Goal: Task Accomplishment & Management: Use online tool/utility

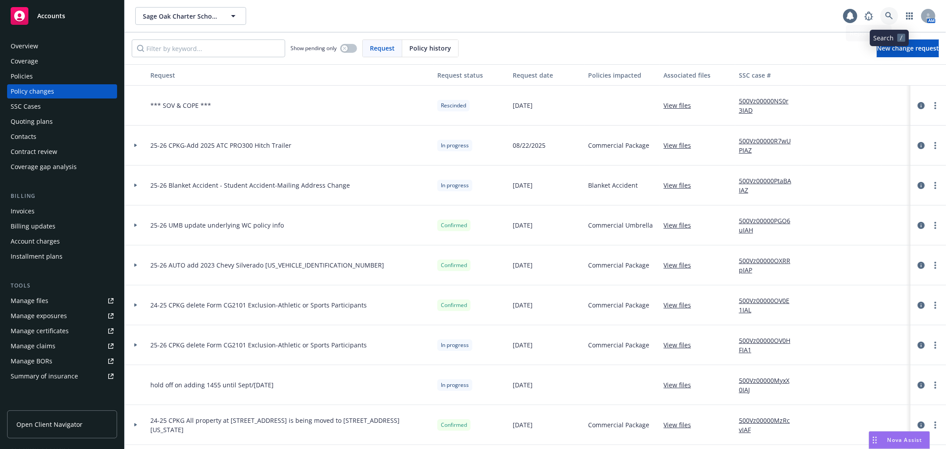
click at [632, 13] on link at bounding box center [890, 16] width 18 height 18
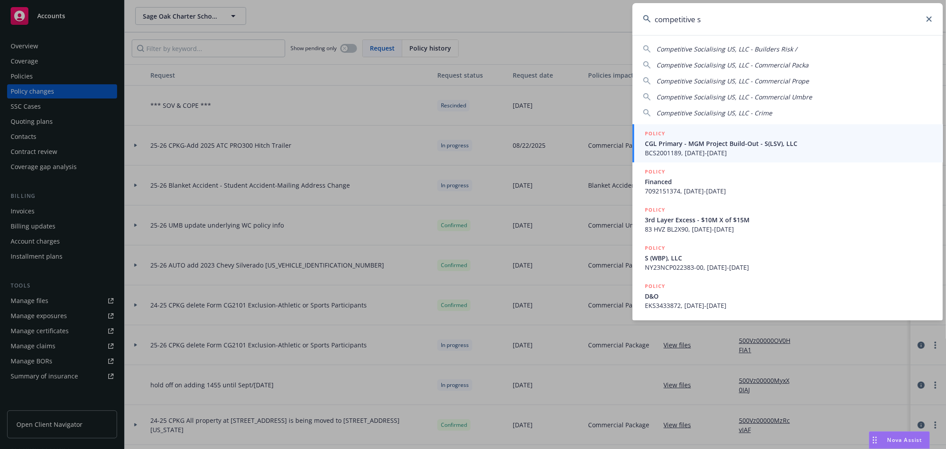
click at [632, 53] on div "Competitive Socialising US, LLC - Builders Risk /" at bounding box center [727, 48] width 141 height 9
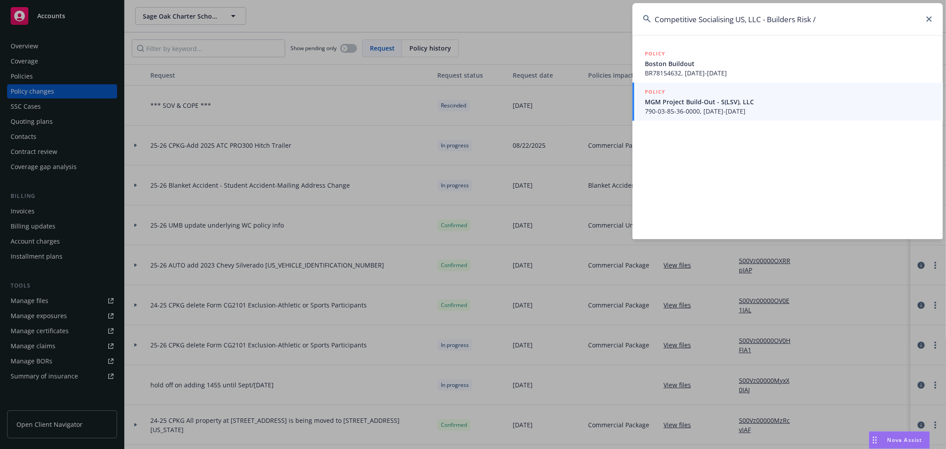
drag, startPoint x: 753, startPoint y: 19, endPoint x: 852, endPoint y: 26, distance: 98.7
click at [632, 26] on input "Competitive Socialising US, LLC - Builders Risk /" at bounding box center [788, 19] width 311 height 32
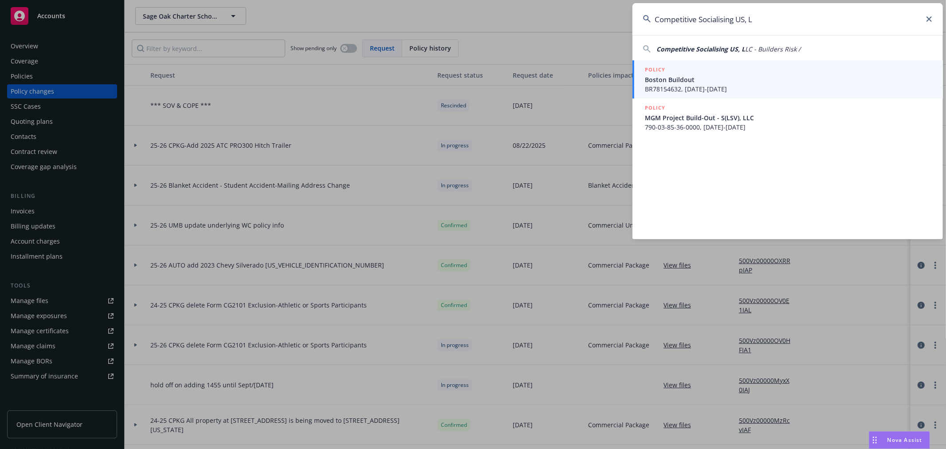
type input "Competitive Socialising US,"
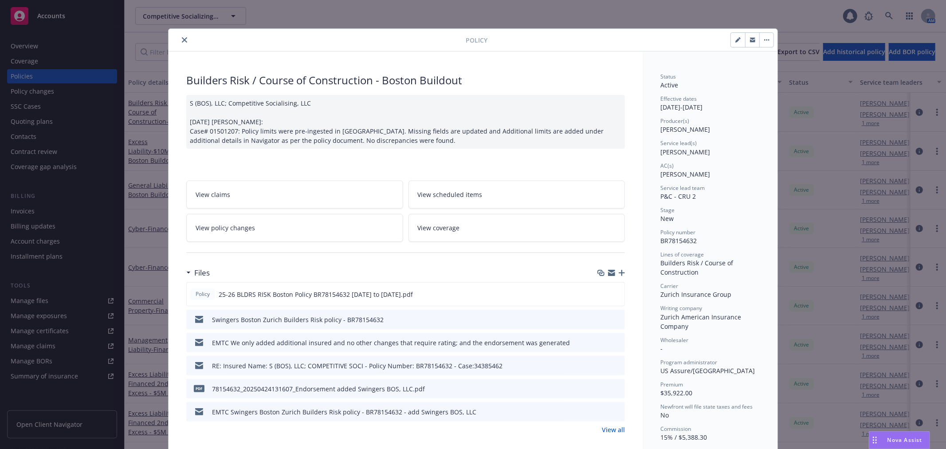
click at [182, 39] on icon "close" at bounding box center [184, 39] width 5 height 5
click at [160, 52] on input "Filter by keyword..." at bounding box center [211, 52] width 153 height 18
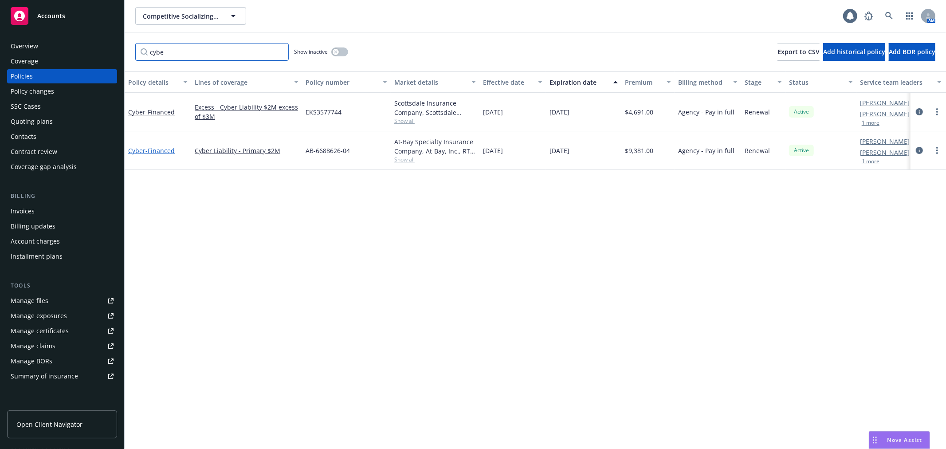
type input "cybe"
click at [149, 150] on span "- Financed" at bounding box center [160, 150] width 29 height 8
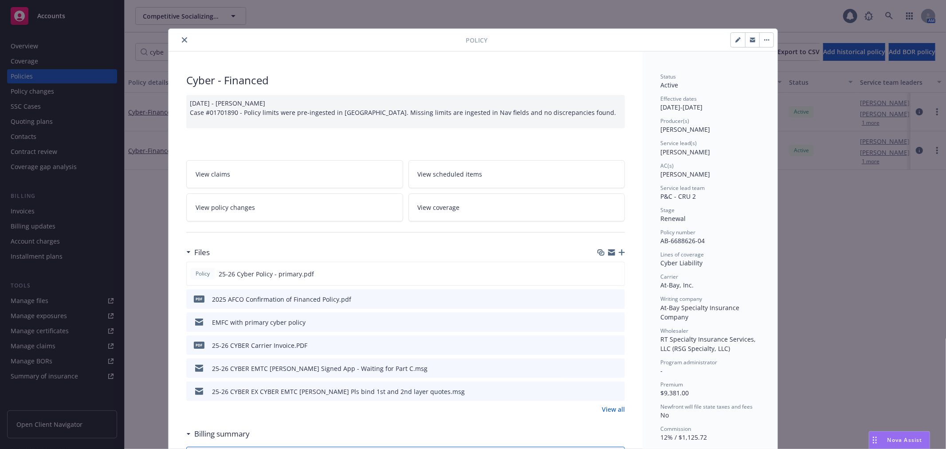
click at [608, 253] on icon "button" at bounding box center [611, 252] width 7 height 7
drag, startPoint x: 183, startPoint y: 41, endPoint x: 171, endPoint y: 68, distance: 29.6
click at [183, 41] on icon "close" at bounding box center [184, 39] width 5 height 5
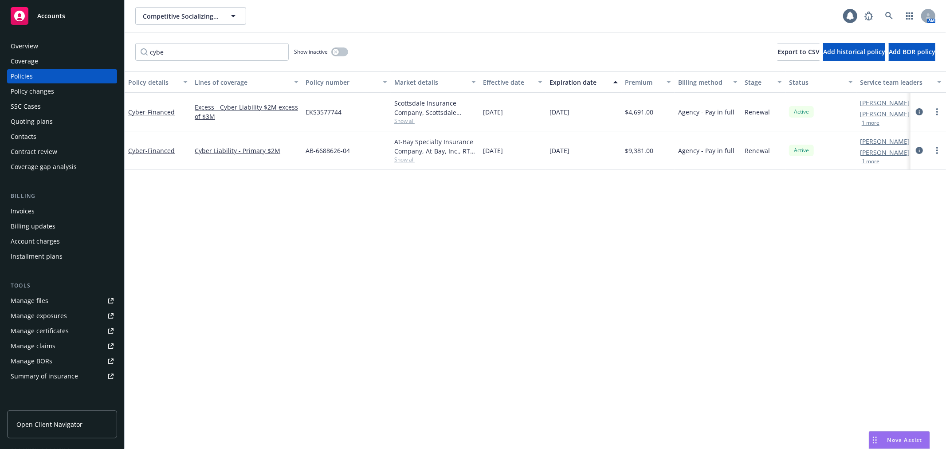
click at [58, 281] on link "Manage files" at bounding box center [62, 301] width 110 height 14
click at [632, 13] on icon at bounding box center [889, 16] width 8 height 8
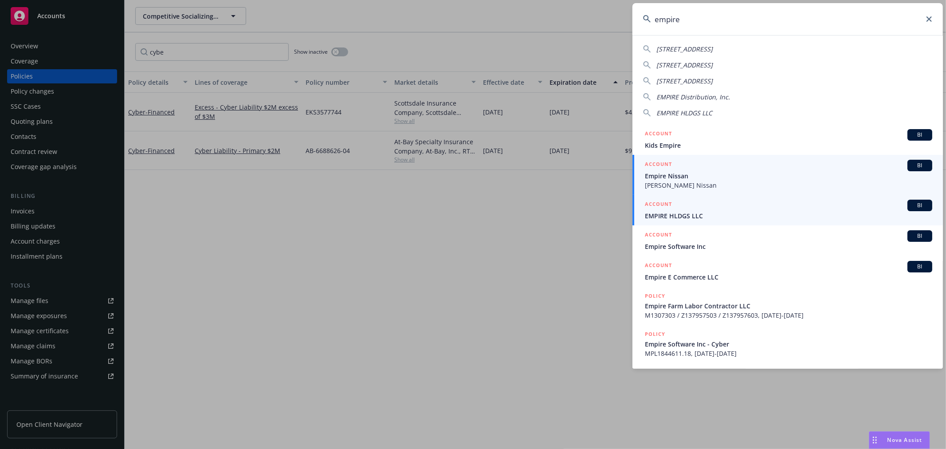
type input "empire"
click at [632, 216] on span "EMPIRE HLDGS LLC" at bounding box center [788, 215] width 287 height 9
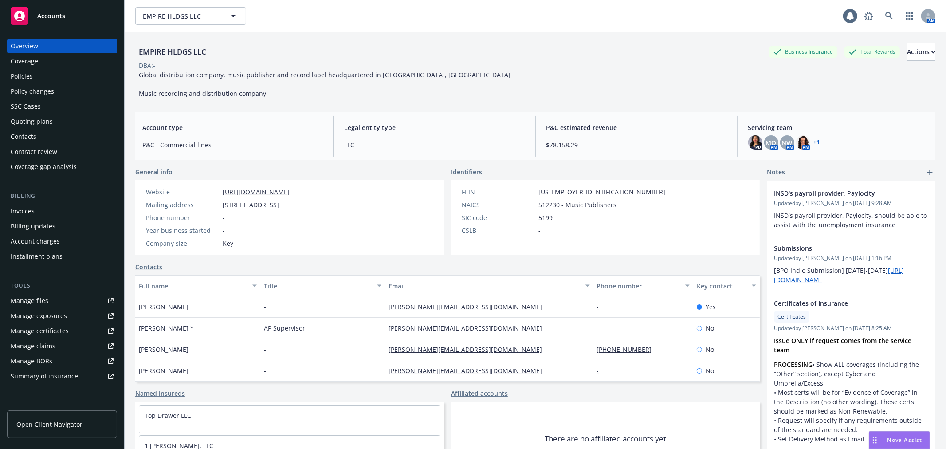
click at [76, 87] on div "Policy changes" at bounding box center [62, 91] width 103 height 14
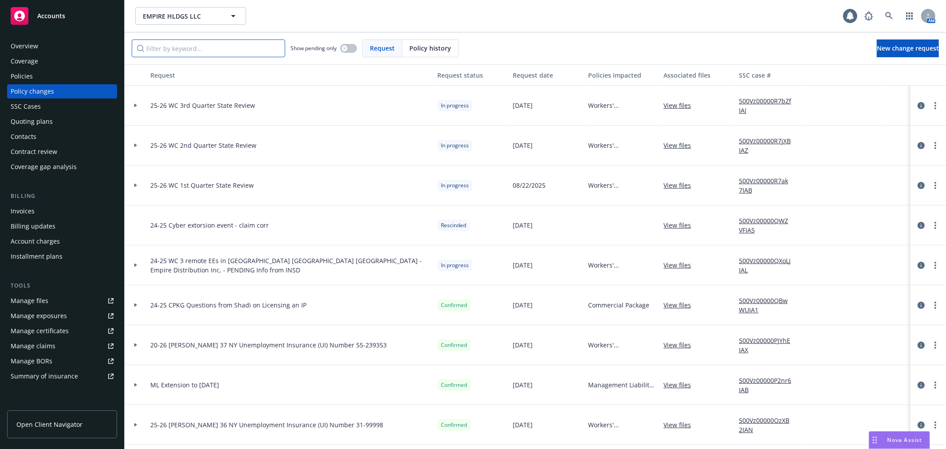
click at [244, 41] on input "Filter by keyword..." at bounding box center [208, 48] width 153 height 18
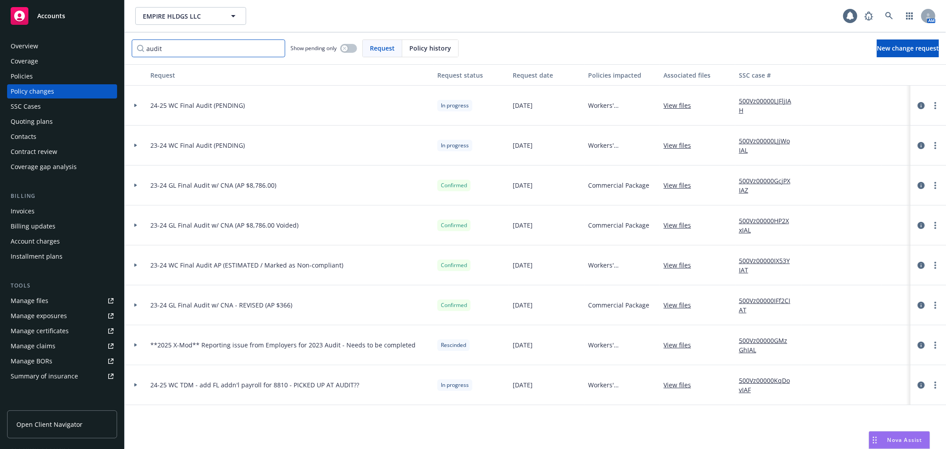
type input "audit"
click at [136, 145] on icon at bounding box center [135, 146] width 3 height 4
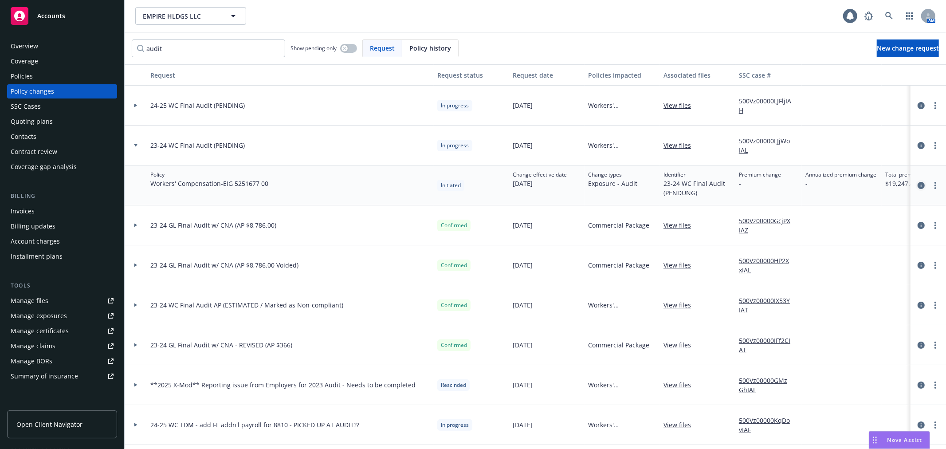
click at [632, 187] on icon "circleInformation" at bounding box center [921, 185] width 7 height 7
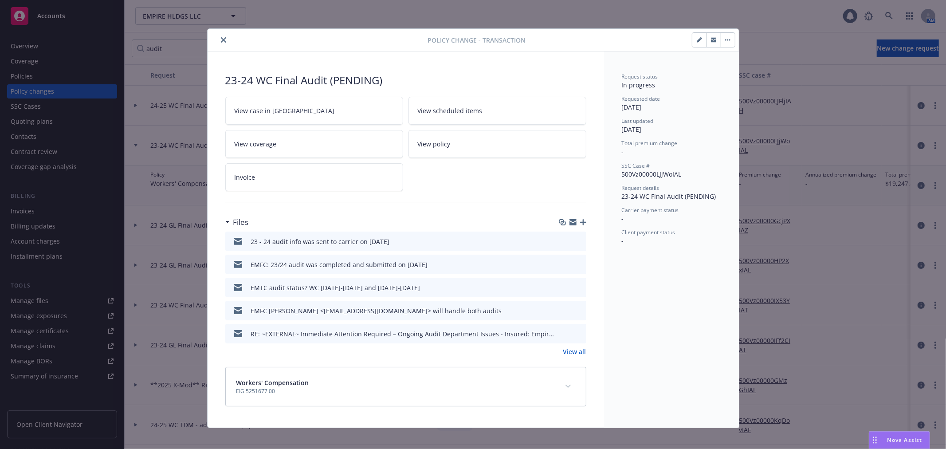
click at [570, 223] on icon "button" at bounding box center [573, 223] width 7 height 4
click at [221, 41] on icon "close" at bounding box center [223, 39] width 5 height 5
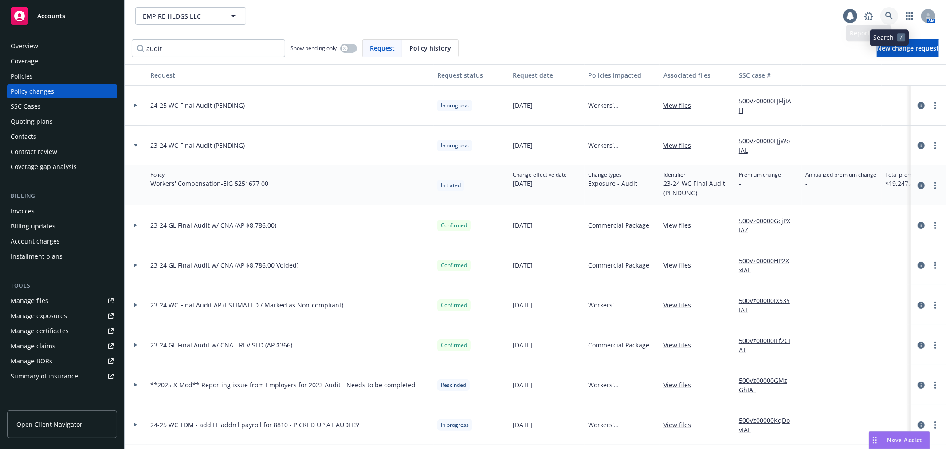
click at [632, 15] on link at bounding box center [890, 16] width 18 height 18
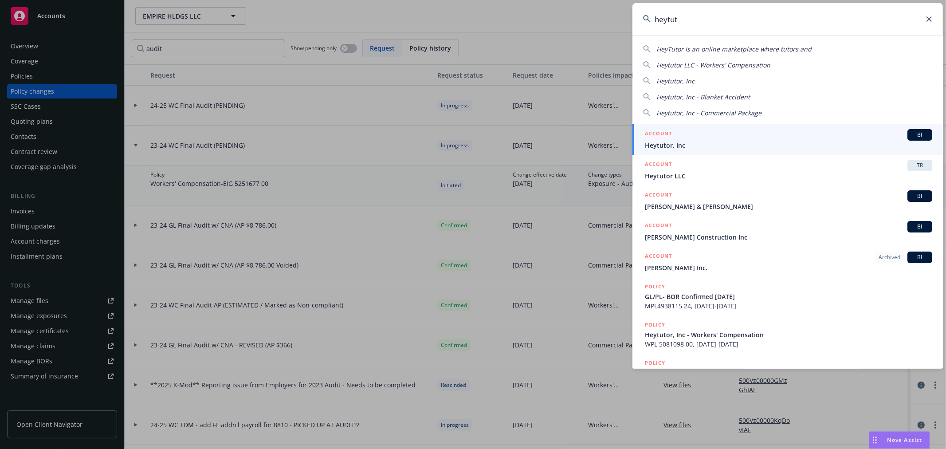
type input "heytut"
click at [632, 148] on span "Heytutor, Inc" at bounding box center [788, 145] width 287 height 9
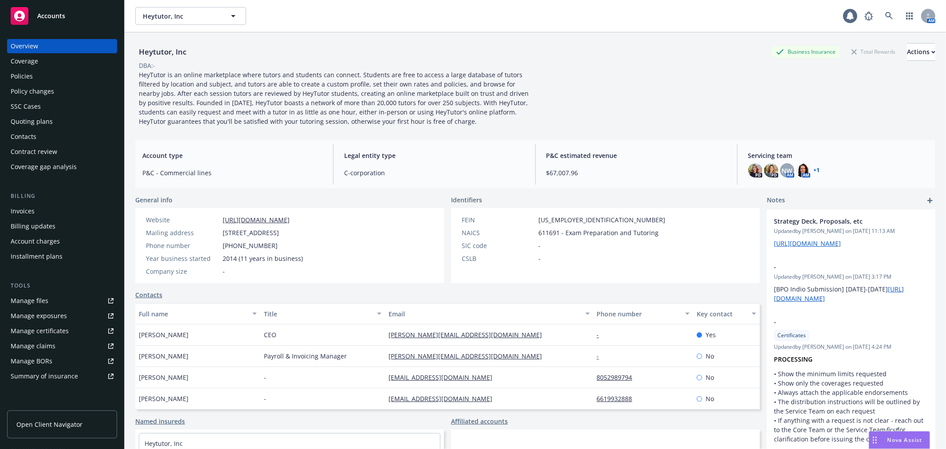
click at [68, 96] on div "Policy changes" at bounding box center [62, 91] width 103 height 14
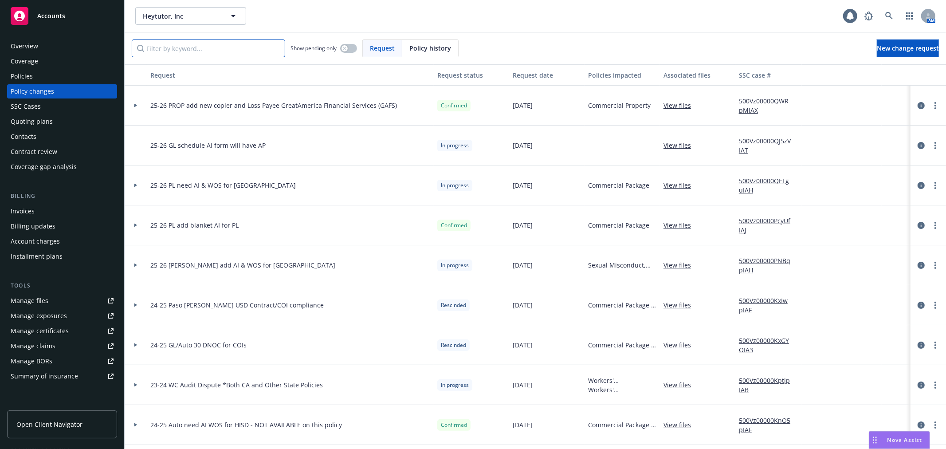
click at [216, 46] on input "Filter by keyword..." at bounding box center [208, 48] width 153 height 18
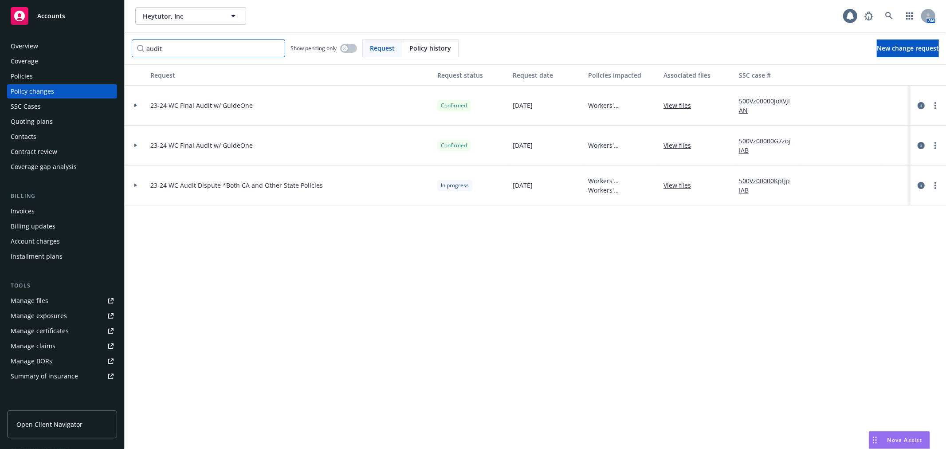
type input "audit"
click at [134, 185] on icon at bounding box center [136, 185] width 4 height 3
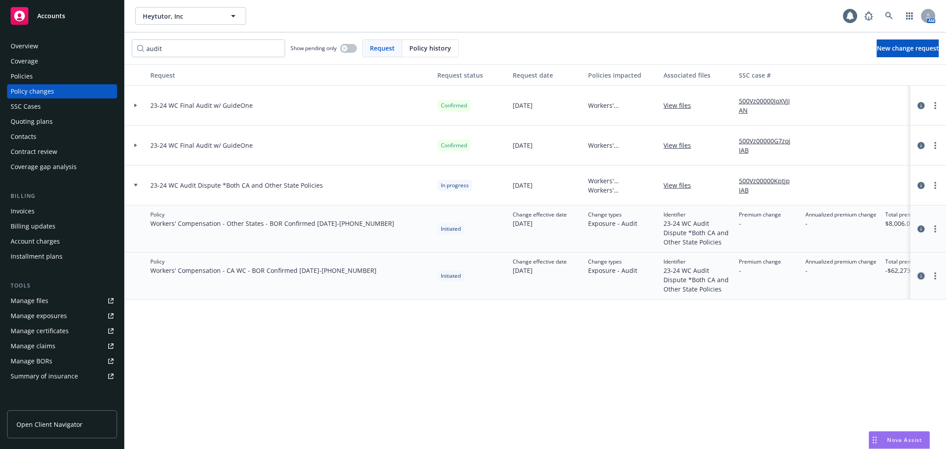
click at [632, 278] on icon "circleInformation" at bounding box center [921, 275] width 7 height 7
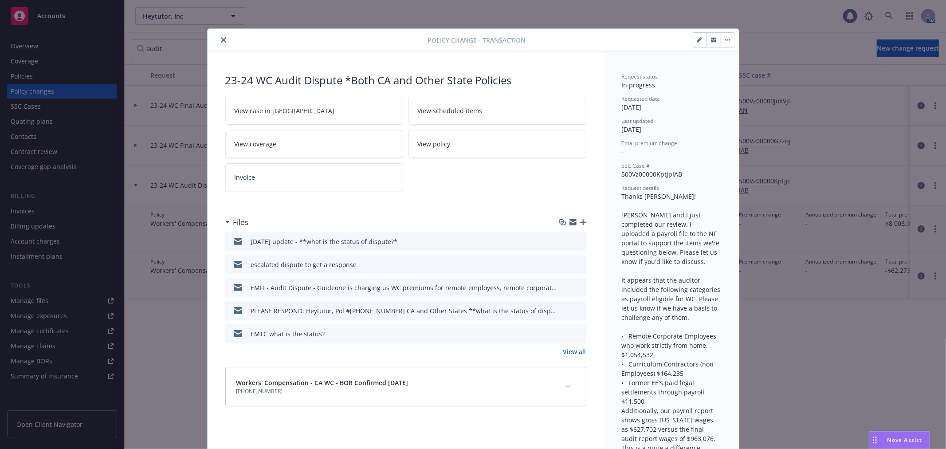
scroll to position [27, 0]
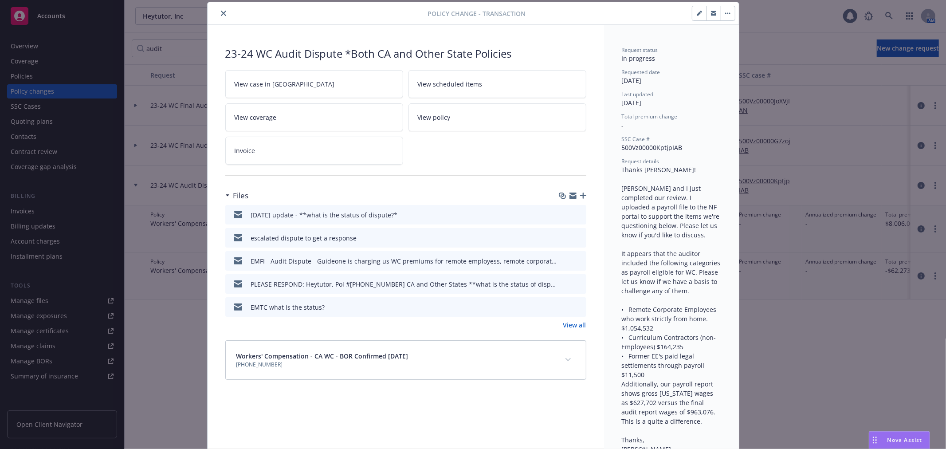
click at [570, 196] on icon "button" at bounding box center [573, 197] width 7 height 4
click at [218, 8] on button "close" at bounding box center [223, 13] width 11 height 11
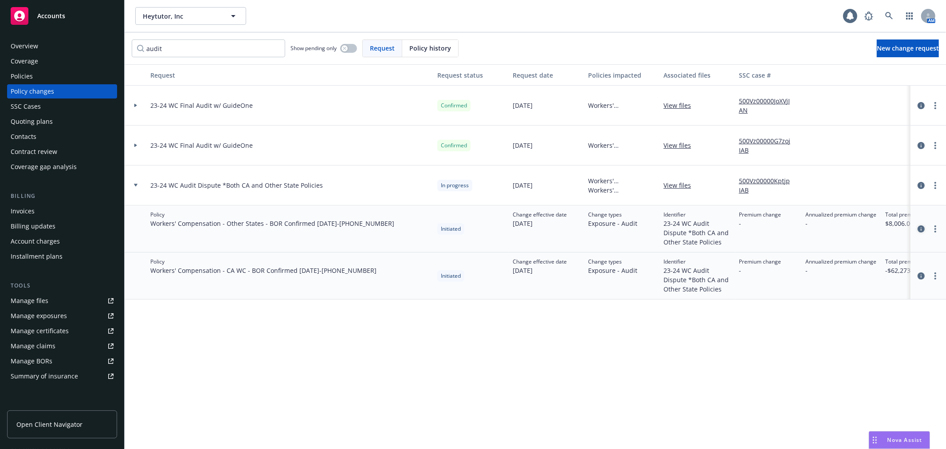
click at [632, 229] on icon "circleInformation" at bounding box center [921, 228] width 7 height 7
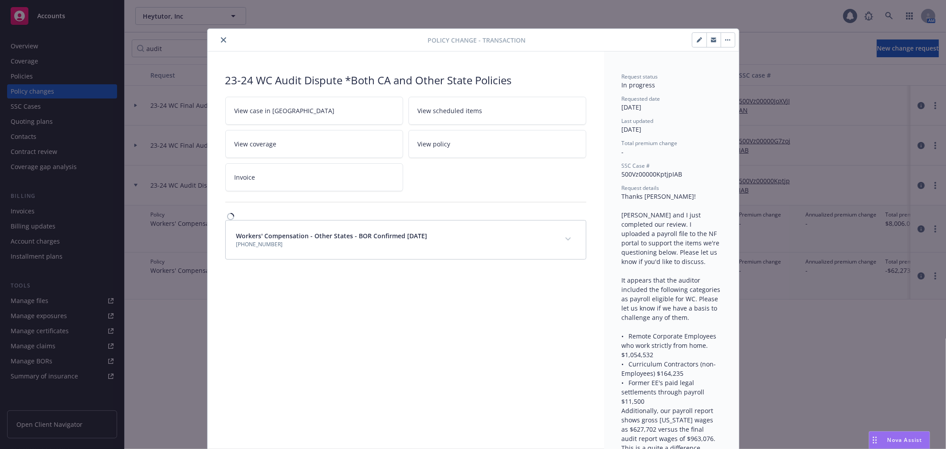
scroll to position [27, 0]
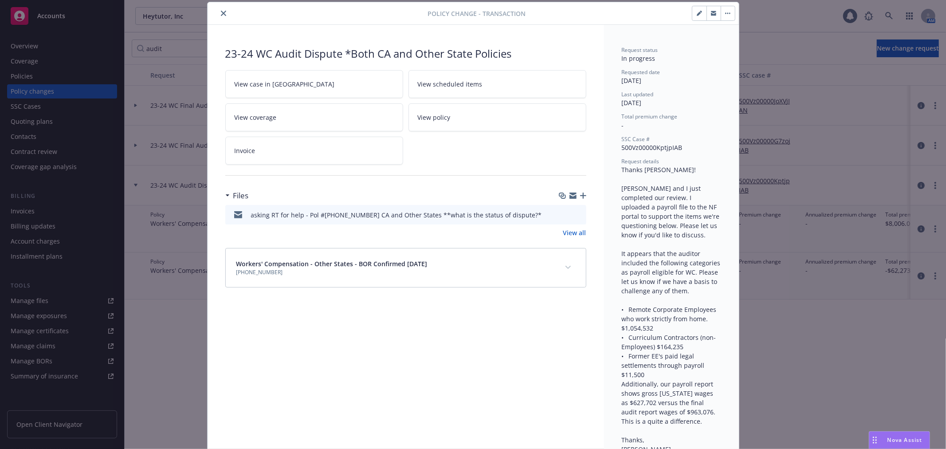
click at [570, 196] on icon "button" at bounding box center [573, 195] width 7 height 7
click at [221, 12] on icon "close" at bounding box center [223, 13] width 5 height 5
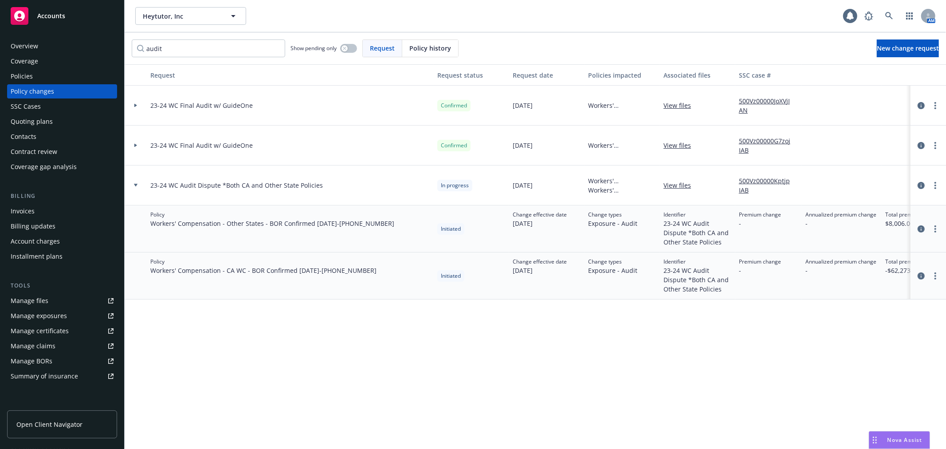
click at [134, 145] on icon at bounding box center [135, 146] width 3 height 4
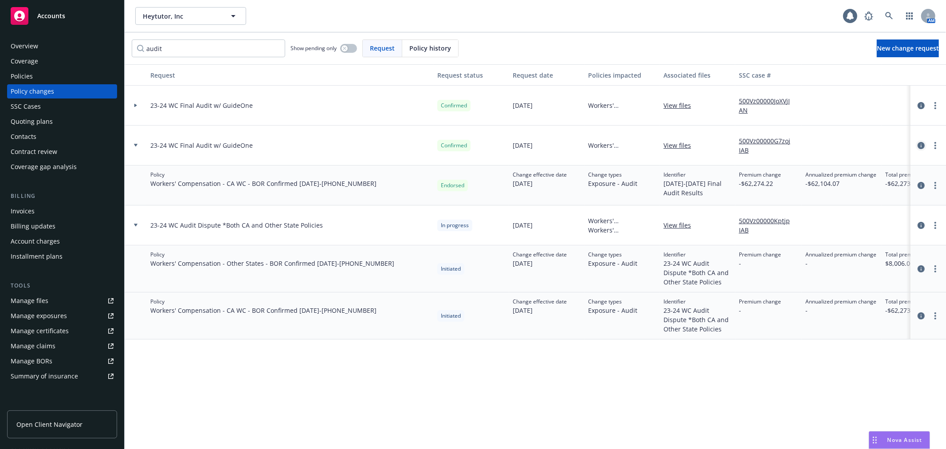
click at [632, 145] on icon "circleInformation" at bounding box center [921, 145] width 7 height 7
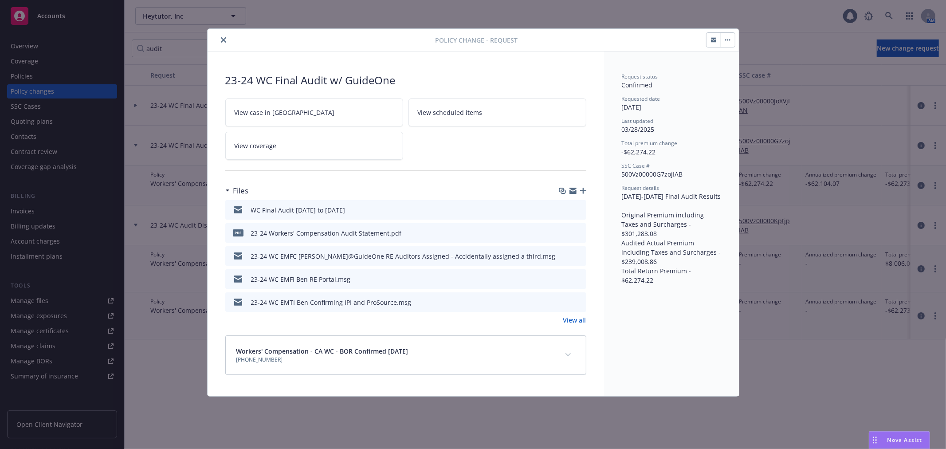
click at [580, 229] on icon "preview file" at bounding box center [578, 232] width 8 height 6
click at [295, 111] on link "View case in [GEOGRAPHIC_DATA]" at bounding box center [314, 112] width 178 height 28
click at [221, 40] on icon "close" at bounding box center [223, 39] width 5 height 5
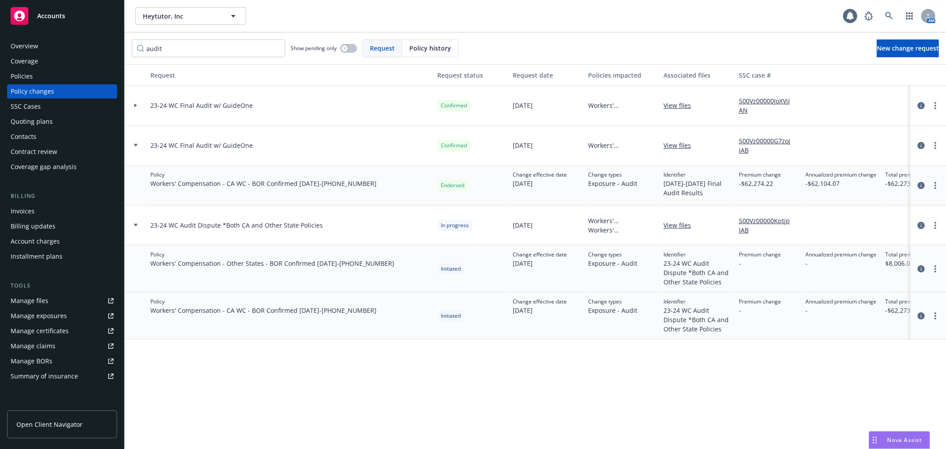
click at [632, 224] on icon "circleInformation" at bounding box center [921, 225] width 7 height 7
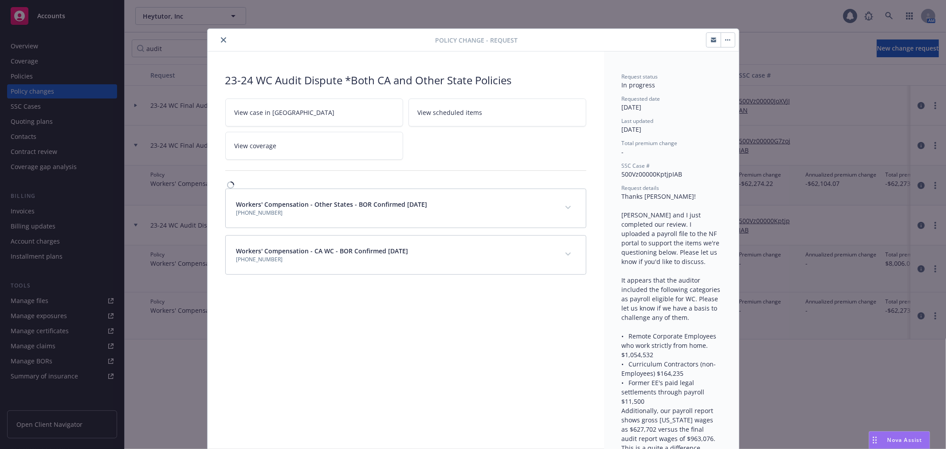
scroll to position [27, 0]
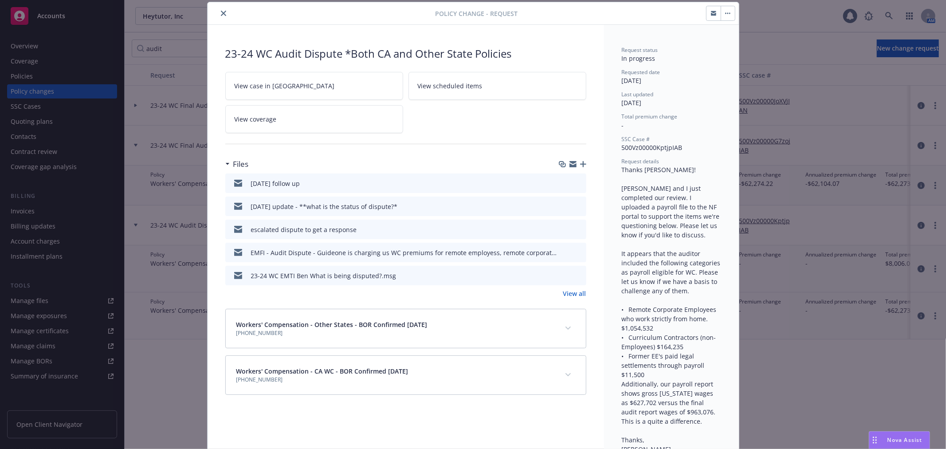
click at [298, 87] on link "View case in [GEOGRAPHIC_DATA]" at bounding box center [314, 86] width 178 height 28
click at [571, 281] on link "View all" at bounding box center [574, 293] width 23 height 9
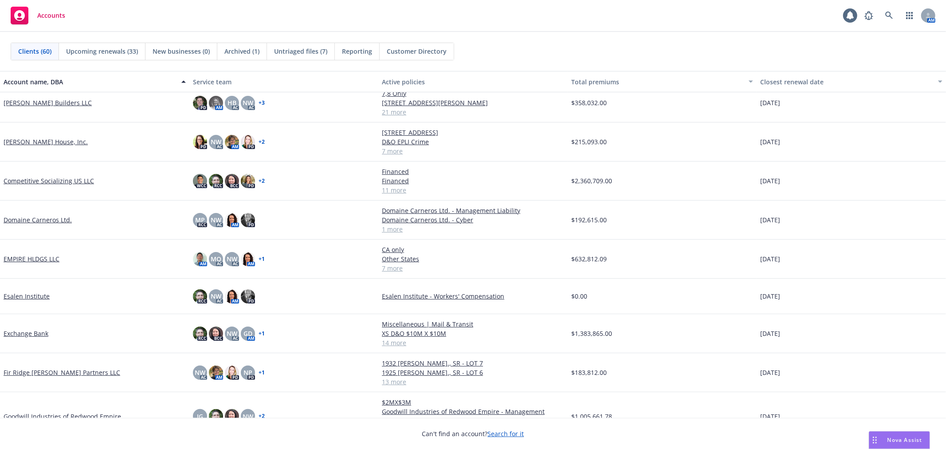
scroll to position [295, 0]
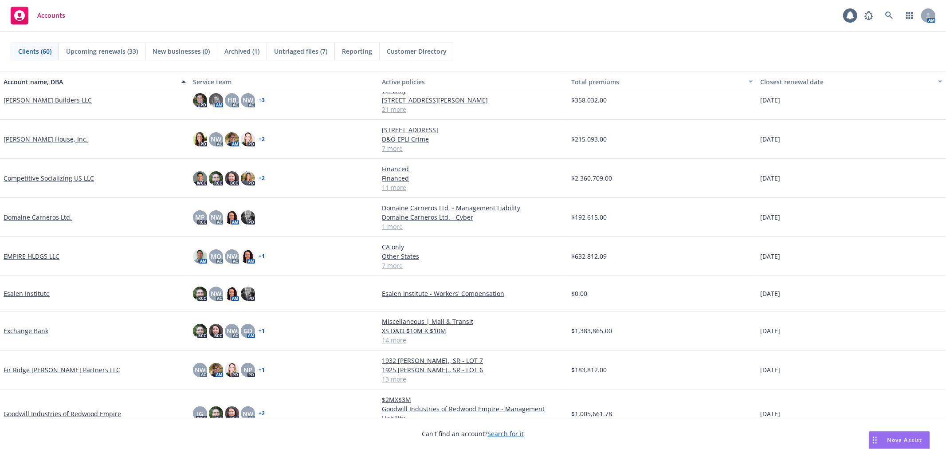
click at [59, 411] on link "Goodwill Industries of Redwood Empire" at bounding box center [63, 413] width 118 height 9
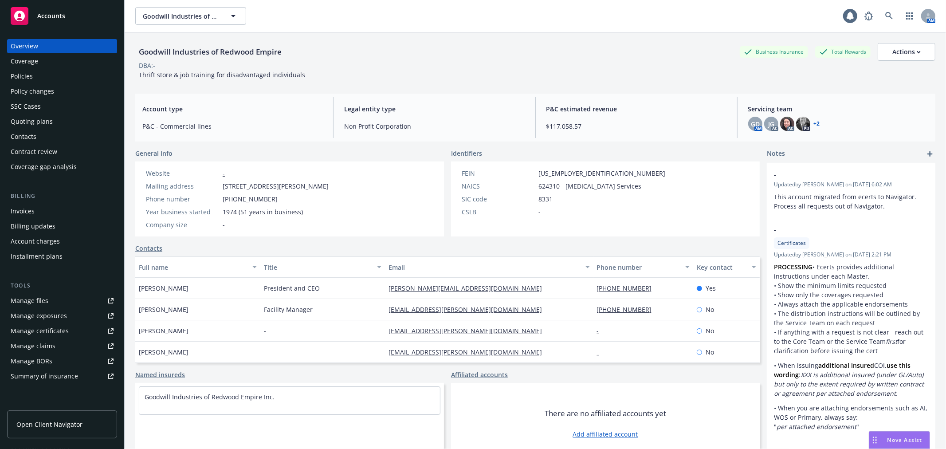
click at [64, 79] on div "Policies" at bounding box center [62, 76] width 103 height 14
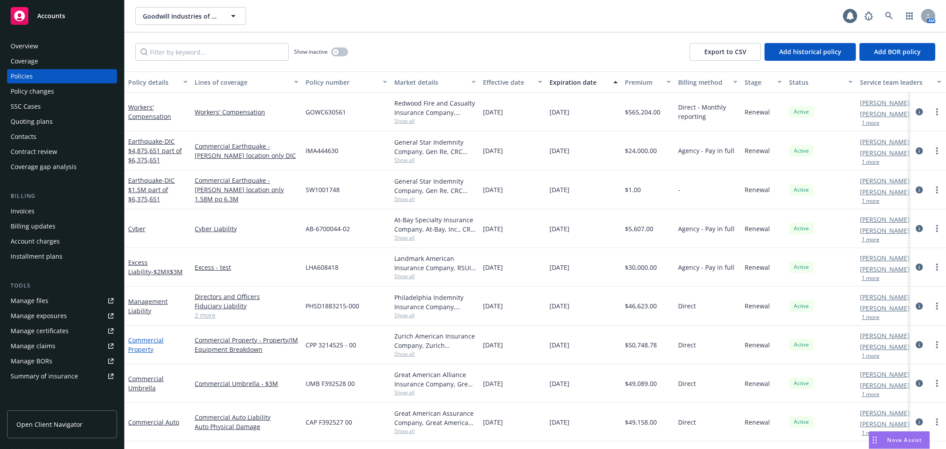
click at [148, 343] on link "Commercial Property" at bounding box center [145, 345] width 35 height 18
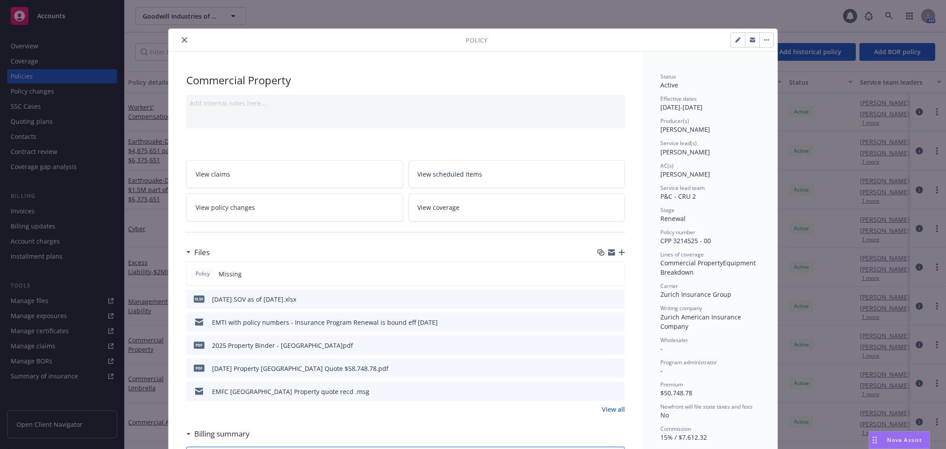
click at [609, 253] on icon "button" at bounding box center [611, 252] width 7 height 7
click at [614, 407] on link "View all" at bounding box center [613, 409] width 23 height 9
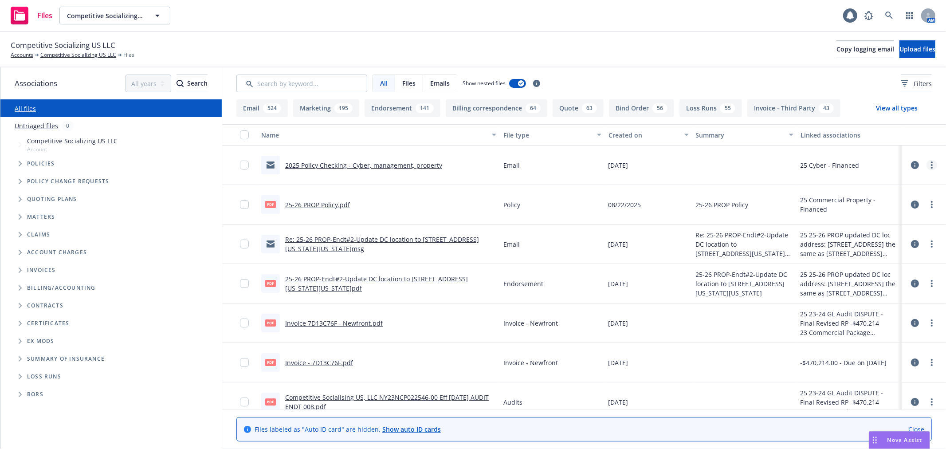
click at [927, 167] on link "more" at bounding box center [932, 165] width 11 height 11
click at [888, 222] on link "Edit" at bounding box center [878, 219] width 88 height 18
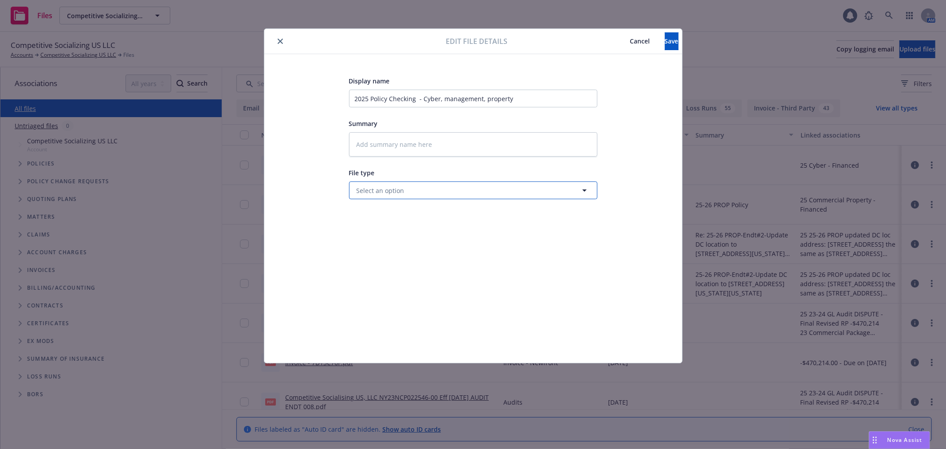
click at [459, 194] on button "Select an option" at bounding box center [473, 190] width 248 height 18
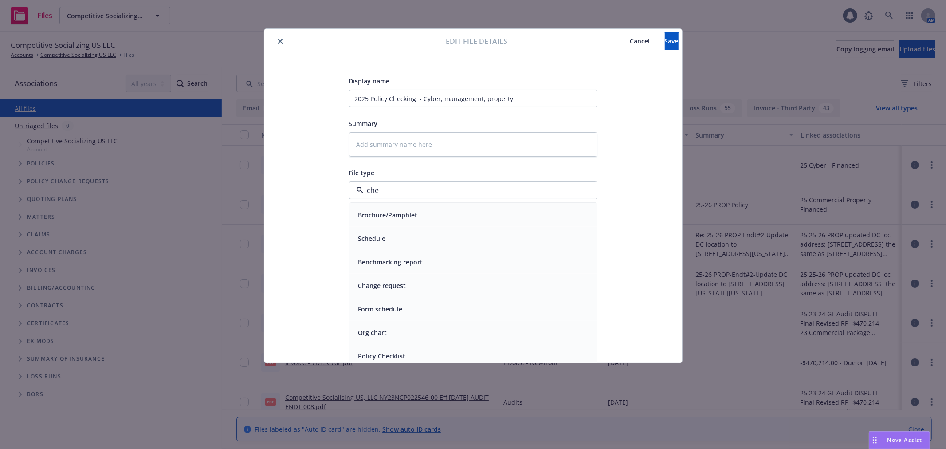
type input "chec"
click at [447, 207] on div "Policy Checklist" at bounding box center [474, 215] width 248 height 24
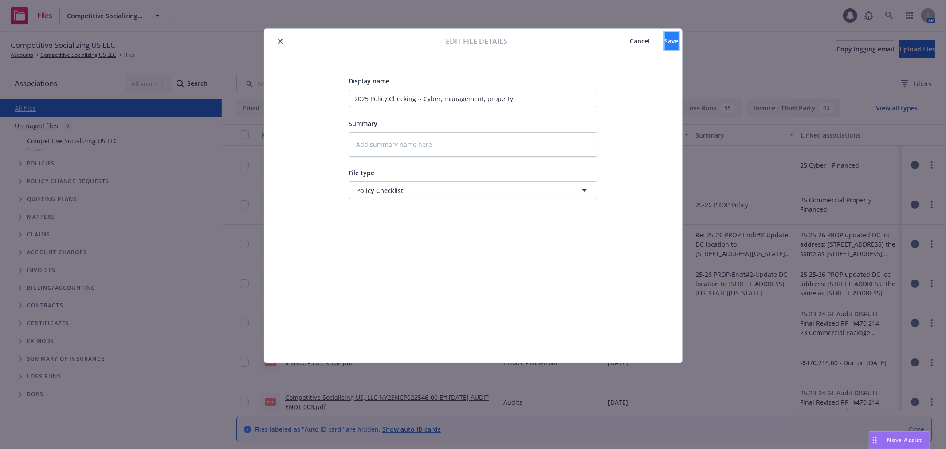
click at [665, 39] on button "Save" at bounding box center [672, 41] width 14 height 18
type textarea "x"
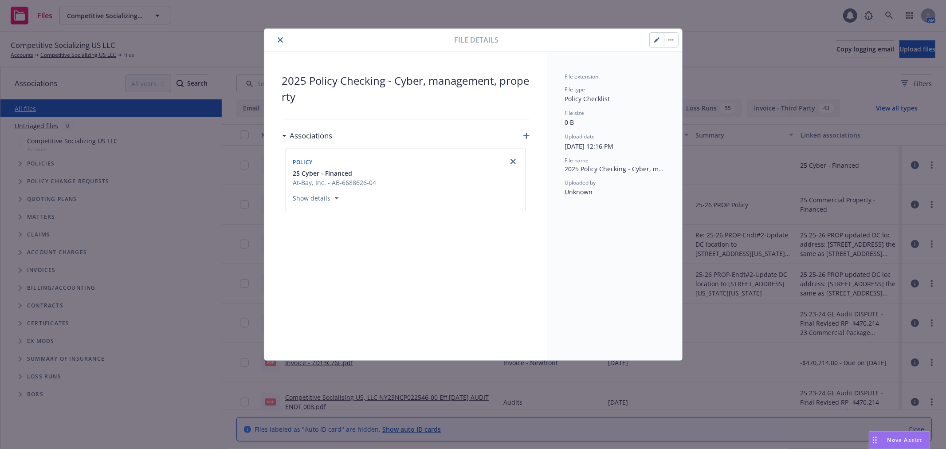
click at [526, 135] on icon "button" at bounding box center [526, 136] width 6 height 6
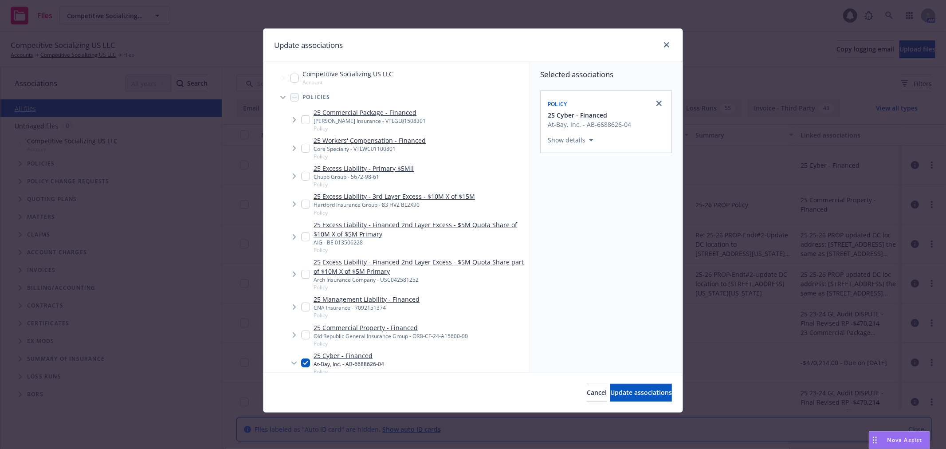
click at [308, 332] on input "Tree Example" at bounding box center [305, 334] width 9 height 9
checkbox input "true"
click at [304, 305] on input "Tree Example" at bounding box center [305, 307] width 9 height 9
checkbox input "true"
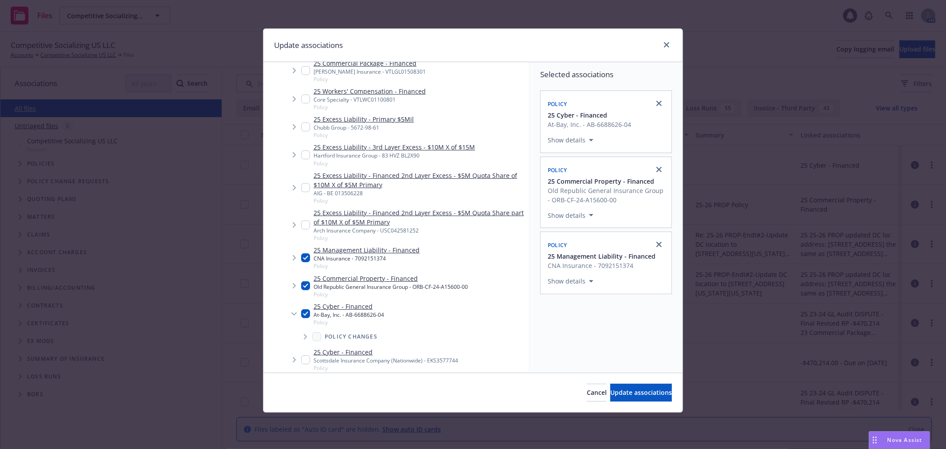
click at [307, 360] on input "Tree Example" at bounding box center [305, 359] width 9 height 9
checkbox input "true"
click at [632, 386] on button "Update associations" at bounding box center [641, 393] width 62 height 18
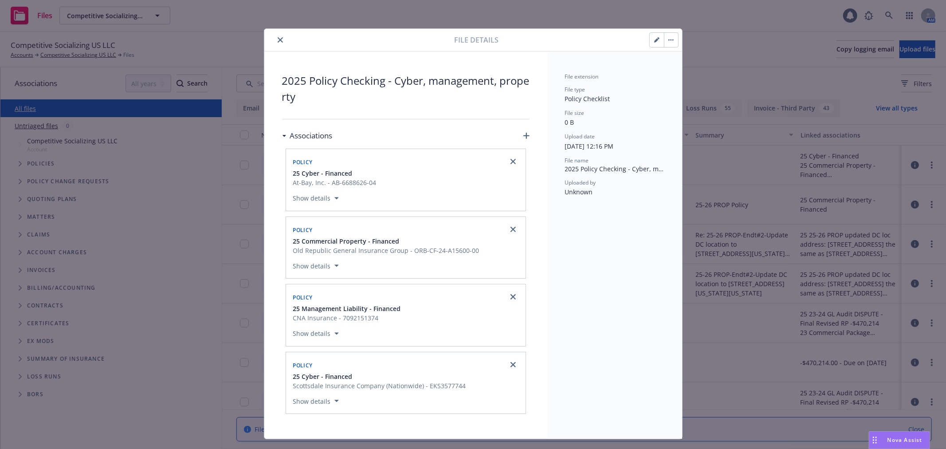
click at [278, 40] on icon "close" at bounding box center [280, 39] width 5 height 5
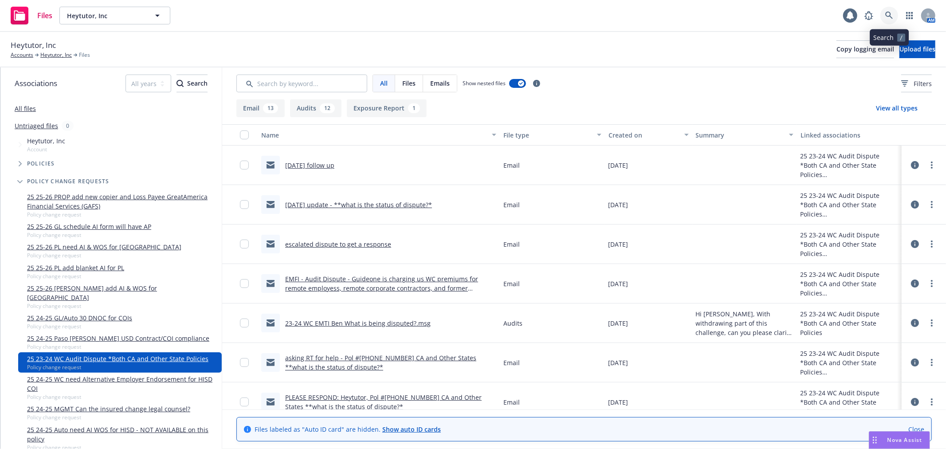
click at [894, 16] on link at bounding box center [890, 16] width 18 height 18
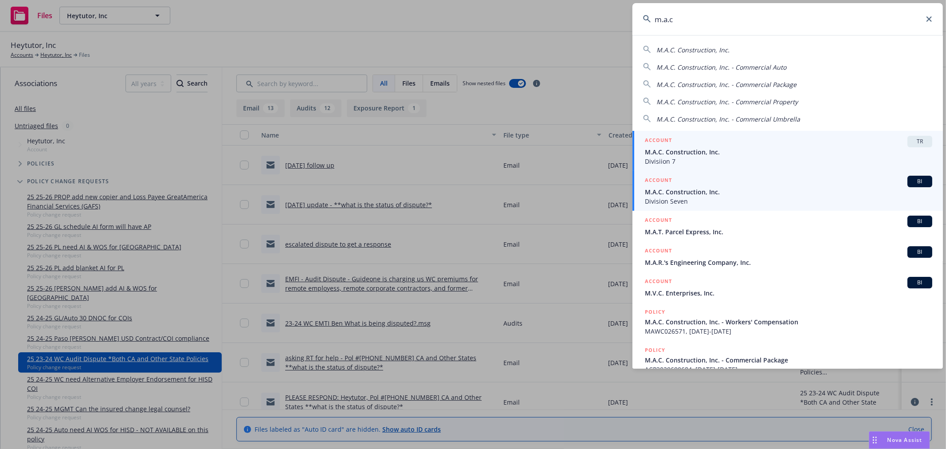
type input "m.a.c"
click at [751, 189] on span "M.A.C. Construction, Inc." at bounding box center [788, 191] width 287 height 9
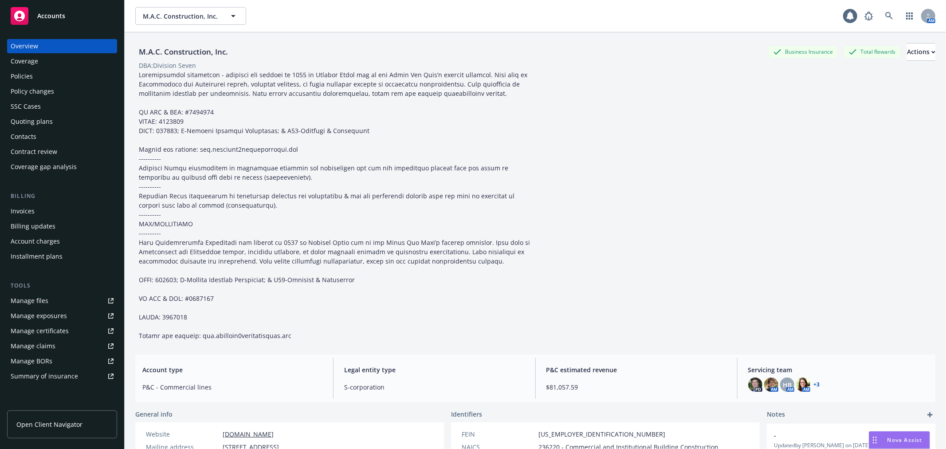
click at [78, 73] on div "Policies" at bounding box center [62, 76] width 103 height 14
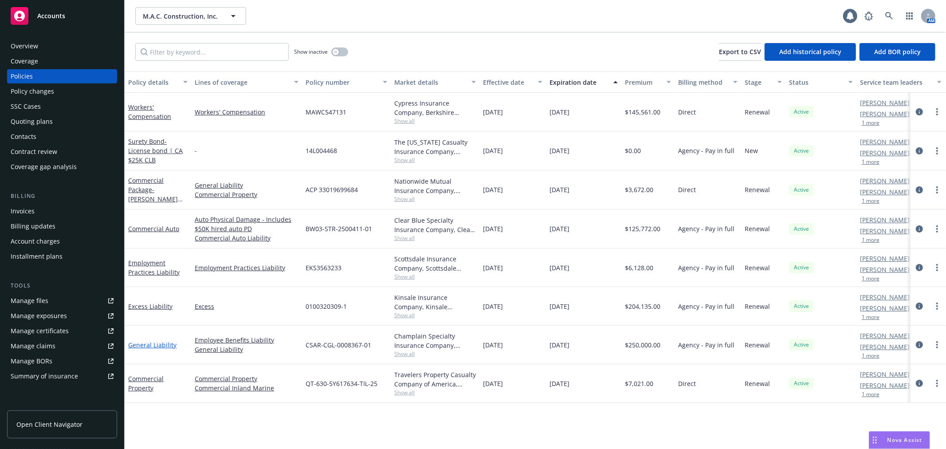
click at [149, 345] on link "General Liability" at bounding box center [152, 345] width 48 height 8
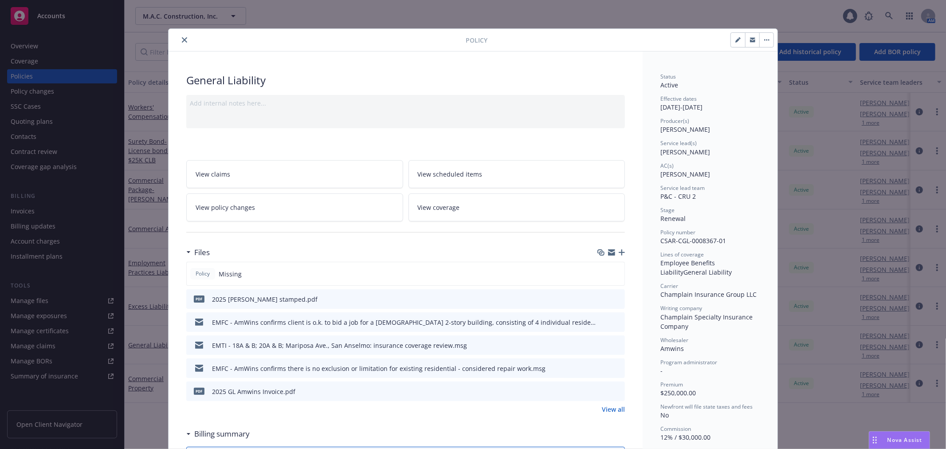
click at [608, 253] on icon "button" at bounding box center [611, 252] width 7 height 7
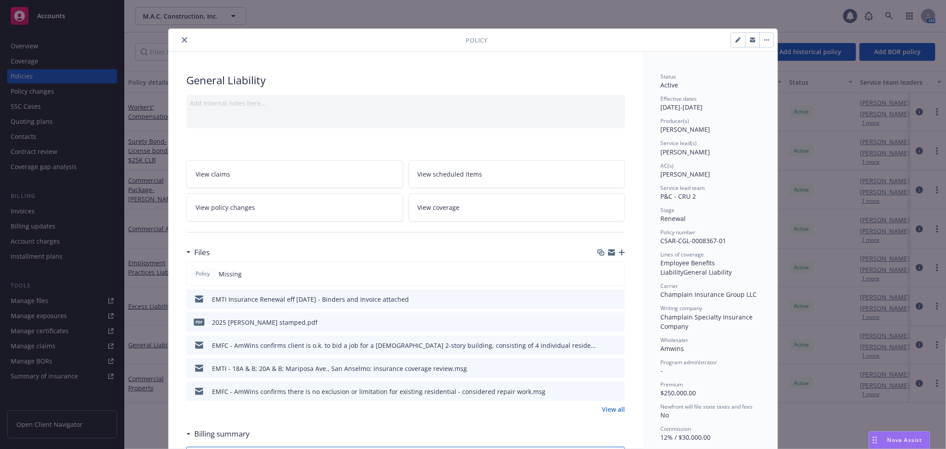
click at [182, 42] on icon "close" at bounding box center [184, 39] width 5 height 5
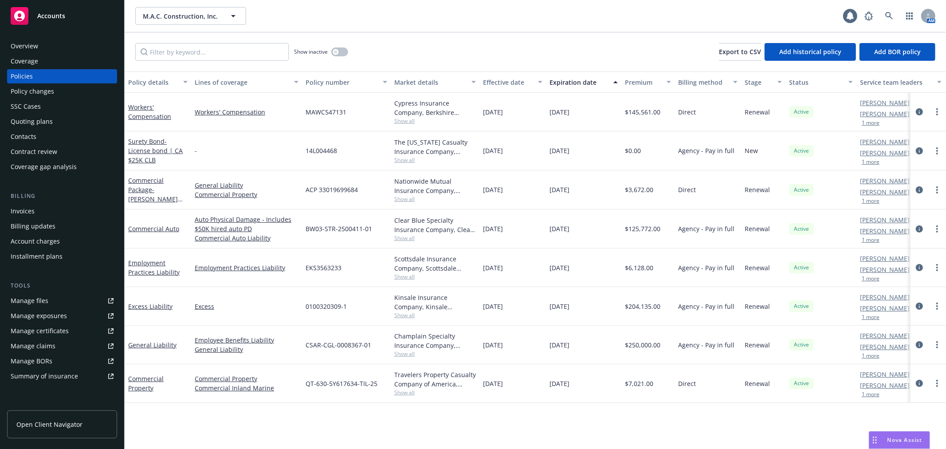
click at [53, 303] on link "Manage files" at bounding box center [62, 301] width 110 height 14
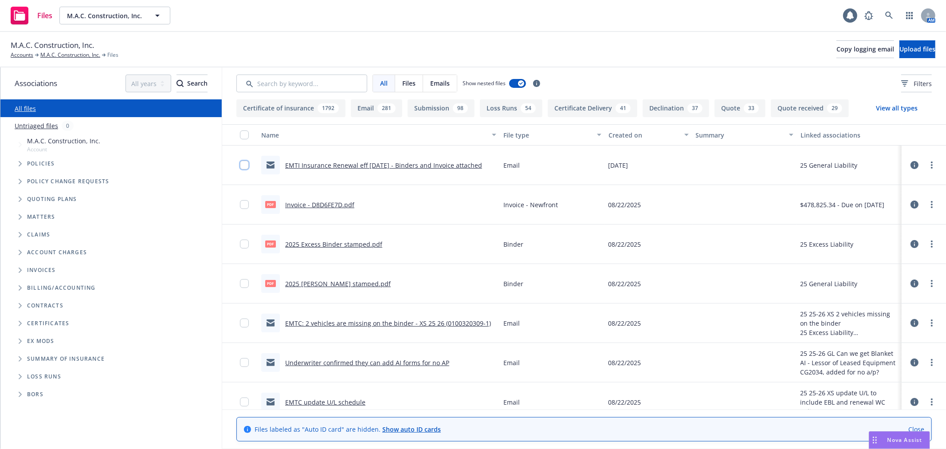
click at [244, 165] on input "checkbox" at bounding box center [244, 165] width 9 height 9
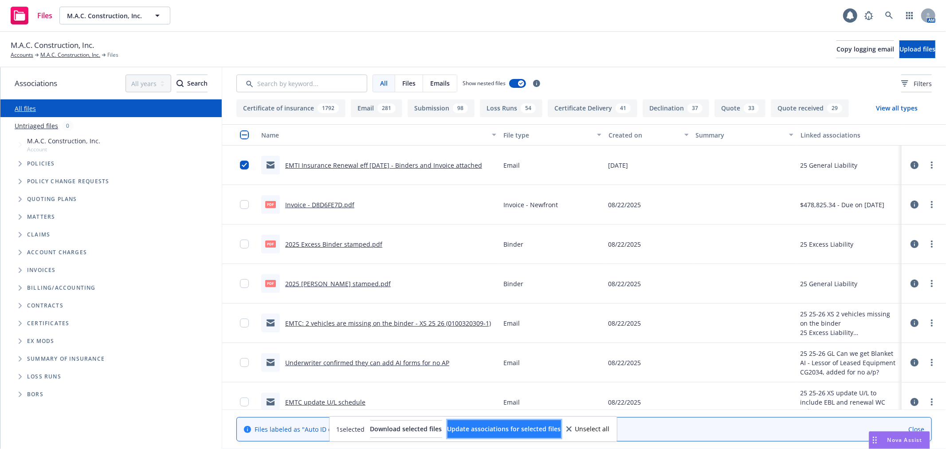
click at [554, 427] on span "Update associations for selected files" at bounding box center [505, 429] width 114 height 8
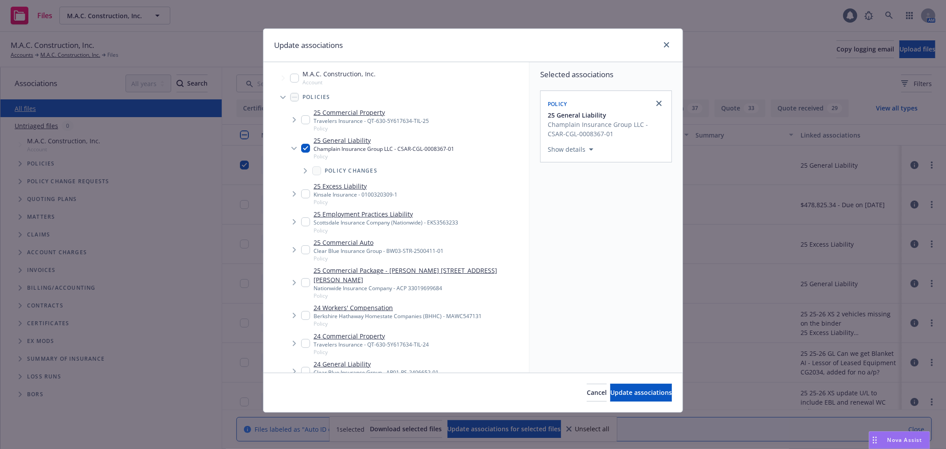
click at [303, 193] on input "Tree Example" at bounding box center [305, 193] width 9 height 9
checkbox input "true"
click at [304, 119] on input "Tree Example" at bounding box center [305, 119] width 9 height 9
checkbox input "true"
click at [645, 391] on span "Update associations" at bounding box center [641, 392] width 62 height 8
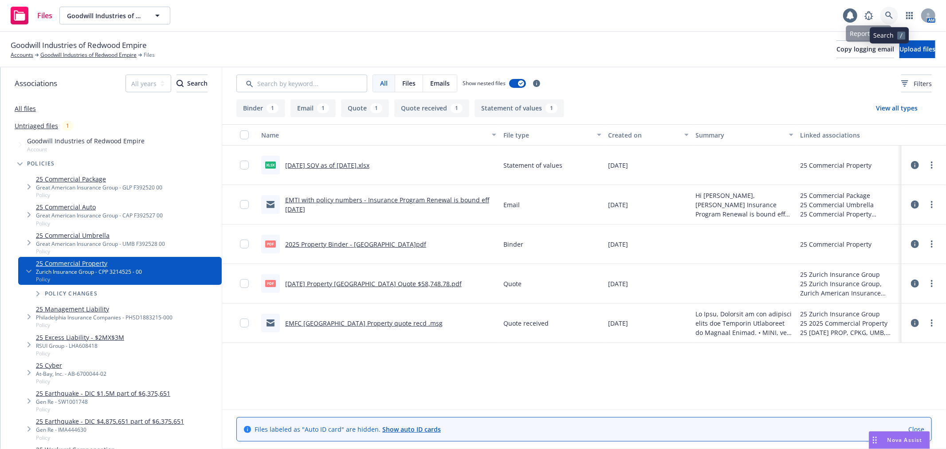
click at [897, 17] on link at bounding box center [890, 16] width 18 height 18
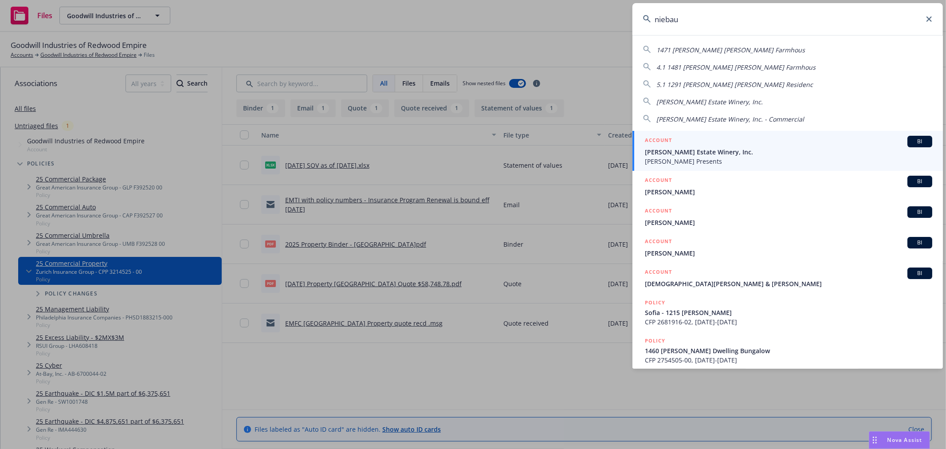
type input "niebau"
click at [731, 149] on span "[PERSON_NAME] Estate Winery, Inc." at bounding box center [788, 151] width 287 height 9
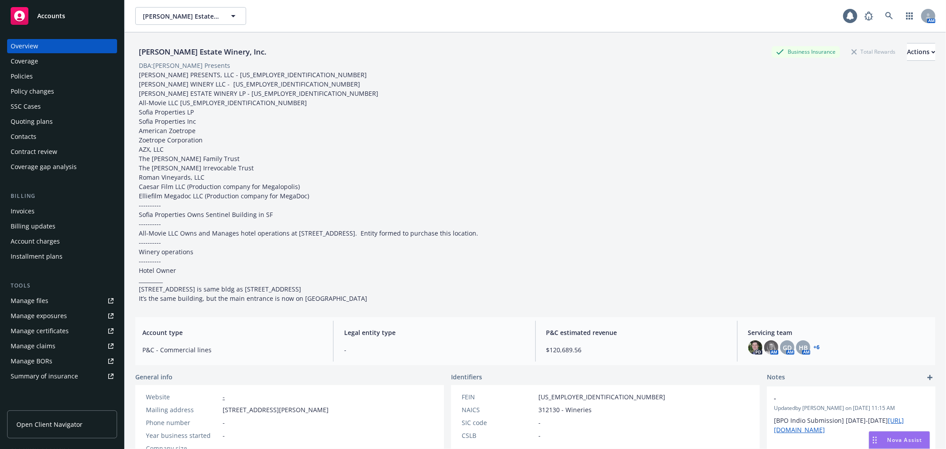
click at [74, 93] on div "Policy changes" at bounding box center [62, 91] width 103 height 14
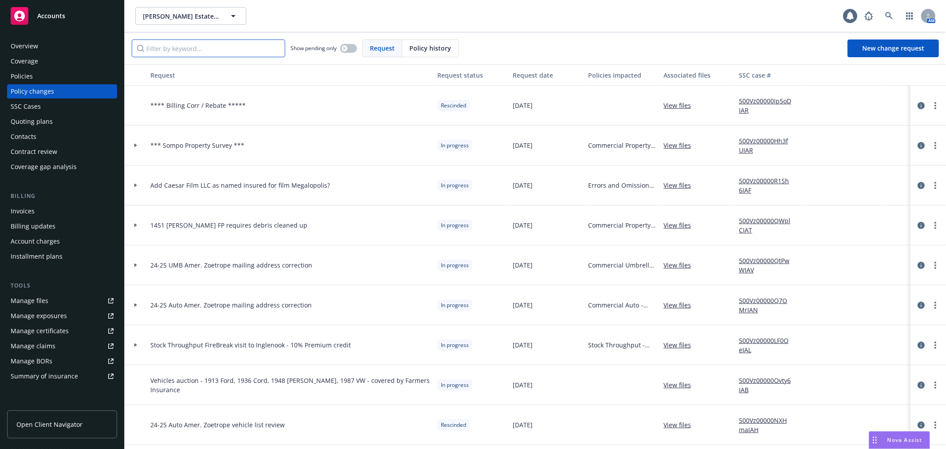
click at [193, 44] on input "Filter by keyword..." at bounding box center [208, 48] width 153 height 18
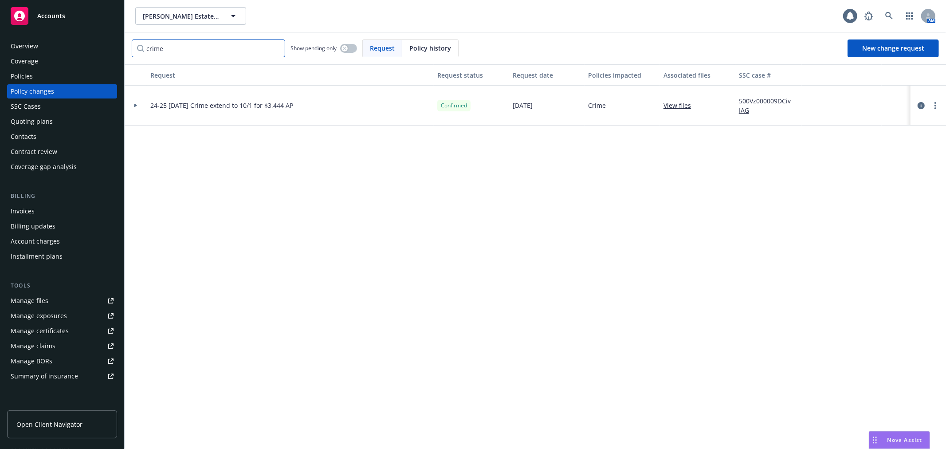
type input "crime"
click at [51, 79] on div "Policies" at bounding box center [62, 76] width 103 height 14
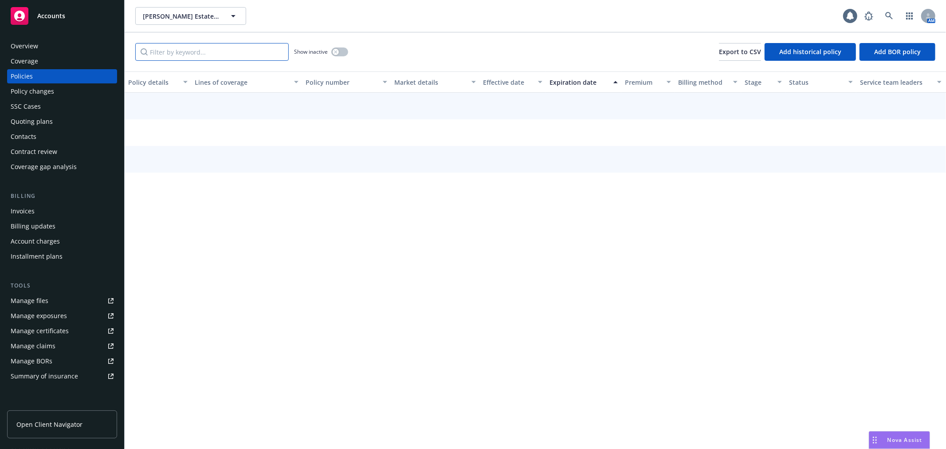
click at [173, 47] on input "Filter by keyword..." at bounding box center [211, 52] width 153 height 18
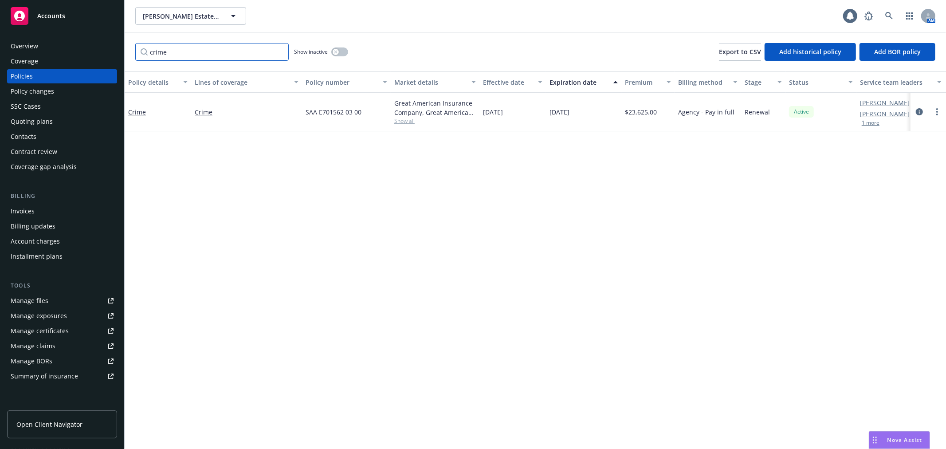
type input "crime"
click at [56, 91] on div "Policy changes" at bounding box center [62, 91] width 103 height 14
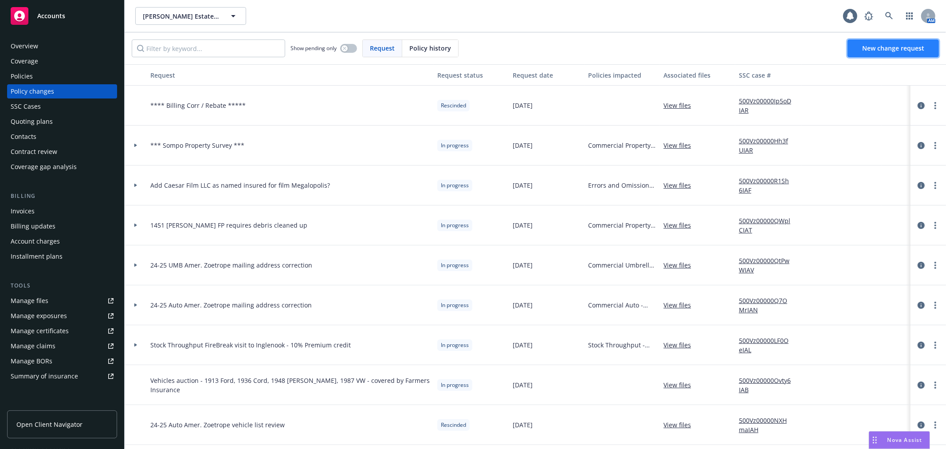
click at [891, 44] on span "New change request" at bounding box center [893, 48] width 62 height 8
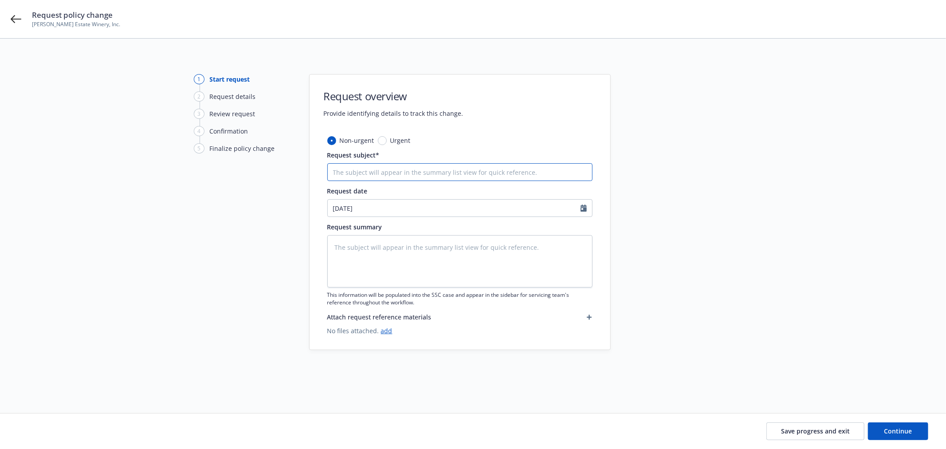
click at [391, 170] on input "Request subject*" at bounding box center [459, 172] width 265 height 18
type textarea "x"
type input "2"
type textarea "x"
type input "24"
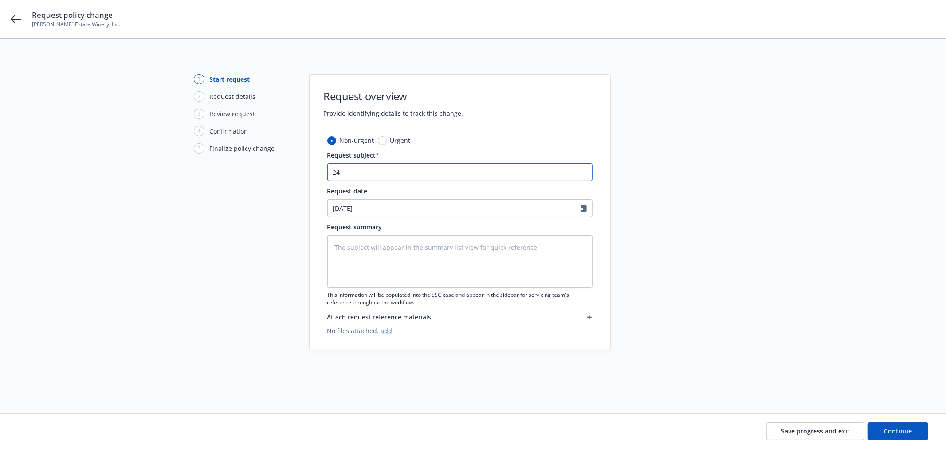
type textarea "x"
type input "24-"
type textarea "x"
type input "24-2"
type textarea "x"
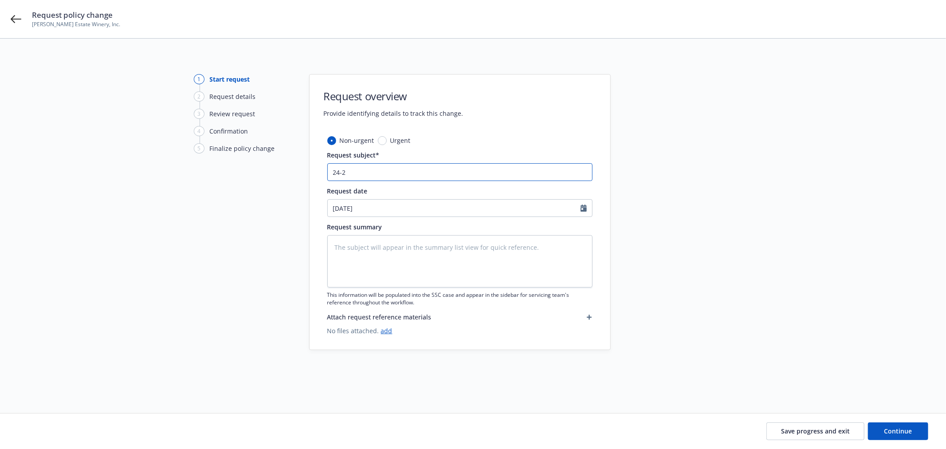
type input "24-25"
type textarea "x"
type input "24-25"
type textarea "x"
type input "24-25 C"
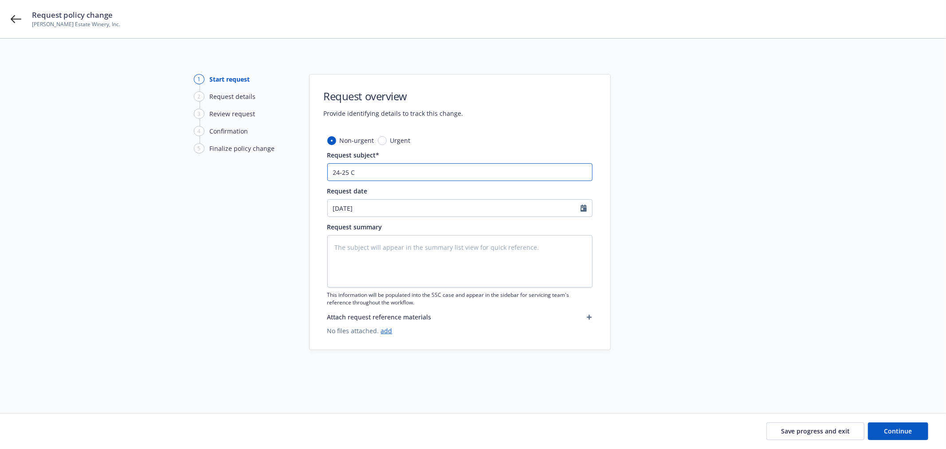
type textarea "x"
type input "24-25 Cr"
type textarea "x"
type input "24-25 Cri"
type textarea "x"
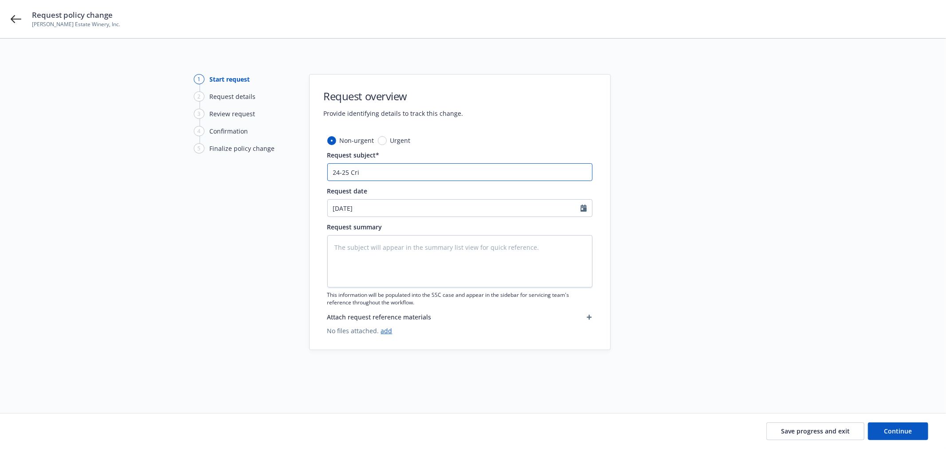
type input "24-25 Crim"
type textarea "x"
type input "24-25 Crime"
type textarea "x"
type input "24-25 Crime"
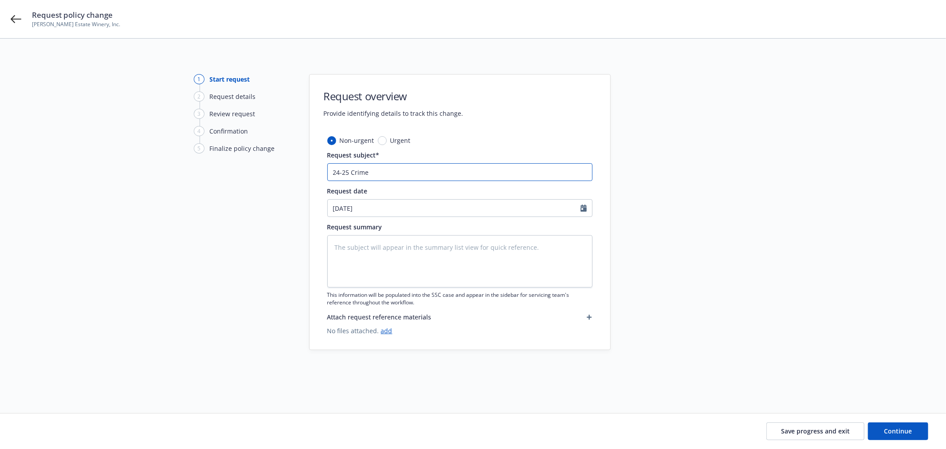
paste input "update mailing address to read: PO Box 208, Rutherford, CA, 94573"
type textarea "x"
type input "24-25 Crime update mailing address to read: PO Box 208, Rutherford, CA, 94573"
click at [382, 172] on input "24-25 Crime update mailing address to read: PO Box 208, Rutherford, CA, 94573" at bounding box center [459, 172] width 265 height 18
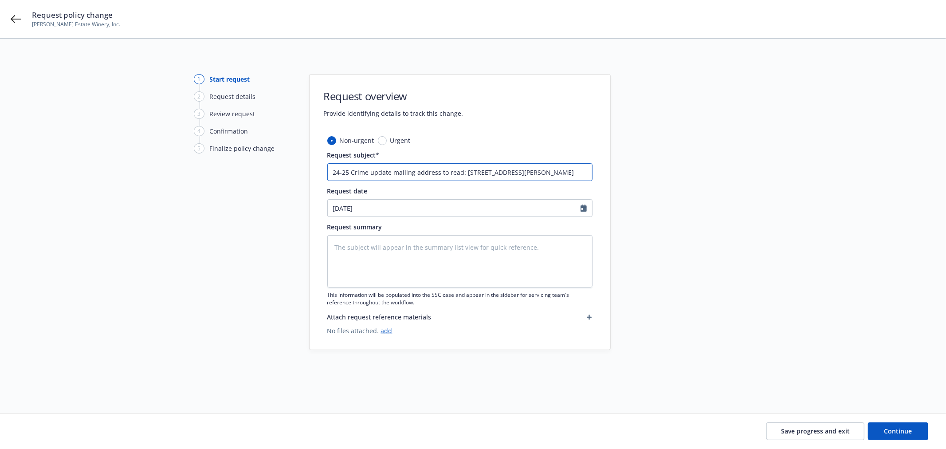
type textarea "x"
type input "24-25 Crime mailing address to read: PO Box 208, Rutherford, CA, 94573"
click at [381, 281] on textarea at bounding box center [459, 261] width 265 height 52
paste textarea "24-25 Crime mailing address to read: PO Box 208, Rutherford, CA, 94573"
type textarea "x"
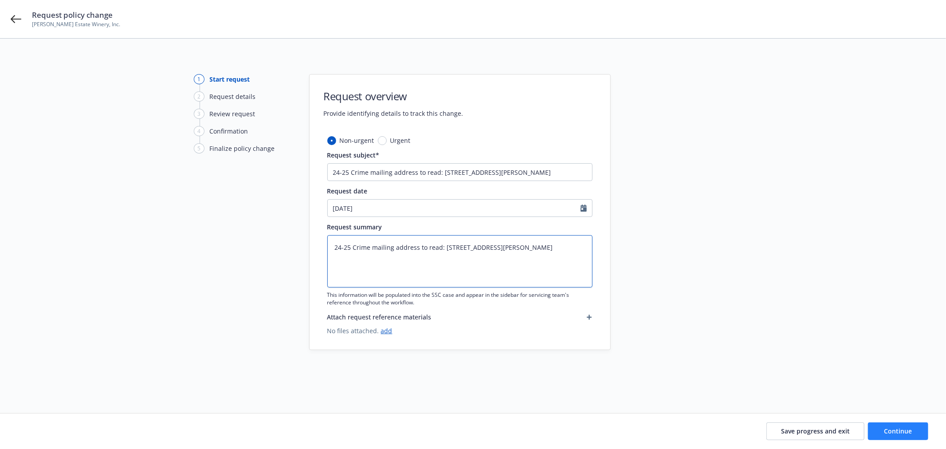
type textarea "24-25 Crime mailing address to read: PO Box 208, Rutherford, CA, 94573"
click at [895, 425] on button "Continue" at bounding box center [898, 431] width 60 height 18
type textarea "x"
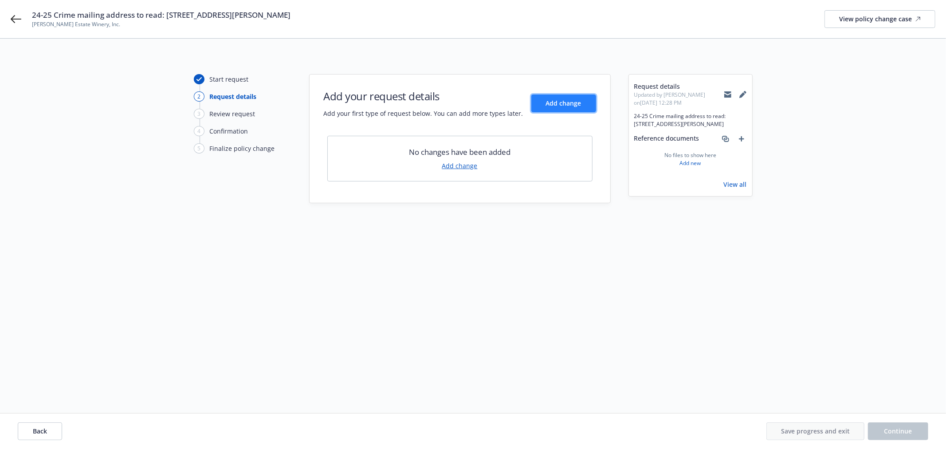
click at [574, 104] on span "Add change" at bounding box center [563, 103] width 35 height 8
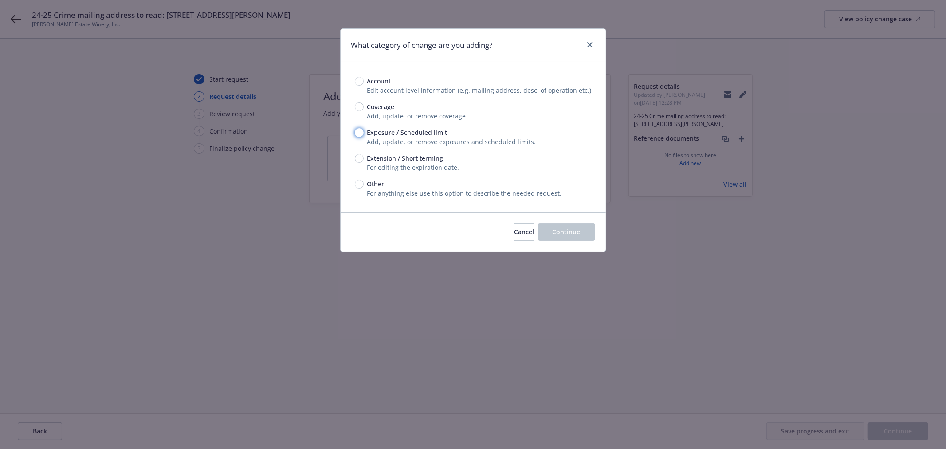
click at [358, 134] on input "Exposure / Scheduled limit" at bounding box center [359, 132] width 9 height 9
radio input "true"
click at [557, 236] on button "Continue" at bounding box center [566, 232] width 57 height 18
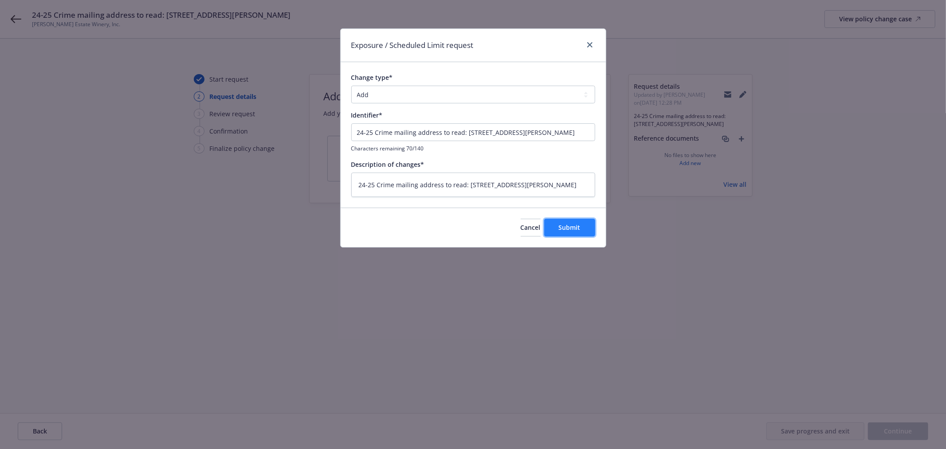
click at [578, 224] on span "Submit" at bounding box center [570, 227] width 22 height 8
type textarea "x"
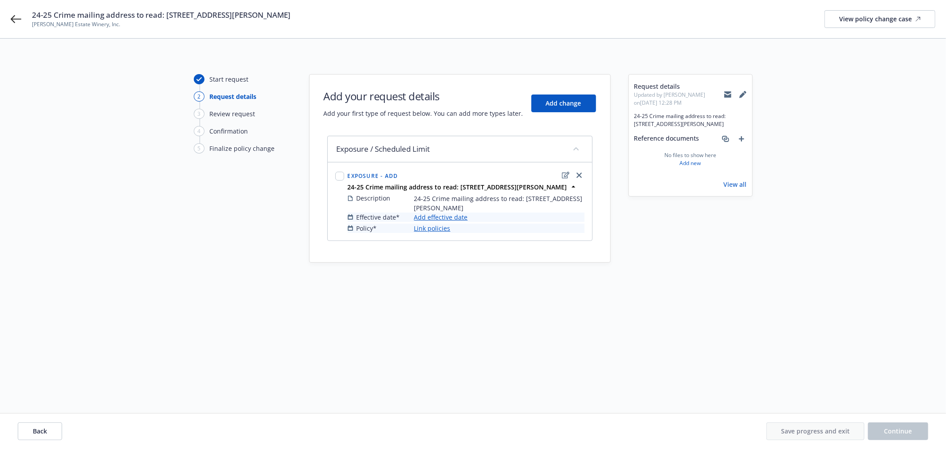
click at [433, 220] on link "Add effective date" at bounding box center [441, 216] width 54 height 9
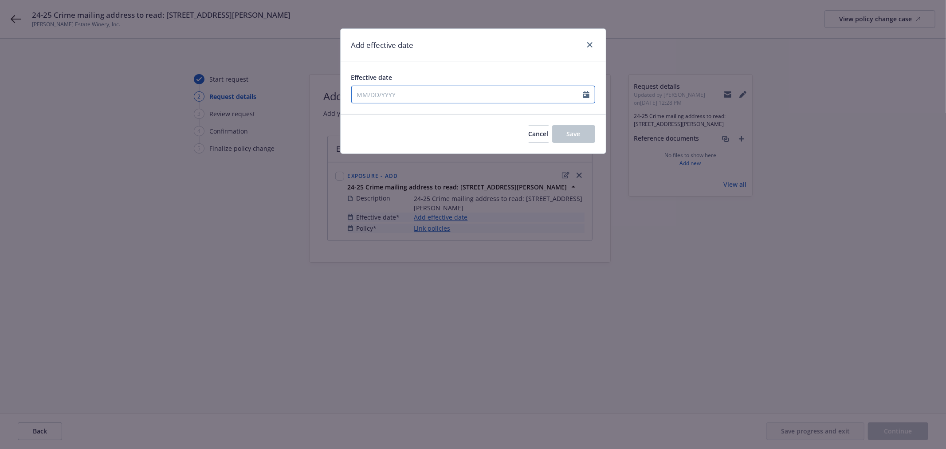
select select "8"
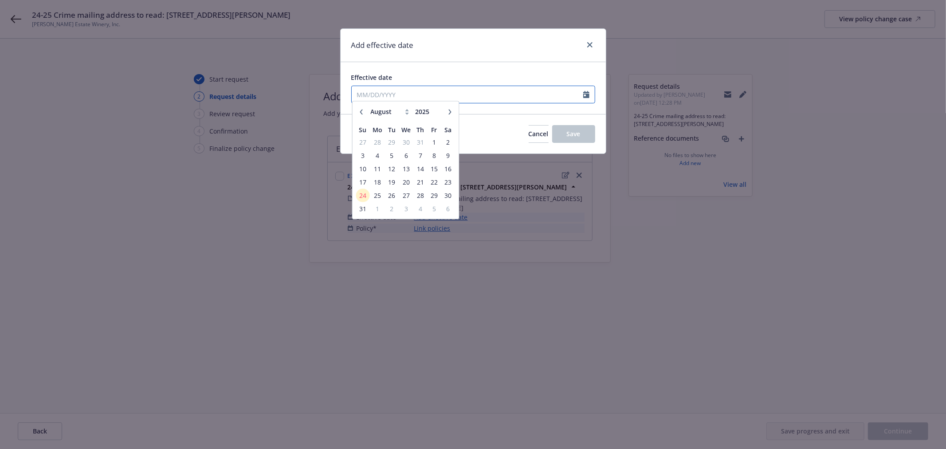
click at [419, 94] on input "Effective date" at bounding box center [468, 94] width 232 height 17
click at [363, 197] on span "24" at bounding box center [363, 199] width 12 height 11
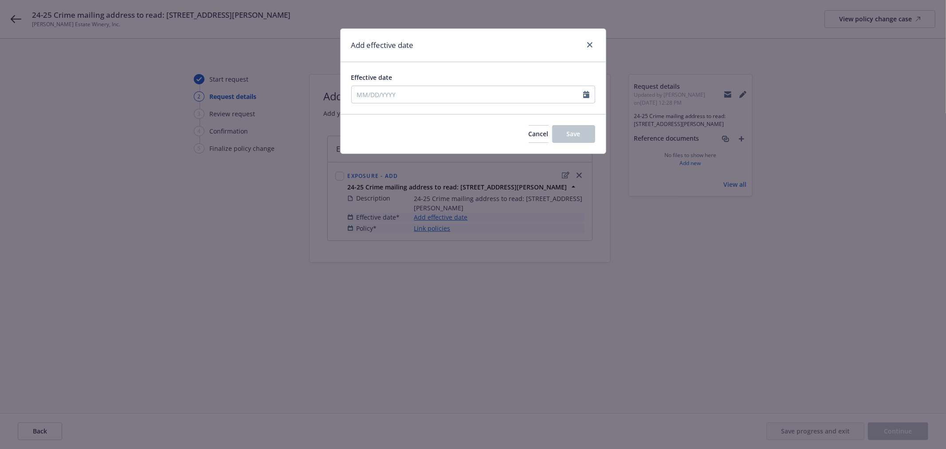
type input "[DATE]"
click at [573, 138] on span "Save" at bounding box center [574, 134] width 14 height 8
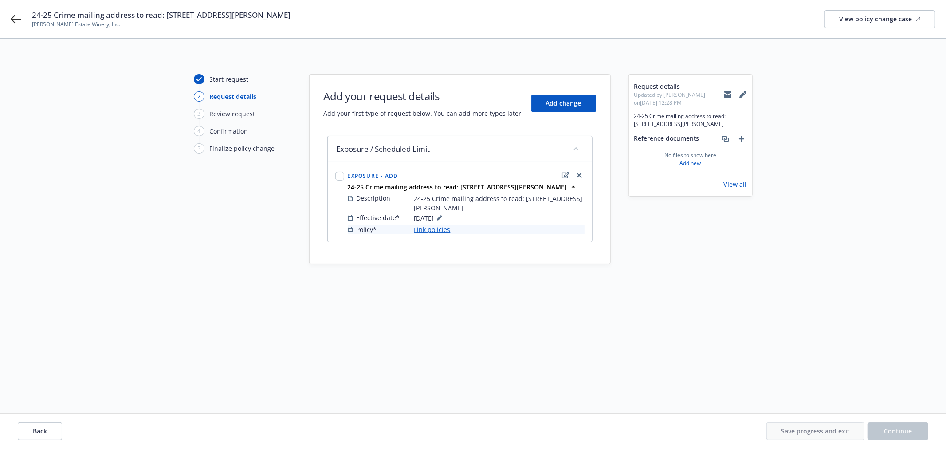
click at [439, 228] on link "Link policies" at bounding box center [432, 229] width 36 height 9
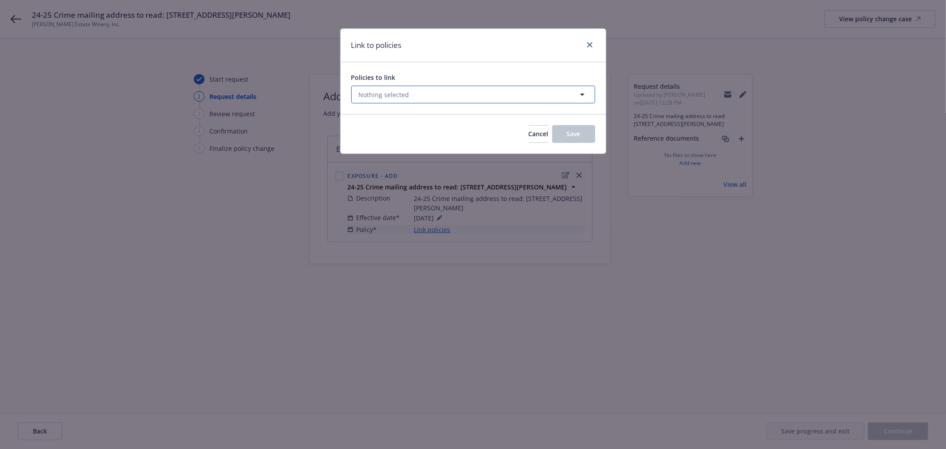
click at [464, 94] on button "Nothing selected" at bounding box center [473, 95] width 244 height 18
select select "ACTIVE"
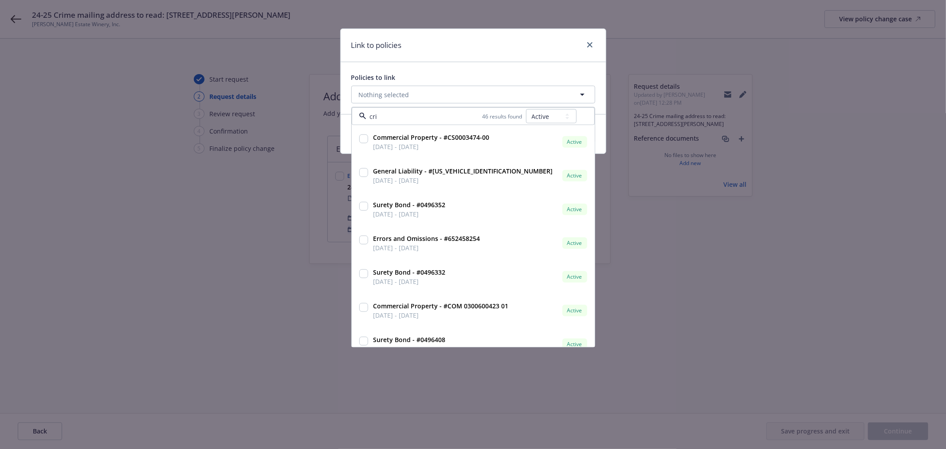
type input "crim"
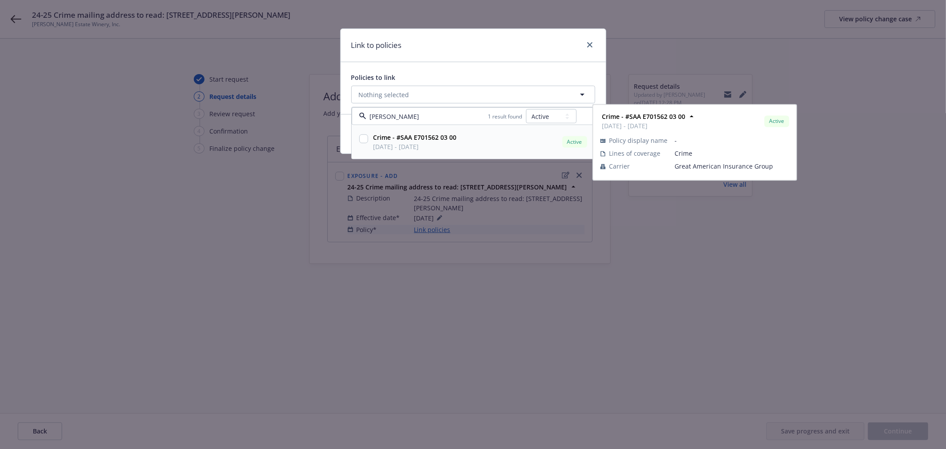
click at [366, 139] on input "checkbox" at bounding box center [363, 138] width 9 height 9
checkbox input "true"
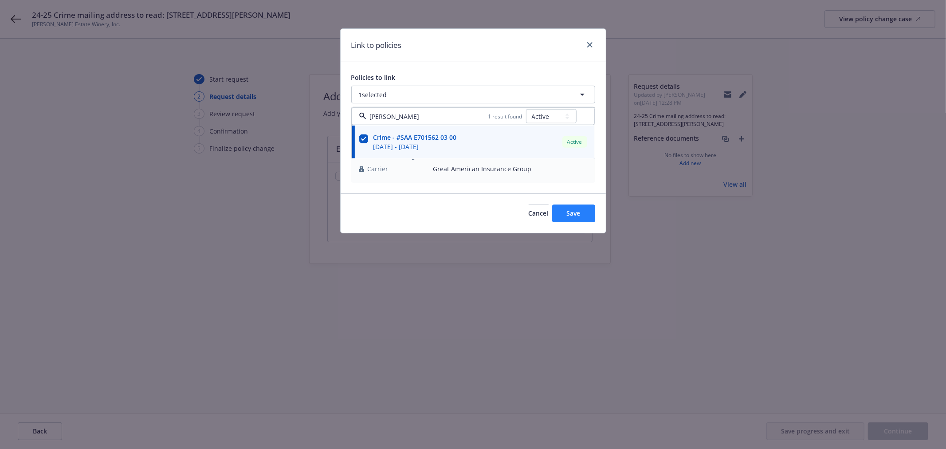
type input "crim"
click at [563, 211] on button "Save" at bounding box center [573, 214] width 43 height 18
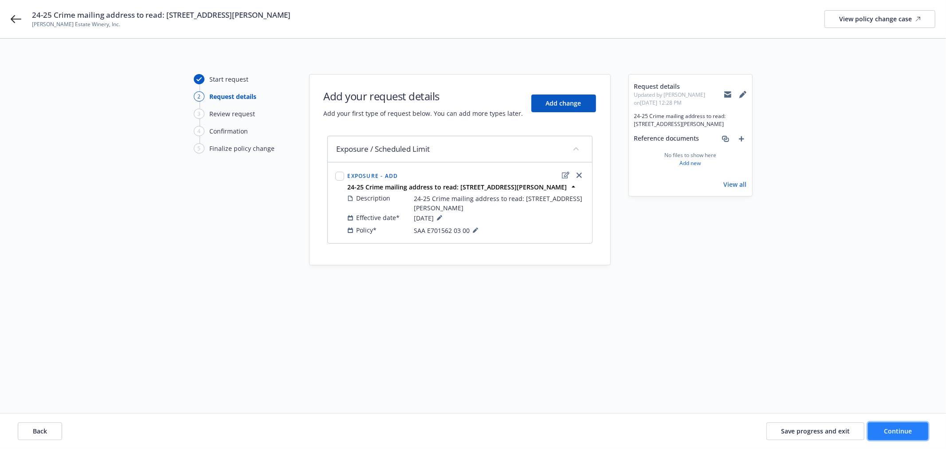
click at [909, 429] on span "Continue" at bounding box center [899, 431] width 28 height 8
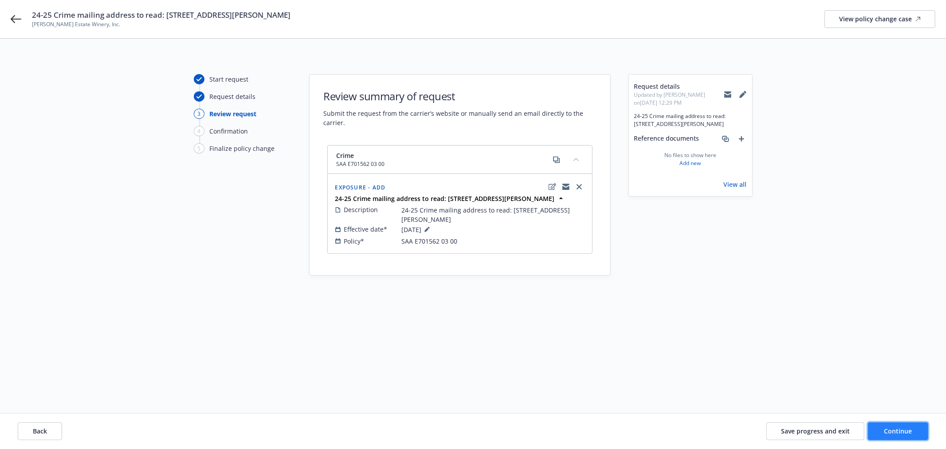
click at [914, 430] on button "Continue" at bounding box center [898, 431] width 60 height 18
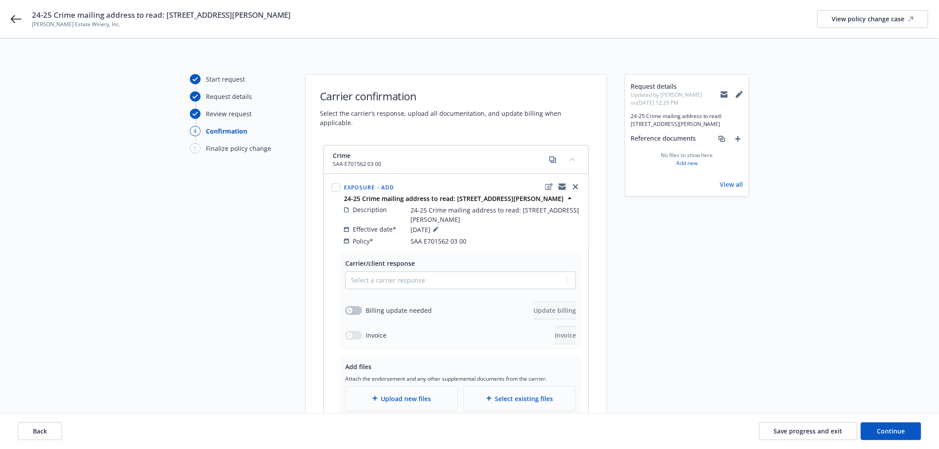
click at [563, 184] on icon "copyLogging" at bounding box center [561, 185] width 7 height 3
click at [809, 441] on div "Back Save progress and exit Continue" at bounding box center [469, 430] width 939 height 35
click at [810, 435] on span "Save progress and exit" at bounding box center [808, 431] width 69 height 8
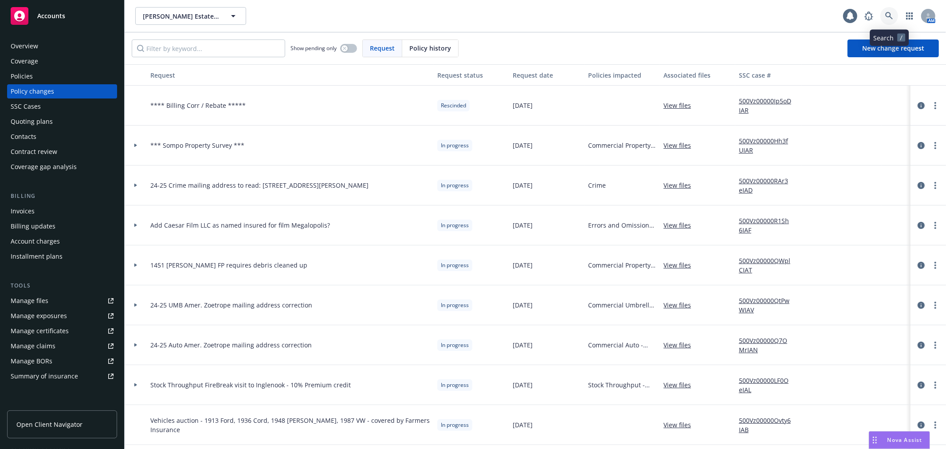
click at [893, 11] on link at bounding box center [890, 16] width 18 height 18
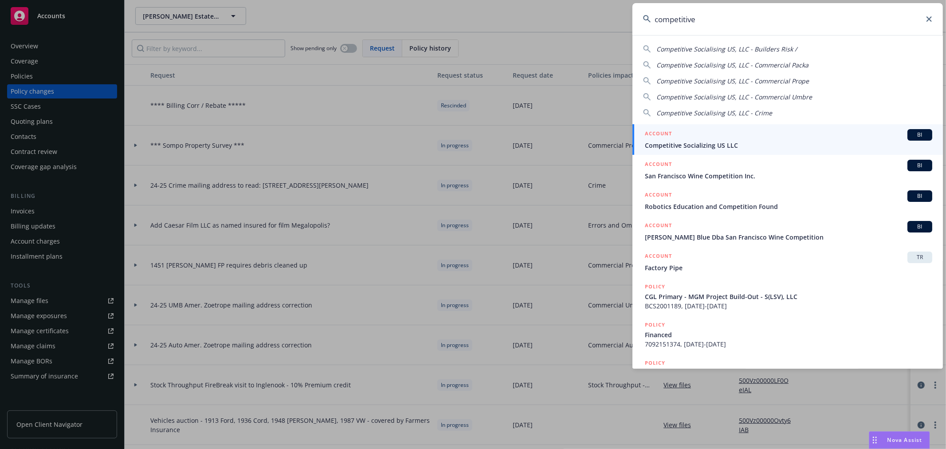
type input "competitive"
click at [751, 138] on div "ACCOUNT BI" at bounding box center [788, 135] width 287 height 12
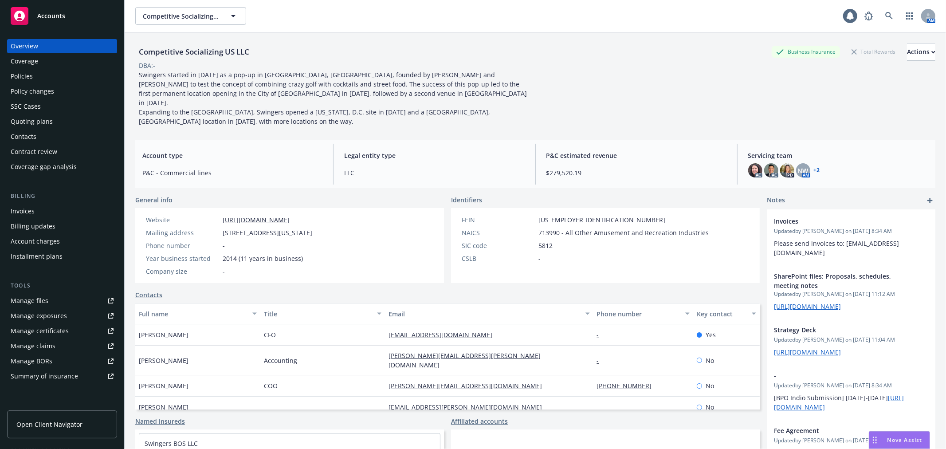
click at [66, 110] on div "SSC Cases" at bounding box center [62, 106] width 103 height 14
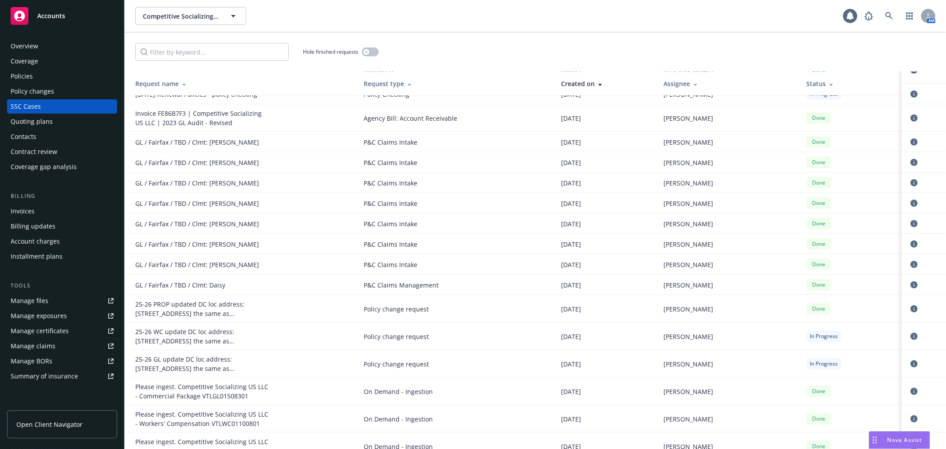
scroll to position [246, 0]
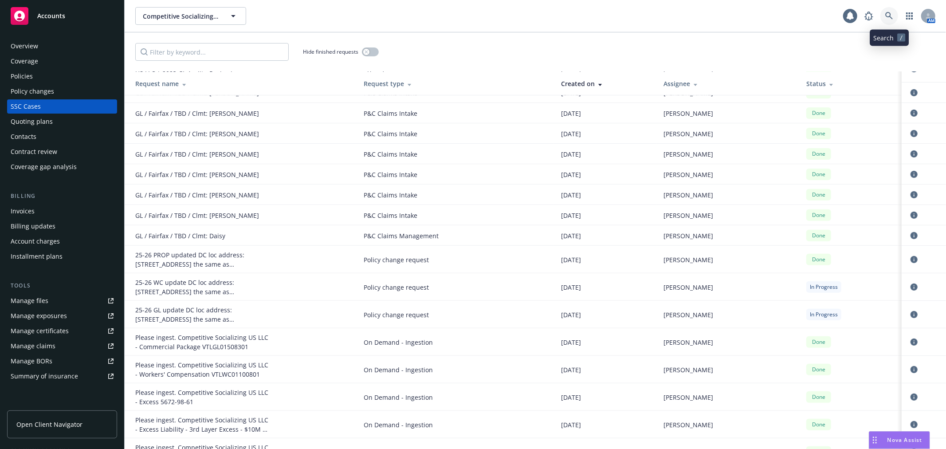
click at [892, 20] on icon at bounding box center [889, 16] width 8 height 8
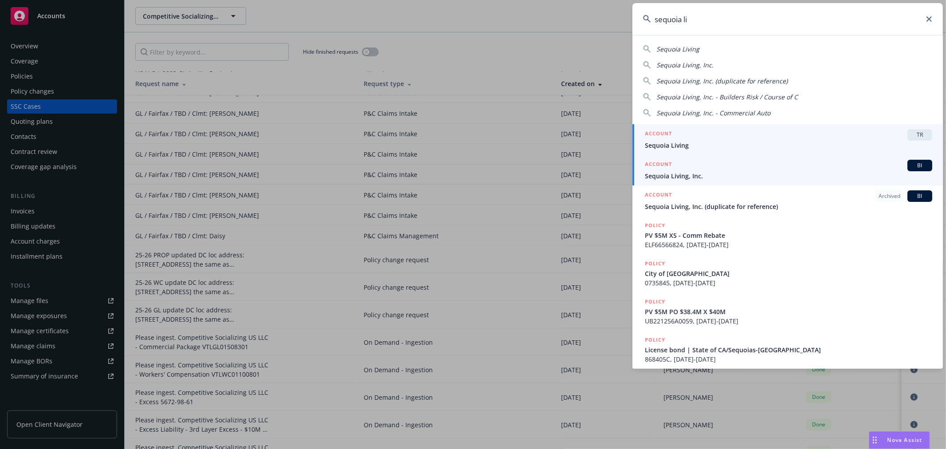
type input "sequoia li"
click at [747, 173] on span "Sequoia Living, Inc." at bounding box center [788, 175] width 287 height 9
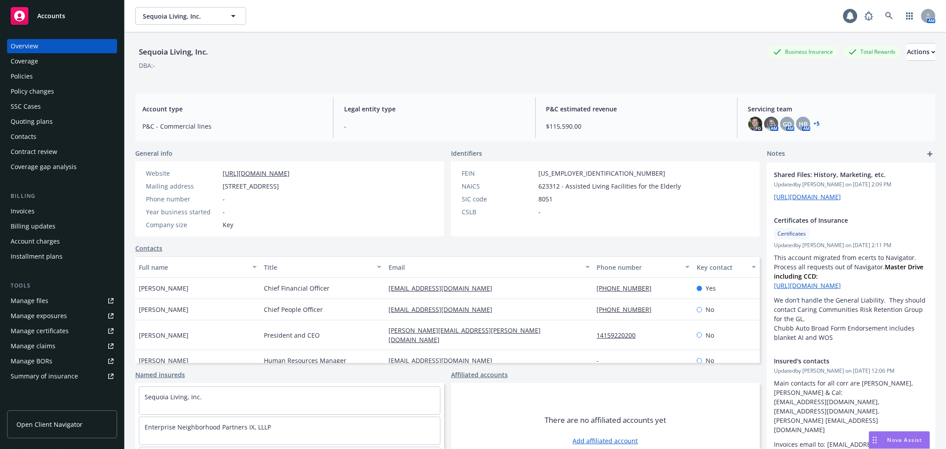
click at [55, 90] on div "Policy changes" at bounding box center [62, 91] width 103 height 14
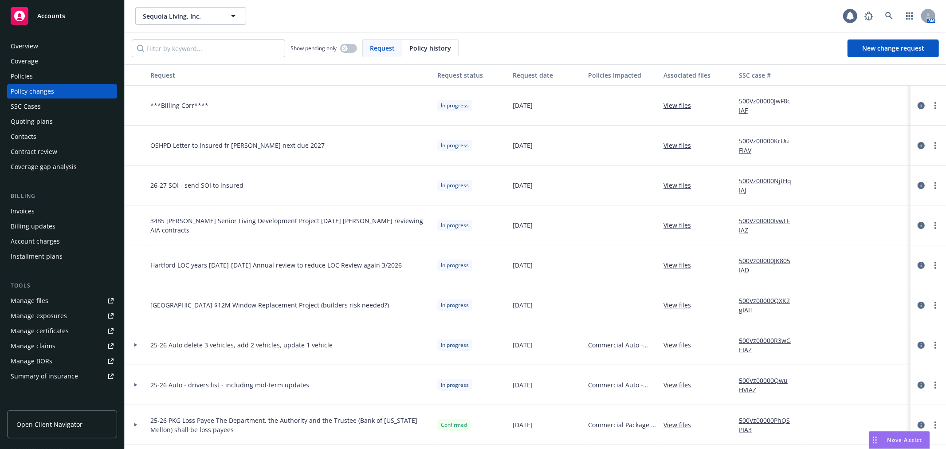
drag, startPoint x: 55, startPoint y: 90, endPoint x: 223, endPoint y: 69, distance: 169.4
click at [223, 69] on button "Request" at bounding box center [290, 74] width 287 height 21
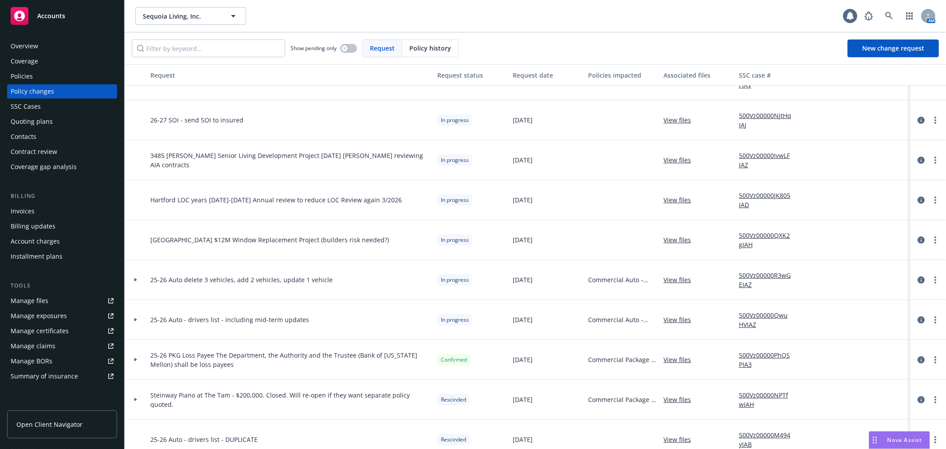
scroll to position [98, 0]
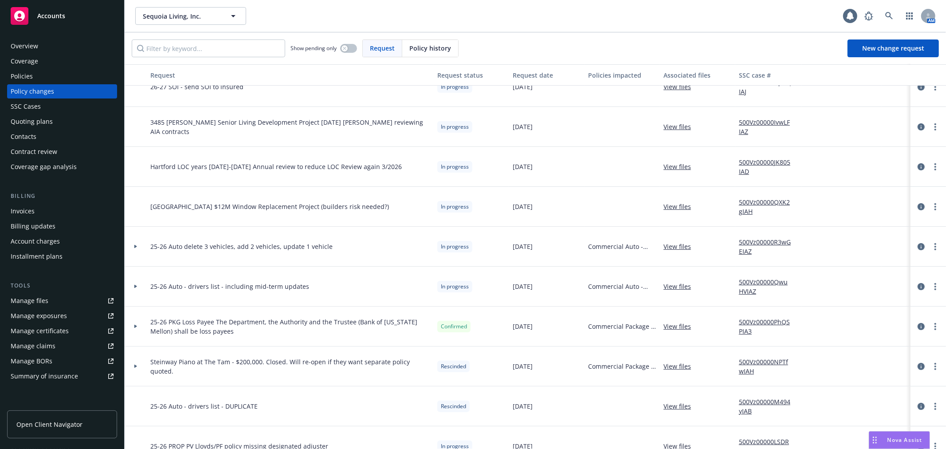
click at [134, 248] on div at bounding box center [136, 247] width 22 height 40
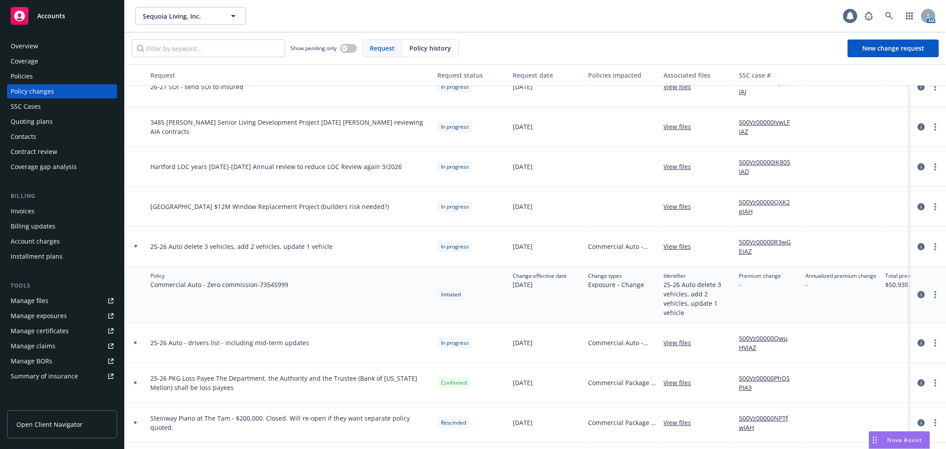
click at [918, 293] on icon "circleInformation" at bounding box center [921, 294] width 7 height 7
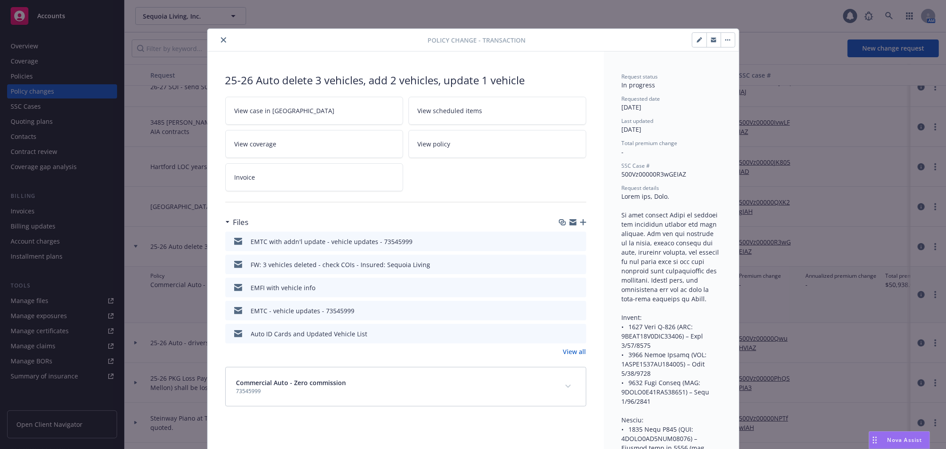
scroll to position [27, 0]
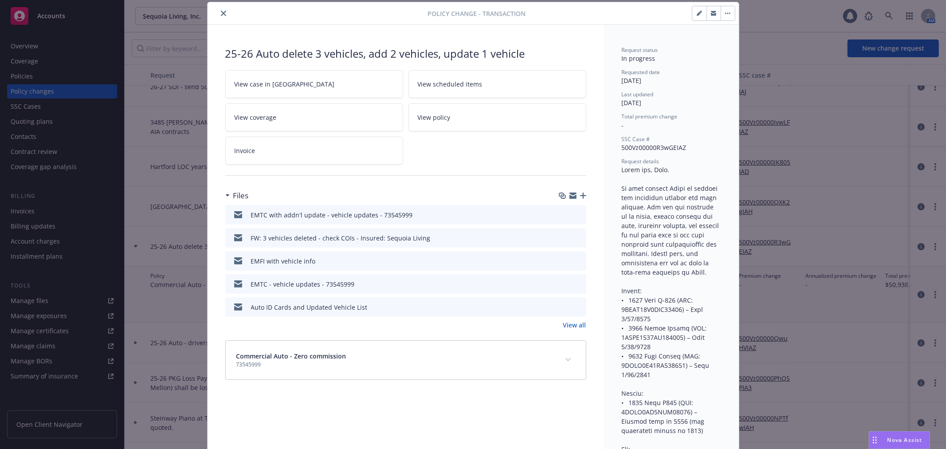
click at [565, 197] on div at bounding box center [573, 195] width 28 height 7
click at [570, 197] on icon "button" at bounding box center [573, 197] width 7 height 4
click at [221, 13] on icon "close" at bounding box center [223, 13] width 5 height 5
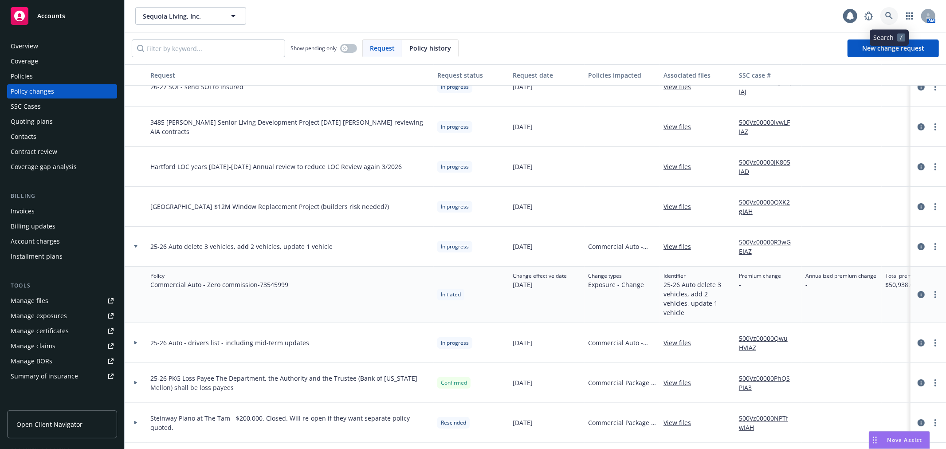
click at [888, 19] on icon at bounding box center [889, 16] width 8 height 8
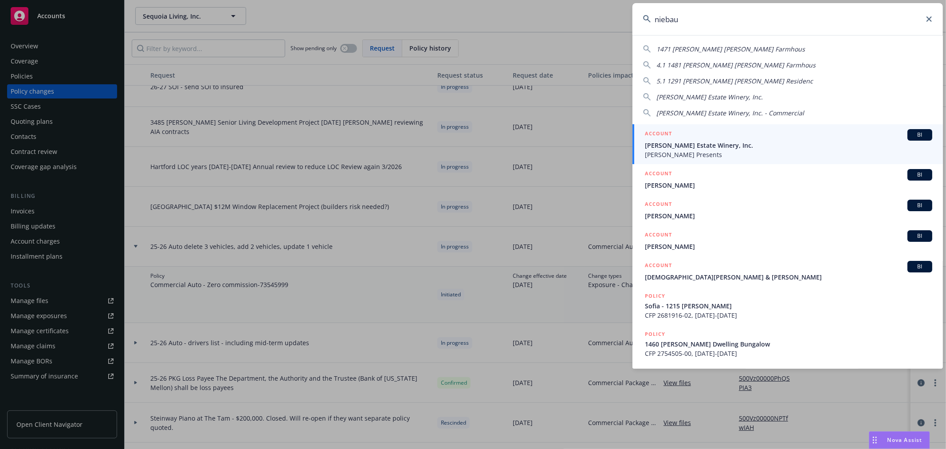
type input "niebau"
click at [682, 141] on span "Niebaum-Coppola Estate Winery, Inc." at bounding box center [788, 145] width 287 height 9
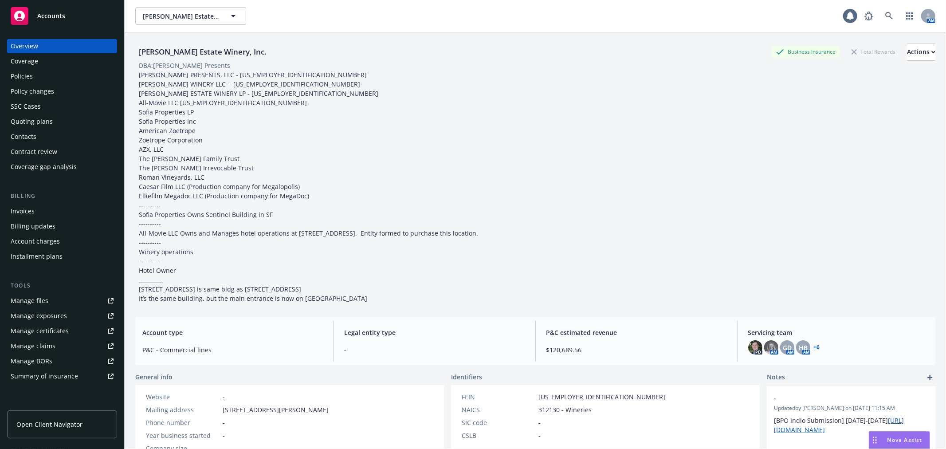
click at [86, 94] on div "Policy changes" at bounding box center [62, 91] width 103 height 14
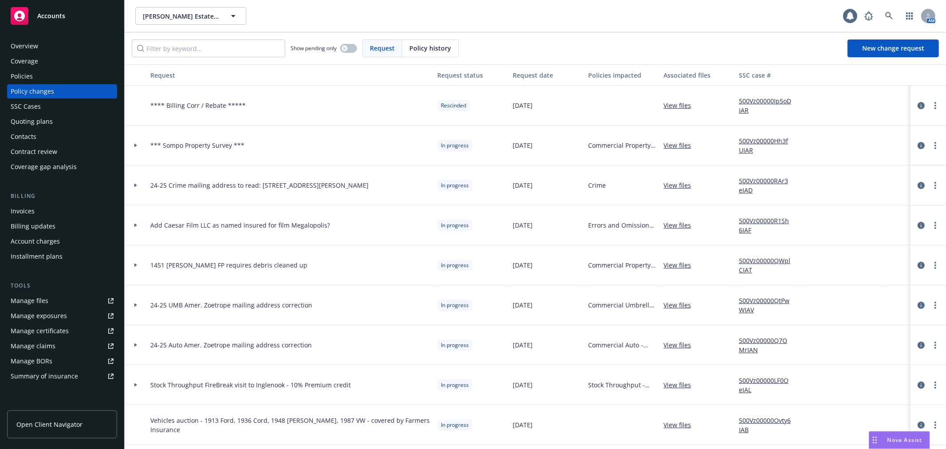
drag, startPoint x: 151, startPoint y: 188, endPoint x: 361, endPoint y: 185, distance: 209.8
click at [361, 185] on div "24-25 Crime mailing address to read: PO Box 208, Rutherford, CA, 94573" at bounding box center [290, 185] width 287 height 40
copy span "24-25 Crime mailing address to read: PO Box 208, Rutherford, CA, 94573"
click at [35, 77] on div "Policies" at bounding box center [62, 76] width 103 height 14
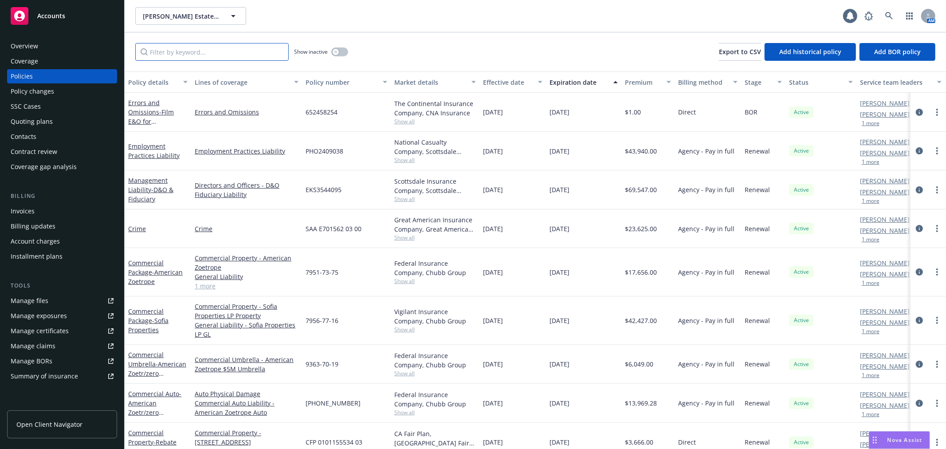
click at [172, 50] on input "Filter by keyword..." at bounding box center [211, 52] width 153 height 18
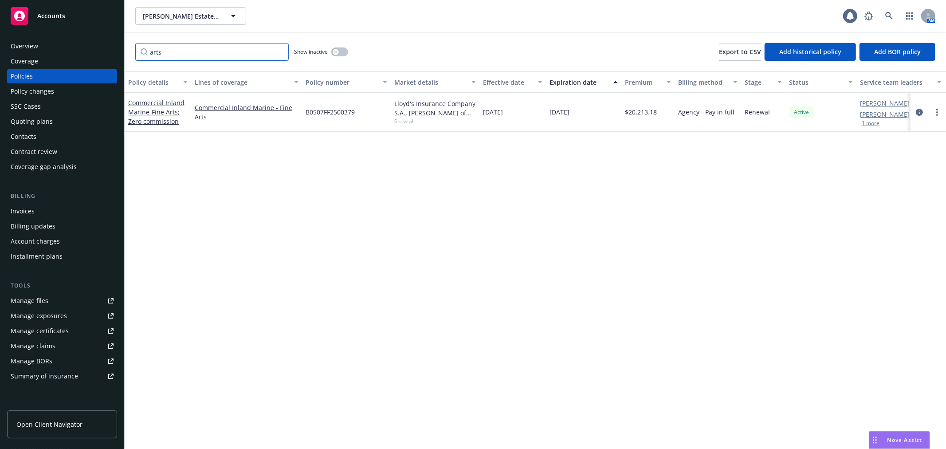
type input "arts"
click at [62, 90] on div "Policy changes" at bounding box center [62, 91] width 103 height 14
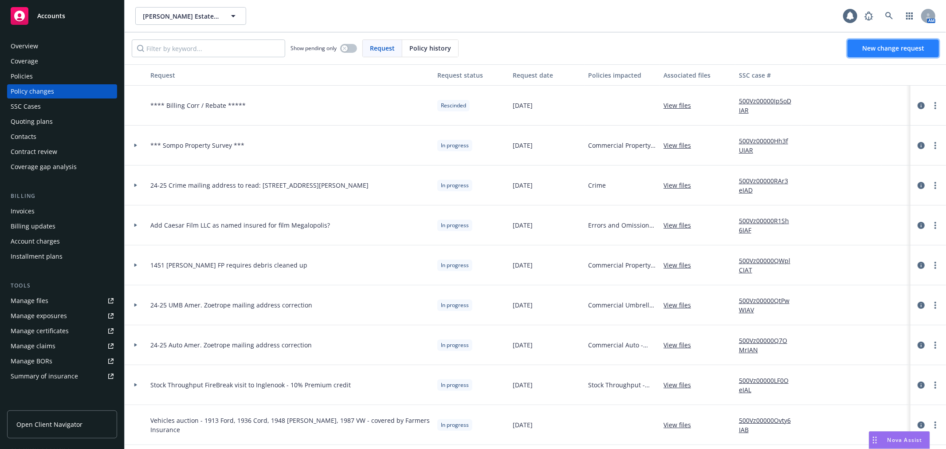
click at [902, 49] on span "New change request" at bounding box center [893, 48] width 62 height 8
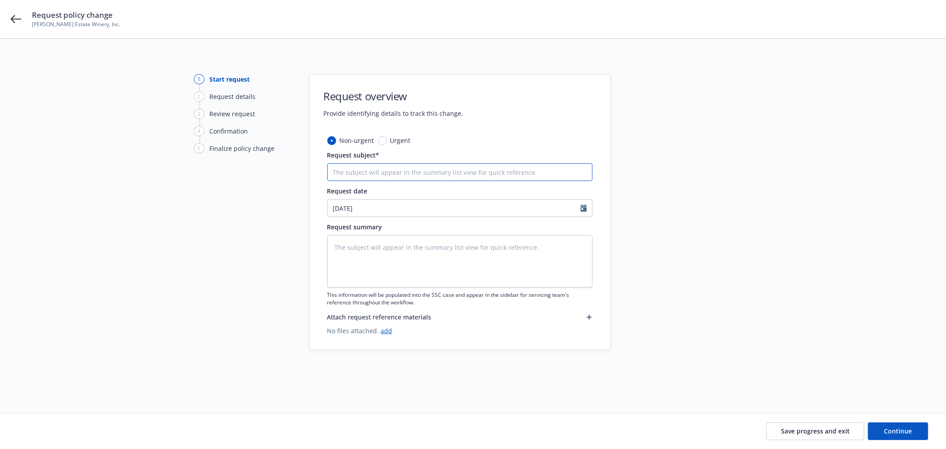
click at [453, 163] on input "Request subject*" at bounding box center [459, 172] width 265 height 18
paste input "24-25 Crime mailing address to read: PO Box 208, Rutherford, CA, 94573"
type textarea "x"
type input "24-25 Crime mailing address to read: PO Box 208, Rutherford, CA, 94573"
drag, startPoint x: 368, startPoint y: 170, endPoint x: 315, endPoint y: 170, distance: 52.8
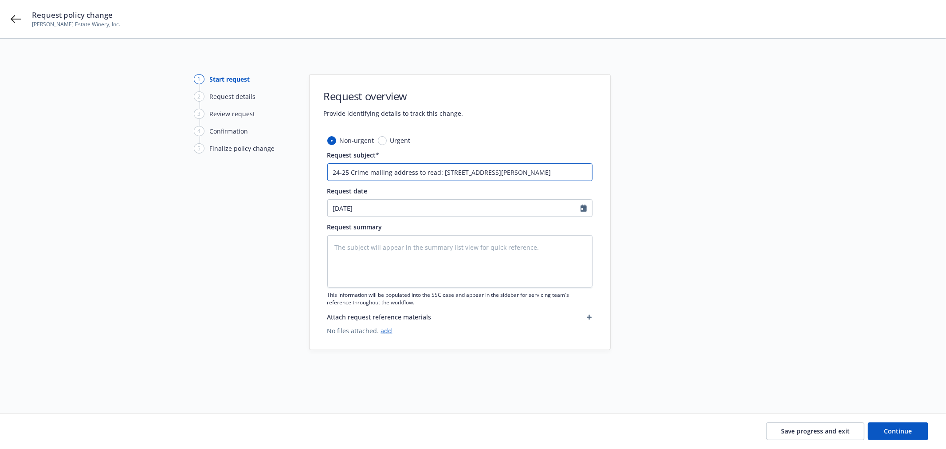
click at [315, 170] on div "Non-urgent Urgent Request subject* 24-25 Crime mailing address to read: PO Box …" at bounding box center [460, 243] width 301 height 214
type textarea "x"
type input "2 mailing address to read: PO Box 208, Rutherford, CA, 94573"
type textarea "x"
type input "25 mailing address to read: PO Box 208, Rutherford, CA, 94573"
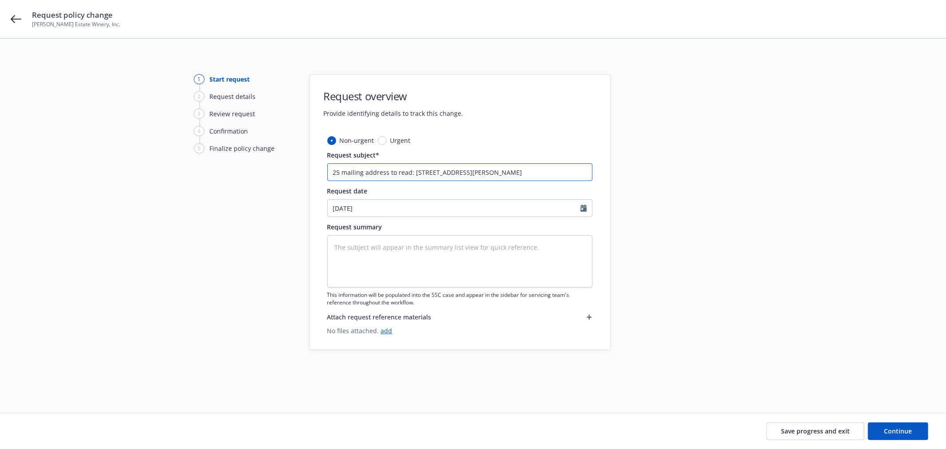
type textarea "x"
type input "25- mailing address to read: PO Box 208, Rutherford, CA, 94573"
type textarea "x"
type input "25-2 mailing address to read: PO Box 208, Rutherford, CA, 94573"
type textarea "x"
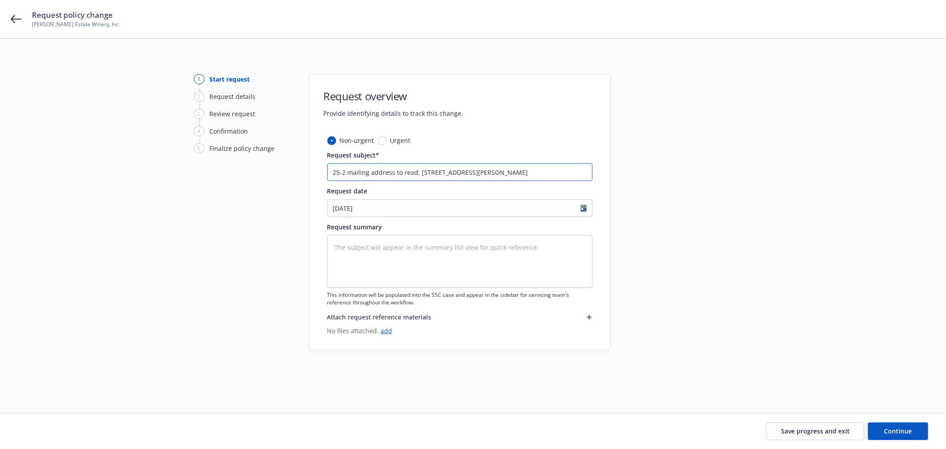
type input "25-27 mailing address to read: PO Box 208, Rutherford, CA, 94573"
type textarea "x"
type input "25-2 mailing address to read: PO Box 208, Rutherford, CA, 94573"
type textarea "x"
type input "25-26 mailing address to read: PO Box 208, Rutherford, CA, 94573"
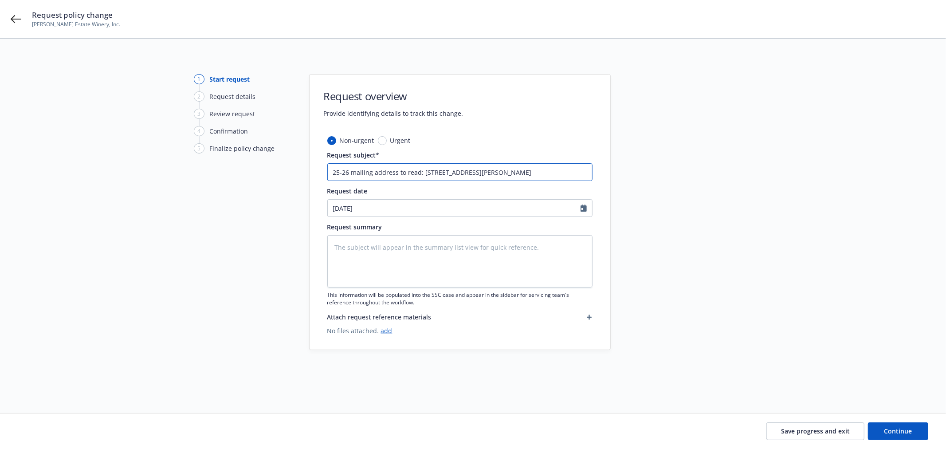
type textarea "x"
type input "25-26 mailing address to read: PO Box 208, Rutherford, CA, 94573"
type textarea "x"
type input "25-26 F mailing address to read: PO Box 208, Rutherford, CA, 94573"
type textarea "x"
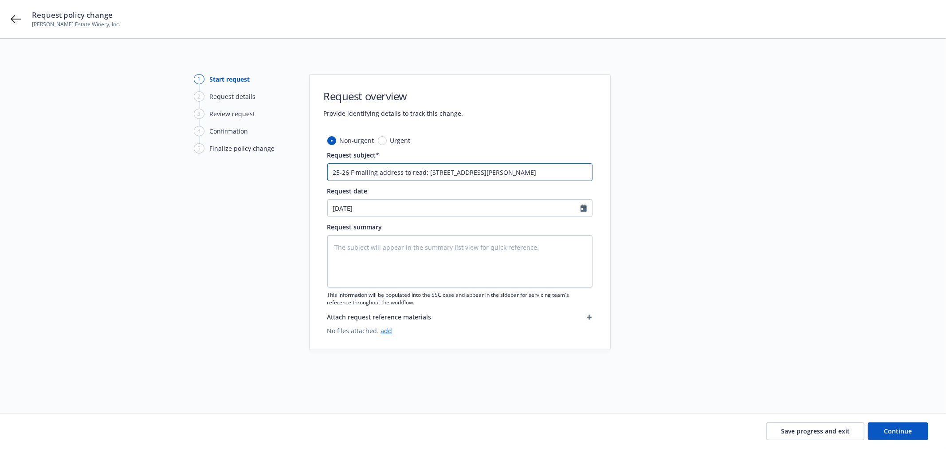
type input "25-26 Fi mailing address to read: PO Box 208, Rutherford, CA, 94573"
type textarea "x"
type input "25-26 Fin mailing address to read: PO Box 208, Rutherford, CA, 94573"
type textarea "x"
type input "25-26 Fine mailing address to read: PO Box 208, Rutherford, CA, 94573"
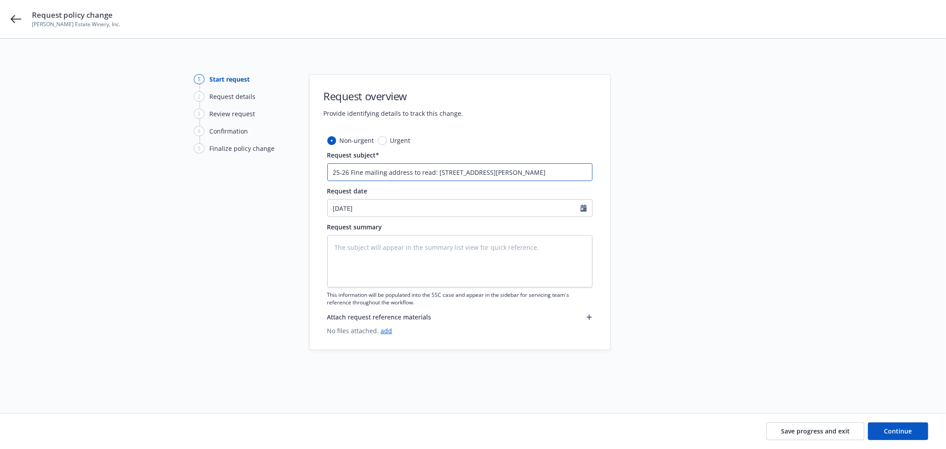
type textarea "x"
type input "25-26 Fine mailing address to read: PO Box 208, Rutherford, CA, 94573"
type textarea "x"
type input "25-26 Fine A mailing address to read: PO Box 208, Rutherford, CA, 94573"
type textarea "x"
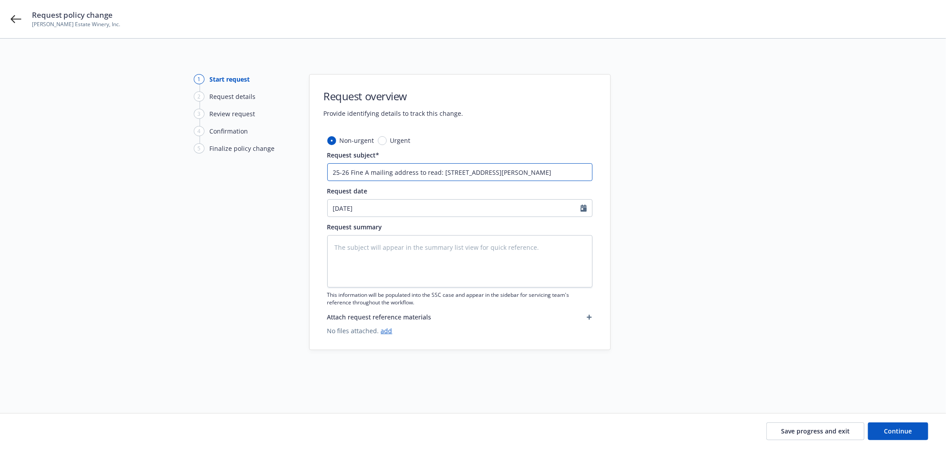
type input "25-26 Fine Ar mailing address to read: PO Box 208, Rutherford, CA, 94573"
type textarea "x"
type input "25-26 Fine Art mailing address to read: PO Box 208, Rutherford, CA, 94573"
type textarea "x"
type input "25-26 Fine Arts mailing address to read: PO Box 208, Rutherford, CA, 94573"
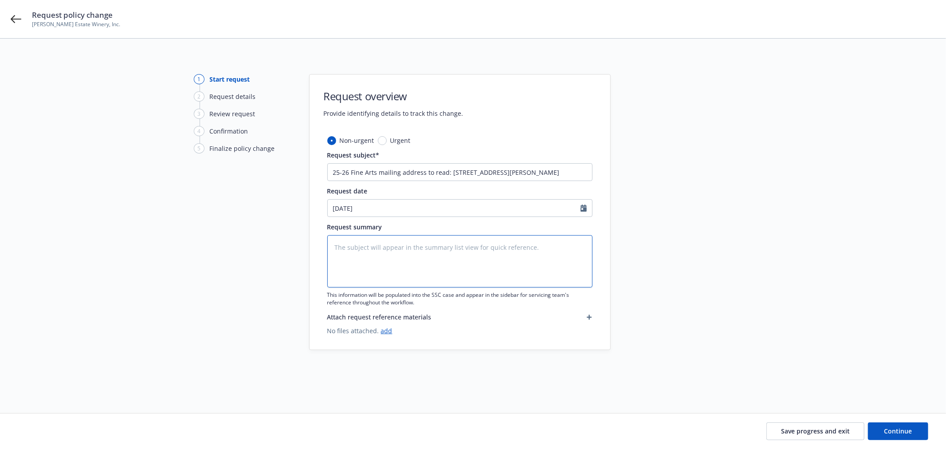
click at [452, 238] on textarea at bounding box center [459, 261] width 265 height 52
paste textarea "25-26 Fine Arts mailing address to read: PO Box 208, Rutherford, CA, 94573"
type textarea "x"
type textarea "25-26 Fine Arts mailing address to read: PO Box 208, Rutherford, CA, 94573"
click at [907, 431] on span "Continue" at bounding box center [899, 431] width 28 height 8
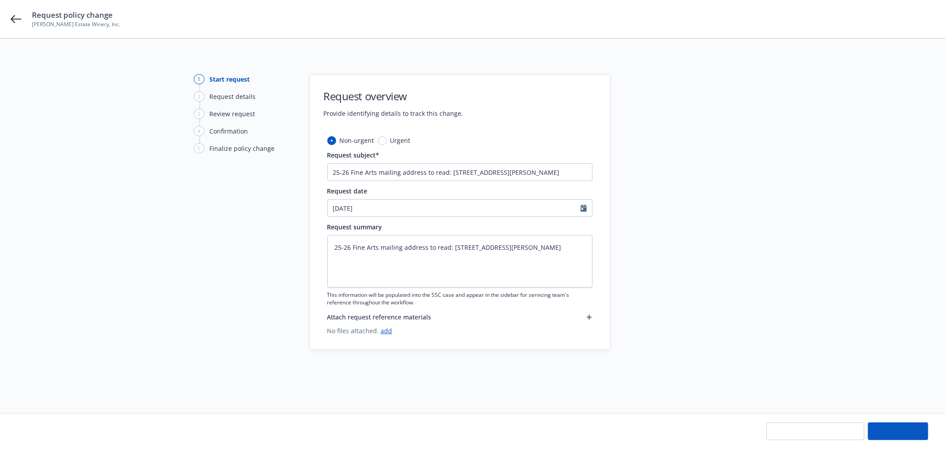
type textarea "x"
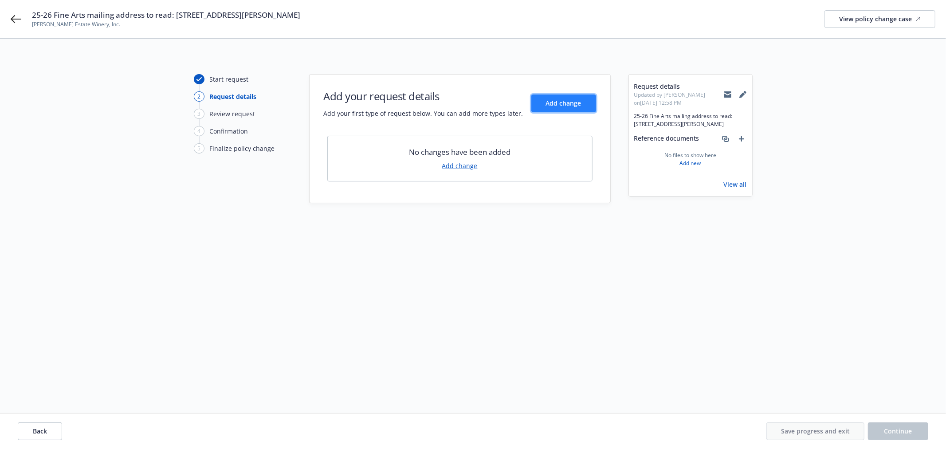
click at [558, 108] on button "Add change" at bounding box center [563, 103] width 65 height 18
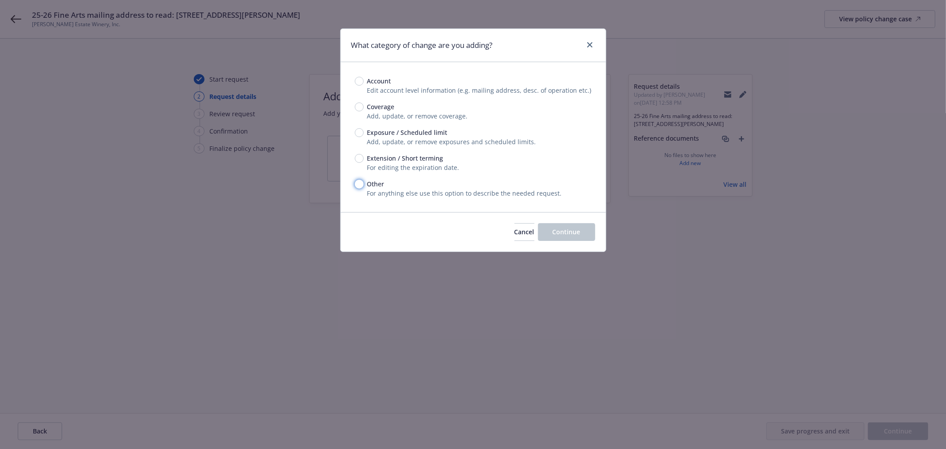
click at [358, 185] on input "Other" at bounding box center [359, 184] width 9 height 9
radio input "true"
click at [558, 235] on span "Continue" at bounding box center [567, 232] width 28 height 8
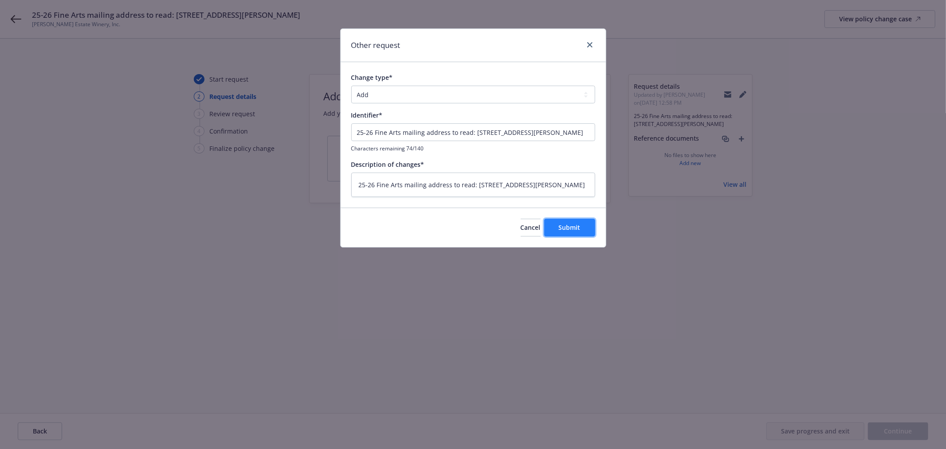
click at [584, 226] on button "Submit" at bounding box center [569, 228] width 51 height 18
type textarea "x"
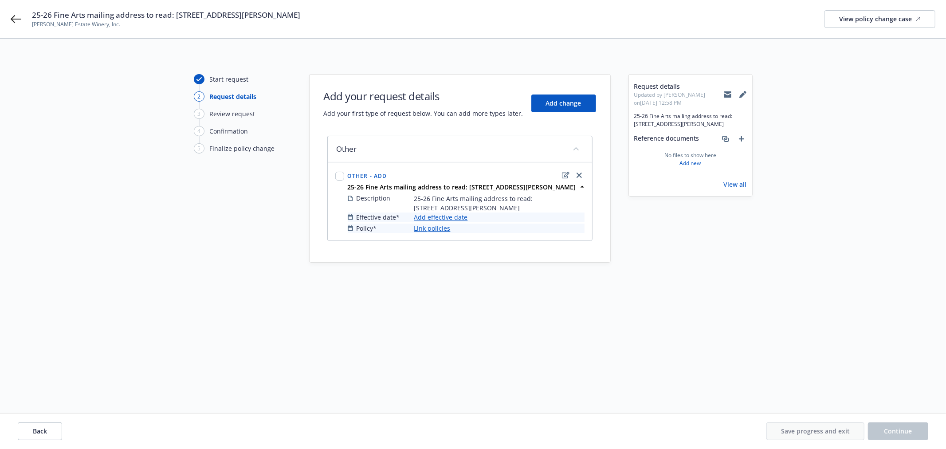
click at [440, 216] on link "Add effective date" at bounding box center [441, 216] width 54 height 9
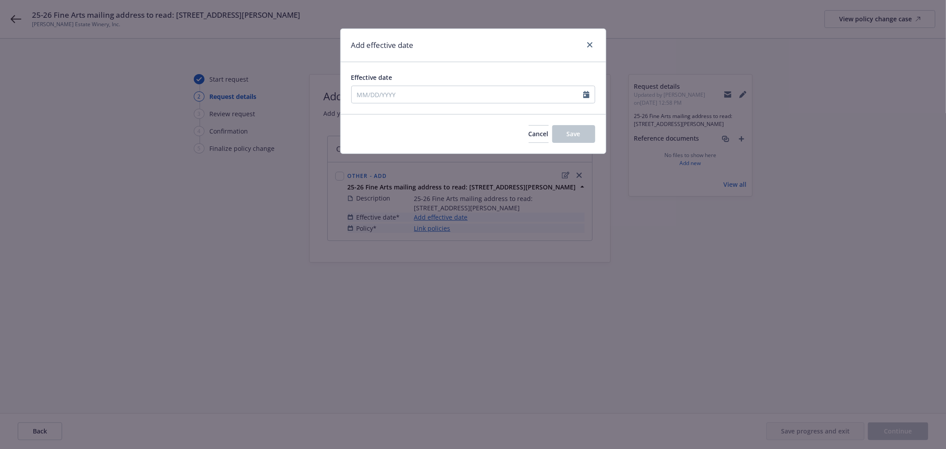
click at [410, 84] on div "Effective date" at bounding box center [473, 88] width 244 height 31
select select "8"
click at [399, 96] on input "Effective date" at bounding box center [468, 94] width 232 height 17
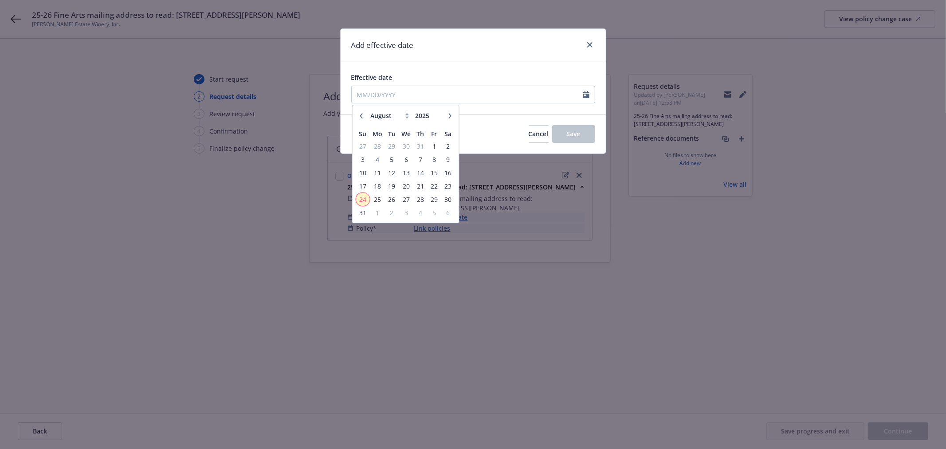
click at [362, 200] on span "24" at bounding box center [363, 199] width 12 height 11
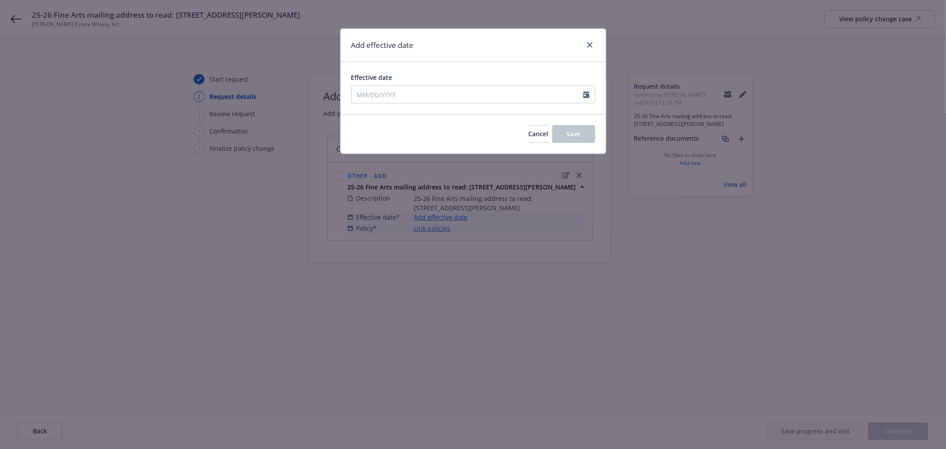
type input "08/24/2025"
click at [588, 130] on button "Save" at bounding box center [573, 134] width 43 height 18
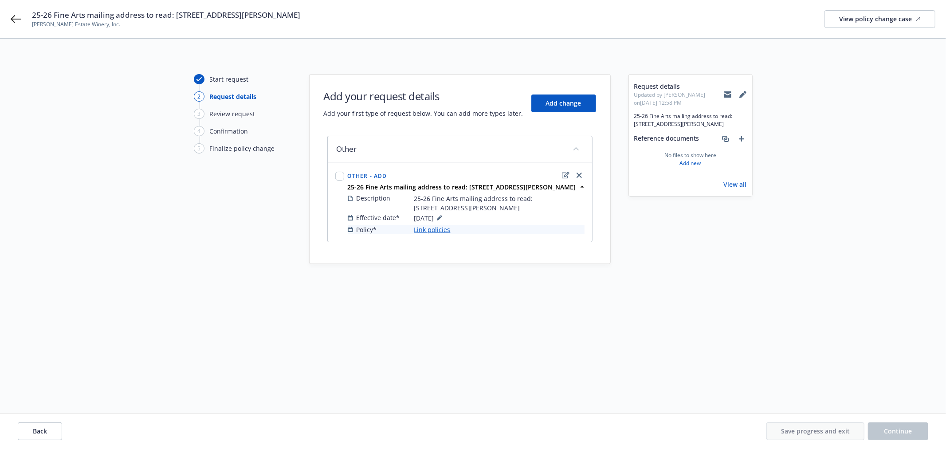
click at [430, 229] on link "Link policies" at bounding box center [432, 229] width 36 height 9
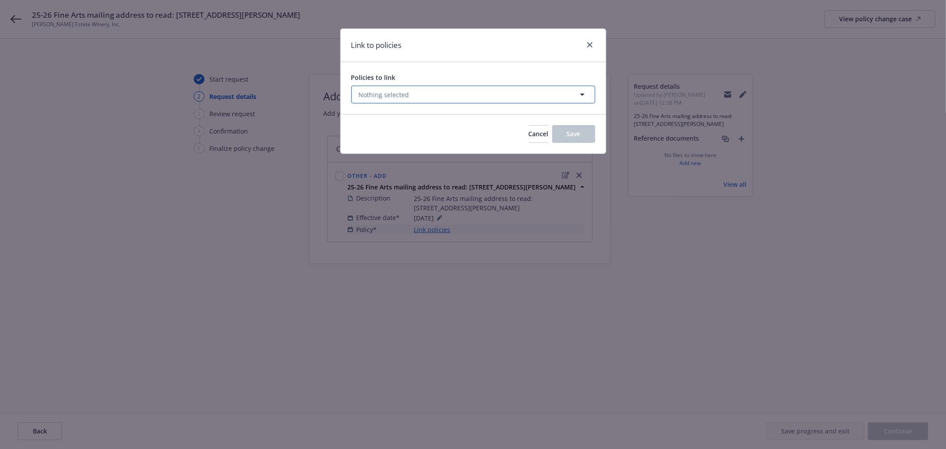
click at [429, 96] on button "Nothing selected" at bounding box center [473, 95] width 244 height 18
select select "ACTIVE"
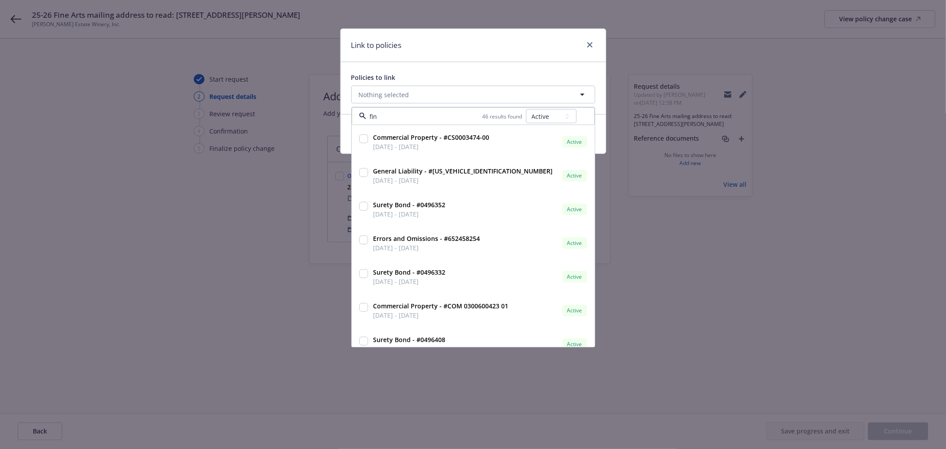
type input "fine"
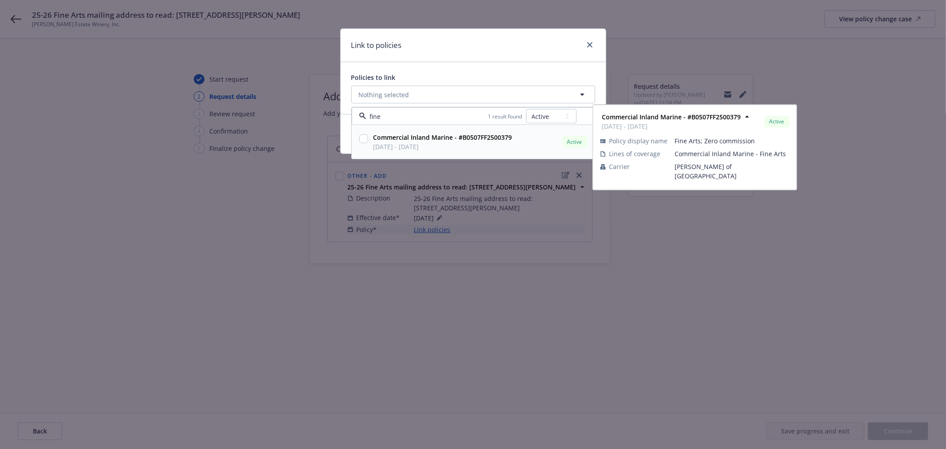
click at [364, 139] on input "checkbox" at bounding box center [363, 138] width 9 height 9
checkbox input "true"
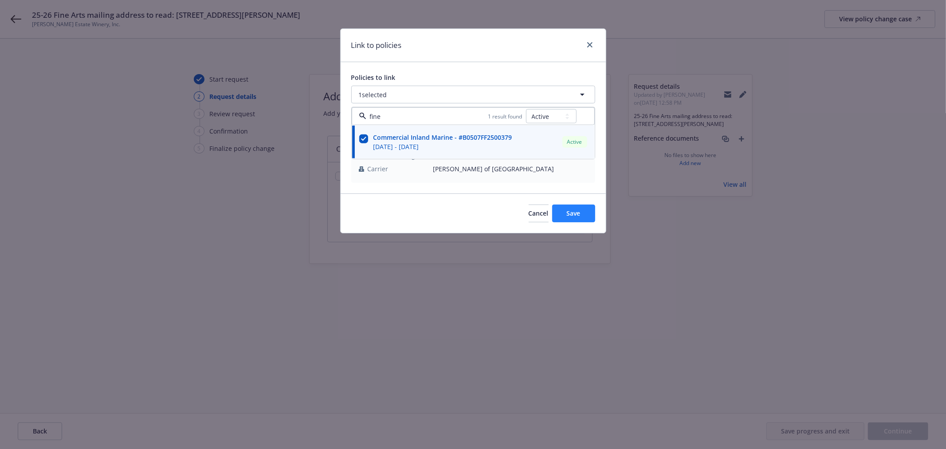
type input "fine"
click at [582, 220] on button "Save" at bounding box center [573, 214] width 43 height 18
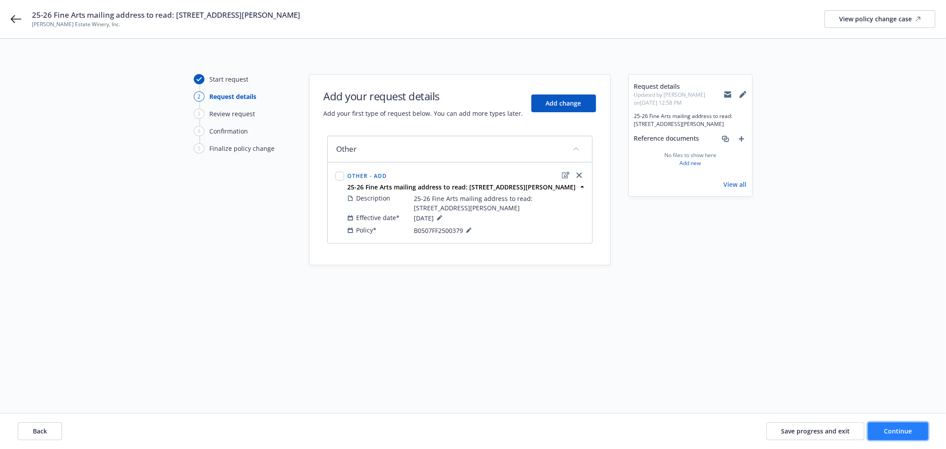
click at [898, 428] on span "Continue" at bounding box center [899, 431] width 28 height 8
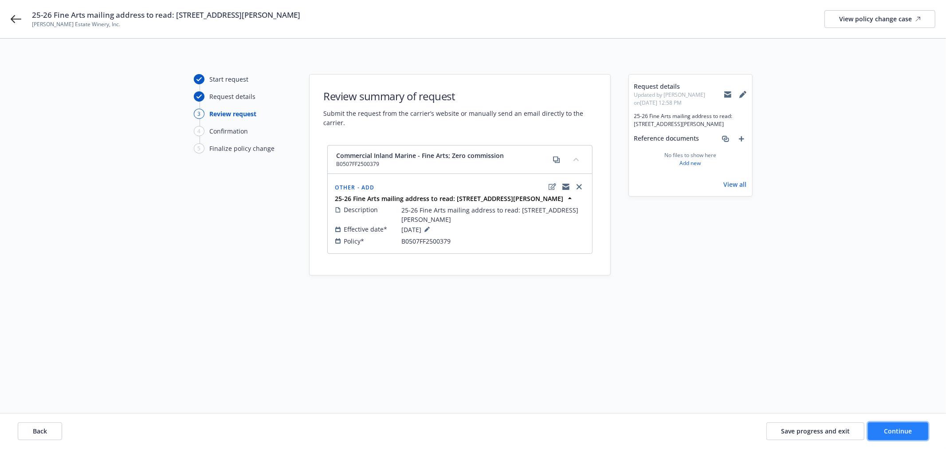
click at [893, 436] on button "Continue" at bounding box center [898, 431] width 60 height 18
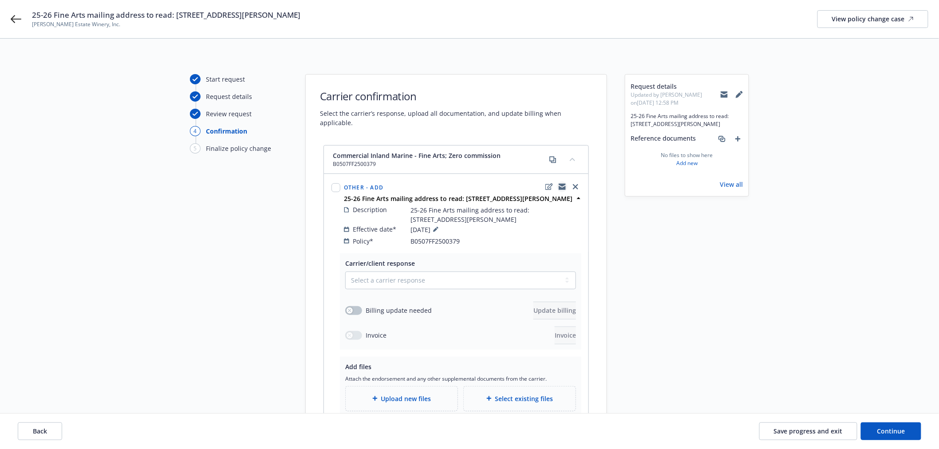
click at [560, 183] on icon "copyLogging" at bounding box center [561, 186] width 7 height 7
click at [206, 10] on span "25-26 Fine Arts mailing address to read: PO Box 208, Rutherford, CA, 94573" at bounding box center [166, 15] width 268 height 11
copy span "25-26 Fine Arts mailing address to read: PO Box 208, Rutherford, CA, 94573"
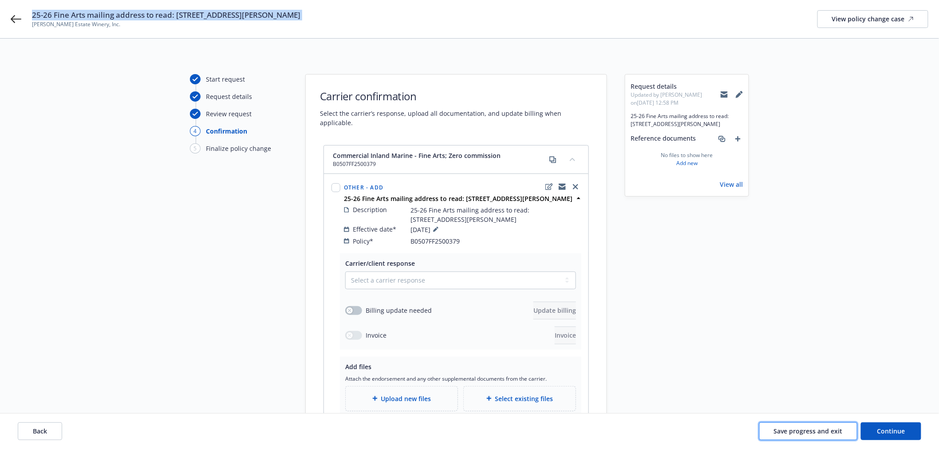
click at [806, 428] on span "Save progress and exit" at bounding box center [808, 431] width 69 height 8
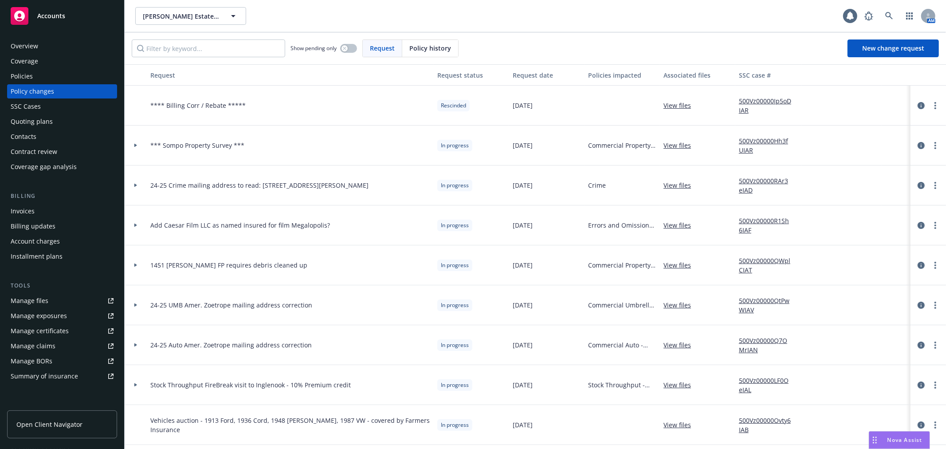
click at [50, 69] on div "Policies" at bounding box center [62, 76] width 103 height 14
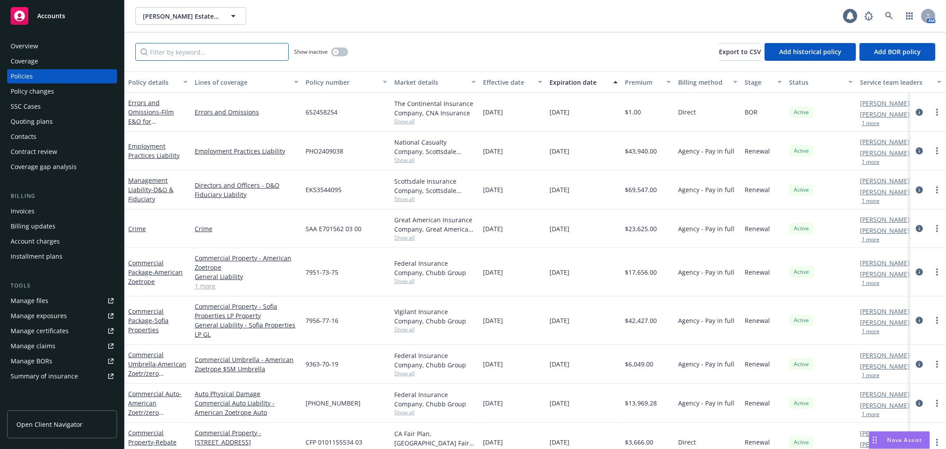
click at [151, 52] on input "Filter by keyword..." at bounding box center [211, 52] width 153 height 18
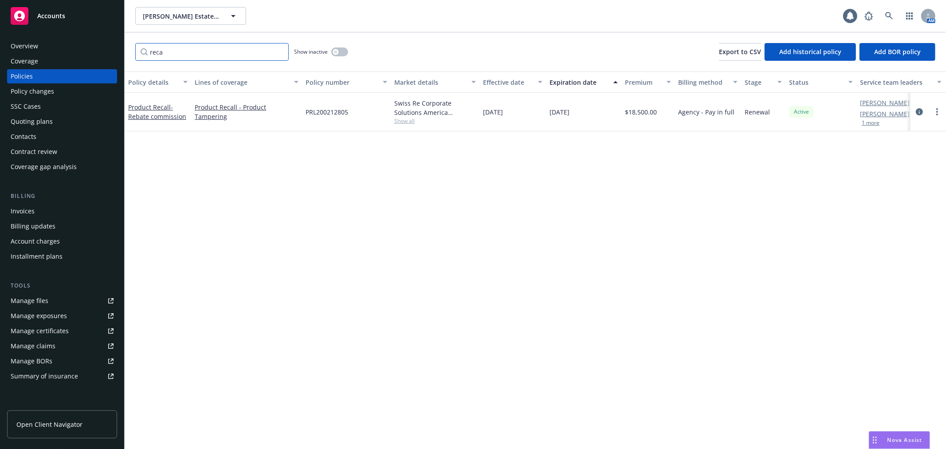
type input "reca"
click at [88, 92] on div "Policy changes" at bounding box center [62, 91] width 103 height 14
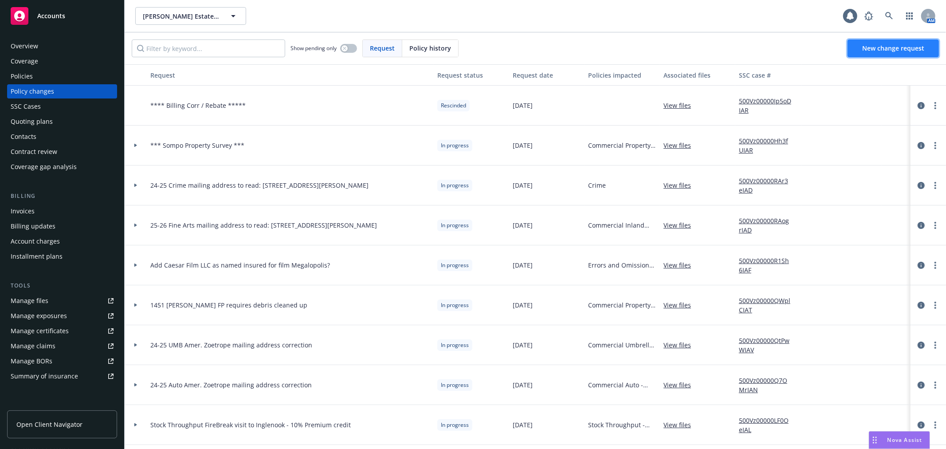
click at [888, 51] on span "New change request" at bounding box center [893, 48] width 62 height 8
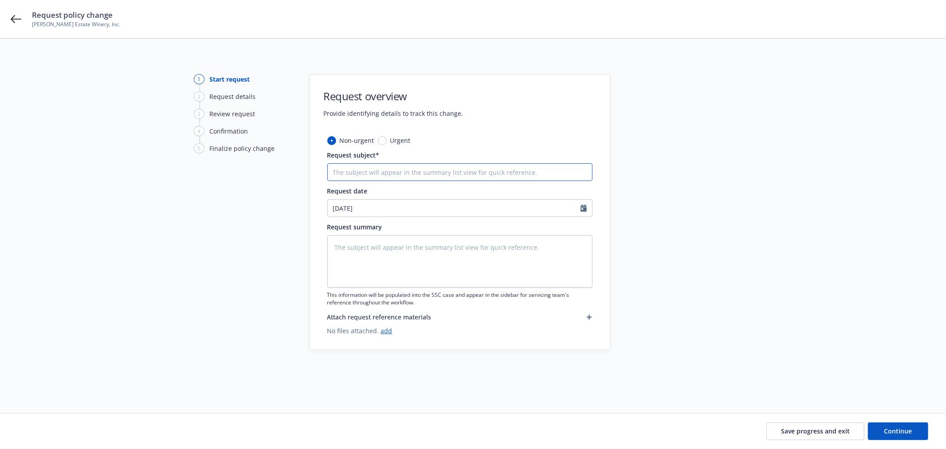
click at [427, 175] on input "Request subject*" at bounding box center [459, 172] width 265 height 18
paste input "25-26 Fine Arts mailing address to read: PO Box 208, Rutherford, CA, 94573"
type textarea "x"
type input "25-26 Fine Arts mailing address to read: PO Box 208, Rutherford, CA, 94573"
drag, startPoint x: 351, startPoint y: 172, endPoint x: 375, endPoint y: 169, distance: 24.5
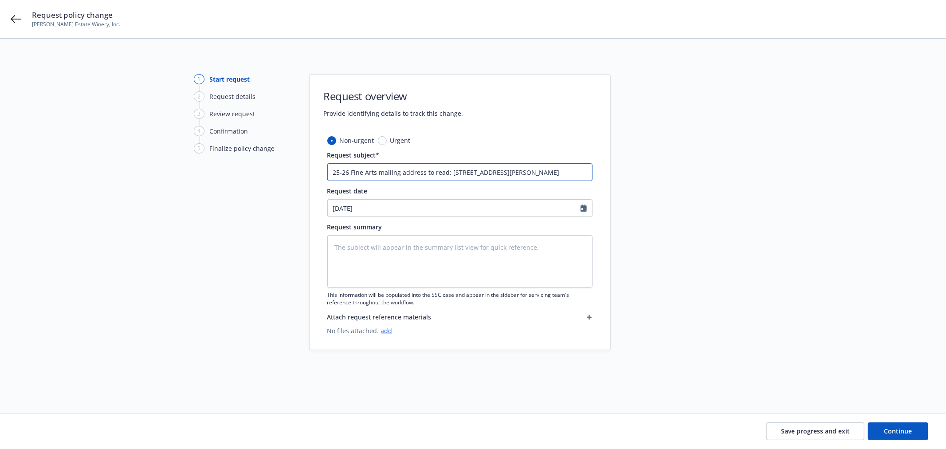
click at [375, 169] on input "25-26 Fine Arts mailing address to read: PO Box 208, Rutherford, CA, 94573" at bounding box center [459, 172] width 265 height 18
type textarea "x"
type input "25-26 P mailing address to read: PO Box 208, Rutherford, CA, 94573"
type textarea "x"
type input "25-26 Pr mailing address to read: PO Box 208, Rutherford, CA, 94573"
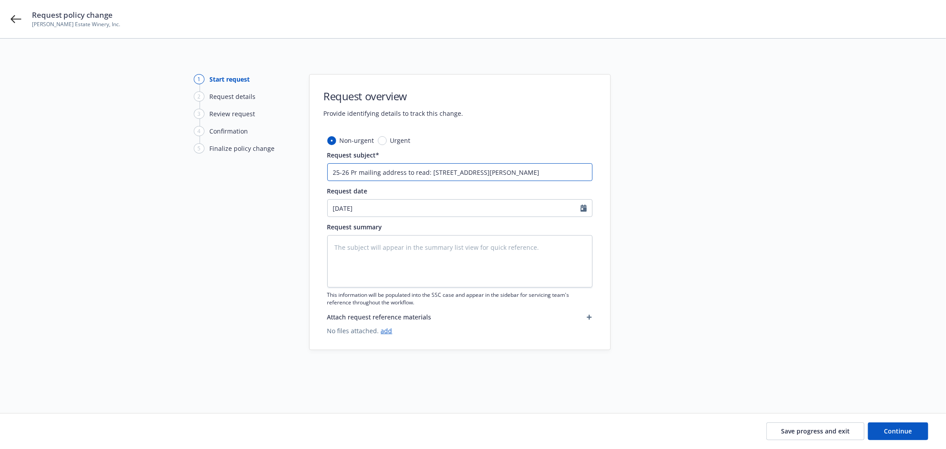
type textarea "x"
type input "25-26 Pro mailing address to read: PO Box 208, Rutherford, CA, 94573"
type textarea "x"
type input "25-26 Prod mailing address to read: PO Box 208, Rutherford, CA, 94573"
type textarea "x"
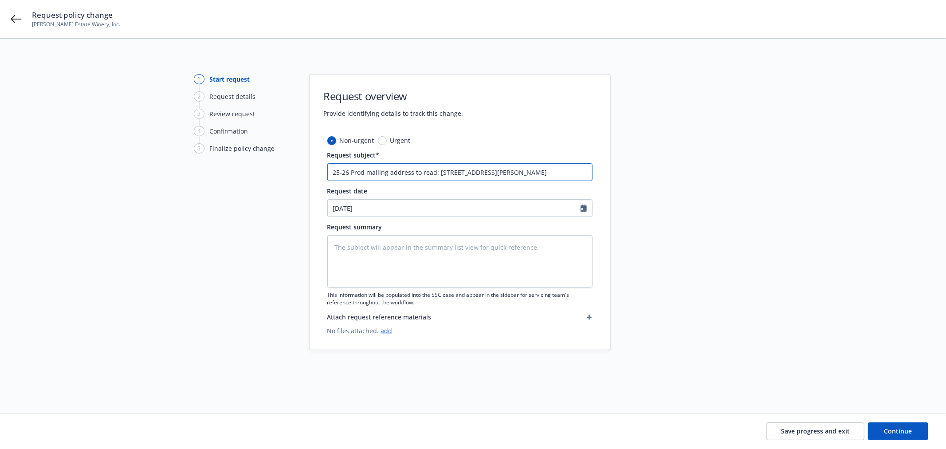
type input "25-26 Produ mailing address to read: PO Box 208, Rutherford, CA, 94573"
type textarea "x"
type input "25-26 Produc mailing address to read: PO Box 208, Rutherford, CA, 94573"
type textarea "x"
type input "25-26 Product mailing address to read: PO Box 208, Rutherford, CA, 94573"
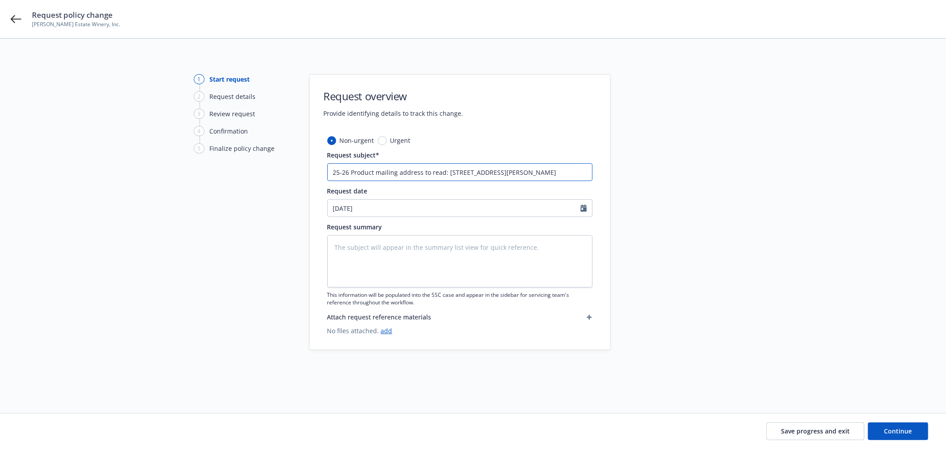
type textarea "x"
type input "25-26 Product mailing address to read: PO Box 208, Rutherford, CA, 94573"
type textarea "x"
type input "25-26 Product R mailing address to read: PO Box 208, Rutherford, CA, 94573"
type textarea "x"
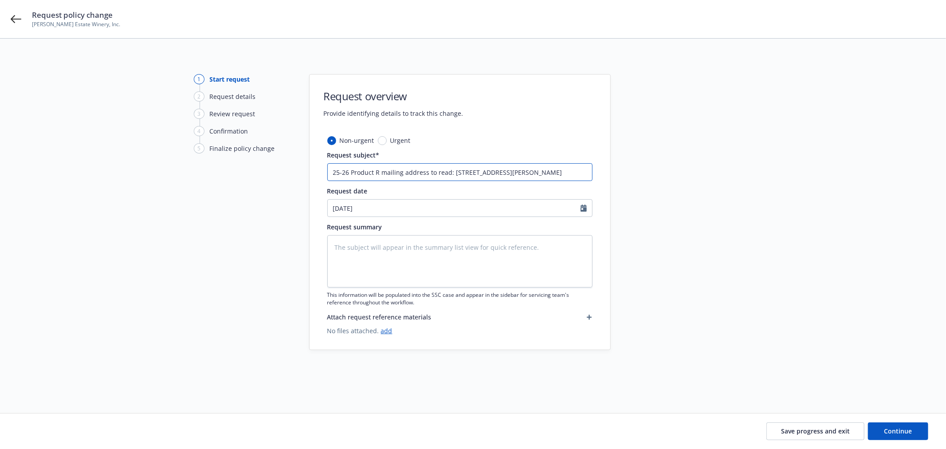
type input "25-26 Product Re mailing address to read: PO Box 208, Rutherford, CA, 94573"
type textarea "x"
type input "25-26 Product Rec mailing address to read: PO Box 208, Rutherford, CA, 94573"
type textarea "x"
type input "25-26 Product Reca mailing address to read: PO Box 208, Rutherford, CA, 94573"
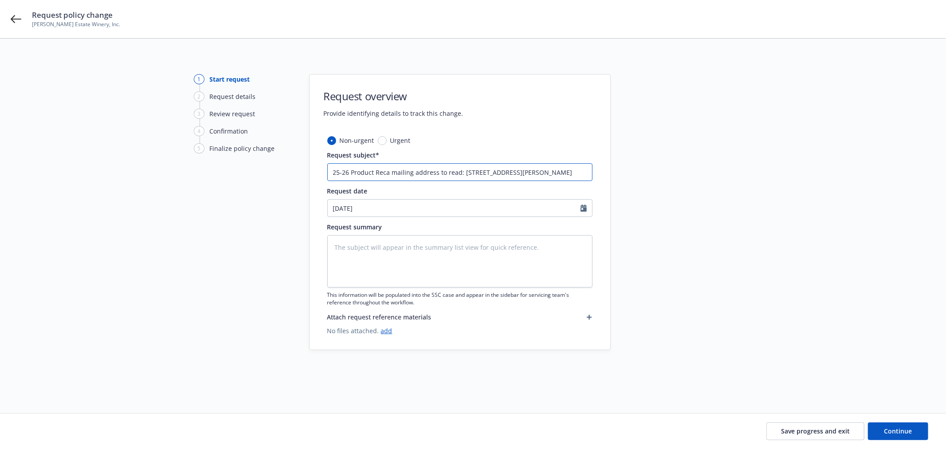
type textarea "x"
type input "25-26 Product Recal mailing address to read: PO Box 208, Rutherford, CA, 94573"
type textarea "x"
type input "25-26 Product Recall mailing address to read: PO Box 208, Rutherford, CA, 94573"
click at [396, 255] on textarea at bounding box center [459, 261] width 265 height 52
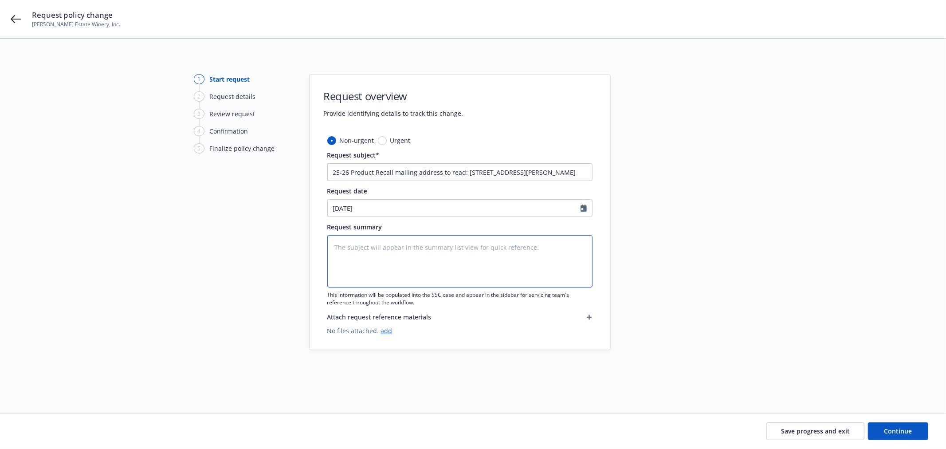
paste textarea "25-26 Product Recall mailing address to read: PO Box 208, Rutherford, CA, 94573"
type textarea "x"
type textarea "25-26 Product Recall mailing address to read: PO Box 208, Rutherford, CA, 94573"
click at [904, 429] on span "Continue" at bounding box center [899, 431] width 28 height 8
type textarea "x"
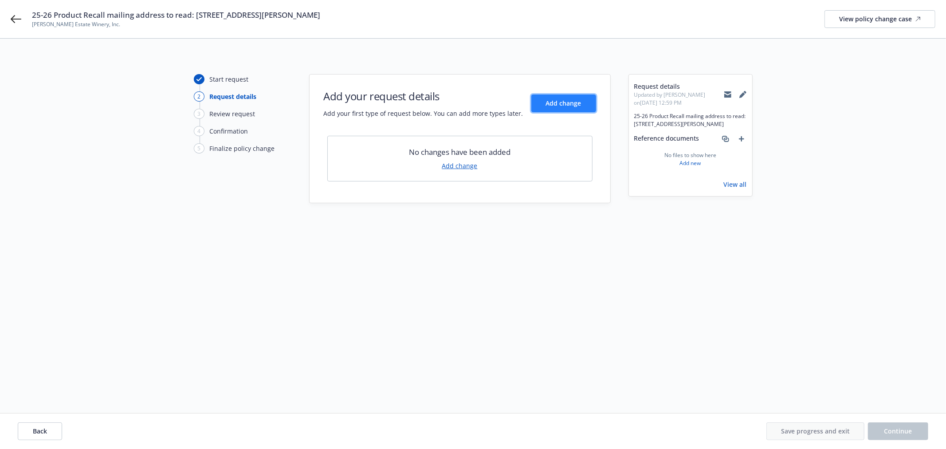
click at [569, 106] on span "Add change" at bounding box center [563, 103] width 35 height 8
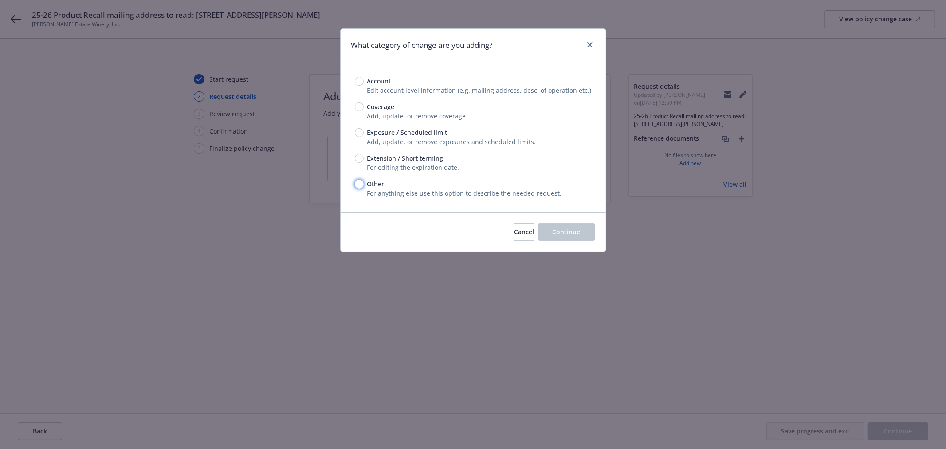
click at [361, 185] on input "Other" at bounding box center [359, 184] width 9 height 9
radio input "true"
click at [561, 231] on span "Continue" at bounding box center [567, 232] width 28 height 8
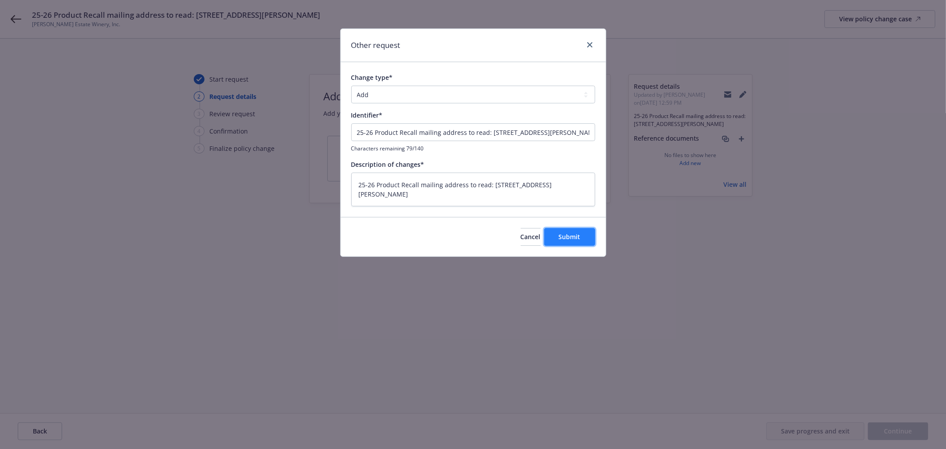
click at [571, 237] on span "Submit" at bounding box center [570, 236] width 22 height 8
type textarea "x"
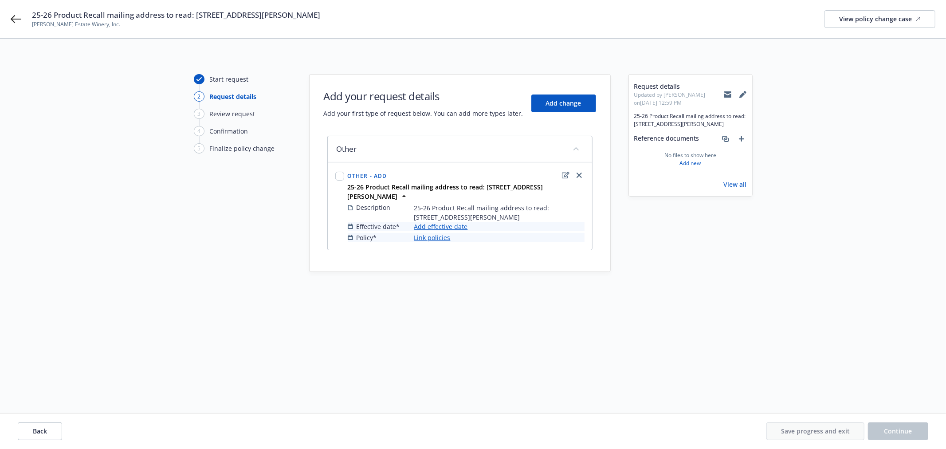
click at [426, 229] on link "Add effective date" at bounding box center [441, 226] width 54 height 9
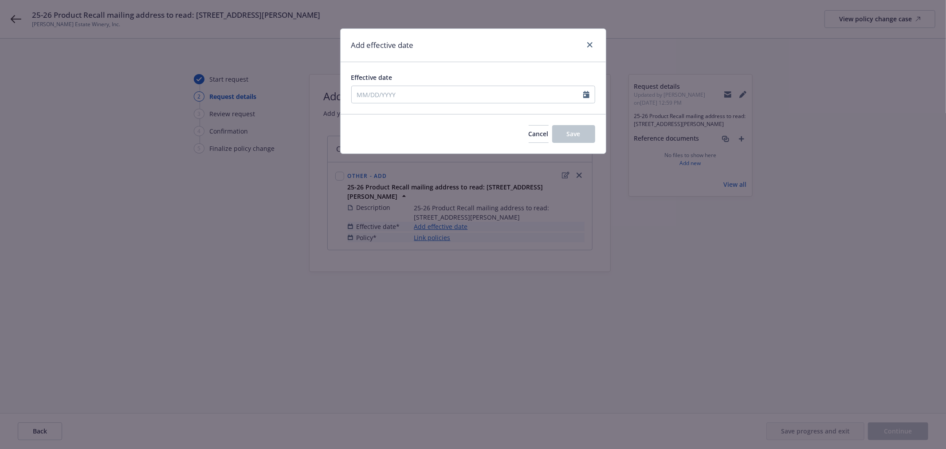
click at [409, 83] on div "Effective date" at bounding box center [473, 88] width 244 height 31
click at [407, 91] on input "Effective date" at bounding box center [468, 94] width 232 height 17
select select "8"
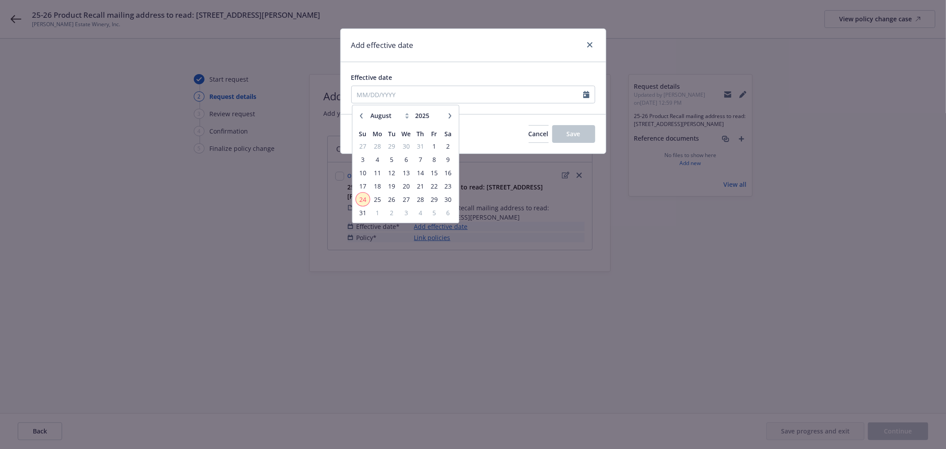
click at [362, 198] on span "24" at bounding box center [363, 199] width 12 height 11
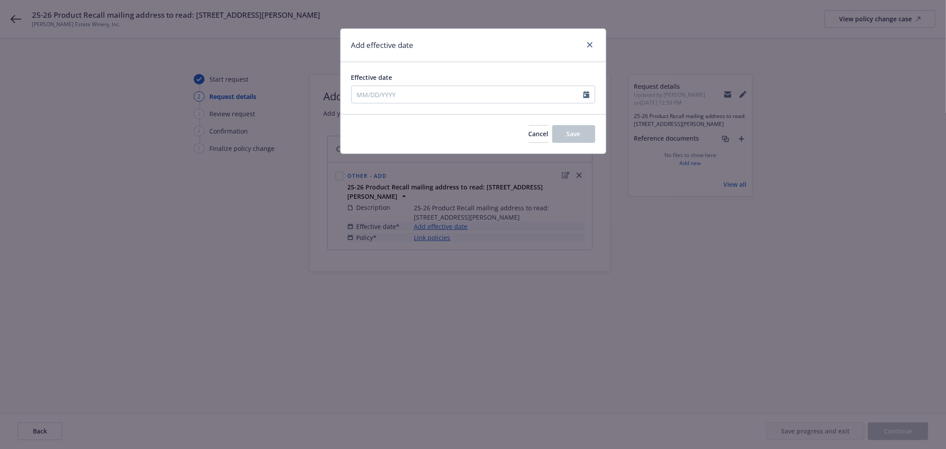
type input "08/24/2025"
click at [574, 142] on button "Save" at bounding box center [573, 134] width 43 height 18
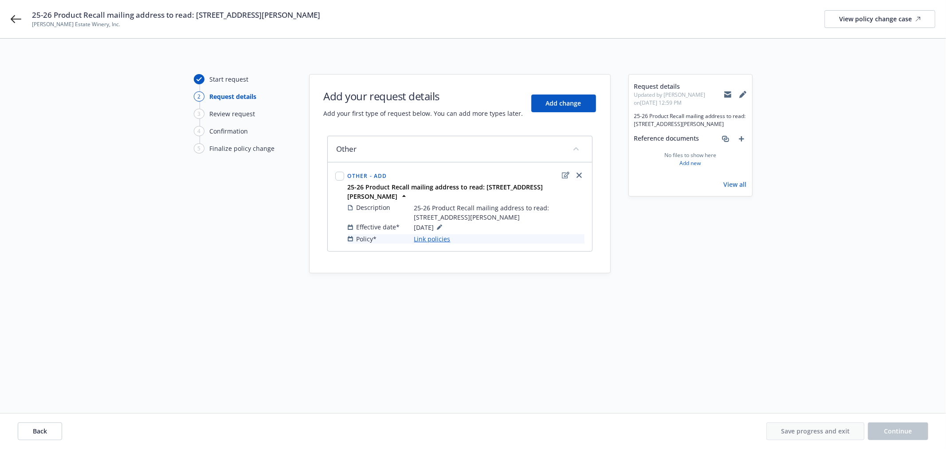
click at [436, 239] on link "Link policies" at bounding box center [432, 238] width 36 height 9
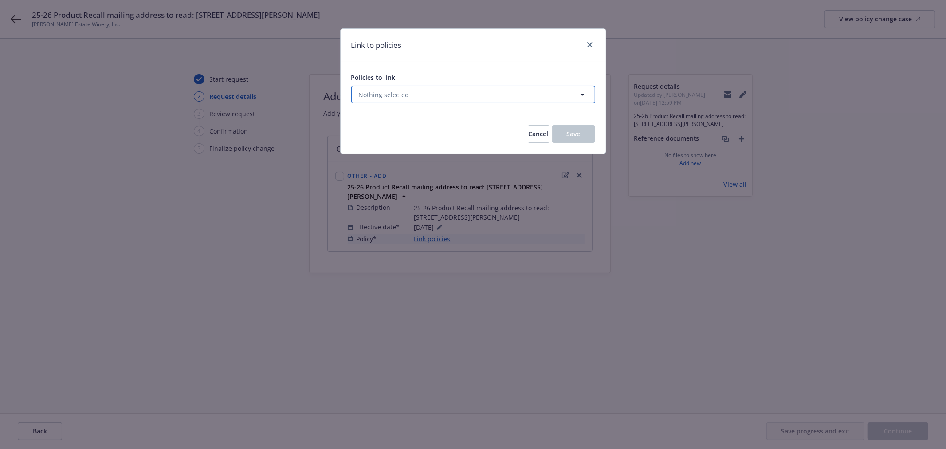
click at [433, 98] on button "Nothing selected" at bounding box center [473, 95] width 244 height 18
select select "ACTIVE"
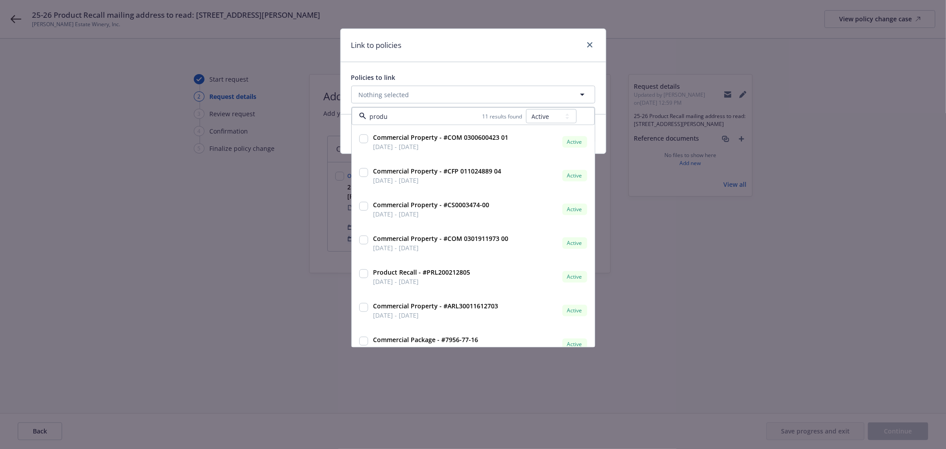
type input "produc"
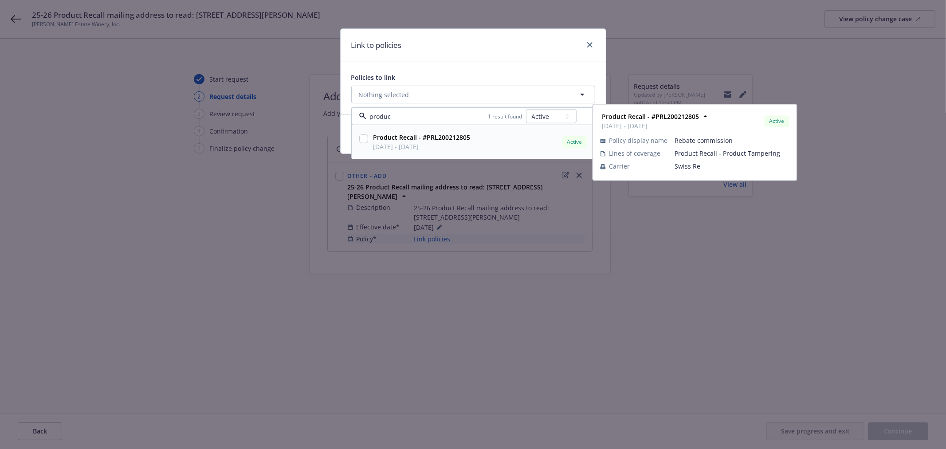
drag, startPoint x: 362, startPoint y: 138, endPoint x: 446, endPoint y: 153, distance: 84.7
click at [362, 138] on input "checkbox" at bounding box center [363, 138] width 9 height 9
checkbox input "true"
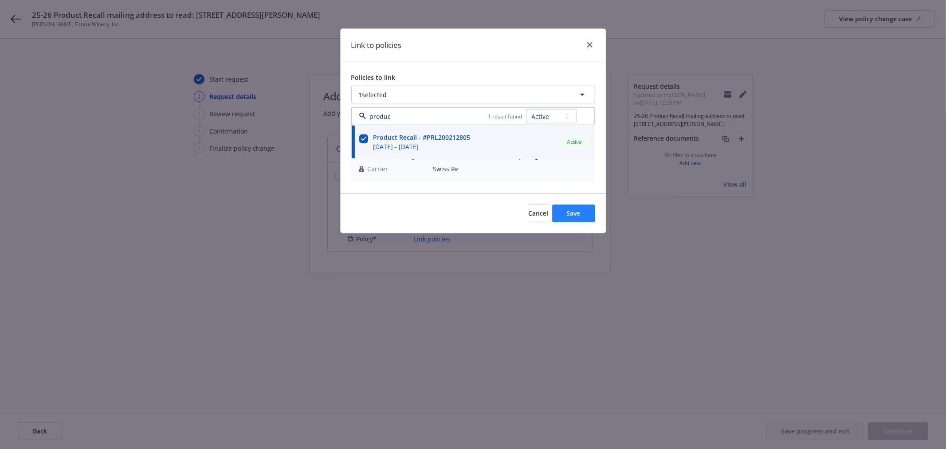
type input "produc"
click at [569, 210] on span "Save" at bounding box center [574, 213] width 14 height 8
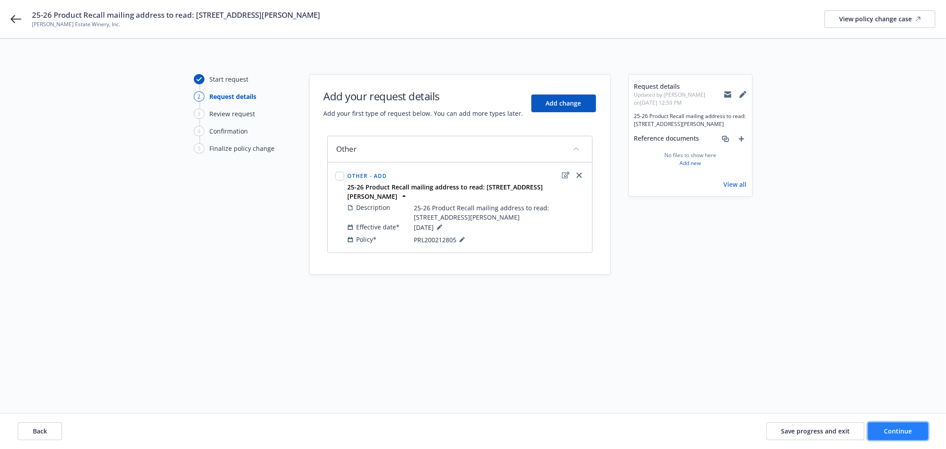
click at [919, 432] on button "Continue" at bounding box center [898, 431] width 60 height 18
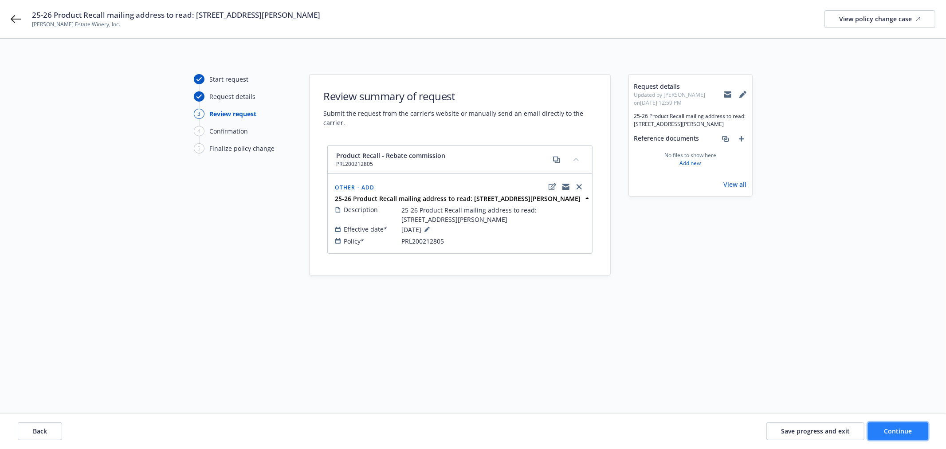
click at [899, 428] on span "Continue" at bounding box center [899, 431] width 28 height 8
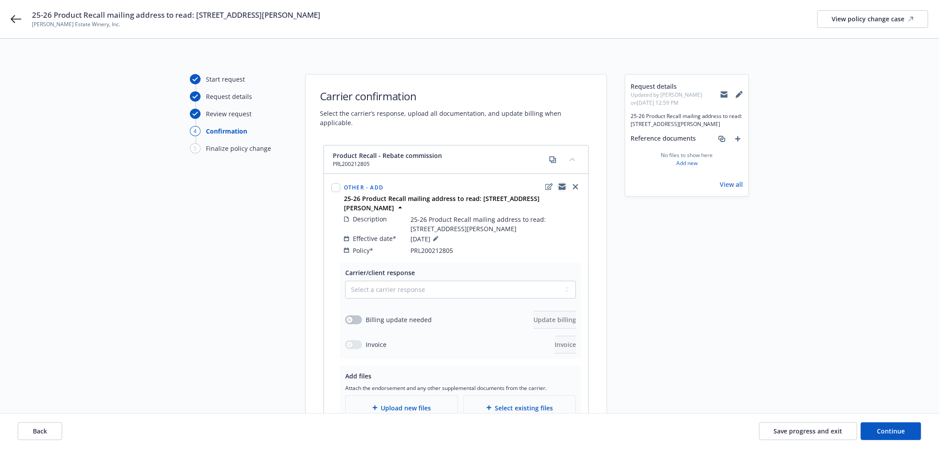
click at [565, 186] on icon "copyLogging" at bounding box center [561, 188] width 7 height 4
click at [260, 18] on span "25-26 Product Recall mailing address to read: PO Box 208, Rutherford, CA, 94573" at bounding box center [176, 15] width 288 height 11
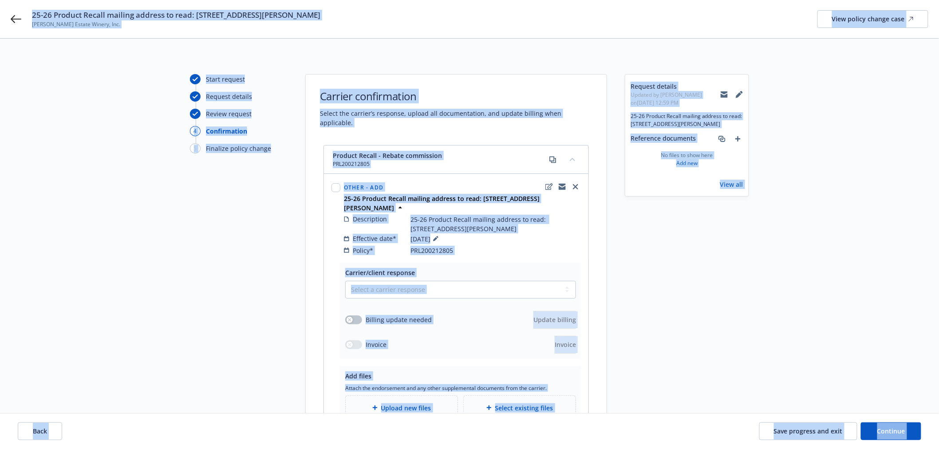
click at [260, 18] on span "25-26 Product Recall mailing address to read: PO Box 208, Rutherford, CA, 94573" at bounding box center [176, 15] width 288 height 11
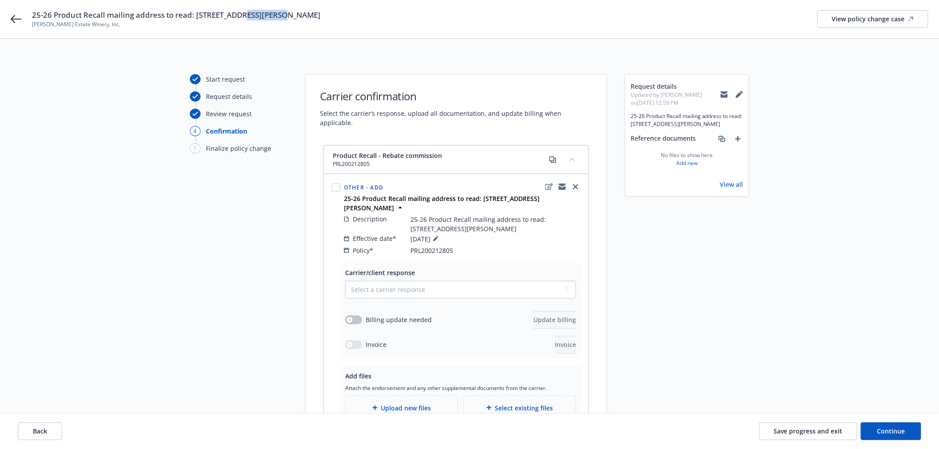
click at [260, 18] on span "25-26 Product Recall mailing address to read: PO Box 208, Rutherford, CA, 94573" at bounding box center [176, 15] width 288 height 11
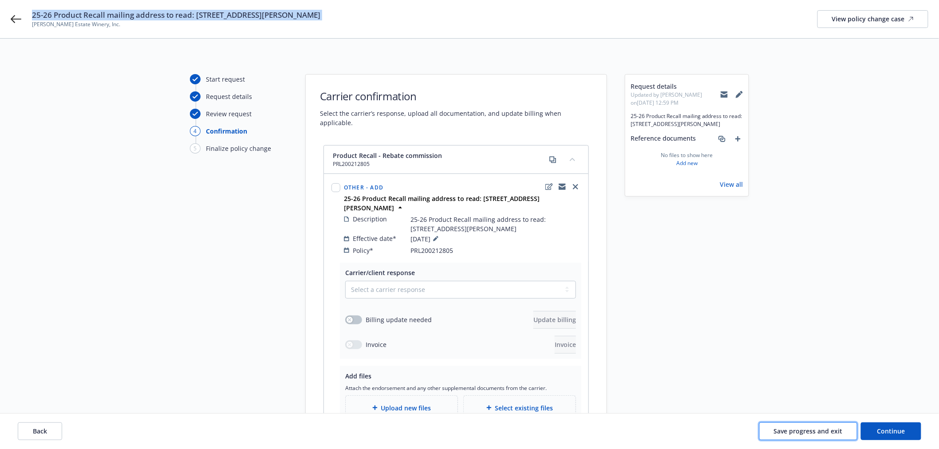
click at [809, 431] on span "Save progress and exit" at bounding box center [808, 431] width 69 height 8
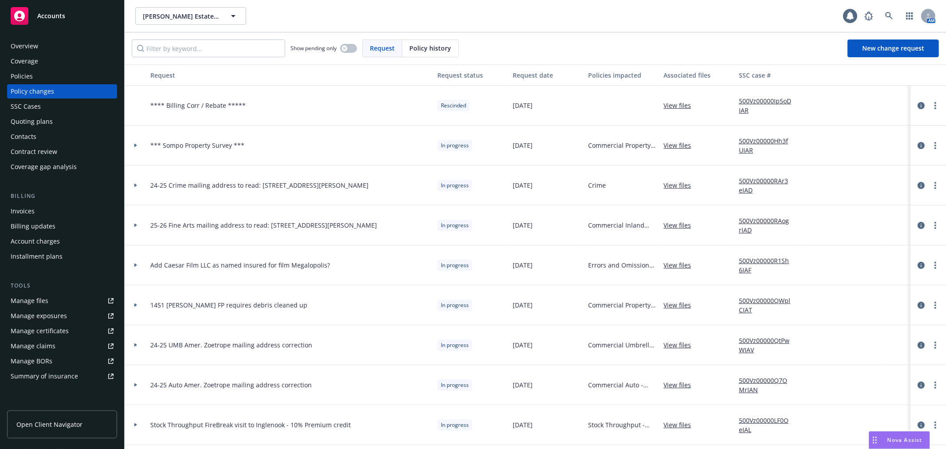
click at [37, 81] on div "Policies" at bounding box center [62, 76] width 103 height 14
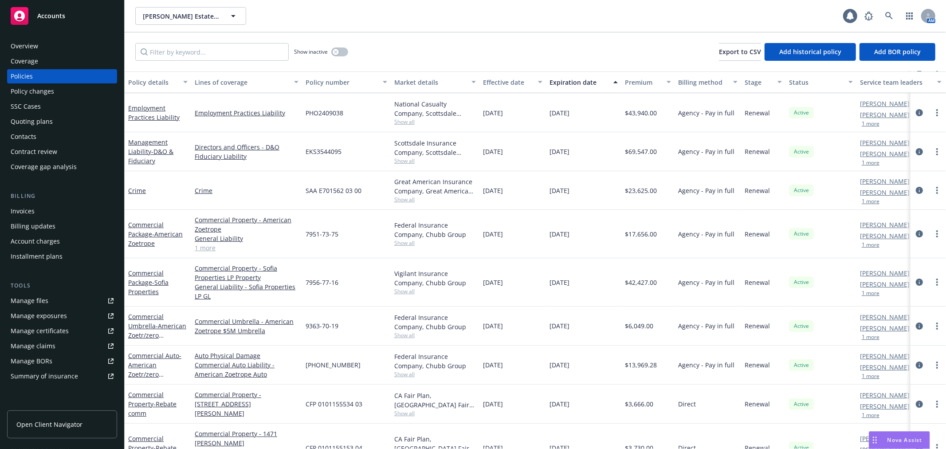
scroll to position [49, 0]
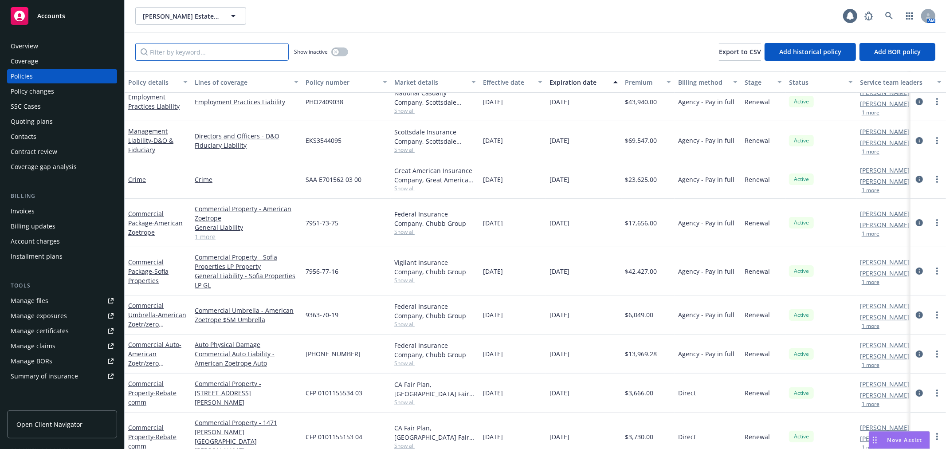
click at [201, 56] on input "Filter by keyword..." at bounding box center [211, 52] width 153 height 18
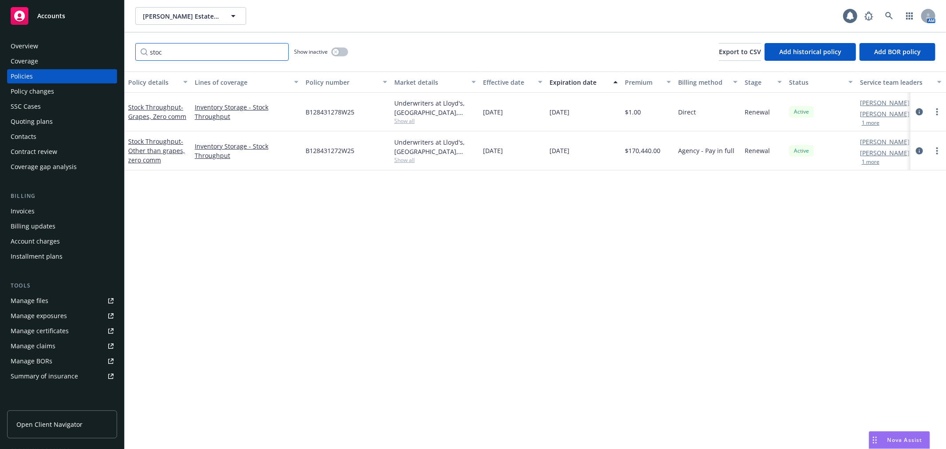
scroll to position [0, 0]
type input "stoc"
click at [79, 87] on div "Policy changes" at bounding box center [62, 91] width 103 height 14
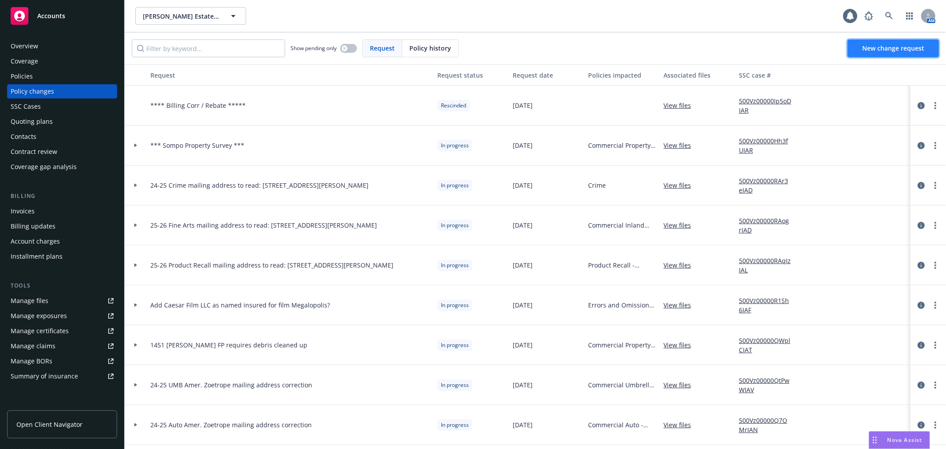
click at [888, 42] on link "New change request" at bounding box center [893, 48] width 91 height 18
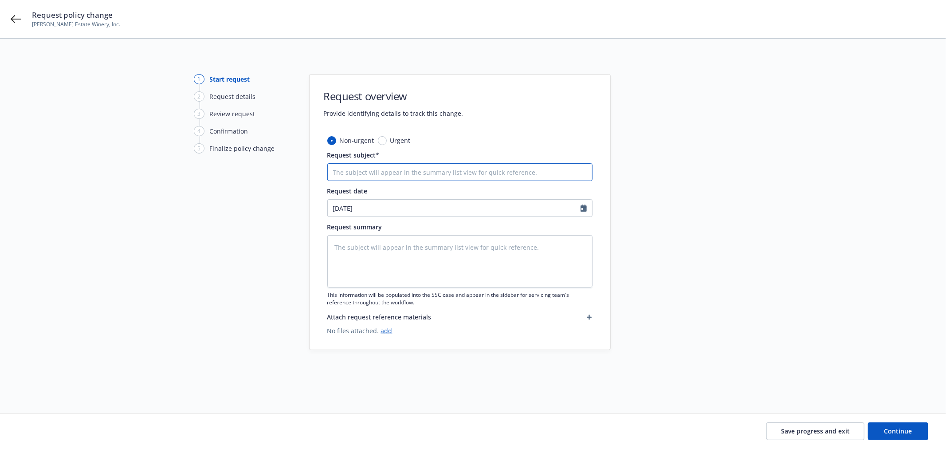
click at [483, 174] on input "Request subject*" at bounding box center [459, 172] width 265 height 18
paste input "25-26 Product Recall mailing address to read: PO Box 208, Rutherford, CA, 94573"
type textarea "x"
type input "25-26 Product Recall mailing address to read: PO Box 208, Rutherford, CA, 94573"
drag, startPoint x: 392, startPoint y: 170, endPoint x: 272, endPoint y: 176, distance: 120.3
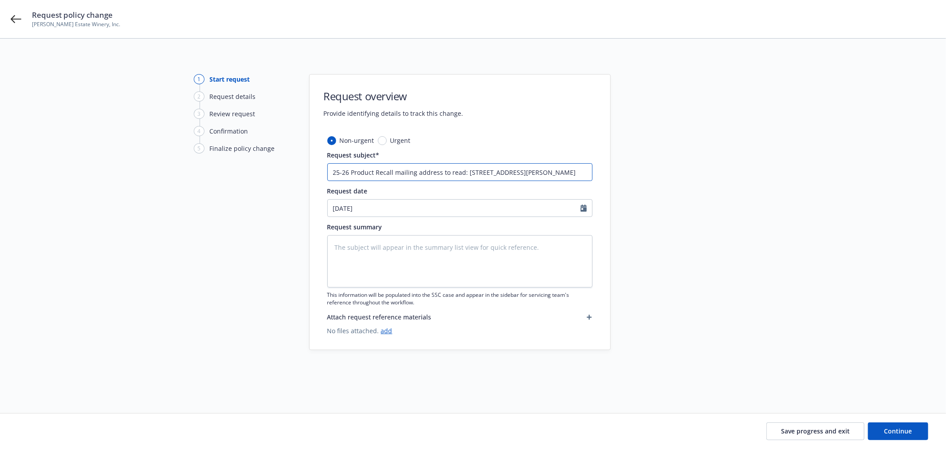
click at [272, 176] on div "1 Start request 2 Request details 3 Review request 4 Confirmation 5 Finalize po…" at bounding box center [473, 215] width 925 height 282
type textarea "x"
type input "2 mailing address to read: PO Box 208, Rutherford, CA, 94573"
type textarea "x"
type input "25 mailing address to read: PO Box 208, Rutherford, CA, 94573"
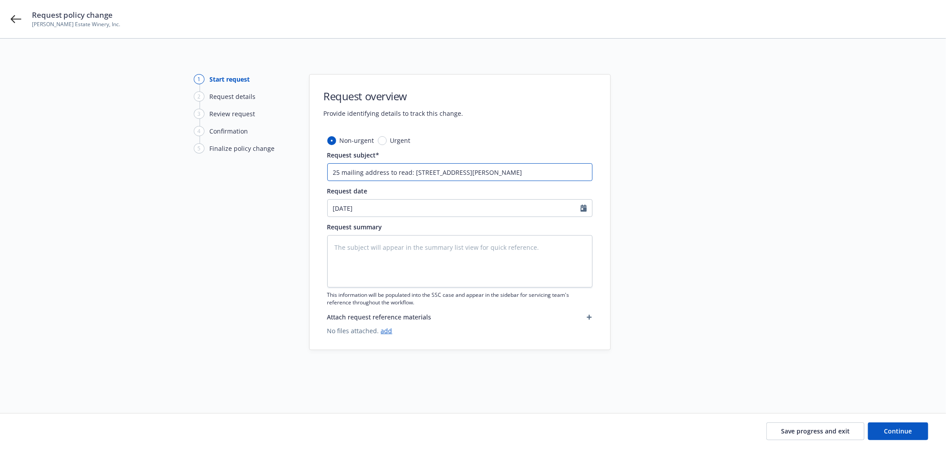
type textarea "x"
type input "25-2 mailing address to read: PO Box 208, Rutherford, CA, 94573"
type textarea "x"
type input "25-26 mailing address to read: PO Box 208, Rutherford, CA, 94573"
type textarea "x"
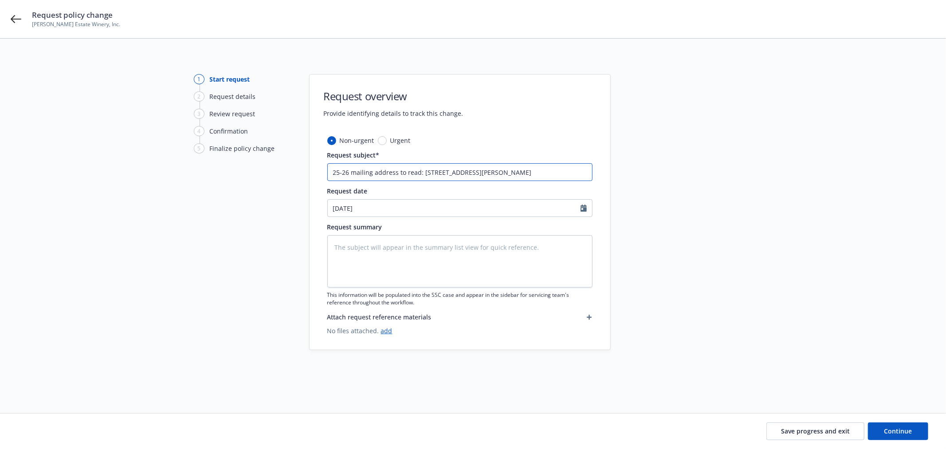
type input "25-26 mailing address to read: PO Box 208, Rutherford, CA, 94573"
type textarea "x"
type input "25-26 S mailing address to read: PO Box 208, Rutherford, CA, 94573"
type textarea "x"
type input "25-26 St mailing address to read: PO Box 208, Rutherford, CA, 94573"
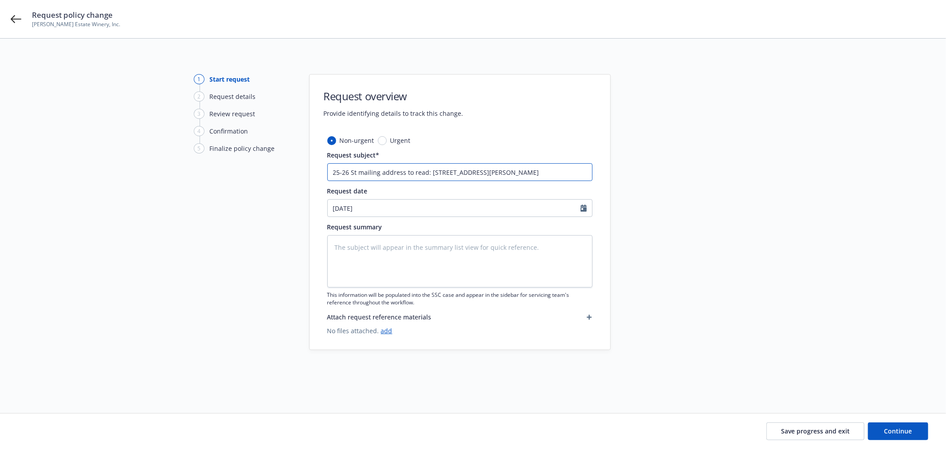
type textarea "x"
type input "25-26 Sto mailing address to read: PO Box 208, Rutherford, CA, 94573"
type textarea "x"
type input "25-26 Stoc mailing address to read: PO Box 208, Rutherford, CA, 94573"
type textarea "x"
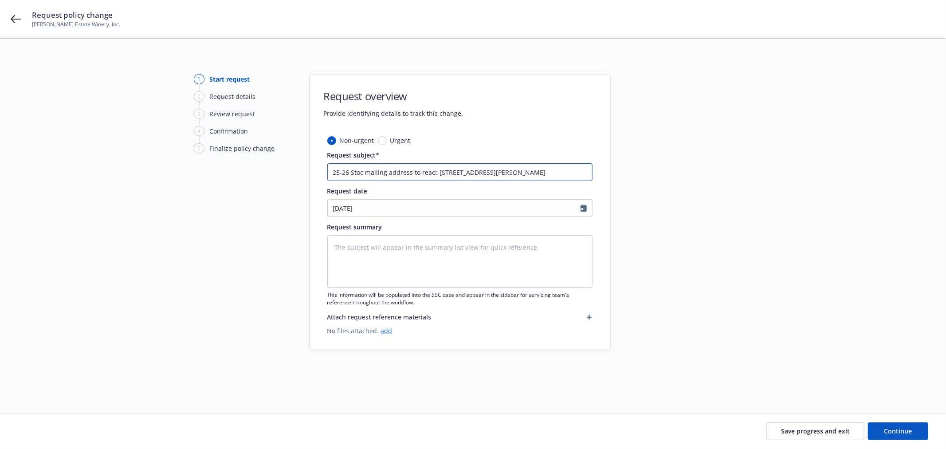
type input "25-26 Stock mailing address to read: PO Box 208, Rutherford, CA, 94573"
type textarea "x"
type input "25-26 Stock: mailing address to read: PO Box 208, Rutherford, CA, 94573"
type textarea "x"
type input "25-26 Stock: mailing address to read: PO Box 208, Rutherford, CA, 94573"
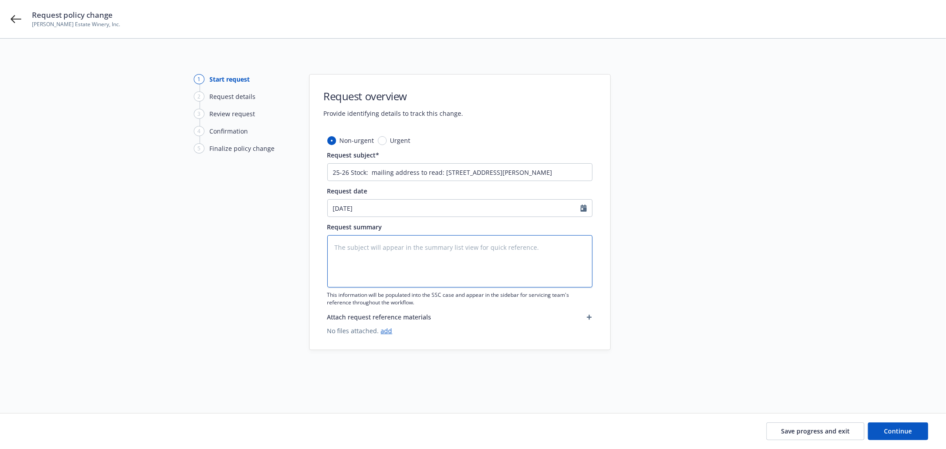
click at [368, 246] on textarea at bounding box center [459, 261] width 265 height 52
paste textarea "25-26 Stock: mailing address to read: PO Box 208, Rutherford, CA, 94573"
type textarea "x"
type textarea "25-26 Stock: mailing address to read: PO Box 208, Rutherford, CA, 94573"
click at [912, 429] on button "Continue" at bounding box center [898, 431] width 60 height 18
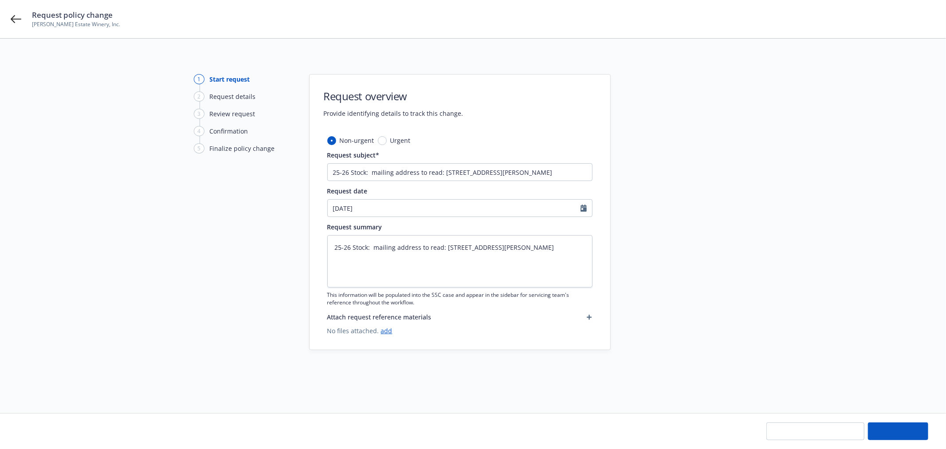
type textarea "x"
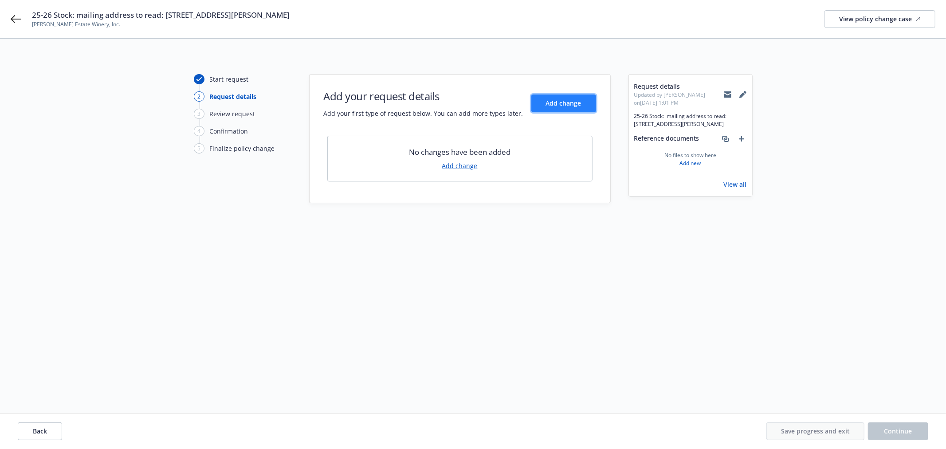
click at [578, 100] on span "Add change" at bounding box center [563, 103] width 35 height 8
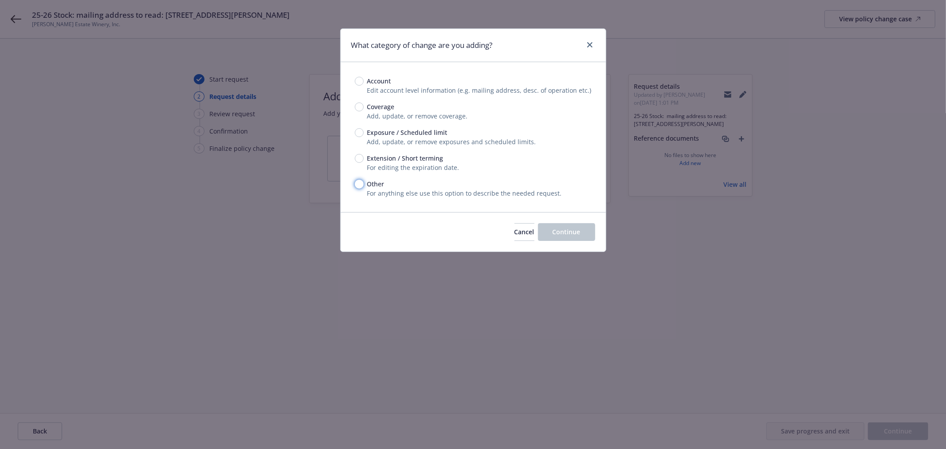
click at [358, 185] on input "Other" at bounding box center [359, 184] width 9 height 9
radio input "true"
click at [580, 239] on button "Continue" at bounding box center [566, 232] width 57 height 18
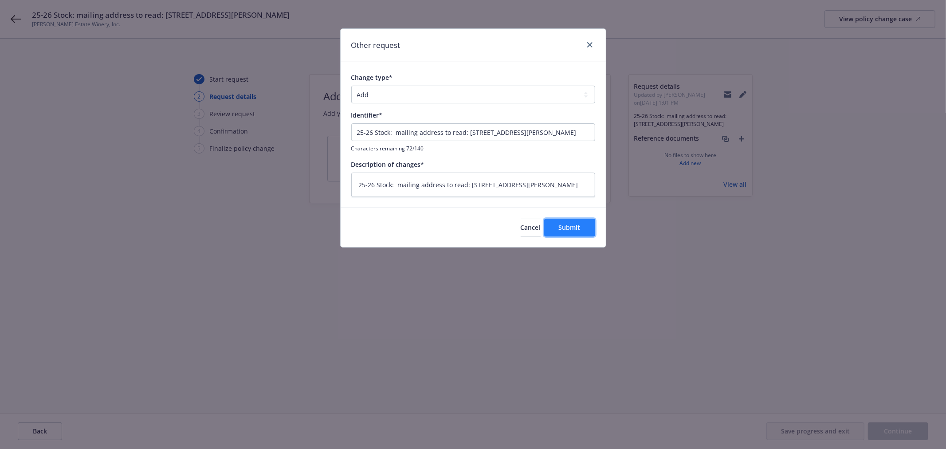
click at [579, 231] on span "Submit" at bounding box center [570, 227] width 22 height 8
type textarea "x"
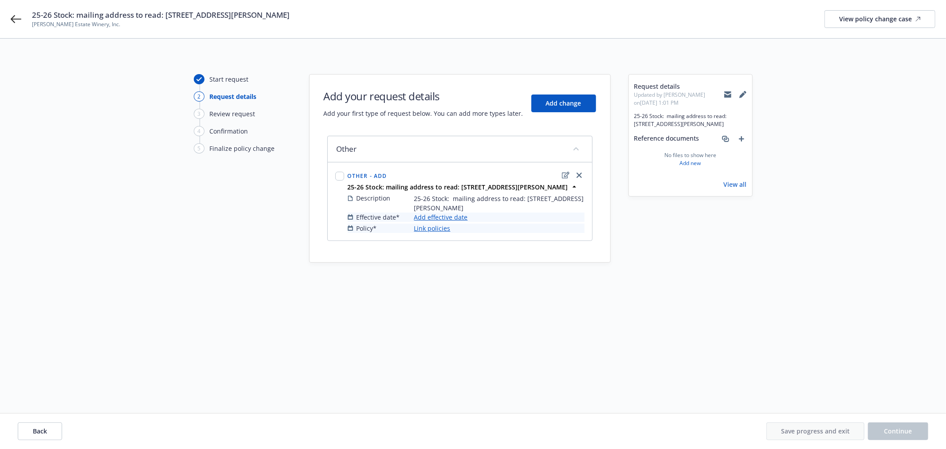
click at [442, 220] on link "Add effective date" at bounding box center [441, 216] width 54 height 9
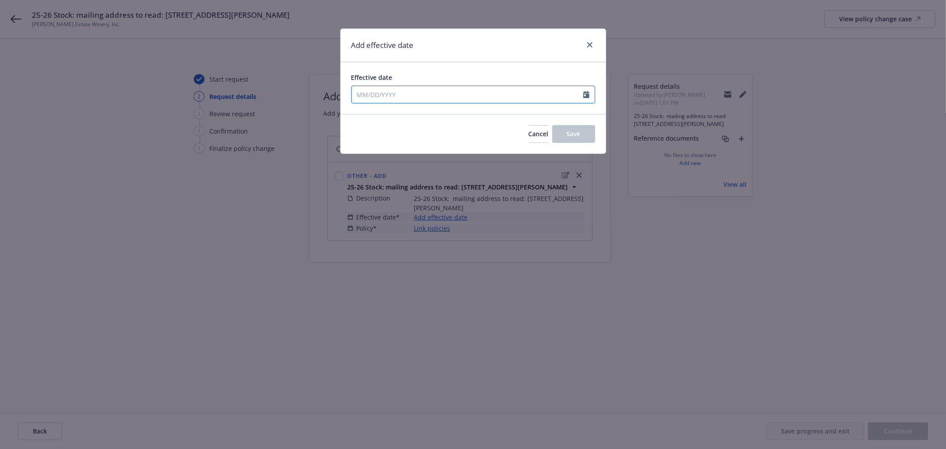
click at [413, 90] on input "Effective date" at bounding box center [468, 94] width 232 height 17
select select "8"
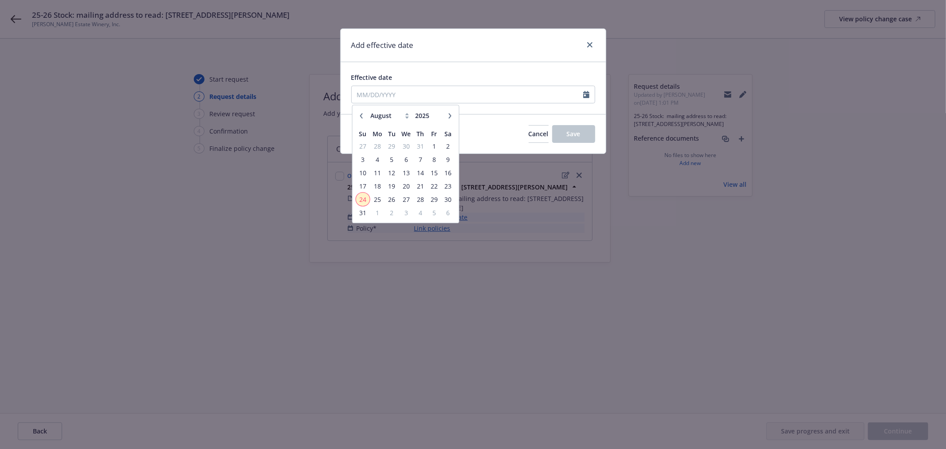
click at [364, 196] on span "24" at bounding box center [363, 199] width 12 height 11
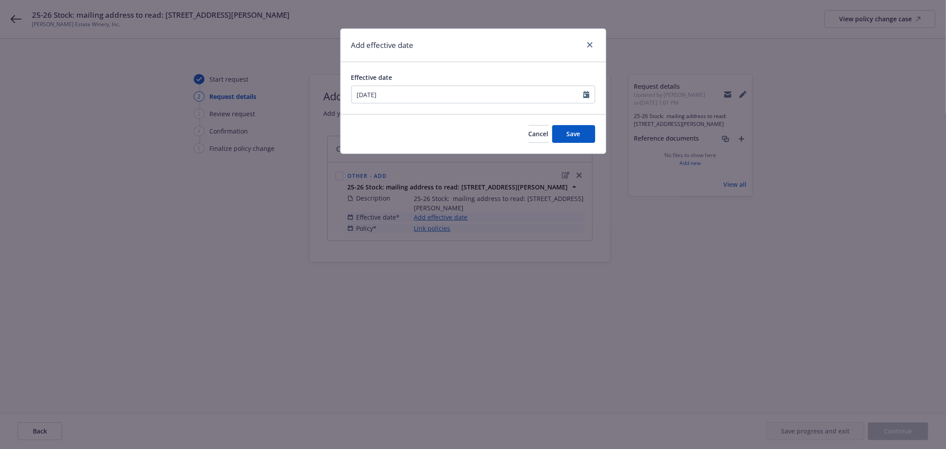
type input "08/24/2025"
click at [570, 141] on button "Save" at bounding box center [573, 134] width 43 height 18
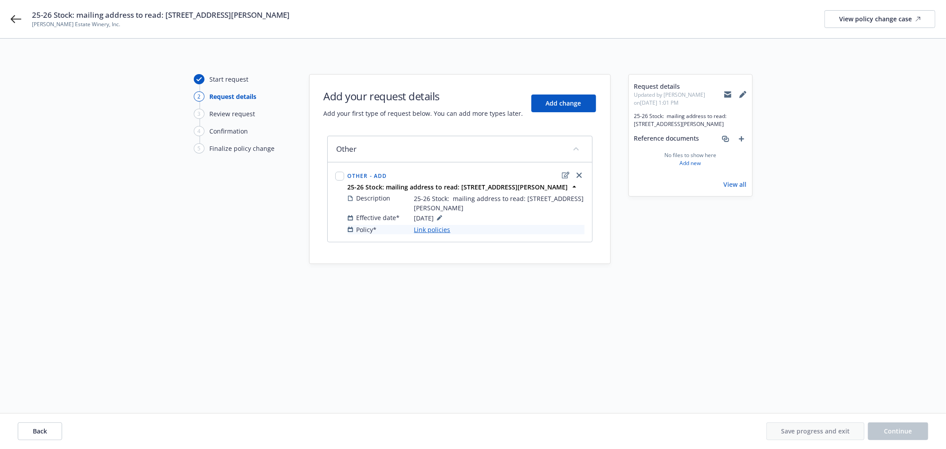
click at [432, 229] on link "Link policies" at bounding box center [432, 229] width 36 height 9
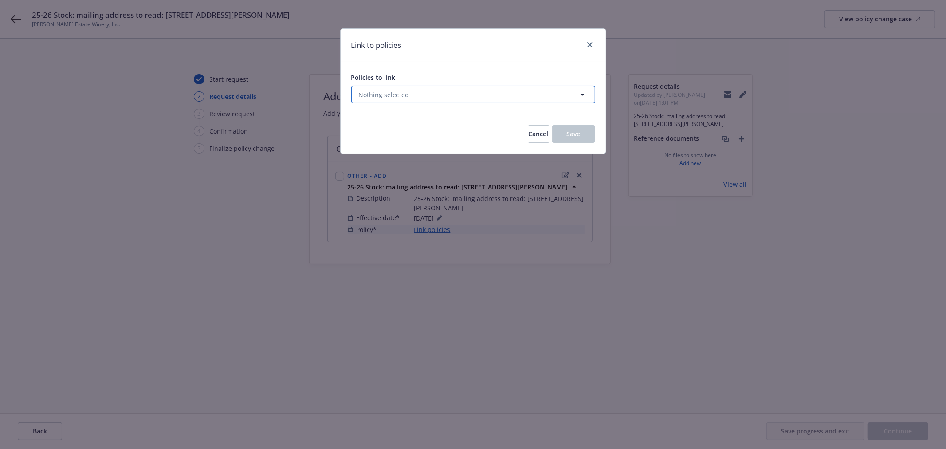
click at [424, 96] on button "Nothing selected" at bounding box center [473, 95] width 244 height 18
select select "ACTIVE"
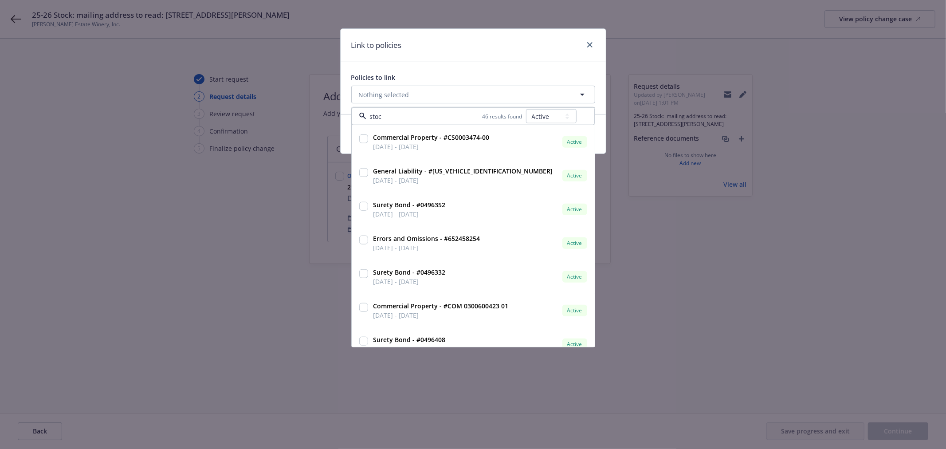
type input "stock"
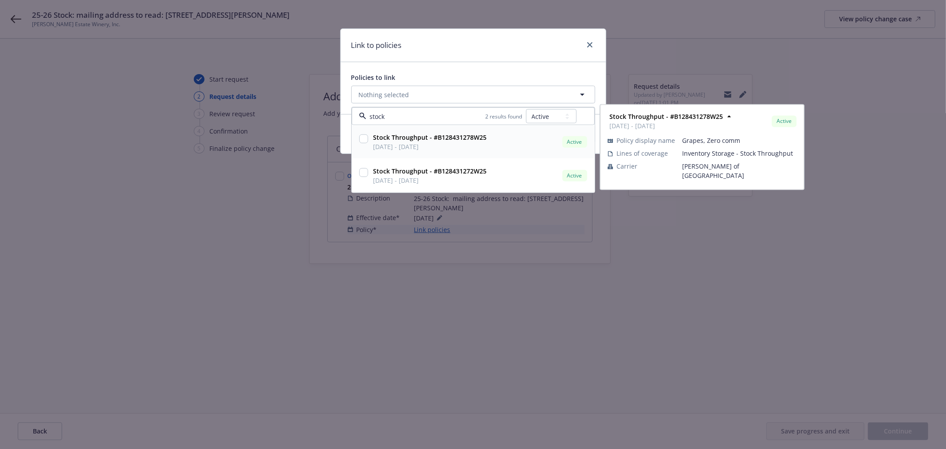
click at [361, 139] on input "checkbox" at bounding box center [363, 138] width 9 height 9
checkbox input "true"
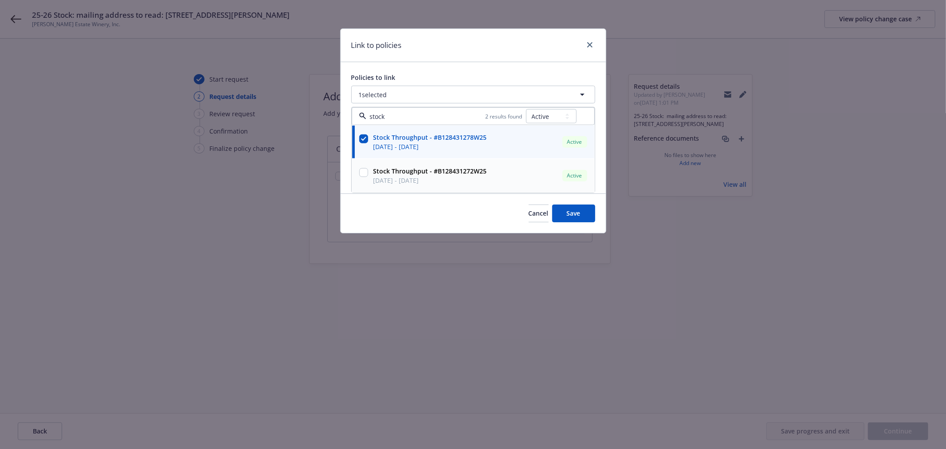
click at [360, 173] on input "checkbox" at bounding box center [363, 172] width 9 height 9
checkbox input "true"
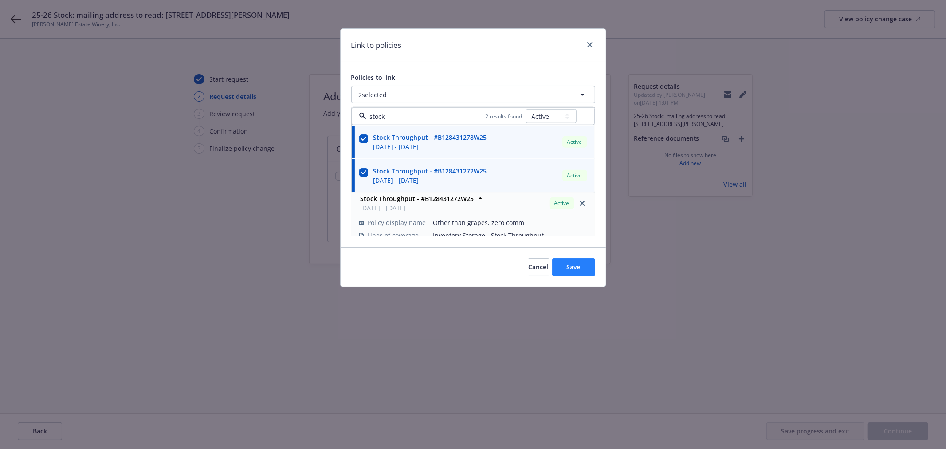
type input "stock"
click at [588, 268] on button "Save" at bounding box center [573, 267] width 43 height 18
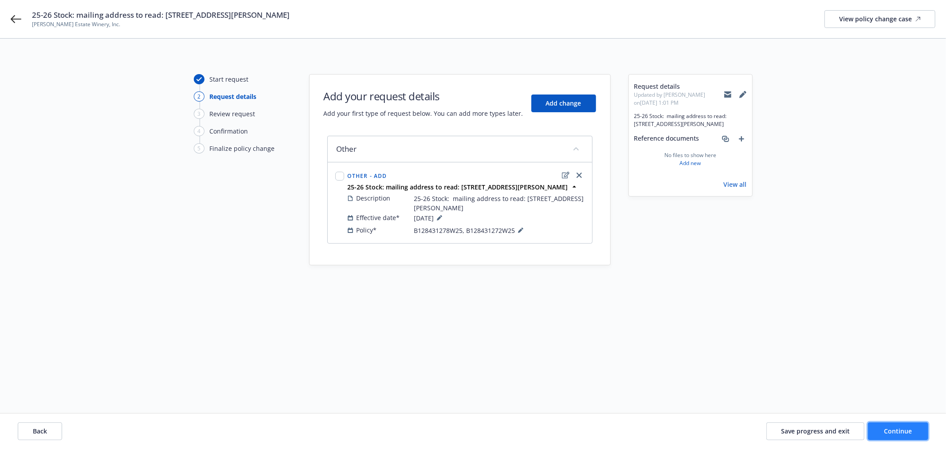
click at [919, 435] on button "Continue" at bounding box center [898, 431] width 60 height 18
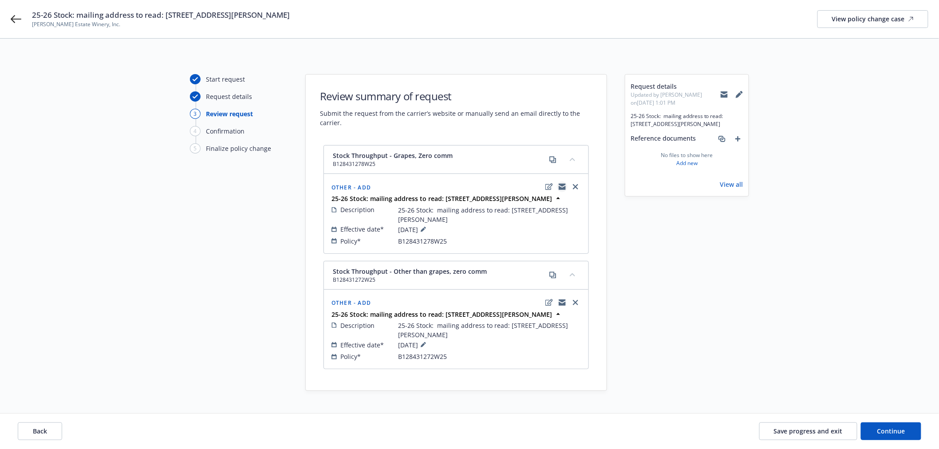
click at [562, 185] on icon "copyLogging" at bounding box center [561, 185] width 7 height 3
click at [788, 433] on span "Save progress and exit" at bounding box center [808, 431] width 69 height 8
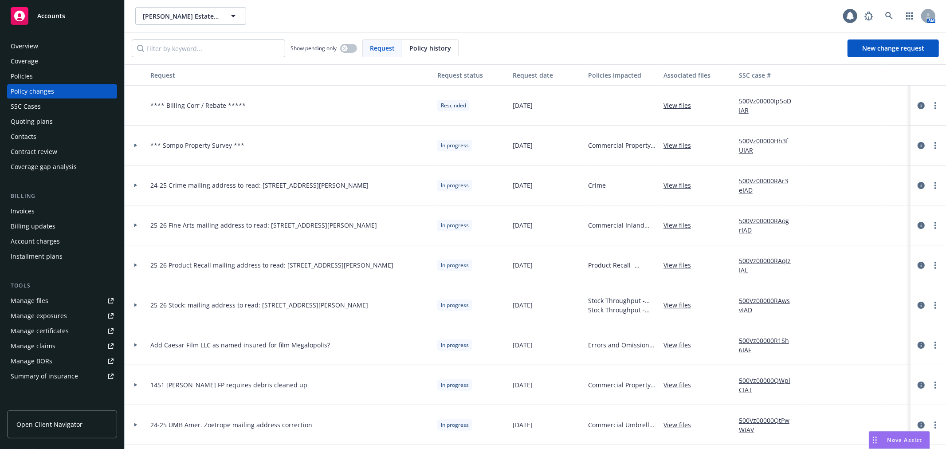
click at [67, 303] on link "Manage files" at bounding box center [62, 301] width 110 height 14
click at [52, 14] on span "Accounts" at bounding box center [51, 15] width 28 height 7
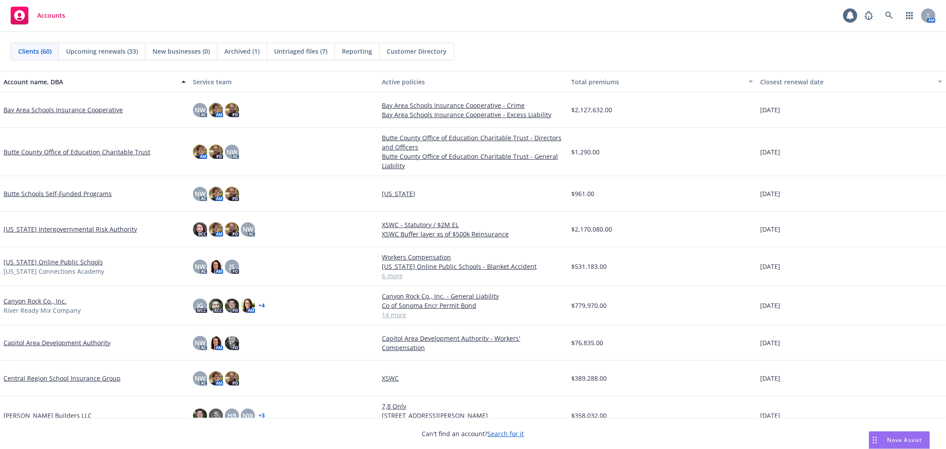
click at [320, 50] on span "Untriaged files (7)" at bounding box center [300, 51] width 53 height 9
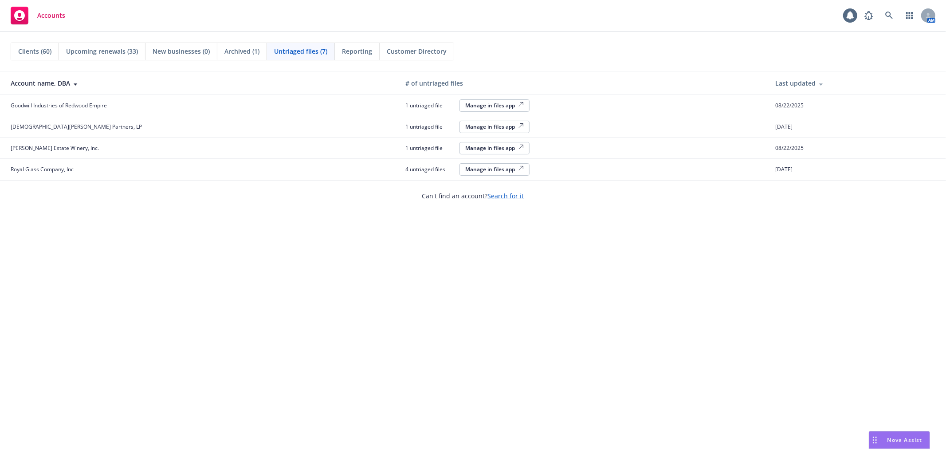
click at [465, 104] on div "Manage in files app" at bounding box center [494, 106] width 59 height 8
click at [465, 105] on div "Manage in files app" at bounding box center [494, 106] width 59 height 8
click at [465, 145] on div "Manage in files app" at bounding box center [494, 148] width 59 height 8
click at [465, 126] on div "Manage in files app" at bounding box center [494, 127] width 59 height 8
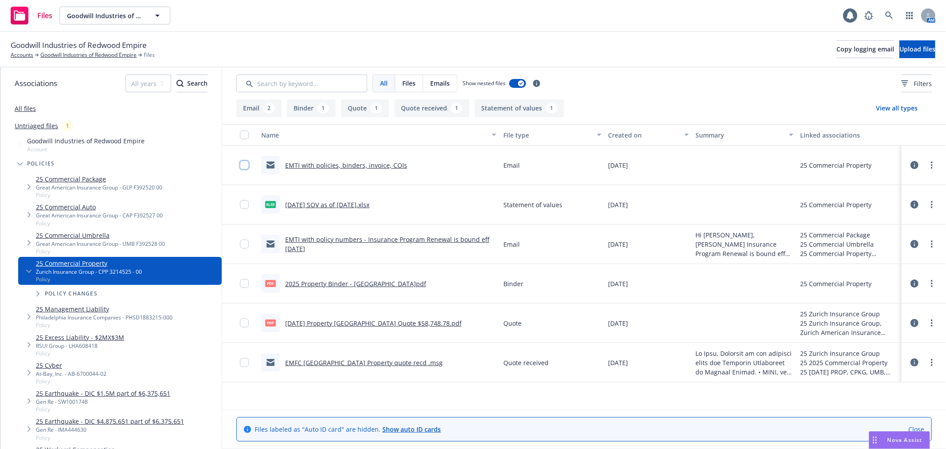
click at [244, 165] on input "checkbox" at bounding box center [244, 165] width 9 height 9
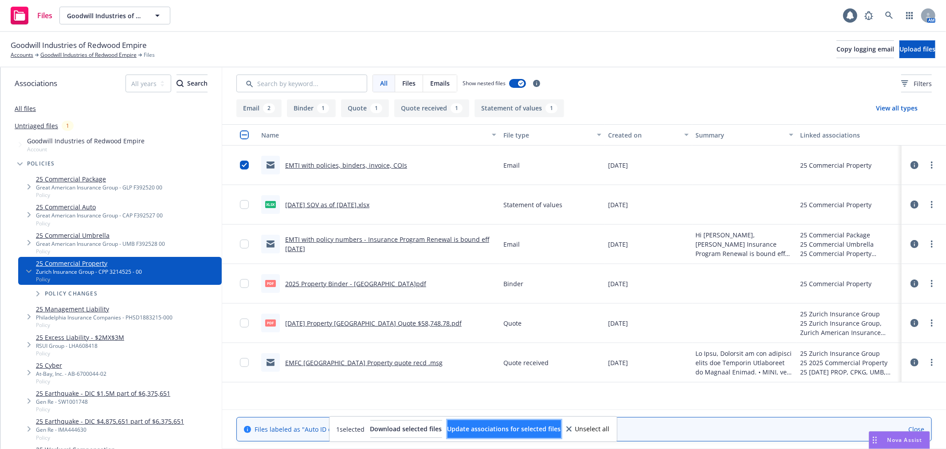
click at [538, 429] on span "Update associations for selected files" at bounding box center [505, 429] width 114 height 8
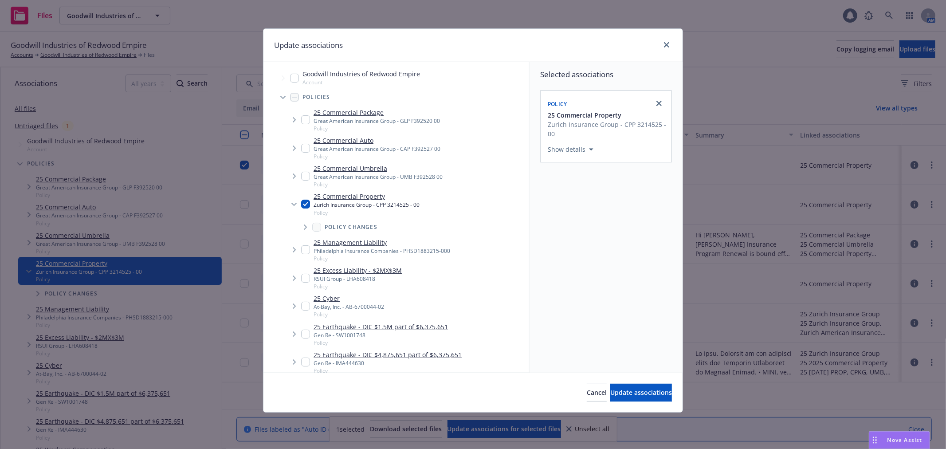
click at [302, 174] on input "Tree Example" at bounding box center [305, 176] width 9 height 9
checkbox input "true"
click at [303, 145] on input "Tree Example" at bounding box center [305, 148] width 9 height 9
checkbox input "true"
click at [307, 118] on input "Tree Example" at bounding box center [305, 119] width 9 height 9
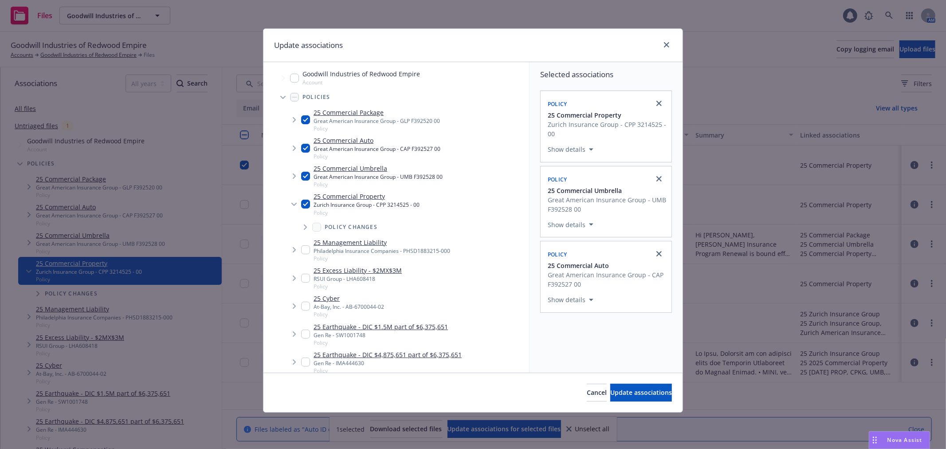
checkbox input "true"
click at [302, 251] on input "Tree Example" at bounding box center [305, 249] width 9 height 9
checkbox input "true"
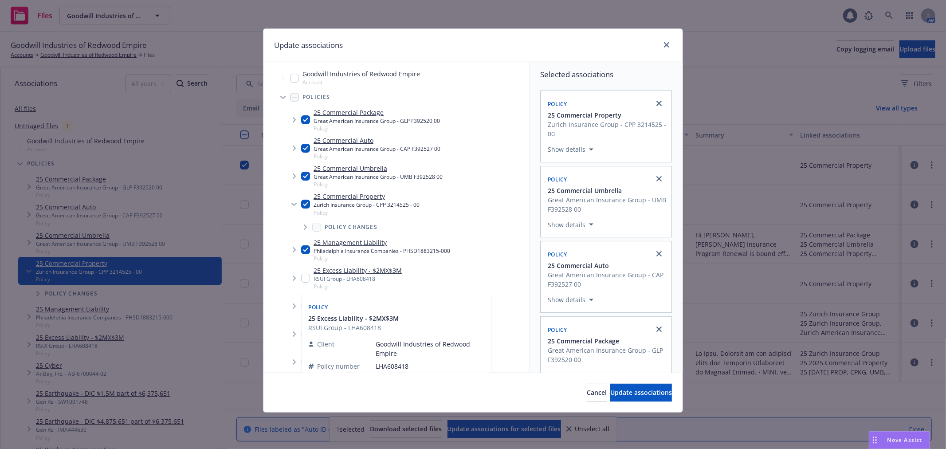
click at [302, 279] on input "Tree Example" at bounding box center [305, 278] width 9 height 9
checkbox input "true"
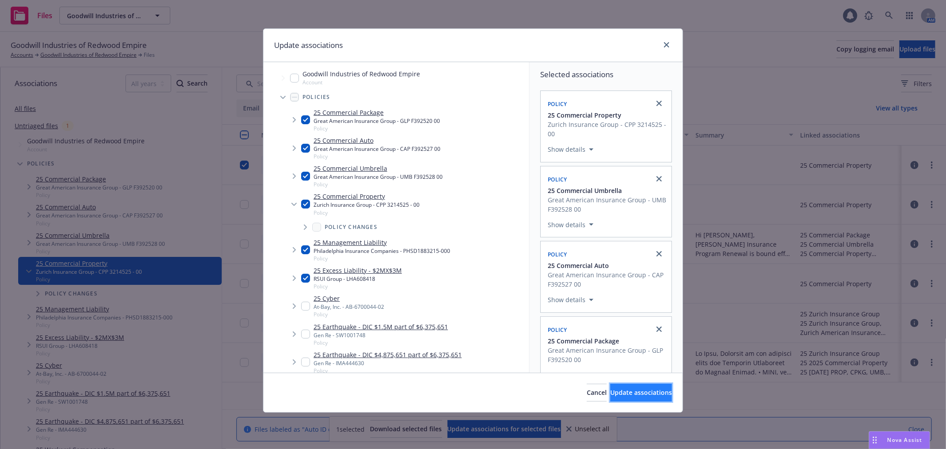
click at [632, 393] on span "Update associations" at bounding box center [641, 392] width 62 height 8
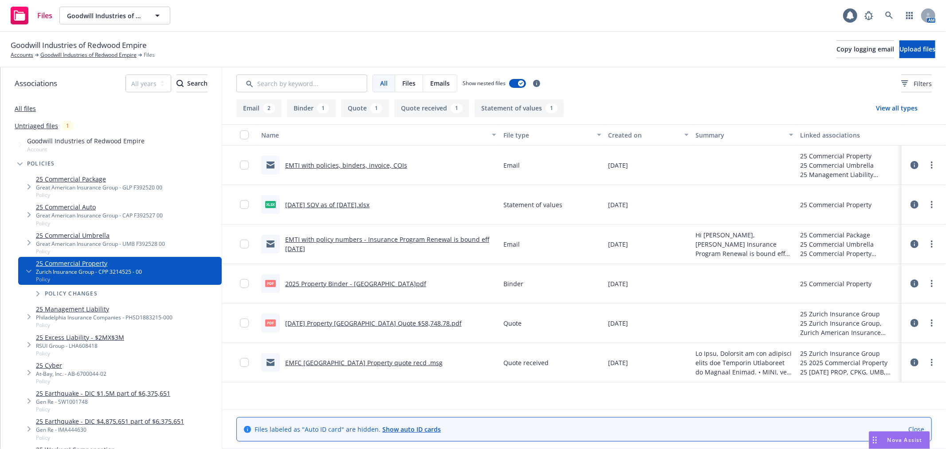
click at [342, 162] on link "EMTI with policies, binders, invoice, COIs" at bounding box center [346, 165] width 122 height 8
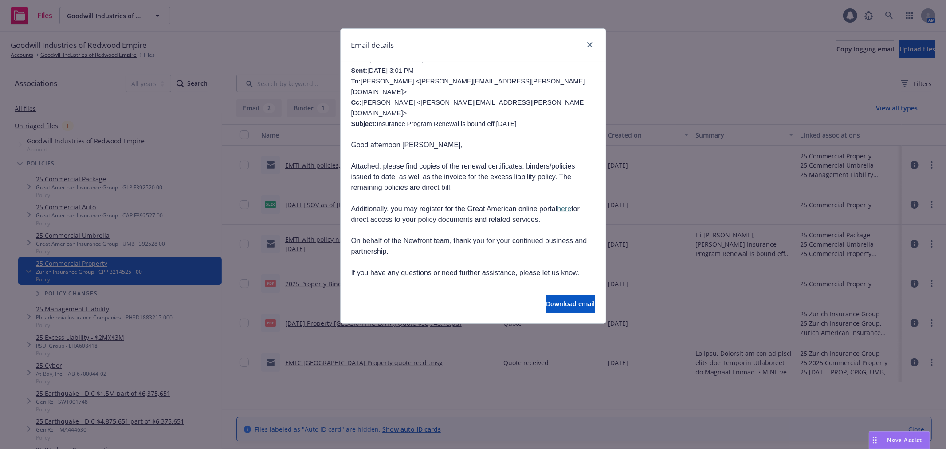
scroll to position [98, 0]
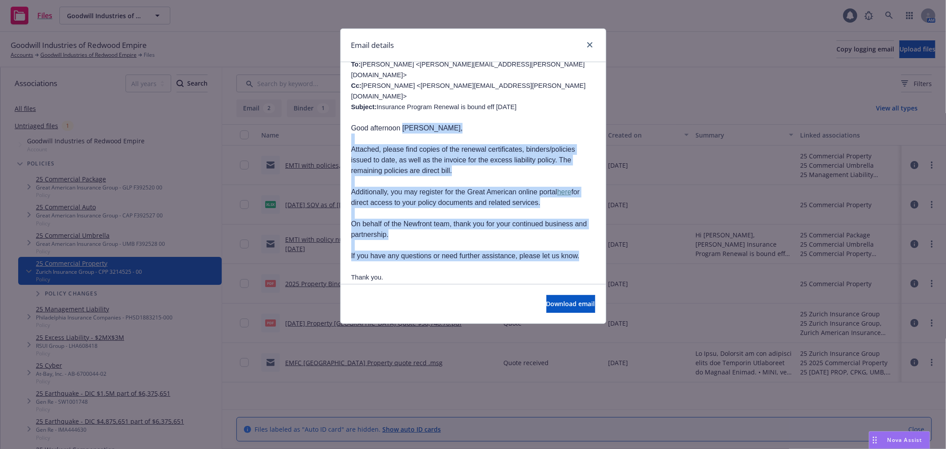
drag, startPoint x: 403, startPoint y: 116, endPoint x: 582, endPoint y: 242, distance: 219.4
copy div "Brandy, Attached, please find copies of the renewal certificates, binders/polic…"
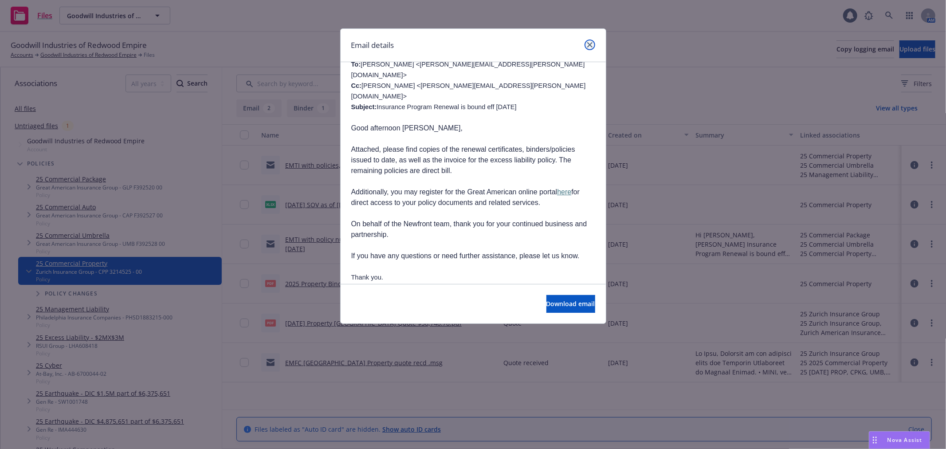
click at [589, 47] on icon "close" at bounding box center [589, 44] width 5 height 5
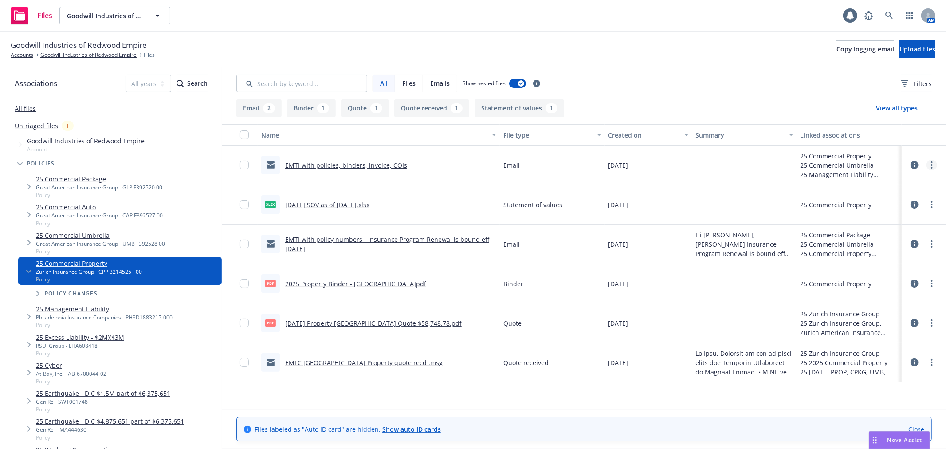
click at [931, 169] on icon "more" at bounding box center [932, 164] width 2 height 7
click at [898, 220] on link "Edit" at bounding box center [885, 219] width 88 height 18
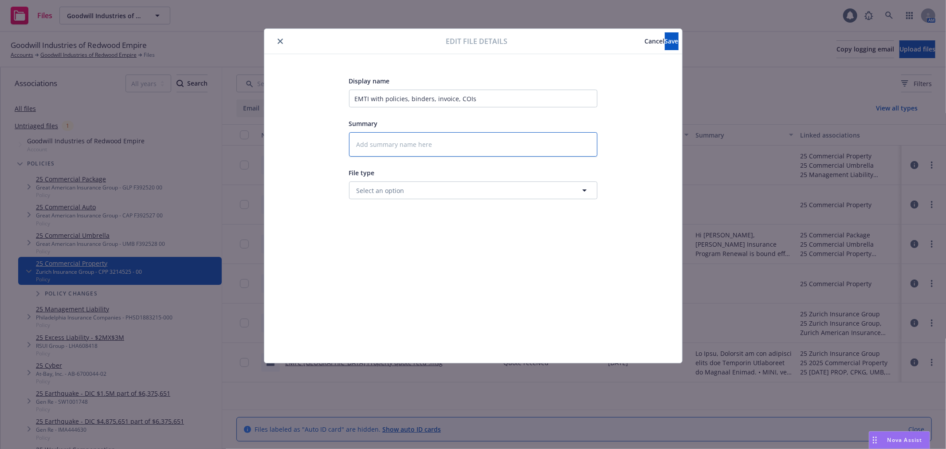
click at [387, 138] on textarea at bounding box center [473, 144] width 248 height 24
paste textarea "Brandy, Attached, please find copies of the renewal certificates, binders/polic…"
type textarea "Brandy, Attached, please find copies of the renewal certificates, binders/polic…"
type textarea "x"
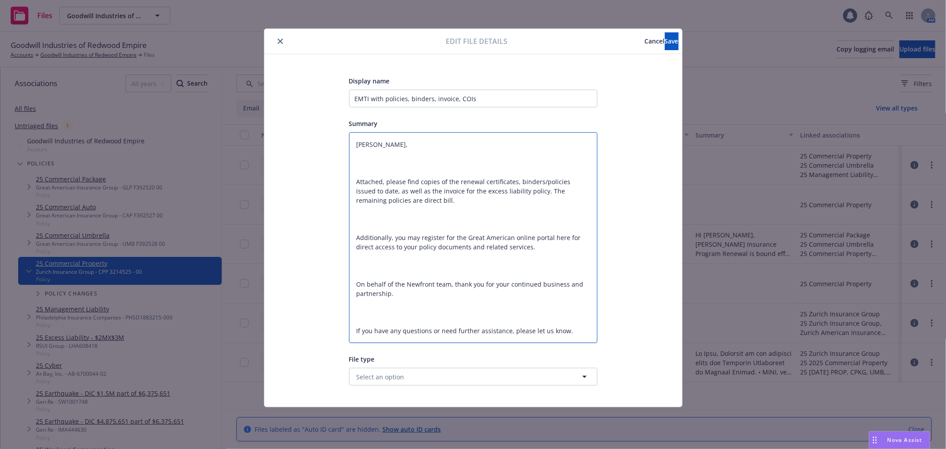
type textarea "Brandy, Attached, please find copies of the renewal certificates, binders/polic…"
click at [403, 376] on button "Select an option" at bounding box center [473, 377] width 248 height 18
type input "deli"
click at [408, 358] on div "Policy delivery" at bounding box center [473, 352] width 237 height 13
click at [665, 39] on span "Save" at bounding box center [672, 41] width 14 height 8
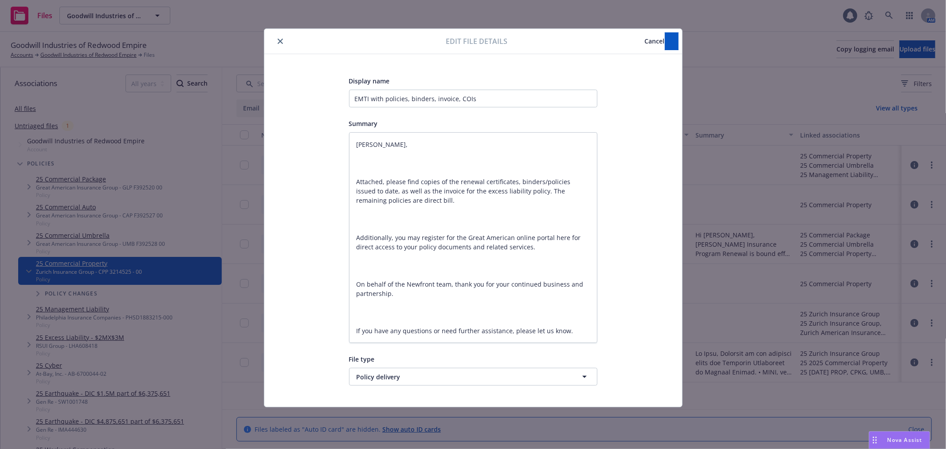
type textarea "x"
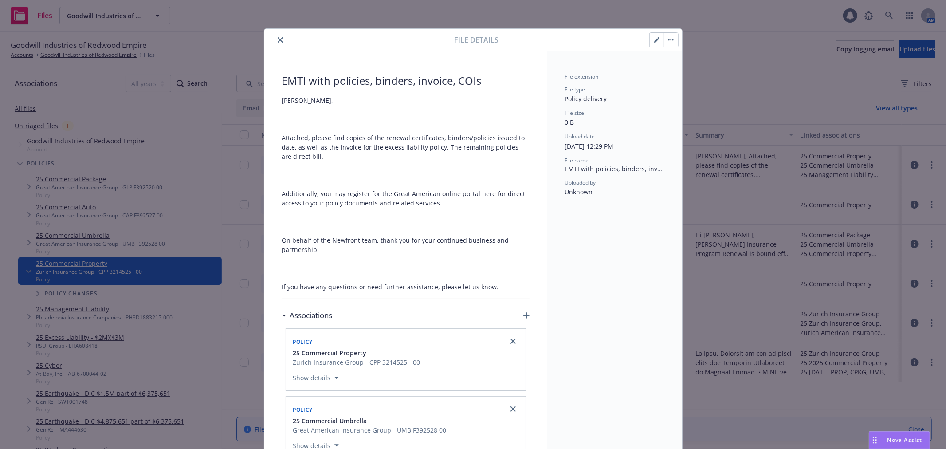
click at [276, 44] on button "close" at bounding box center [280, 40] width 11 height 11
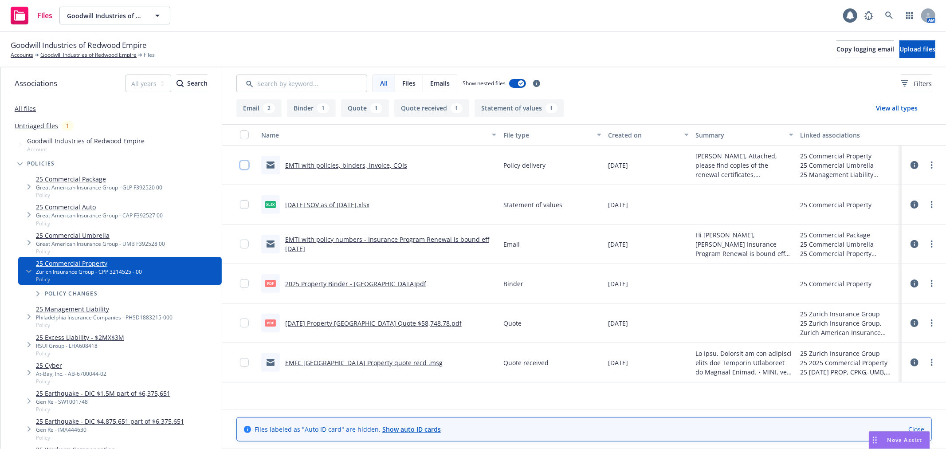
click at [247, 165] on input "checkbox" at bounding box center [244, 165] width 9 height 9
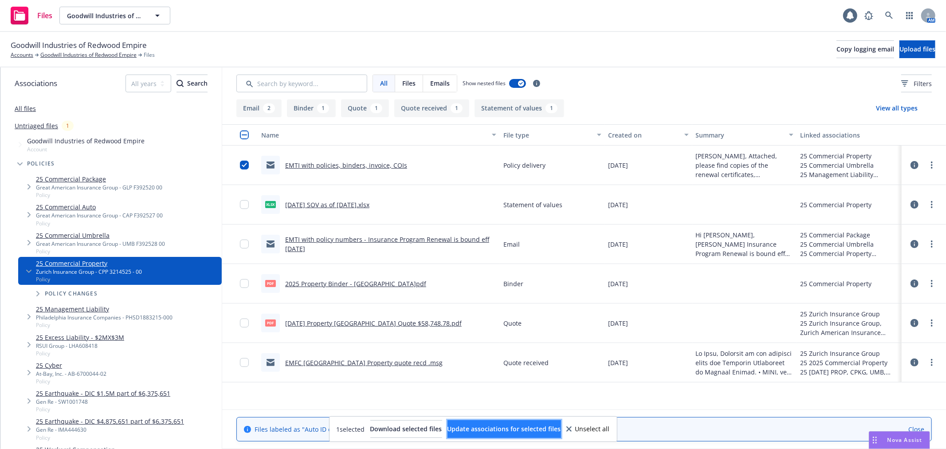
click at [551, 437] on button "Update associations for selected files" at bounding box center [505, 429] width 114 height 18
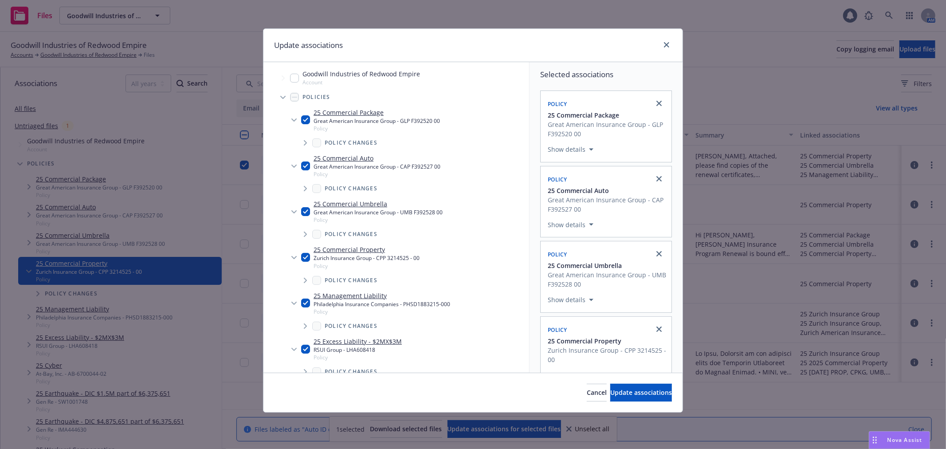
click at [283, 96] on icon "Tree Example" at bounding box center [282, 98] width 5 height 4
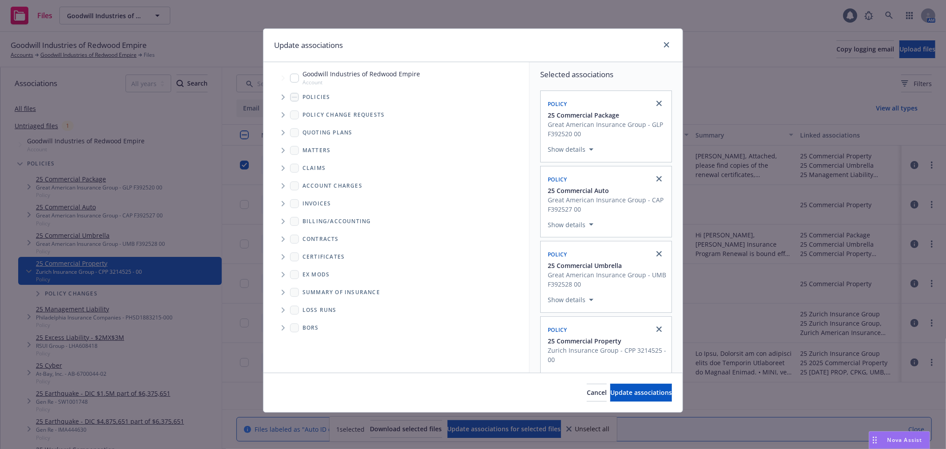
scroll to position [1510, 0]
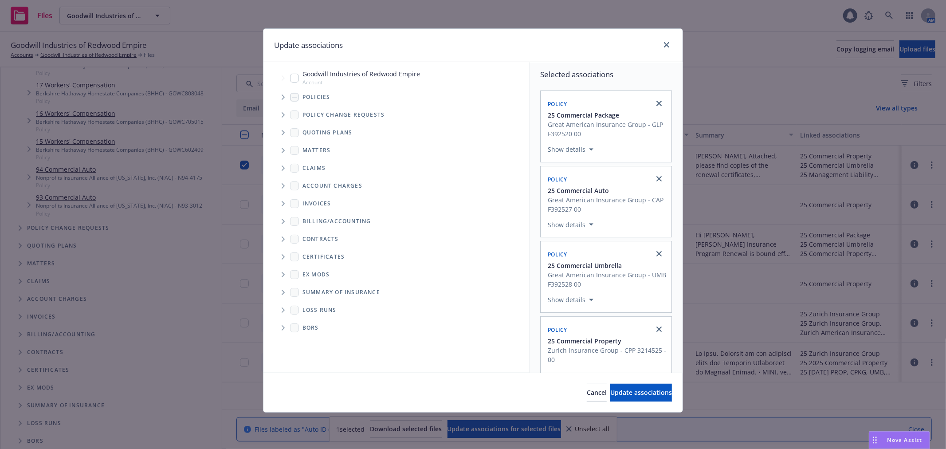
click at [281, 254] on span "Folder Tree Example" at bounding box center [283, 257] width 14 height 14
click at [300, 289] on span "Folder Tree Example" at bounding box center [302, 290] width 14 height 14
click at [326, 340] on input "Folder Tree Example" at bounding box center [326, 338] width 9 height 9
checkbox input "true"
click at [633, 393] on span "Update associations" at bounding box center [641, 392] width 62 height 8
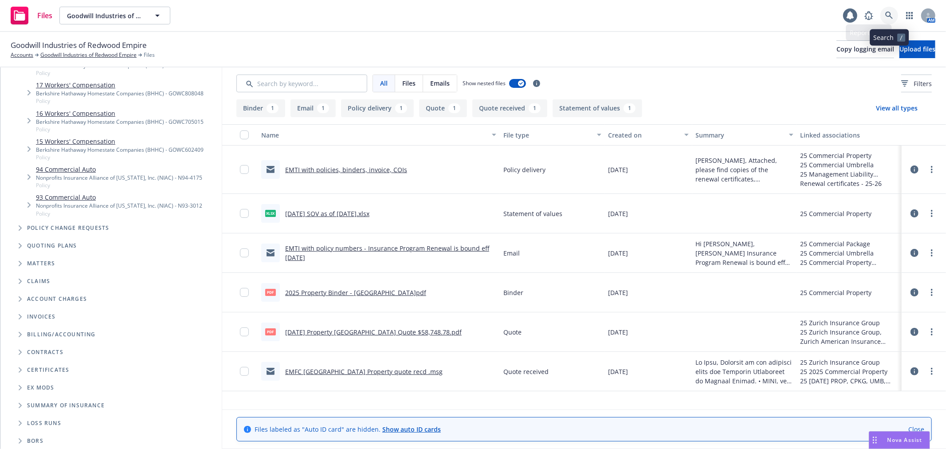
click at [886, 20] on link at bounding box center [890, 16] width 18 height 18
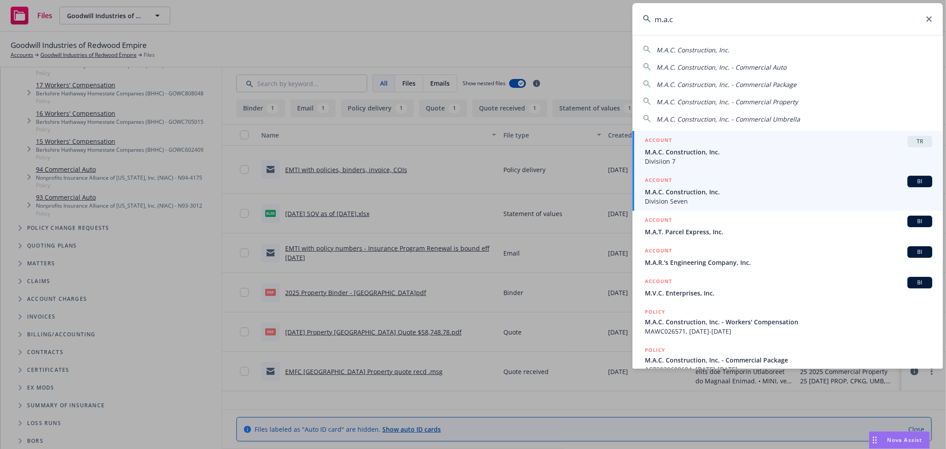
type input "m.a.c"
click at [716, 185] on div "ACCOUNT BI" at bounding box center [788, 182] width 287 height 12
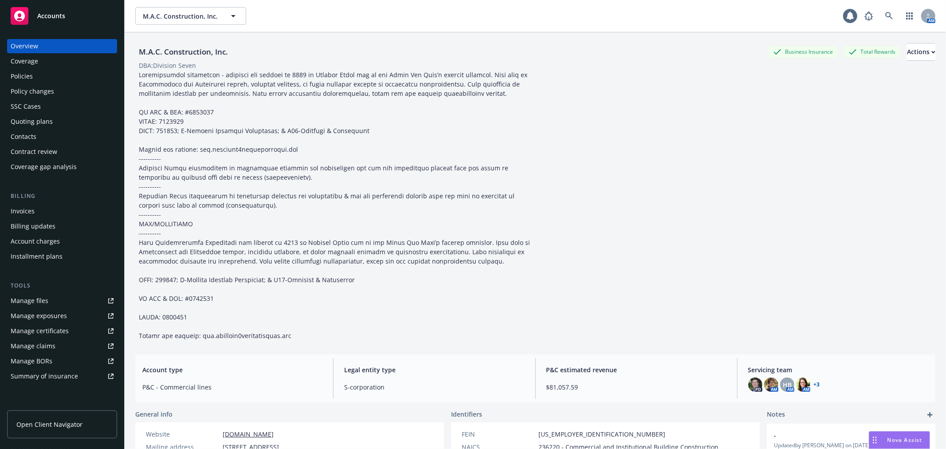
click at [67, 95] on div "Policy changes" at bounding box center [62, 91] width 103 height 14
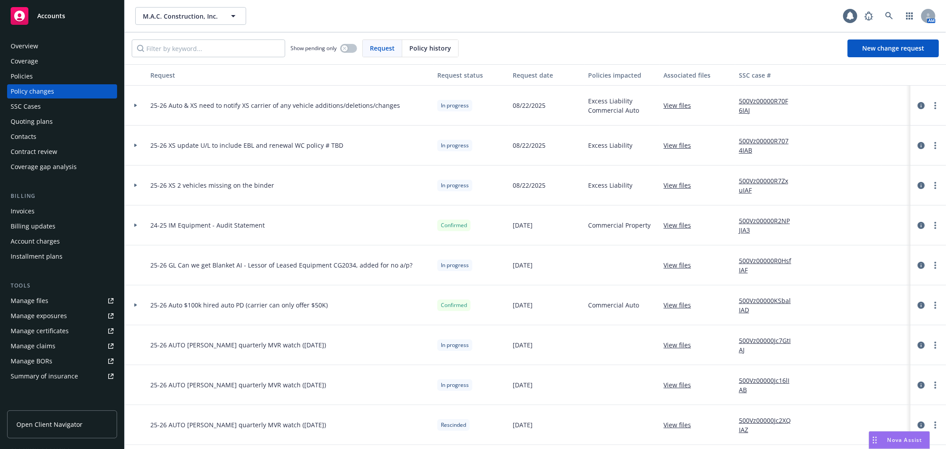
click at [132, 104] on div at bounding box center [135, 105] width 15 height 3
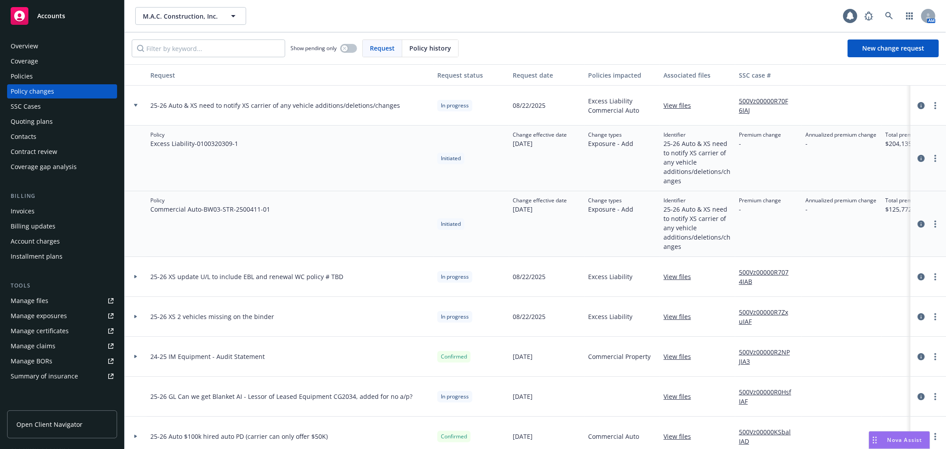
click at [137, 105] on icon at bounding box center [136, 105] width 4 height 3
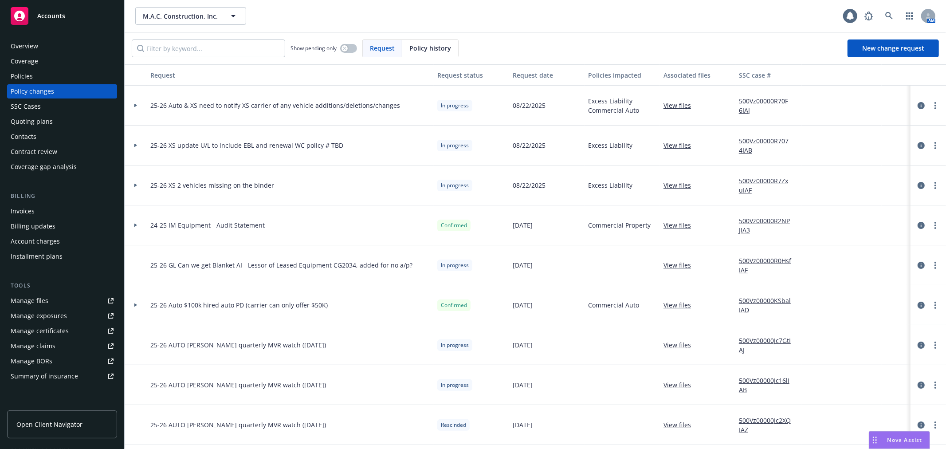
click at [134, 187] on icon at bounding box center [136, 185] width 4 height 3
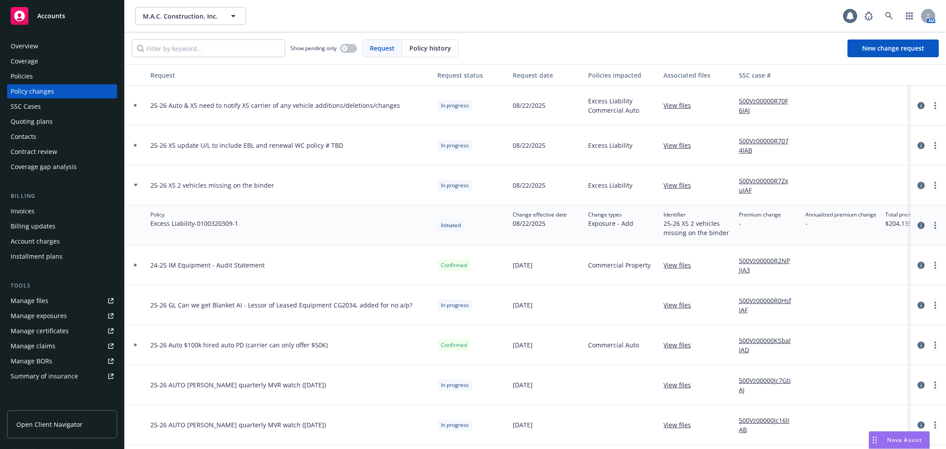
click at [918, 187] on icon "circleInformation" at bounding box center [921, 185] width 7 height 7
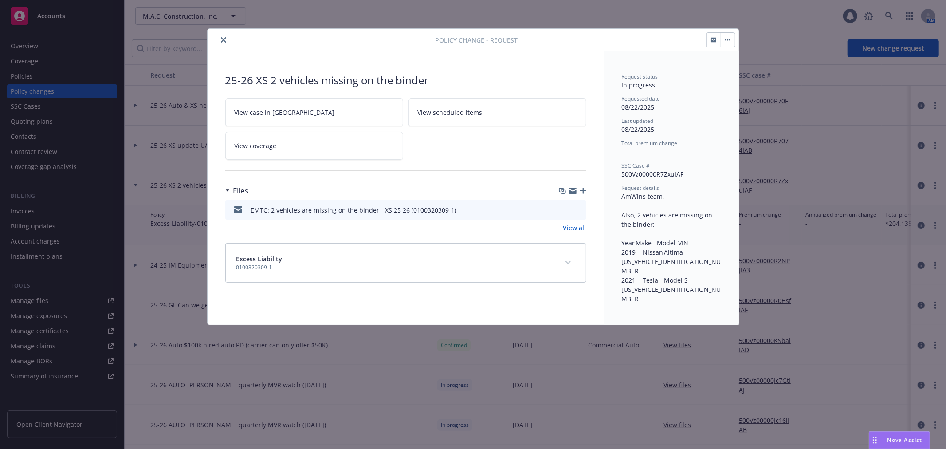
click at [222, 40] on icon "close" at bounding box center [223, 39] width 5 height 5
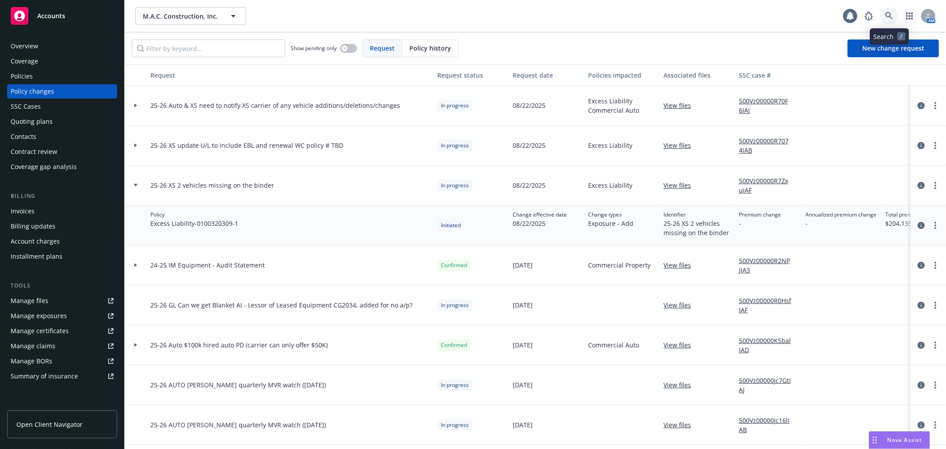
click at [894, 16] on link at bounding box center [890, 16] width 18 height 18
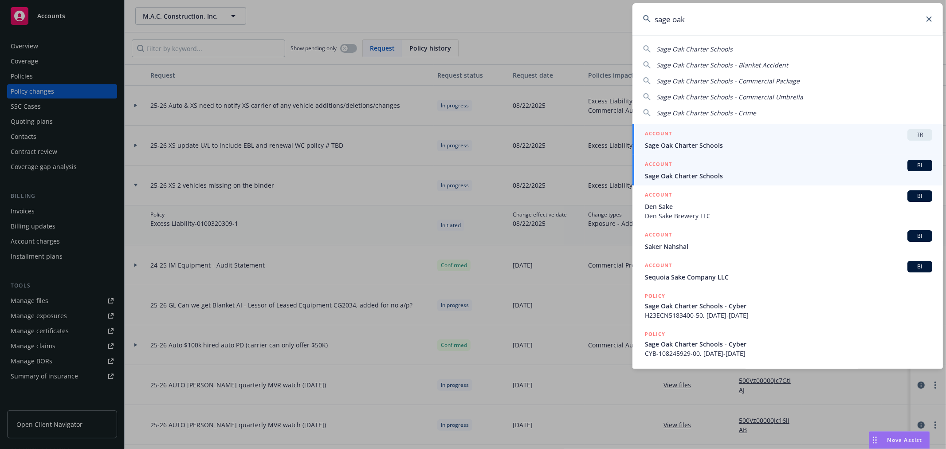
type input "sage oak"
click at [715, 176] on span "Sage Oak Charter Schools" at bounding box center [788, 175] width 287 height 9
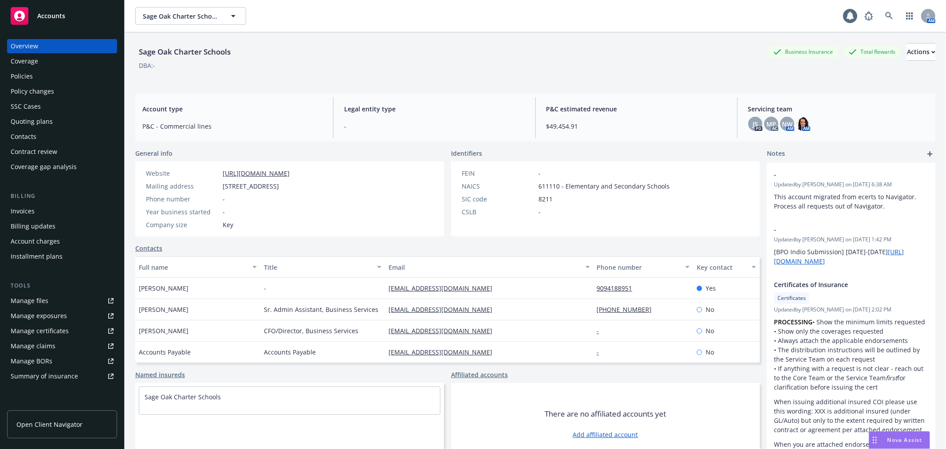
click at [46, 87] on div "Policy changes" at bounding box center [32, 91] width 43 height 14
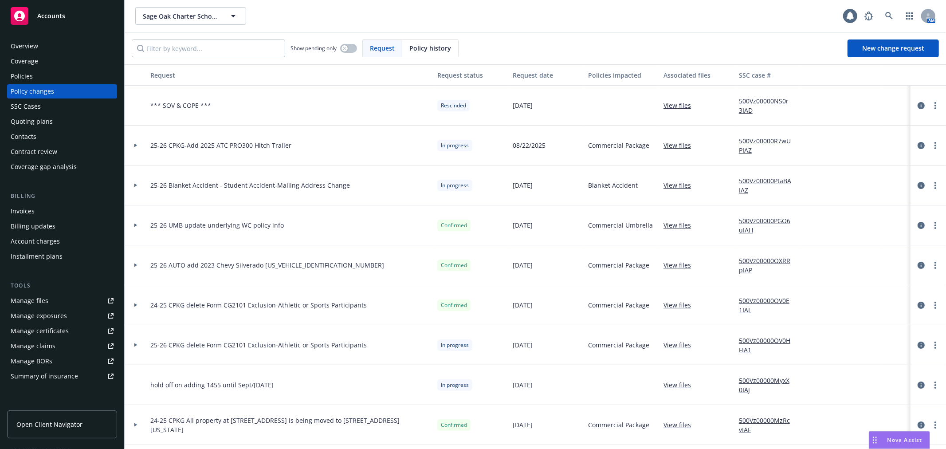
click at [136, 145] on icon at bounding box center [135, 146] width 3 height 4
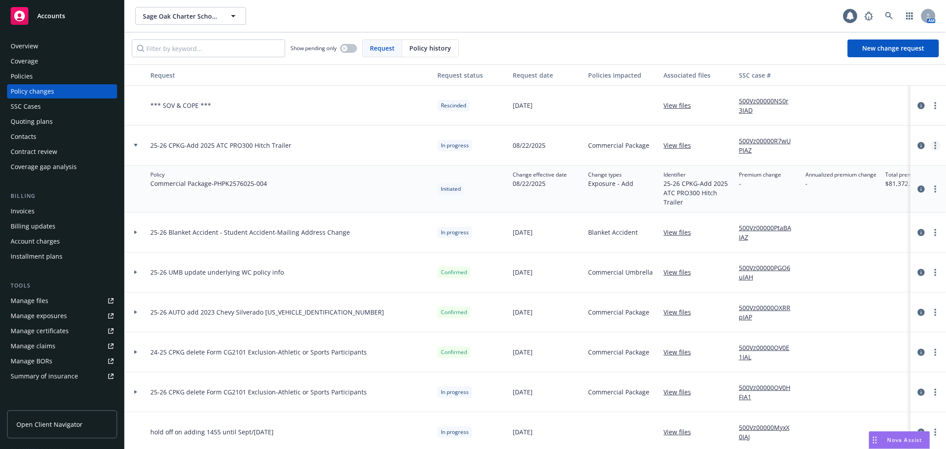
click at [930, 147] on link "more" at bounding box center [935, 145] width 11 height 11
click at [908, 190] on link "Rescind request" at bounding box center [857, 199] width 152 height 18
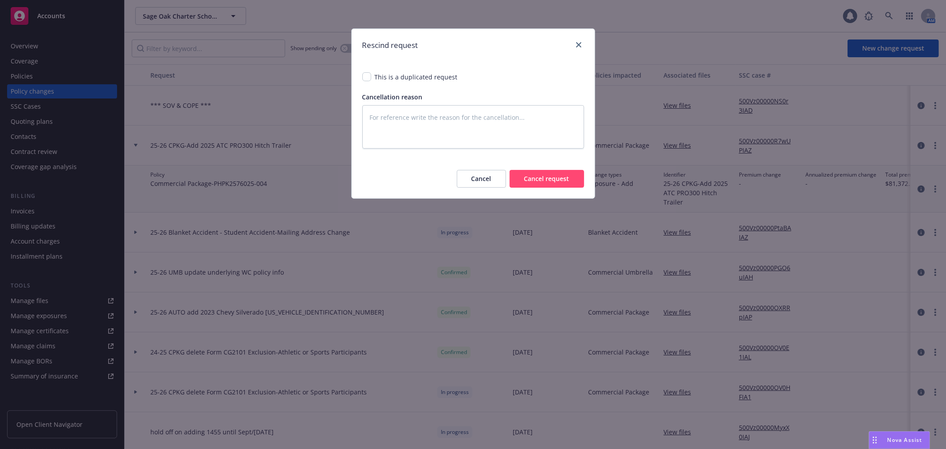
click at [458, 172] on button "Cancel" at bounding box center [481, 179] width 49 height 18
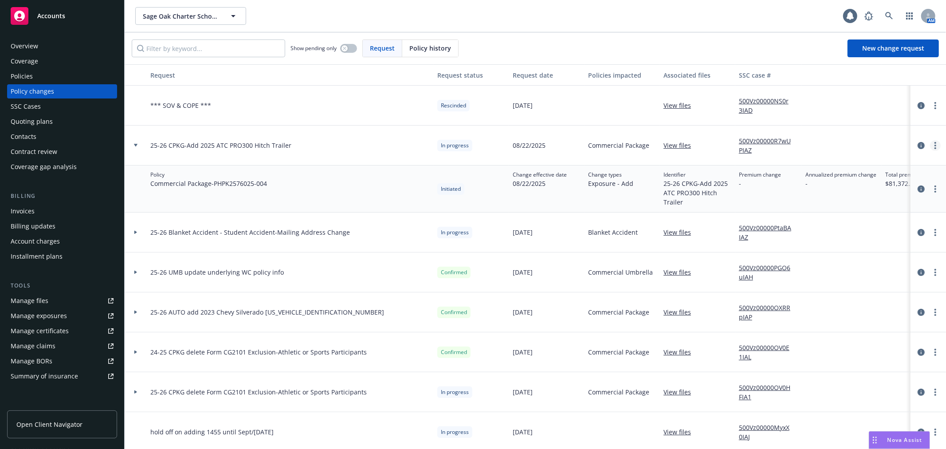
click at [930, 144] on link "more" at bounding box center [935, 145] width 11 height 11
click at [866, 188] on link "Edit request summary" at bounding box center [857, 182] width 152 height 18
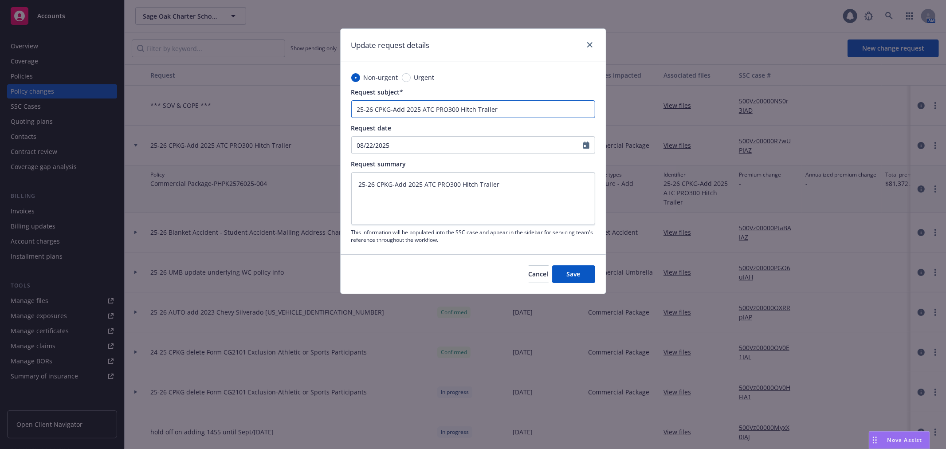
click at [538, 109] on input "25-26 CPKG-Add 2025 ATC PRO300 Hitch Trailer" at bounding box center [473, 109] width 244 height 18
type textarea "x"
type input "25-26 CPKG-Add 2025 ATC PRO300 Hitch Trailer"
type textarea "x"
type input "25-26 CPKG-Add 2025 ATC PRO300 Hitch Trailer #"
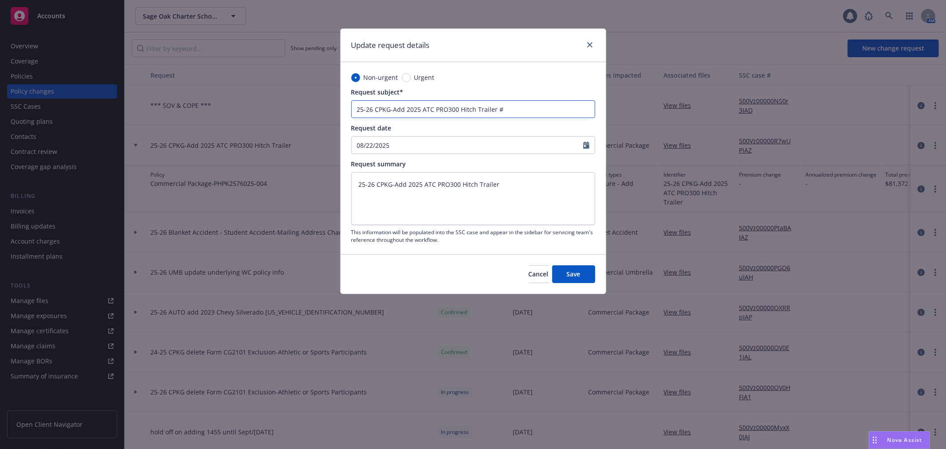
type textarea "x"
type input "25-26 CPKG-Add 2025 ATC PRO300 Hitch Trailer #5"
type textarea "x"
type input "25-26 CPKG-Add 2025 ATC PRO300 Hitch Trailer #51"
type textarea "x"
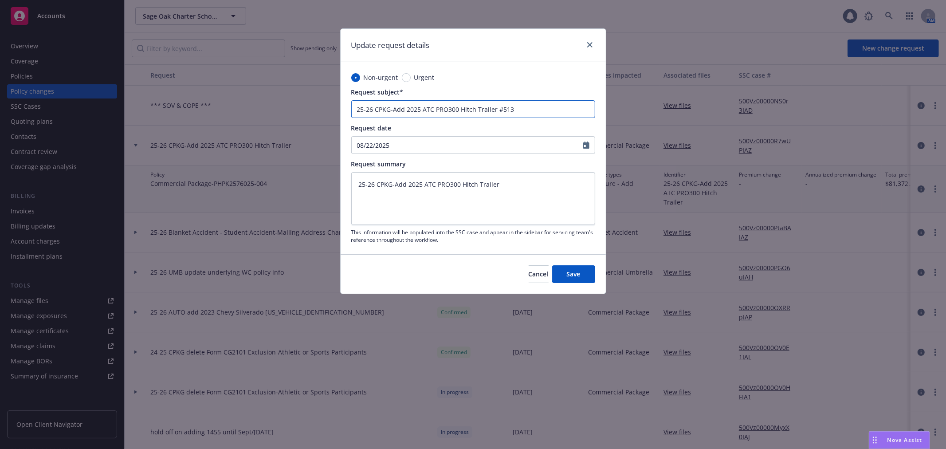
type input "25-26 CPKG-Add 2025 ATC PRO300 Hitch Trailer #5139"
type textarea "x"
type input "25-26 CPKG-Add 2025 ATC PRO300 Hitch Trailer #5139"
click at [535, 180] on textarea "25-26 CPKG-Add 2025 ATC PRO300 Hitch Trailer" at bounding box center [473, 198] width 244 height 52
type textarea "x"
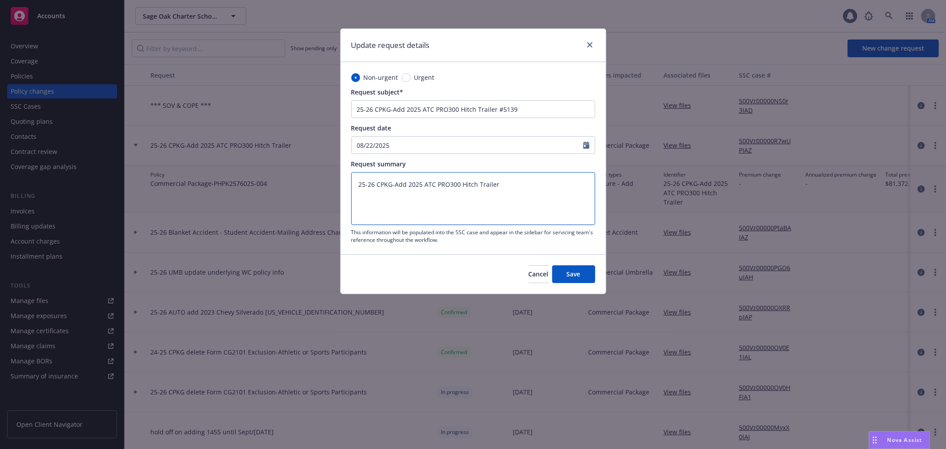
type textarea "25-26 CPKG-Add 2025 ATC PRO300 Hitch Trailer"
type textarea "x"
type textarea "25-26 CPKG-Add 2025 ATC PRO300 Hitch Trailer #"
type textarea "x"
type textarea "25-26 CPKG-Add 2025 ATC PRO300 Hitch Trailer #51"
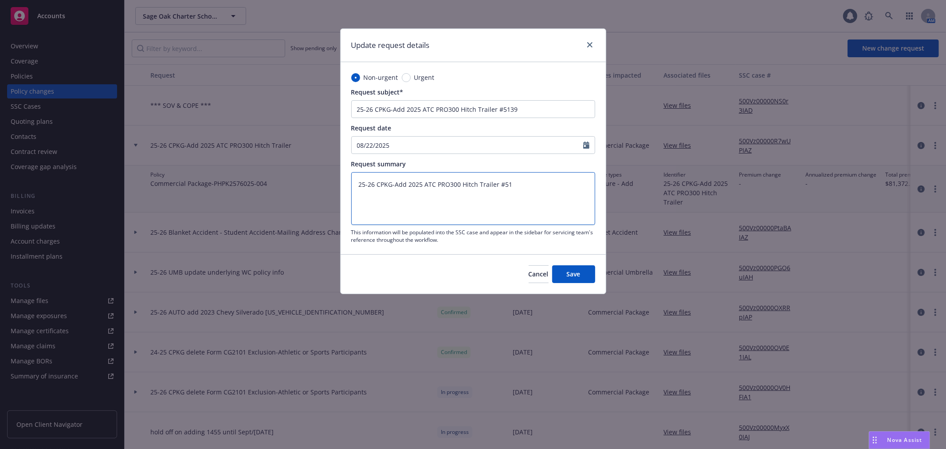
type textarea "x"
type textarea "25-26 CPKG-Add 2025 ATC PRO300 Hitch Trailer #513"
type textarea "x"
type textarea "25-26 CPKG-Add 2025 ATC PRO300 Hitch Trailer #5139"
click at [568, 270] on span "Save" at bounding box center [574, 274] width 14 height 8
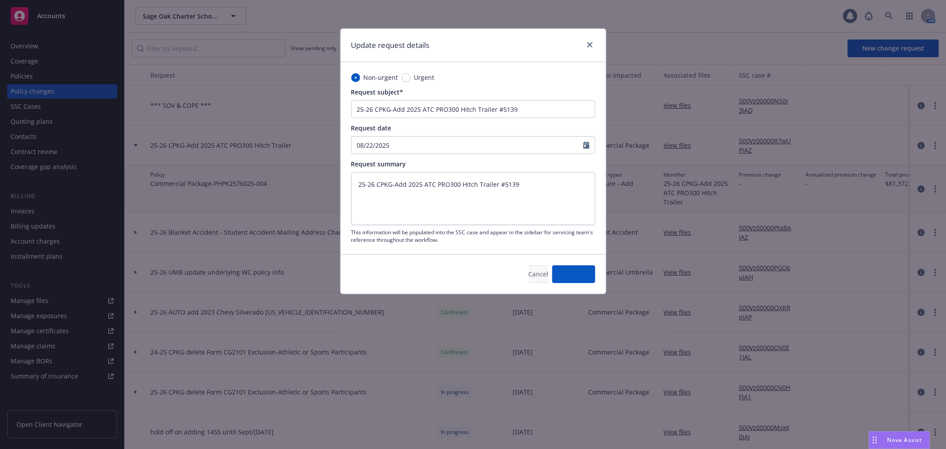
type textarea "x"
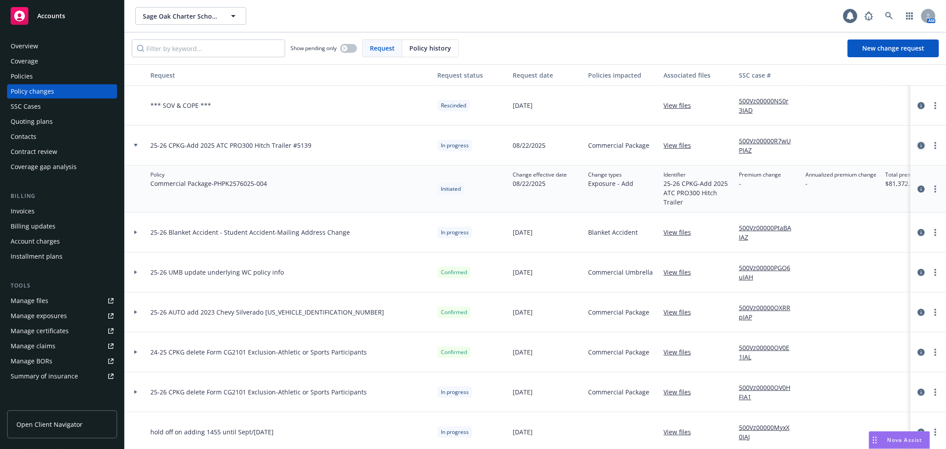
click at [918, 145] on icon "circleInformation" at bounding box center [921, 145] width 7 height 7
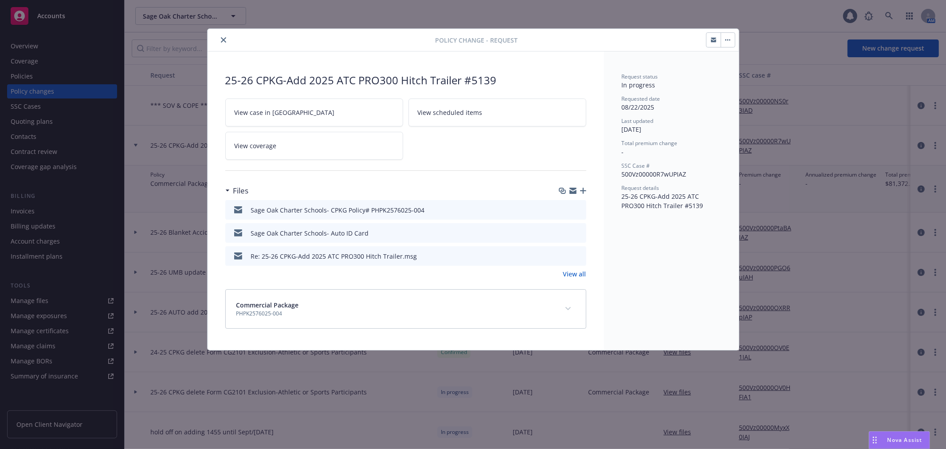
click at [564, 209] on icon "download file" at bounding box center [563, 208] width 6 height 5
click at [223, 41] on icon "close" at bounding box center [223, 39] width 5 height 5
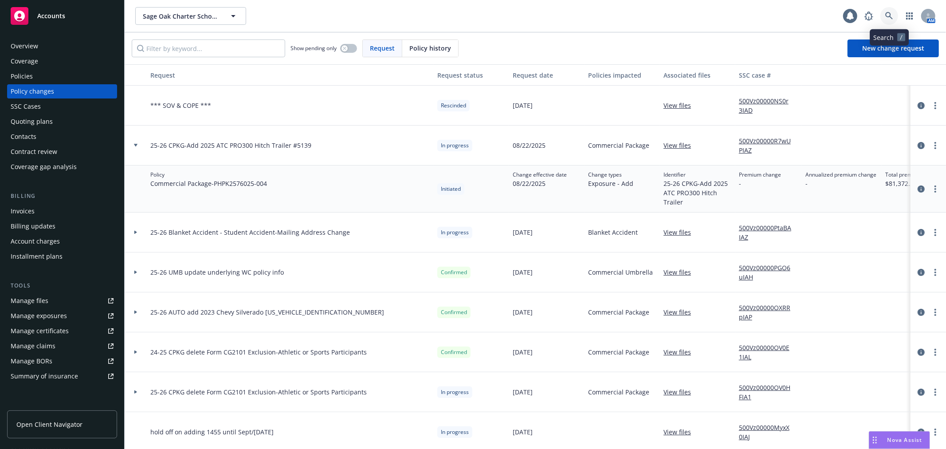
click at [894, 20] on link at bounding box center [890, 16] width 18 height 18
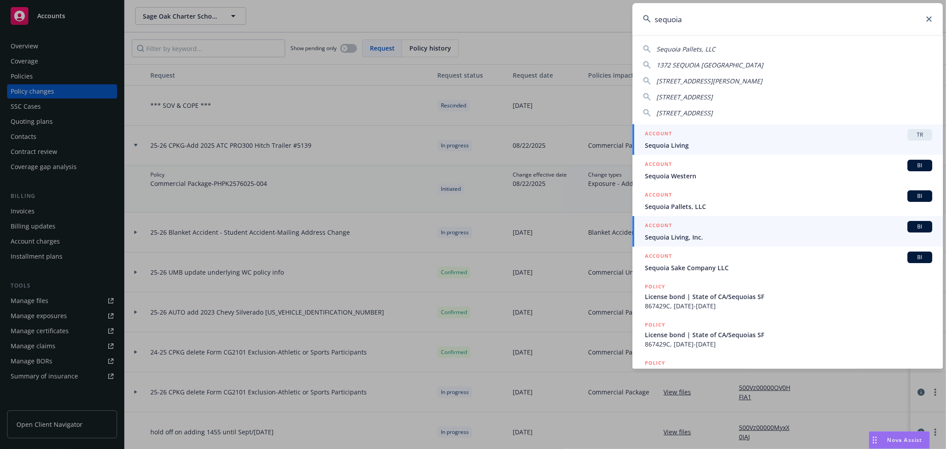
type input "sequoia"
click at [692, 236] on span "Sequoia Living, Inc." at bounding box center [788, 236] width 287 height 9
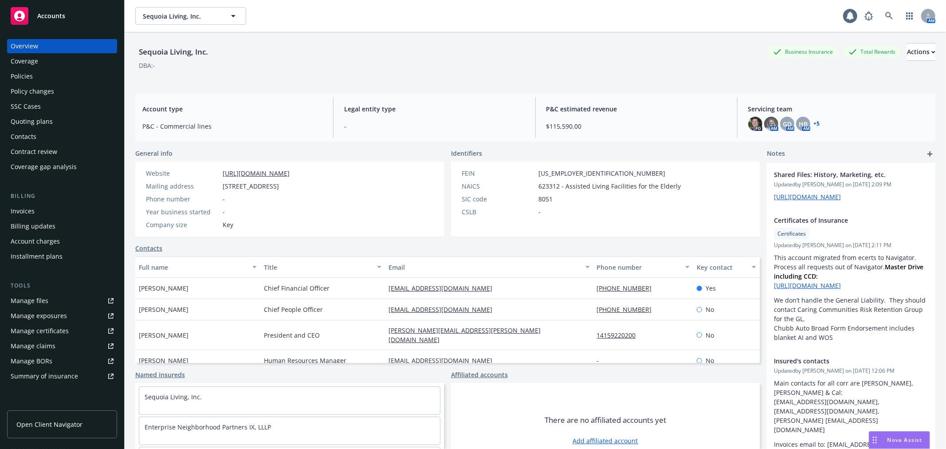
click at [84, 87] on div "Policy changes" at bounding box center [62, 91] width 103 height 14
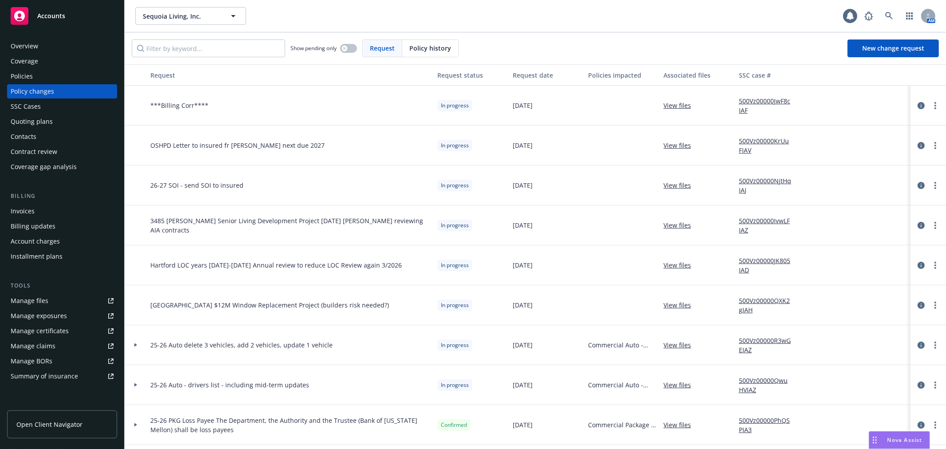
scroll to position [49, 0]
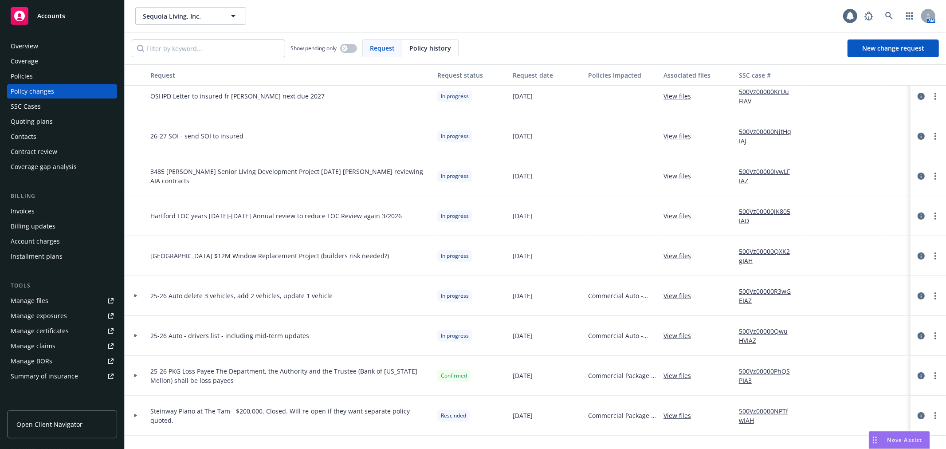
click at [134, 295] on icon at bounding box center [136, 295] width 4 height 3
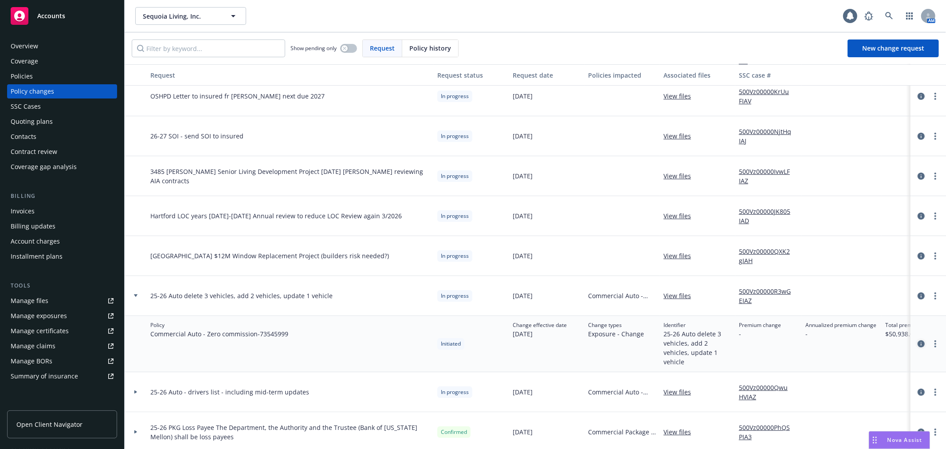
click at [918, 340] on icon "circleInformation" at bounding box center [921, 343] width 7 height 7
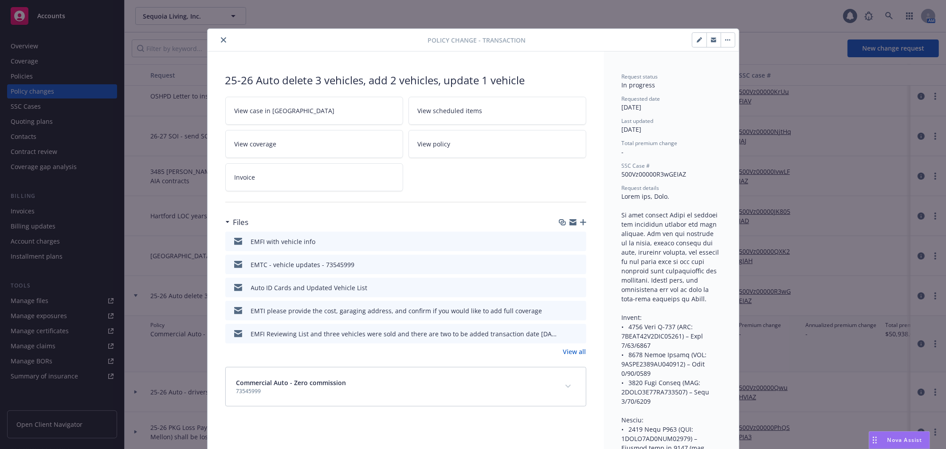
scroll to position [27, 0]
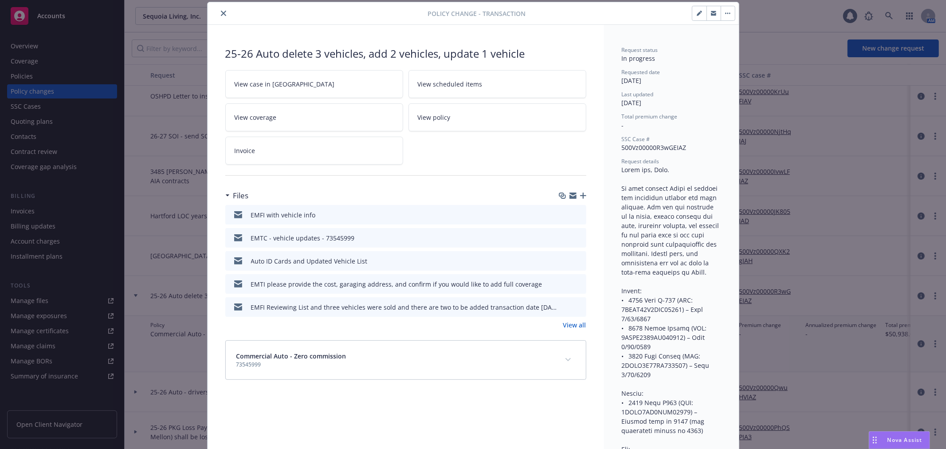
click at [570, 197] on icon "button" at bounding box center [573, 197] width 7 height 4
click at [570, 195] on icon "button" at bounding box center [573, 194] width 7 height 3
click at [221, 15] on icon "close" at bounding box center [223, 13] width 5 height 5
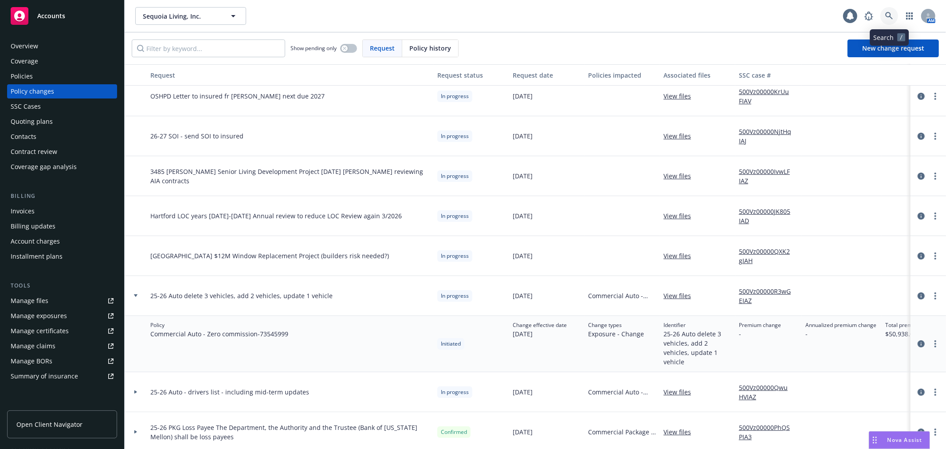
click at [893, 17] on icon at bounding box center [889, 16] width 8 height 8
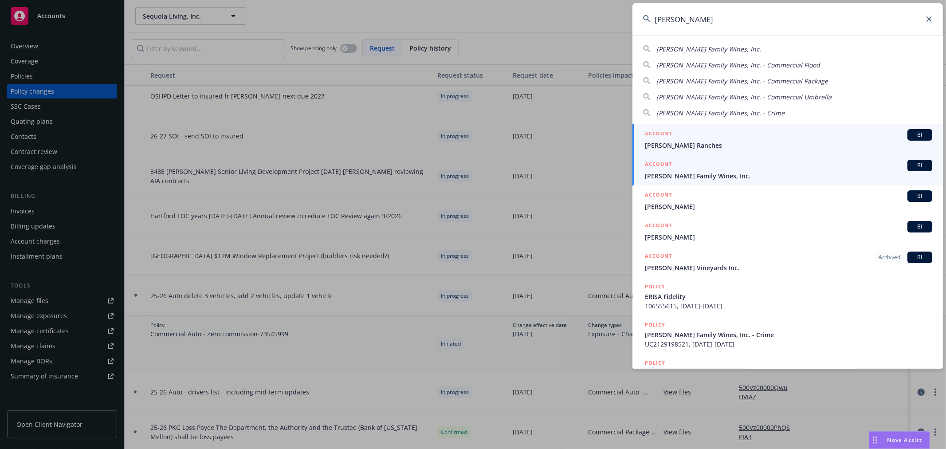
type input "scheid"
click at [713, 178] on span "Scheid Family Wines, Inc." at bounding box center [788, 175] width 287 height 9
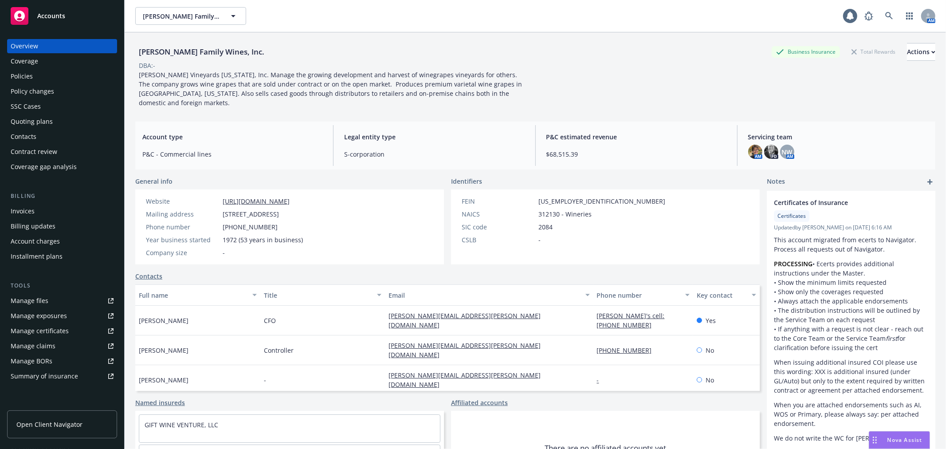
click at [82, 96] on div "Policy changes" at bounding box center [62, 91] width 103 height 14
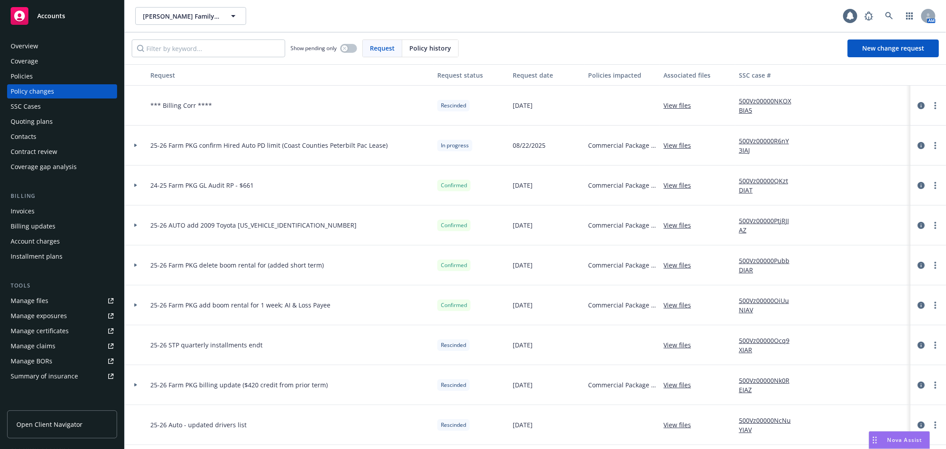
click at [135, 147] on icon at bounding box center [136, 145] width 4 height 3
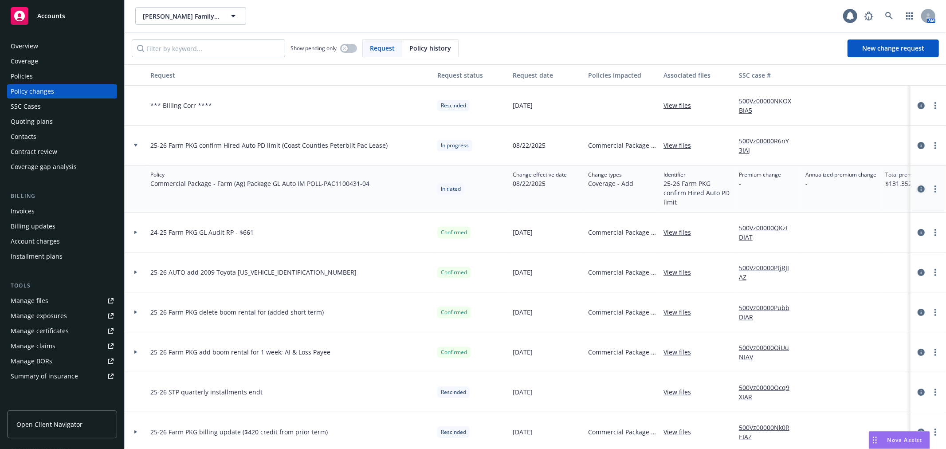
click at [918, 189] on icon "circleInformation" at bounding box center [921, 188] width 7 height 7
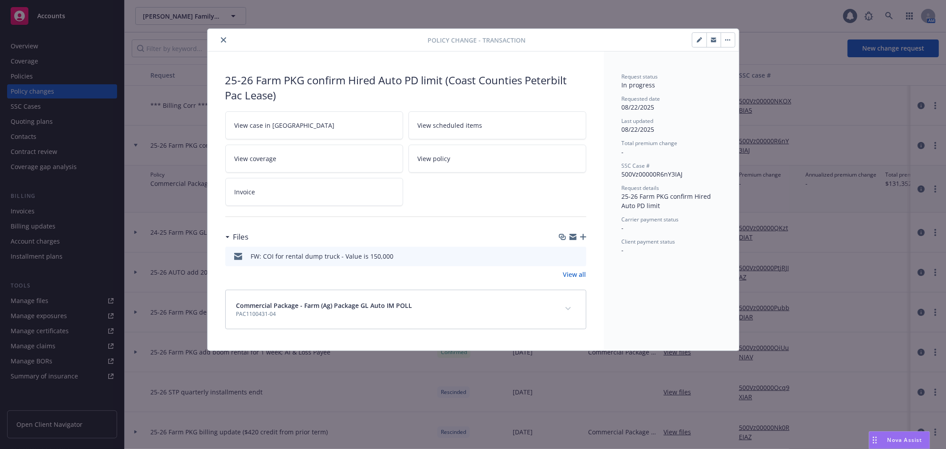
click at [578, 256] on icon "preview file" at bounding box center [578, 255] width 8 height 6
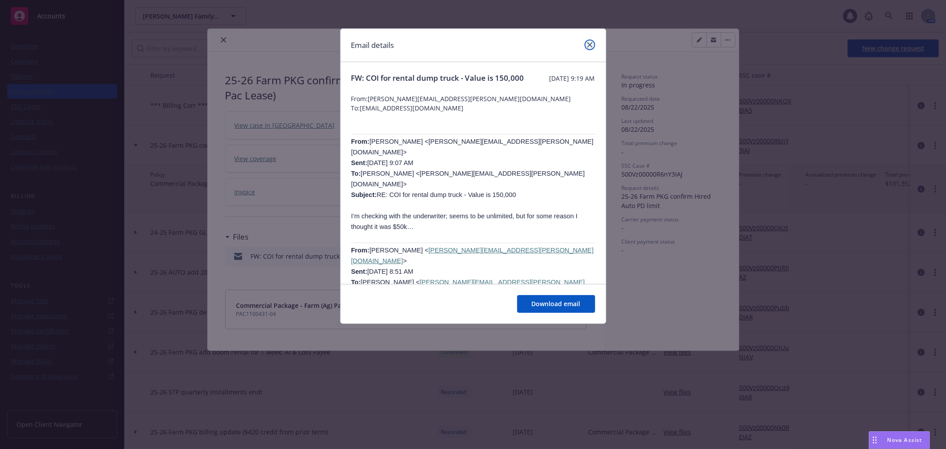
click at [590, 43] on icon "close" at bounding box center [589, 44] width 5 height 5
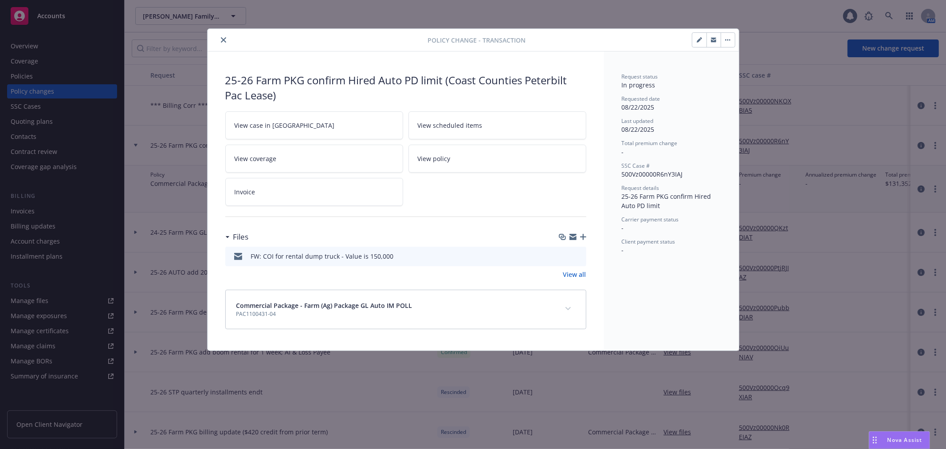
click at [224, 39] on icon "close" at bounding box center [223, 39] width 5 height 5
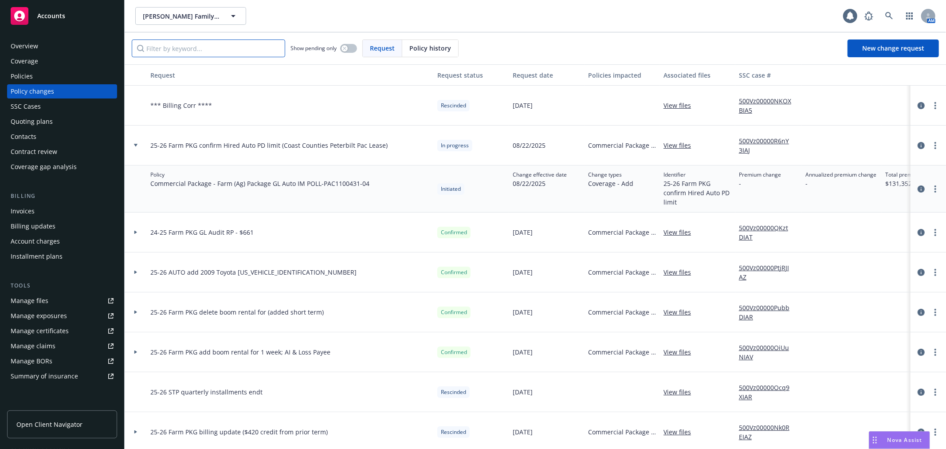
click at [167, 51] on input "Filter by keyword..." at bounding box center [208, 48] width 153 height 18
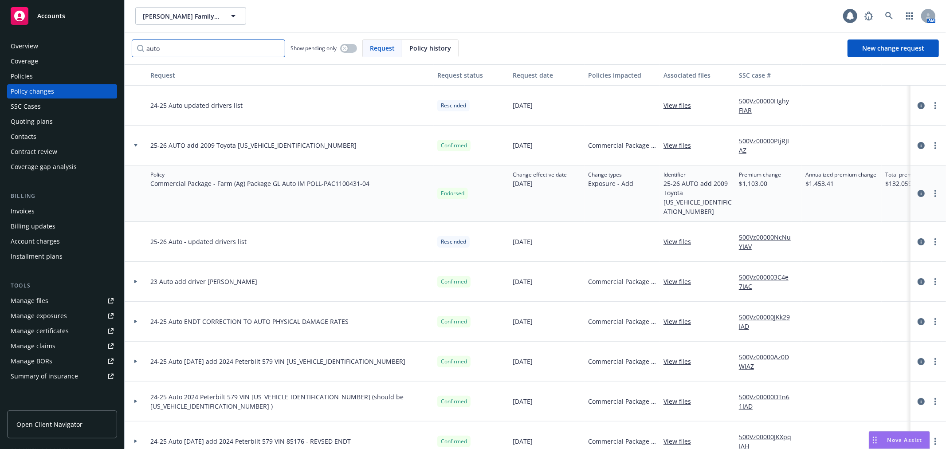
type input "auto"
click at [57, 80] on div "Policies" at bounding box center [62, 76] width 103 height 14
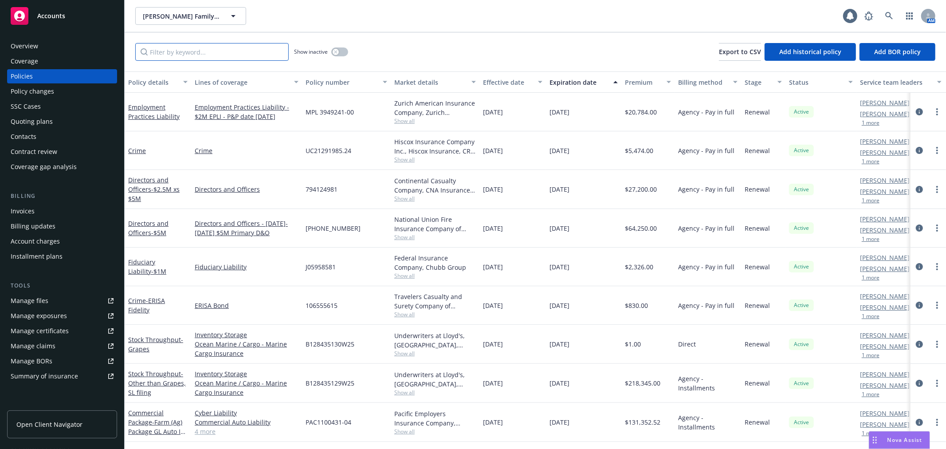
click at [156, 47] on input "Filter by keyword..." at bounding box center [211, 52] width 153 height 18
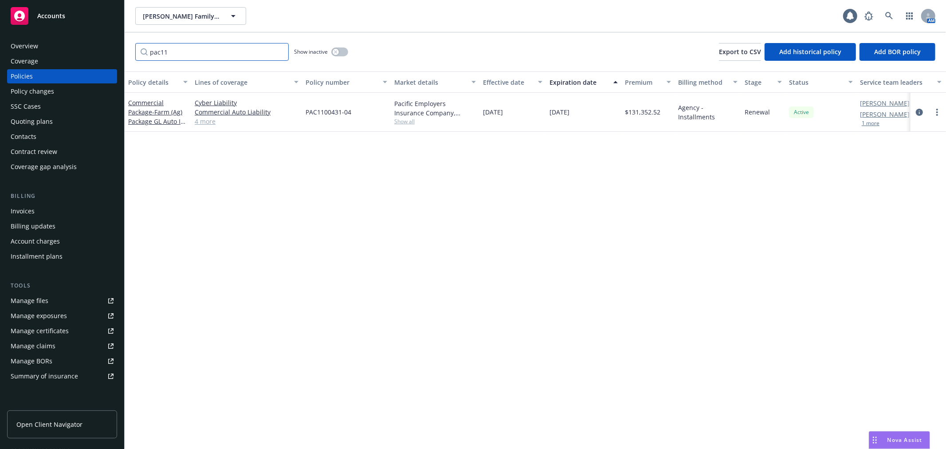
type input "pac11"
click at [346, 50] on button "button" at bounding box center [339, 51] width 17 height 9
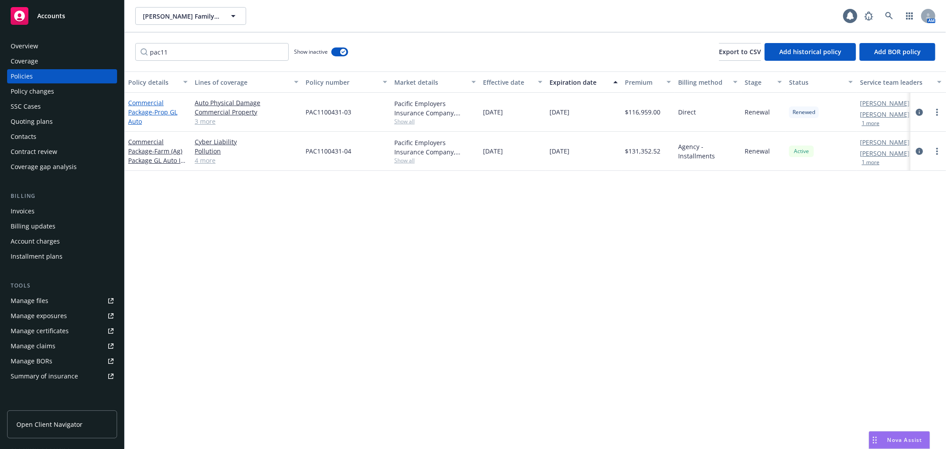
click at [159, 105] on link "Commercial Package - Prop GL Auto" at bounding box center [152, 111] width 49 height 27
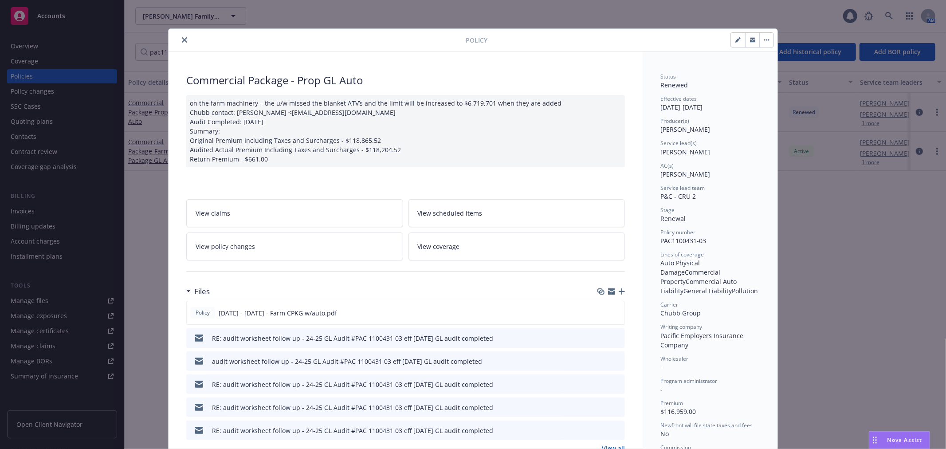
click at [307, 248] on link "View policy changes" at bounding box center [294, 246] width 217 height 28
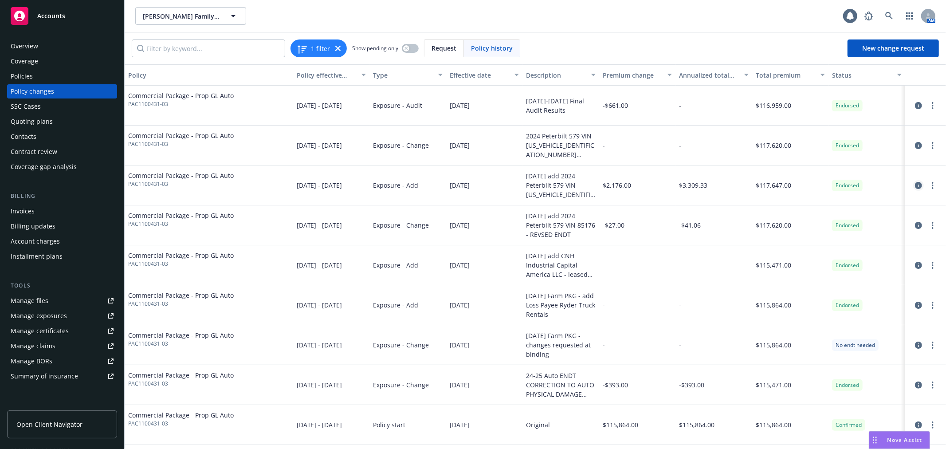
click at [918, 185] on icon "circleInformation" at bounding box center [918, 185] width 7 height 7
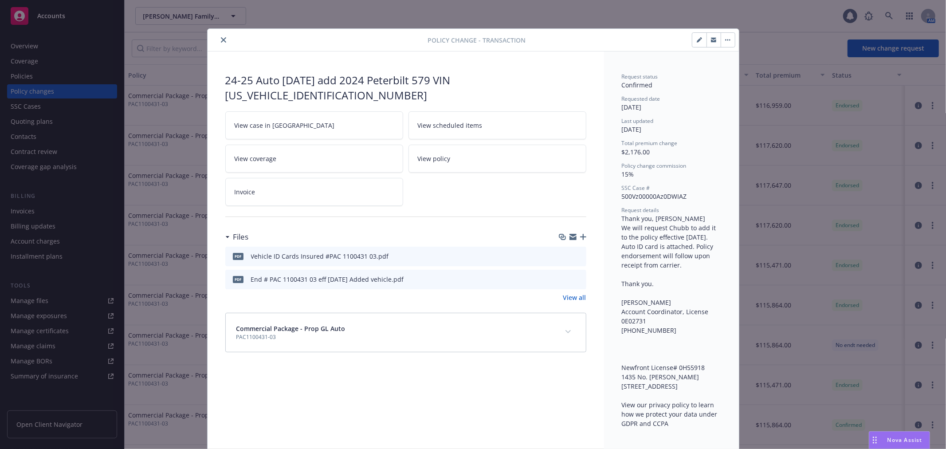
scroll to position [27, 0]
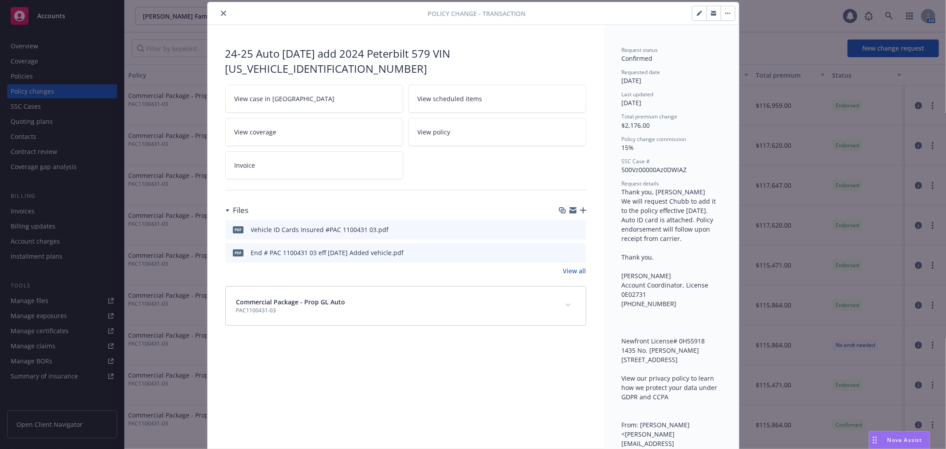
click at [574, 226] on icon "preview file" at bounding box center [578, 229] width 8 height 6
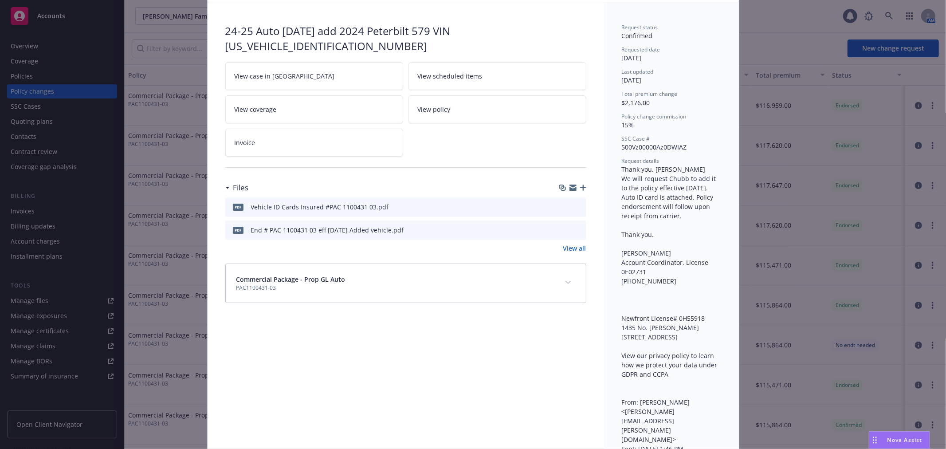
scroll to position [0, 0]
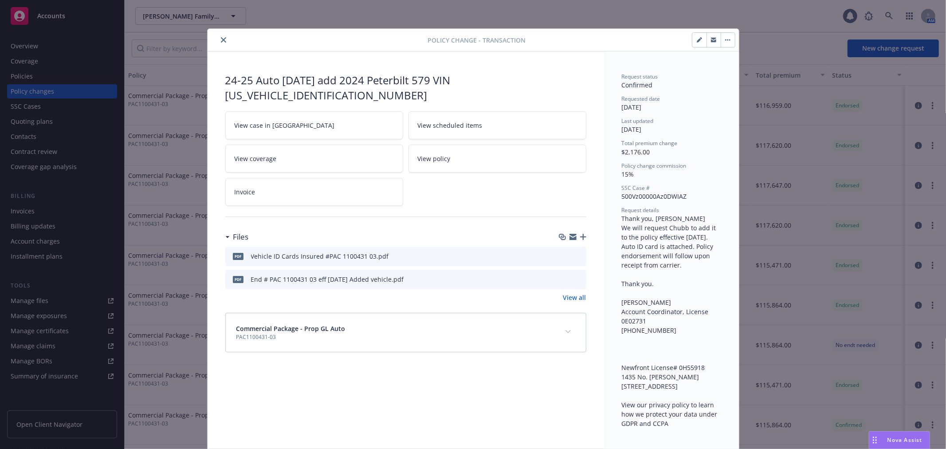
click at [221, 40] on icon "close" at bounding box center [223, 39] width 5 height 5
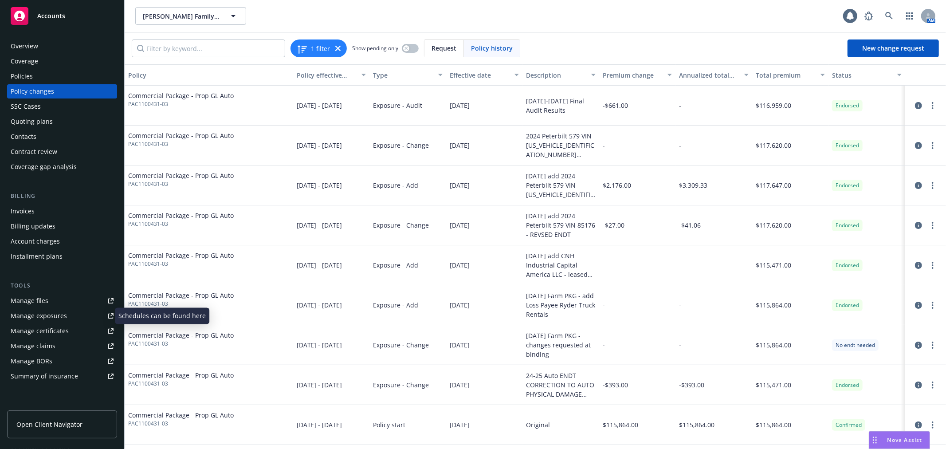
click at [65, 319] on link "Manage exposures" at bounding box center [62, 316] width 110 height 14
click at [56, 71] on div "Policies" at bounding box center [62, 76] width 103 height 14
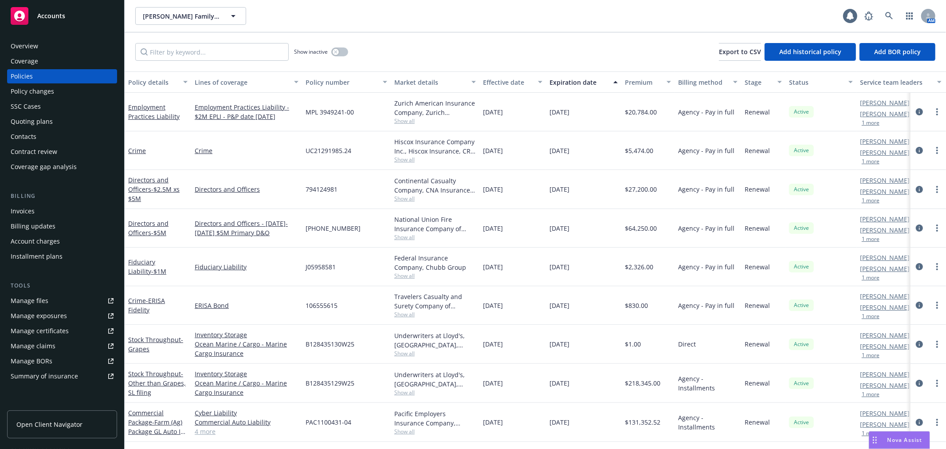
click at [55, 87] on div "Policy changes" at bounding box center [62, 91] width 103 height 14
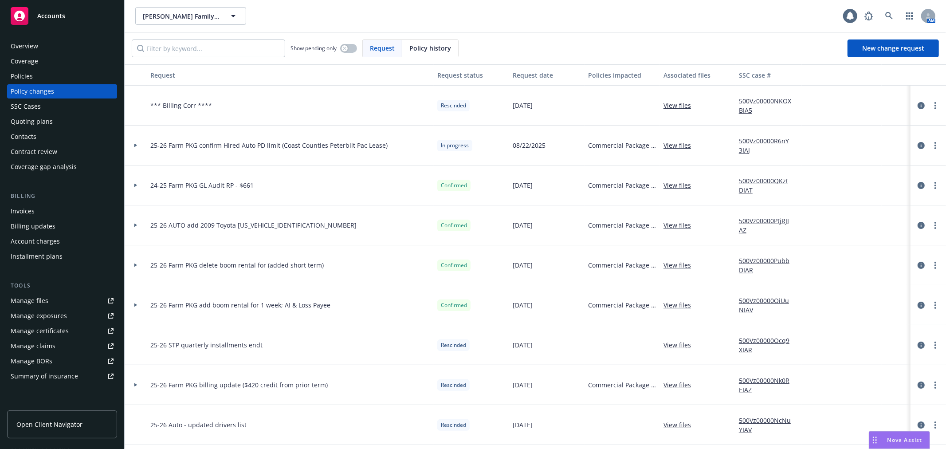
click at [137, 147] on div at bounding box center [136, 146] width 22 height 40
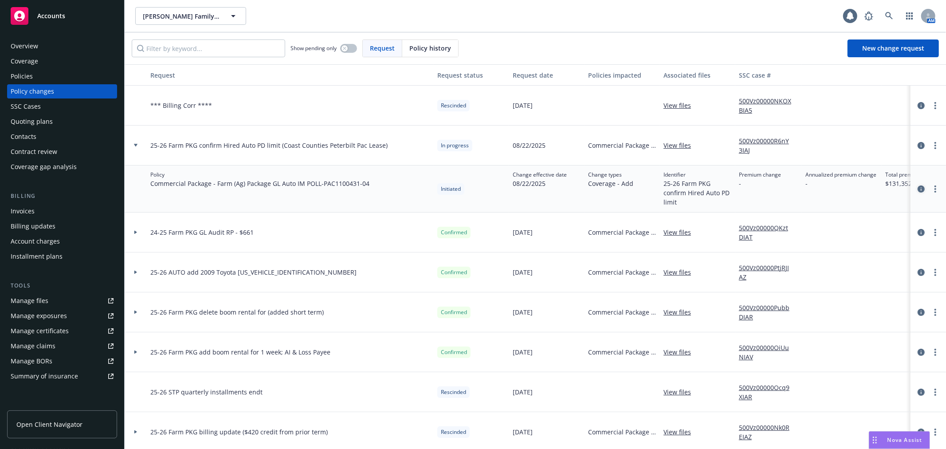
click at [918, 188] on icon "circleInformation" at bounding box center [921, 188] width 7 height 7
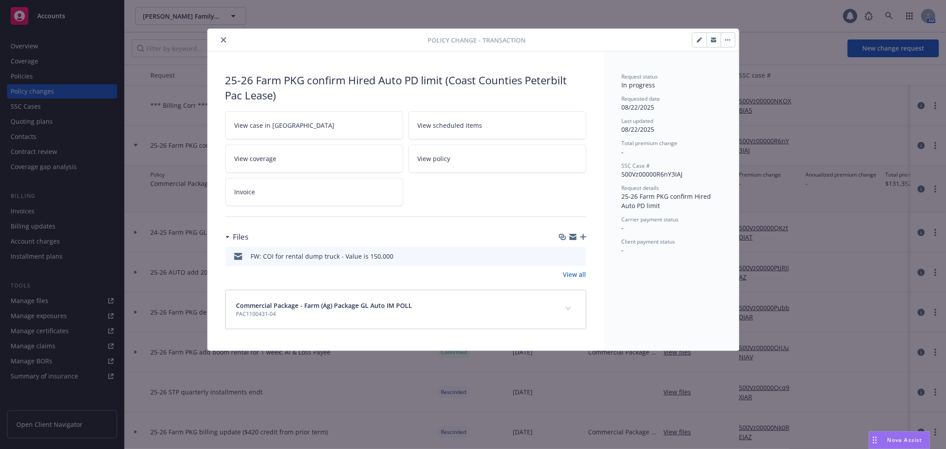
click at [574, 237] on icon "button" at bounding box center [573, 236] width 7 height 7
drag, startPoint x: 225, startPoint y: 38, endPoint x: 216, endPoint y: 65, distance: 28.6
click at [225, 38] on icon "close" at bounding box center [223, 39] width 5 height 5
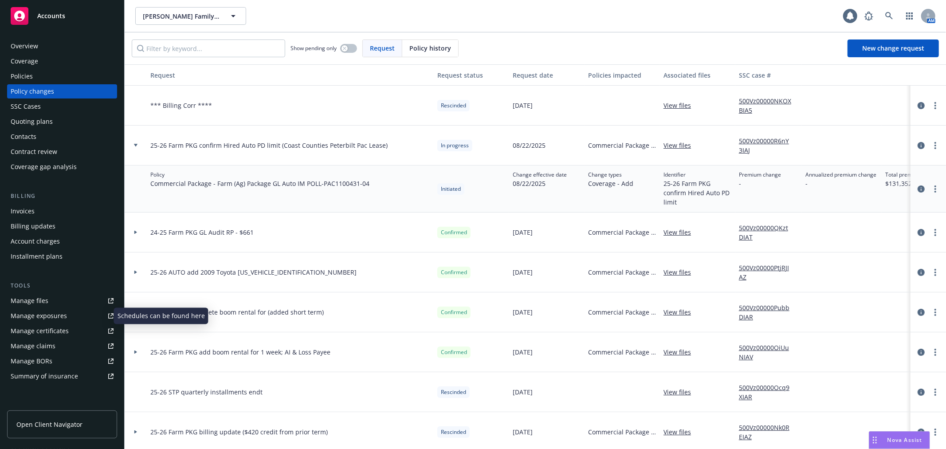
click at [63, 319] on div "Manage exposures" at bounding box center [39, 316] width 56 height 14
click at [888, 16] on icon at bounding box center [889, 16] width 8 height 8
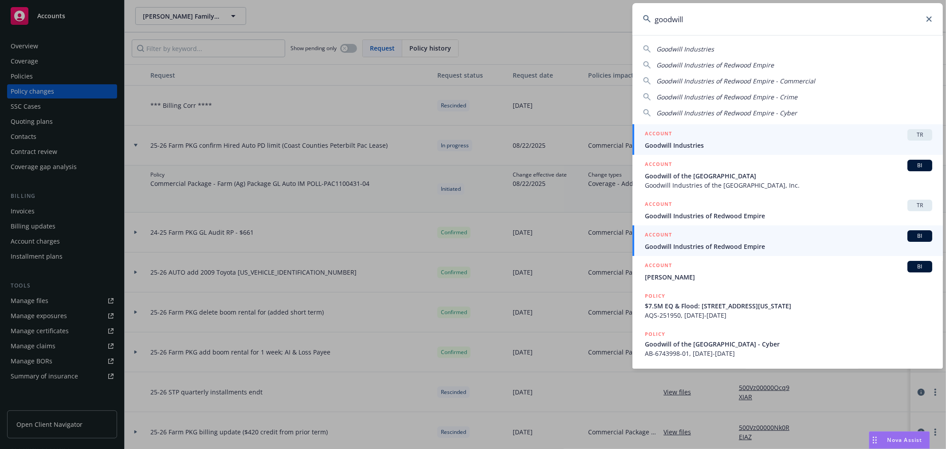
type input "goodwill"
click at [746, 242] on span "Goodwill Industries of Redwood Empire" at bounding box center [788, 246] width 287 height 9
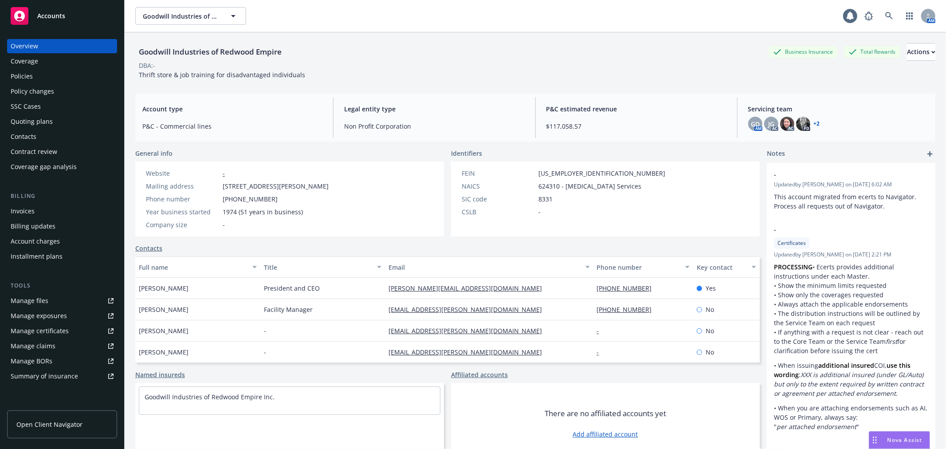
click at [69, 91] on div "Policy changes" at bounding box center [62, 91] width 103 height 14
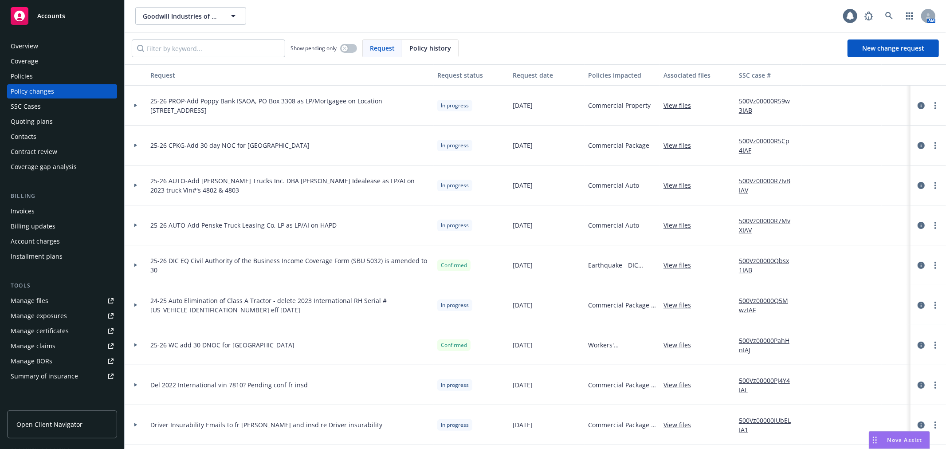
click at [131, 146] on div at bounding box center [135, 145] width 15 height 3
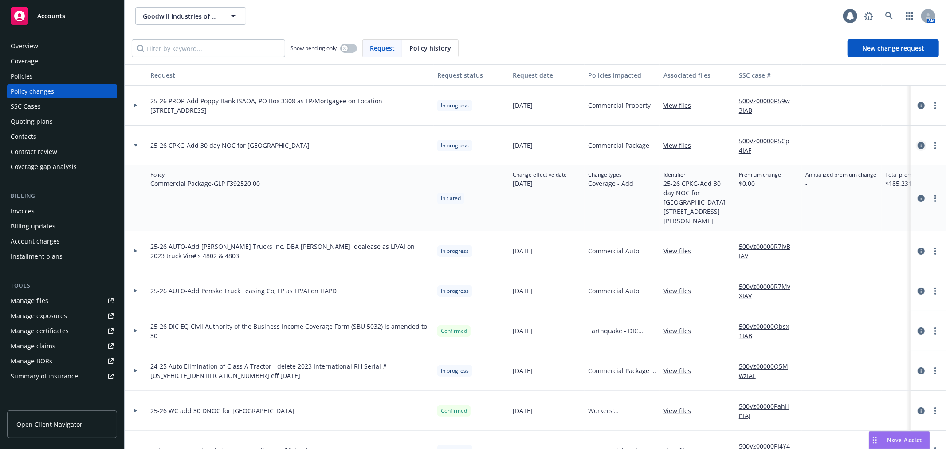
click at [918, 147] on icon "circleInformation" at bounding box center [921, 145] width 7 height 7
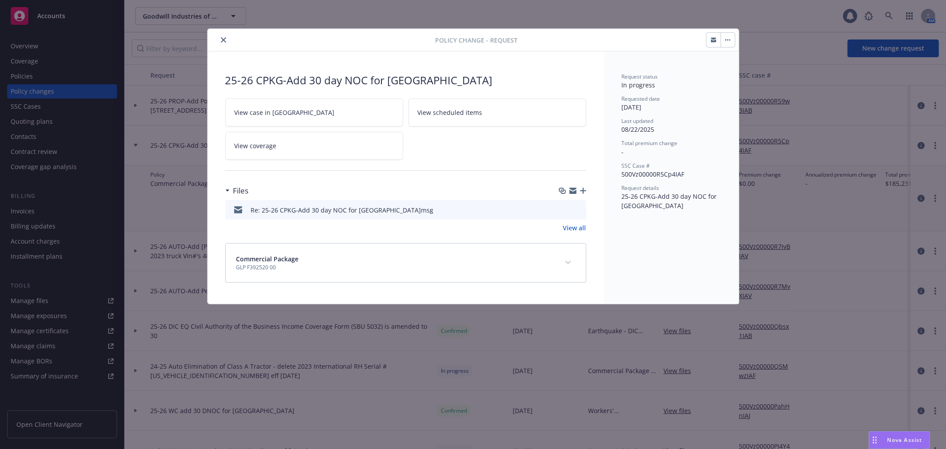
click at [578, 207] on icon "preview file" at bounding box center [578, 209] width 8 height 6
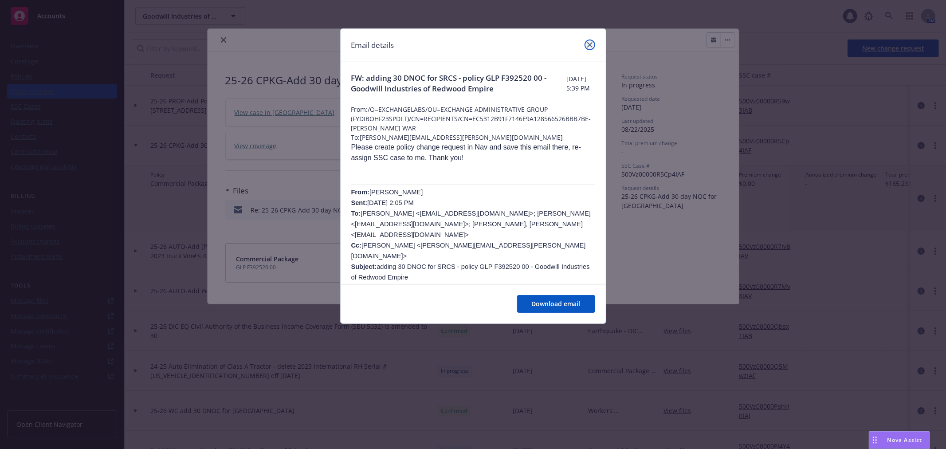
click at [594, 41] on link "close" at bounding box center [590, 44] width 11 height 11
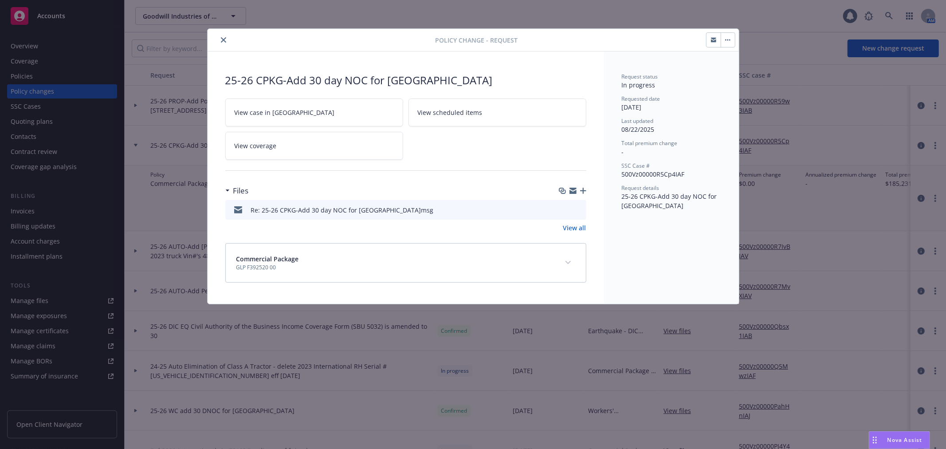
click at [224, 38] on icon "close" at bounding box center [223, 39] width 5 height 5
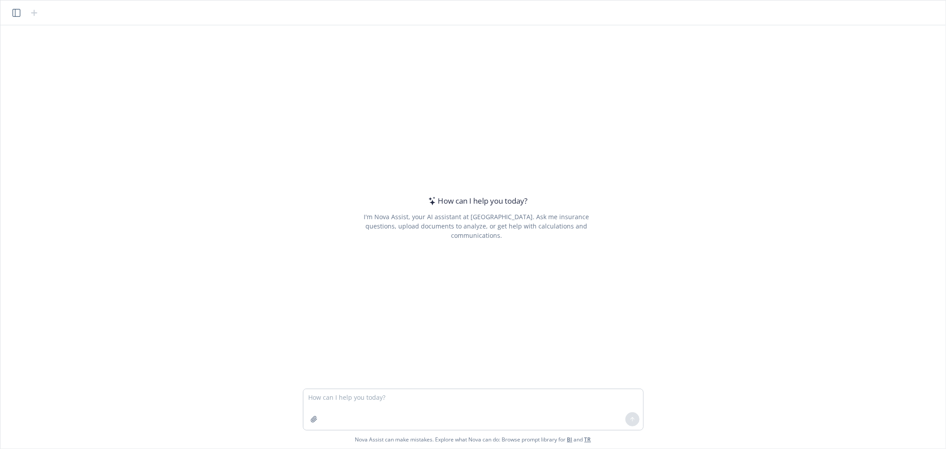
click at [364, 401] on textarea at bounding box center [473, 409] width 340 height 41
type textarea "what is the model for this vehicle? Year Make Model VIN 2009 Toyota [US_VEHICLE…"
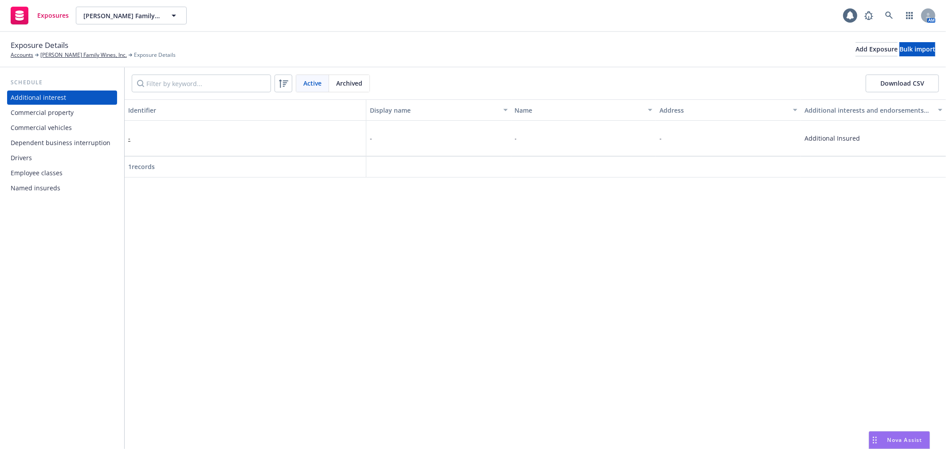
click at [87, 131] on div "Commercial vehicles" at bounding box center [62, 128] width 103 height 14
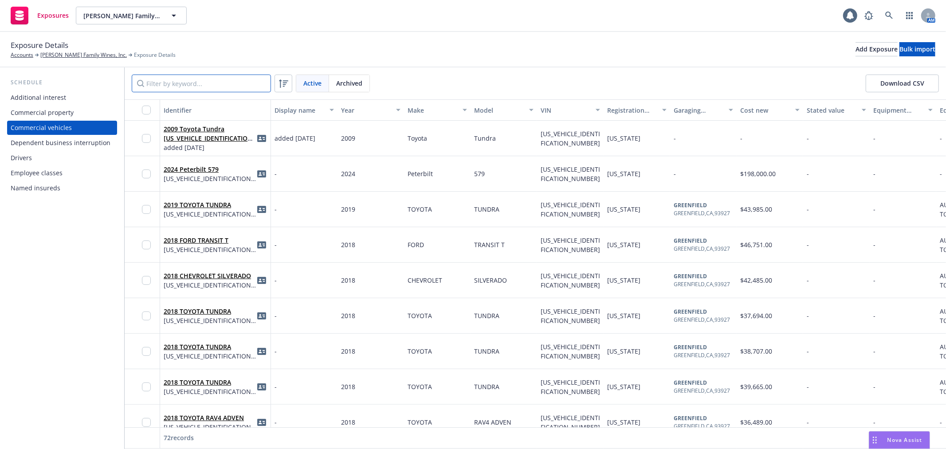
click at [163, 86] on input "Filter by keyword..." at bounding box center [201, 84] width 139 height 18
paste input "2912"
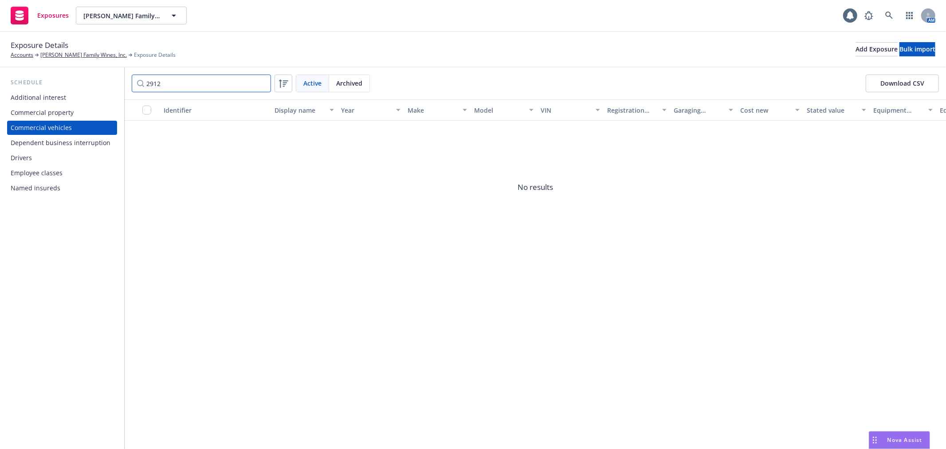
type input "2912"
click at [351, 82] on span "Archived" at bounding box center [349, 83] width 26 height 9
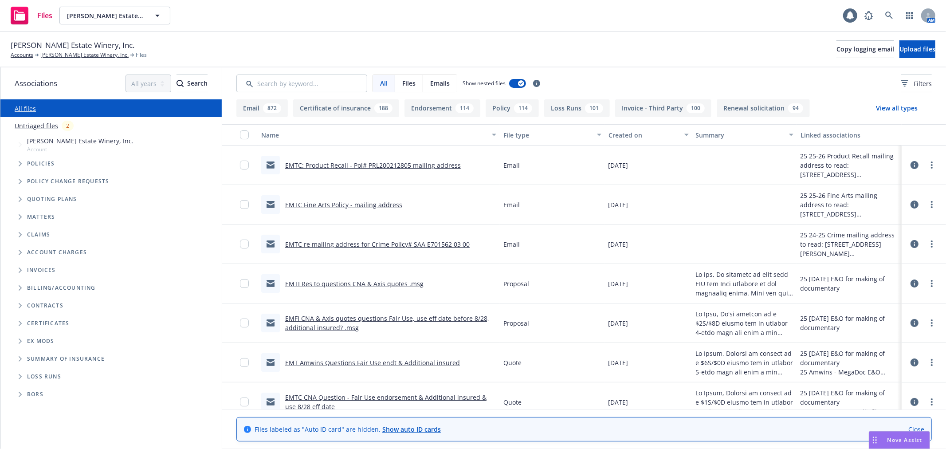
click at [417, 246] on link "EMTC re mailing address for Crime Policy# SAA E701562 03 00" at bounding box center [377, 244] width 185 height 8
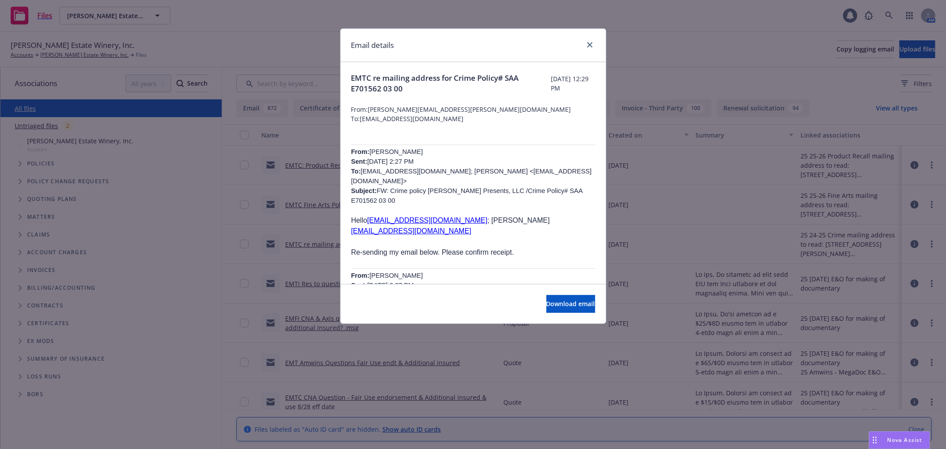
scroll to position [49, 0]
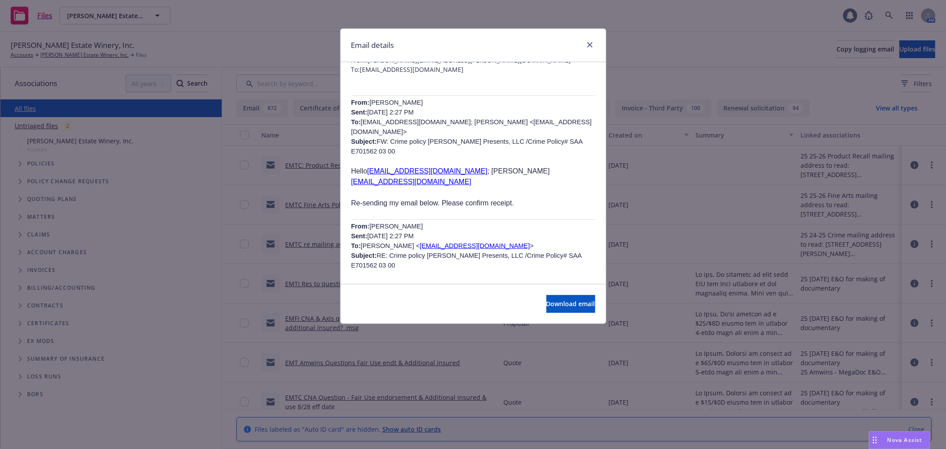
drag, startPoint x: 350, startPoint y: 161, endPoint x: 432, endPoint y: 174, distance: 82.6
click at [370, 168] on div "EMTC re mailing address for Crime Policy# SAA E701562 03 00 [DATE] 12:29 PM Fro…" at bounding box center [473, 253] width 265 height 480
drag, startPoint x: 505, startPoint y: 186, endPoint x: 519, endPoint y: 193, distance: 15.5
click at [515, 190] on div "From: [PERSON_NAME] Sent: [DATE] 2:27 PM To: [EMAIL_ADDRESS][DOMAIN_NAME]; [PER…" at bounding box center [473, 278] width 244 height 408
click at [525, 198] on p "Re-sending my email below. Please confirm receipt." at bounding box center [473, 203] width 244 height 11
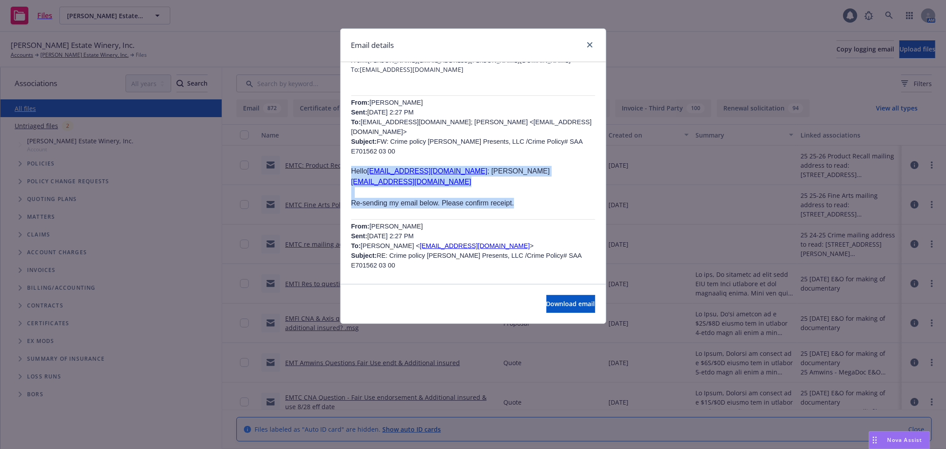
drag, startPoint x: 350, startPoint y: 157, endPoint x: 526, endPoint y: 192, distance: 179.7
click at [526, 192] on div "EMTC re mailing address for Crime Policy# SAA E701562 03 00 [DATE] 12:29 PM Fro…" at bounding box center [473, 253] width 265 height 480
copy div "Hello [EMAIL_ADDRESS][DOMAIN_NAME] ; [PERSON_NAME] [EMAIL_ADDRESS][DOMAIN_NAME]…"
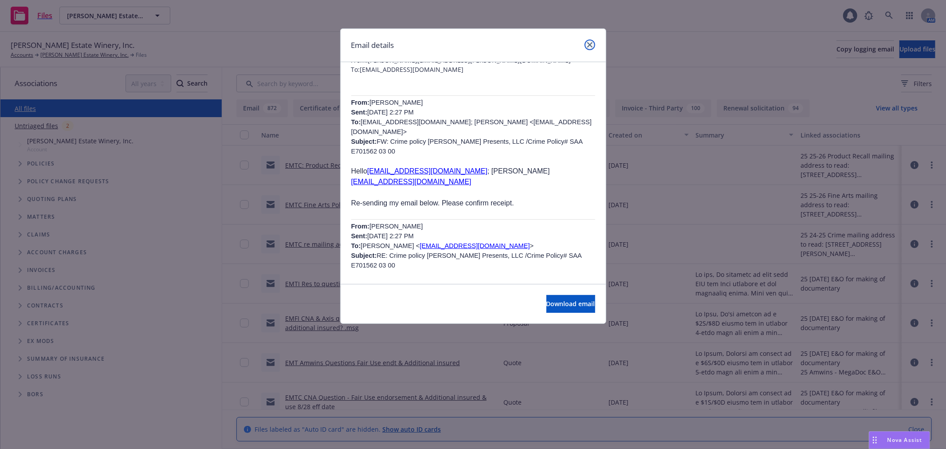
click at [592, 43] on link "close" at bounding box center [590, 44] width 11 height 11
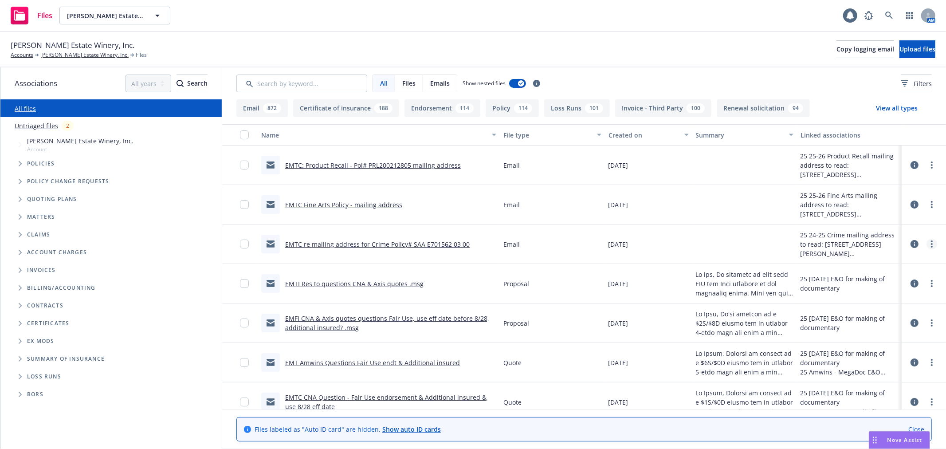
click at [927, 243] on link "more" at bounding box center [932, 244] width 11 height 11
click at [876, 294] on link "Edit" at bounding box center [878, 298] width 88 height 18
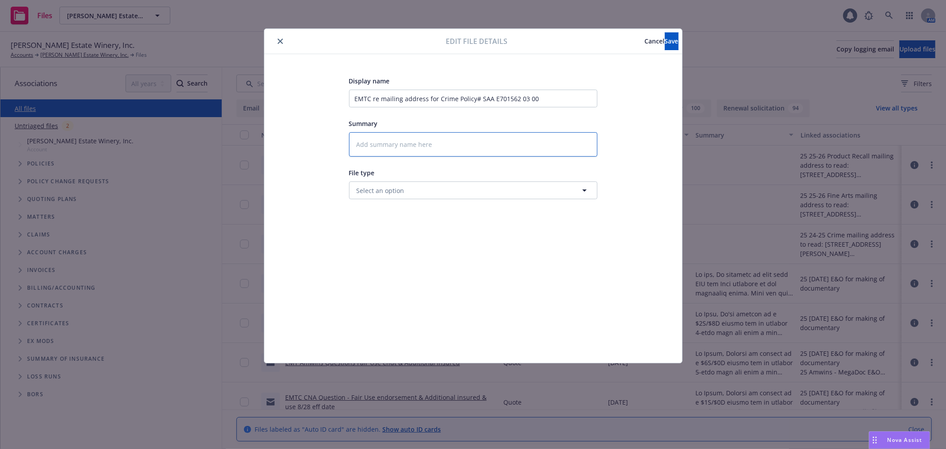
click at [479, 147] on textarea at bounding box center [473, 144] width 248 height 24
paste textarea "Hello [EMAIL_ADDRESS][DOMAIN_NAME]; [PERSON_NAME] [EMAIL_ADDRESS][DOMAIN_NAME] …"
type textarea "x"
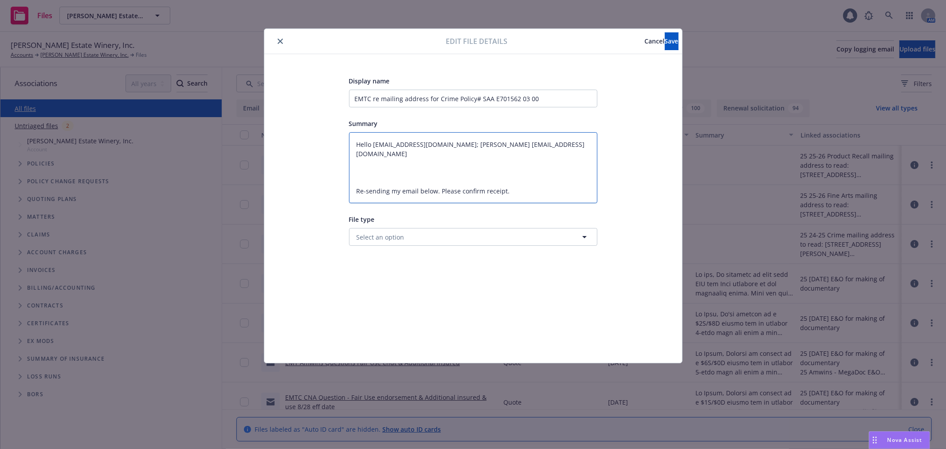
type textarea "Hello [EMAIL_ADDRESS][DOMAIN_NAME]; [PERSON_NAME] [EMAIL_ADDRESS][DOMAIN_NAME] …"
click at [450, 245] on button "Select an option" at bounding box center [473, 237] width 248 height 18
type input "[PERSON_NAME]"
click at [449, 253] on div "Change request" at bounding box center [474, 262] width 248 height 24
click at [665, 43] on span "Save" at bounding box center [672, 41] width 14 height 8
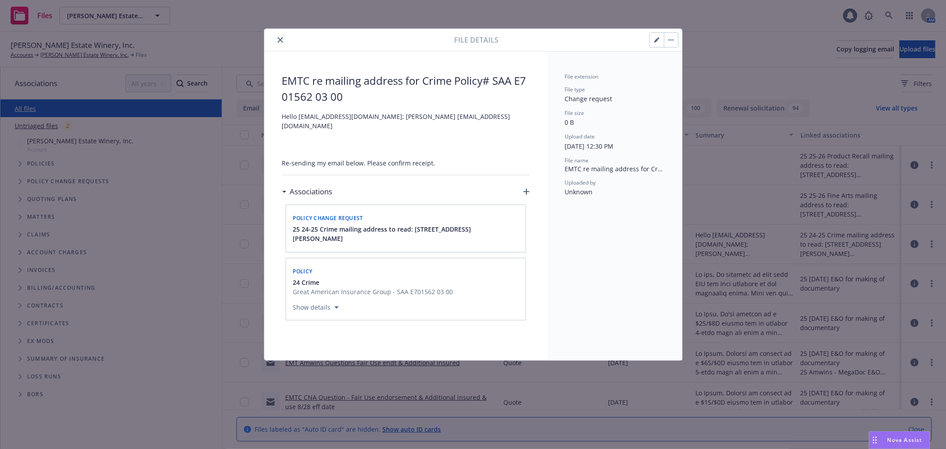
click at [276, 42] on button "close" at bounding box center [280, 40] width 11 height 11
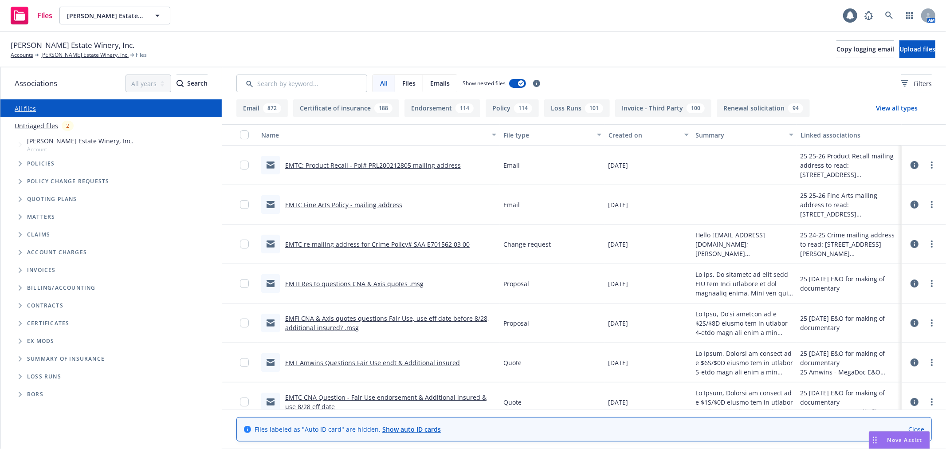
click at [335, 203] on link "EMTC Fine Arts Policy - mailing address" at bounding box center [343, 205] width 117 height 8
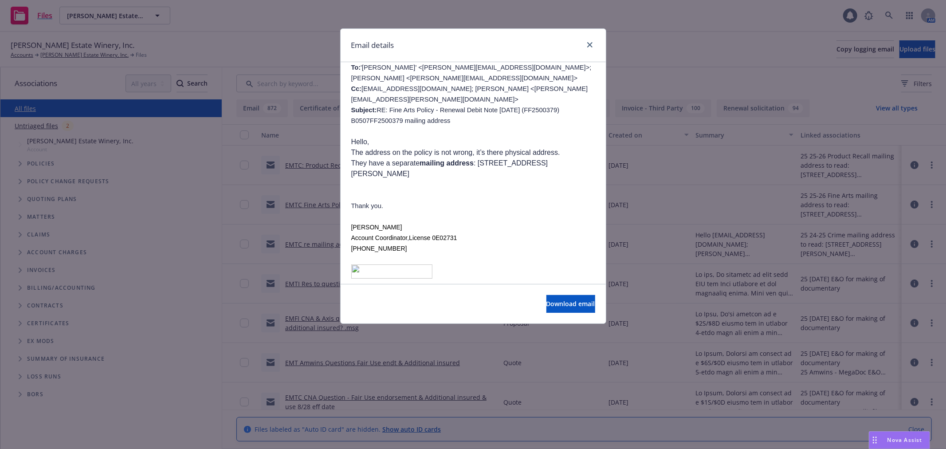
scroll to position [98, 0]
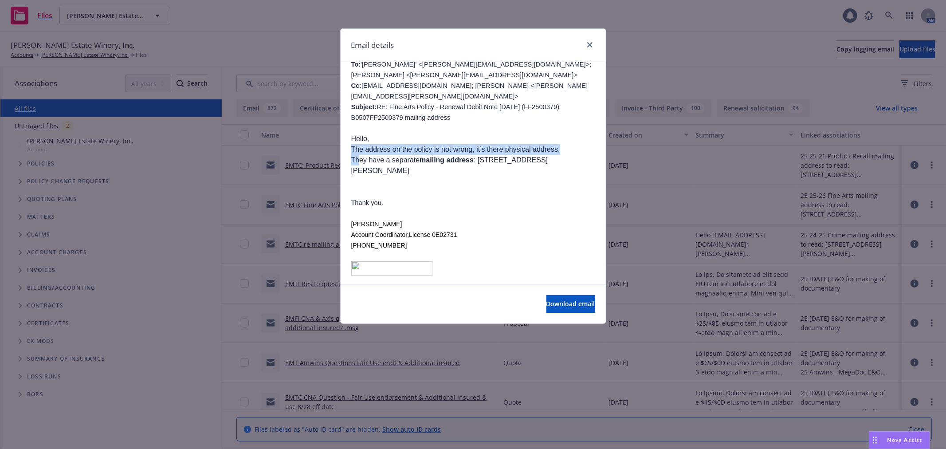
drag, startPoint x: 350, startPoint y: 157, endPoint x: 374, endPoint y: 177, distance: 30.6
copy div "The address on the policy is not wrong, it’s there physical address. They have …"
click at [589, 45] on icon "close" at bounding box center [589, 44] width 5 height 5
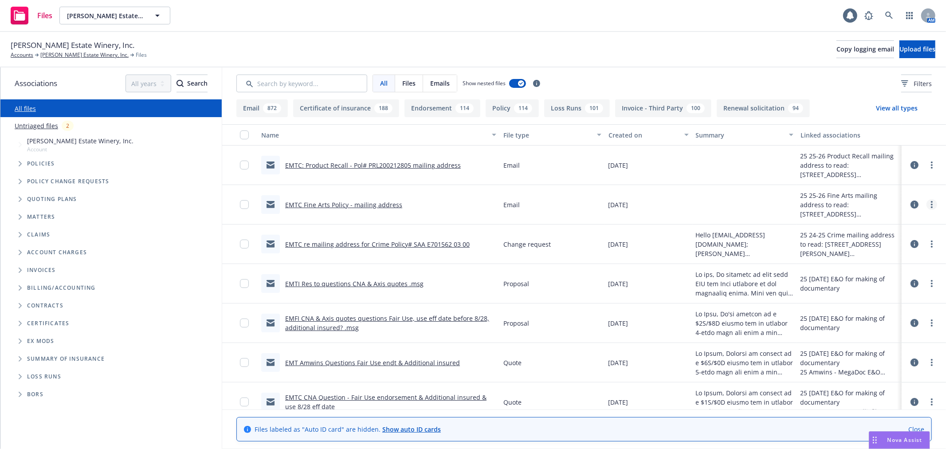
click at [927, 203] on link "more" at bounding box center [932, 204] width 11 height 11
click at [873, 258] on link "Edit" at bounding box center [878, 258] width 88 height 18
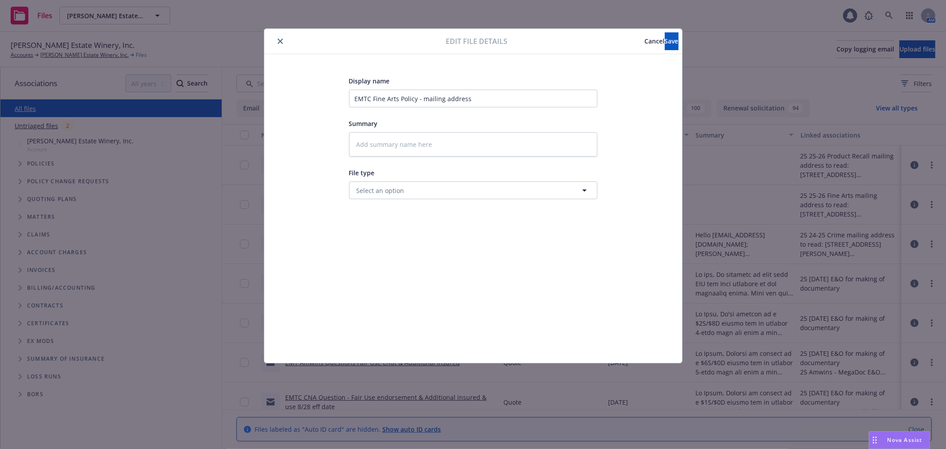
click at [453, 167] on div "File type" at bounding box center [473, 172] width 248 height 11
click at [438, 151] on textarea at bounding box center [473, 144] width 248 height 24
paste textarea "The address on the policy is not wrong, it’s there physical address. They have …"
type textarea "x"
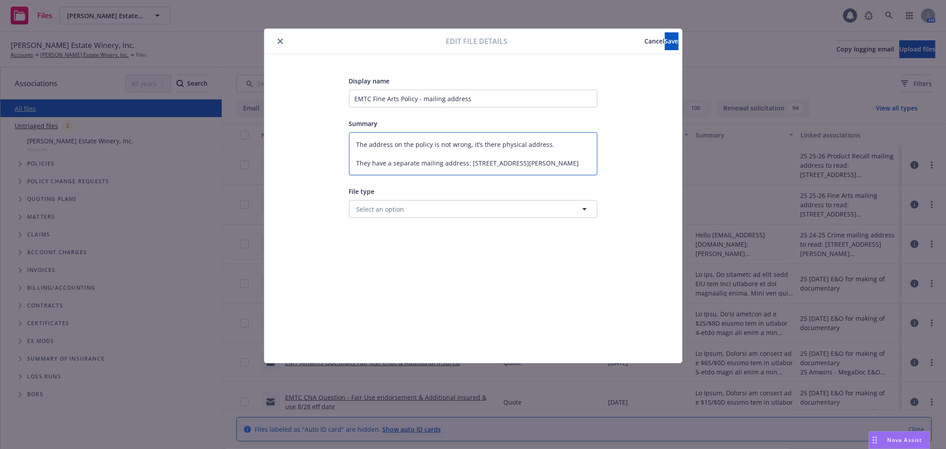
type textarea "The address on the policy is not wrong, it’s there physical address. They have …"
click at [421, 205] on button "Select an option" at bounding box center [473, 209] width 248 height 18
type input "[PERSON_NAME]"
click at [417, 237] on div "Change request" at bounding box center [473, 233] width 237 height 13
click at [665, 49] on button "Save" at bounding box center [672, 41] width 14 height 18
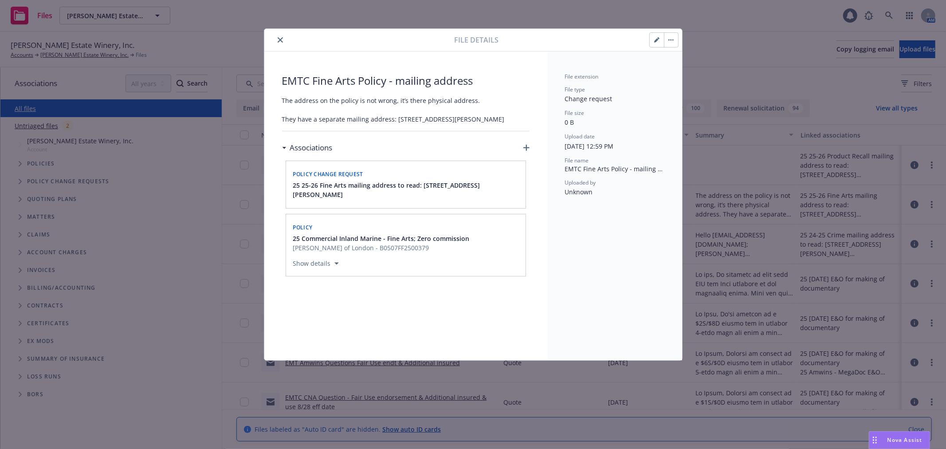
click at [282, 41] on icon "close" at bounding box center [280, 39] width 5 height 5
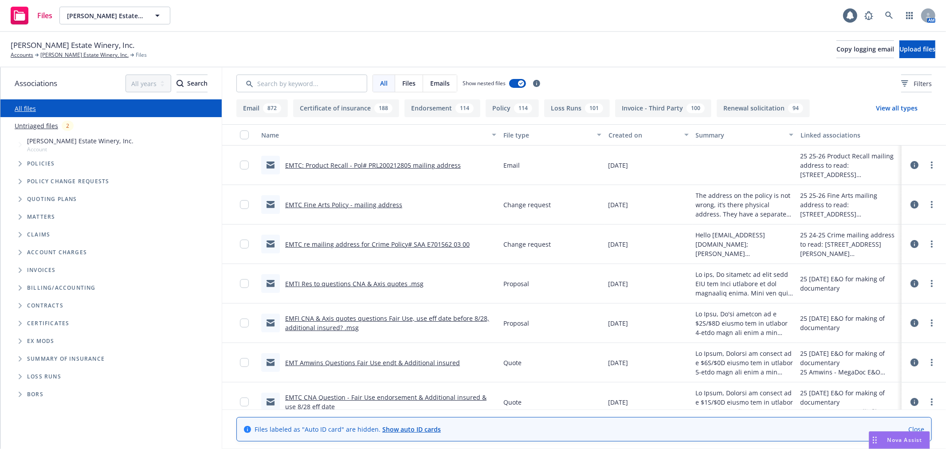
click at [424, 163] on link "EMTC: Product Recall - Pol# PRL200212805 mailing address" at bounding box center [373, 165] width 176 height 8
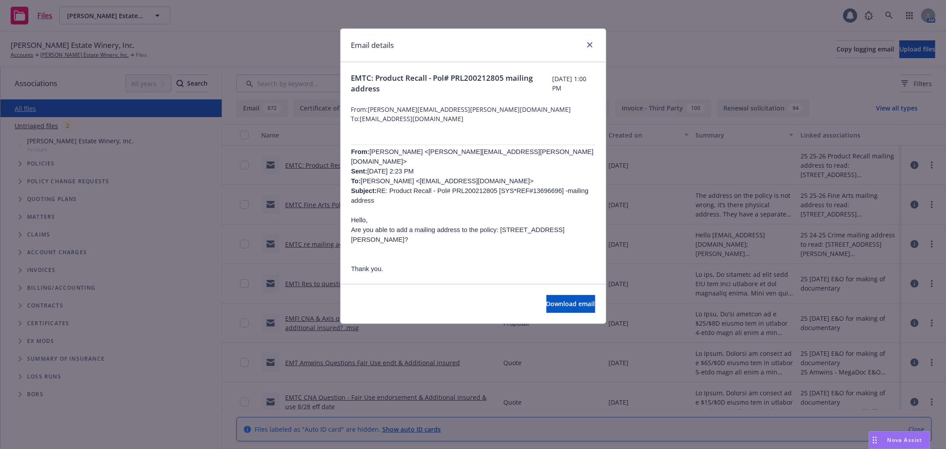
drag, startPoint x: 352, startPoint y: 202, endPoint x: 389, endPoint y: 220, distance: 42.1
copy div "Hello, Are you able to add a mailing address to the policy: [GEOGRAPHIC_DATA][P…"
click at [584, 46] on div at bounding box center [588, 45] width 14 height 12
click at [589, 45] on icon "close" at bounding box center [589, 44] width 5 height 5
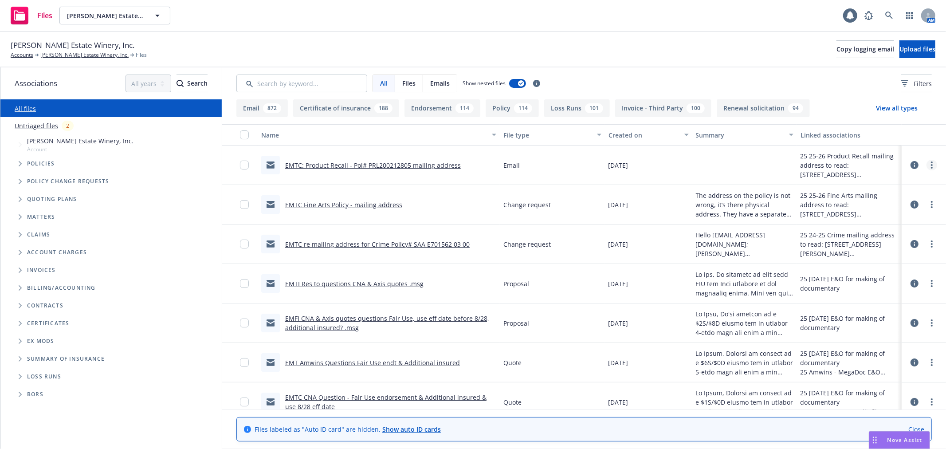
click at [927, 165] on link "more" at bounding box center [932, 165] width 11 height 11
click at [898, 225] on link "Edit" at bounding box center [878, 219] width 88 height 18
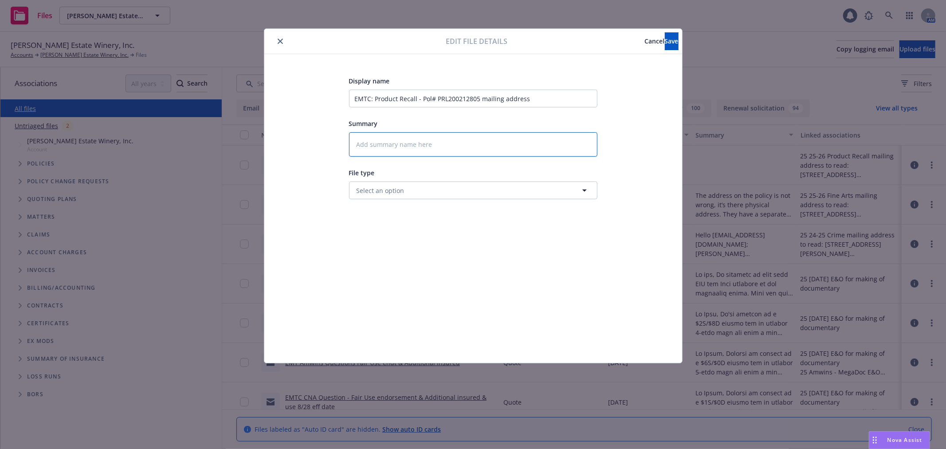
click at [399, 143] on textarea at bounding box center [473, 144] width 248 height 24
paste textarea "Hello, Are you able to add a mailing address to the policy: PO Box 208, Rutherf…"
type textarea "x"
type textarea "Hello, Are you able to add a mailing address to the policy: PO Box 208, Rutherf…"
click at [411, 218] on button "Select an option" at bounding box center [473, 218] width 248 height 18
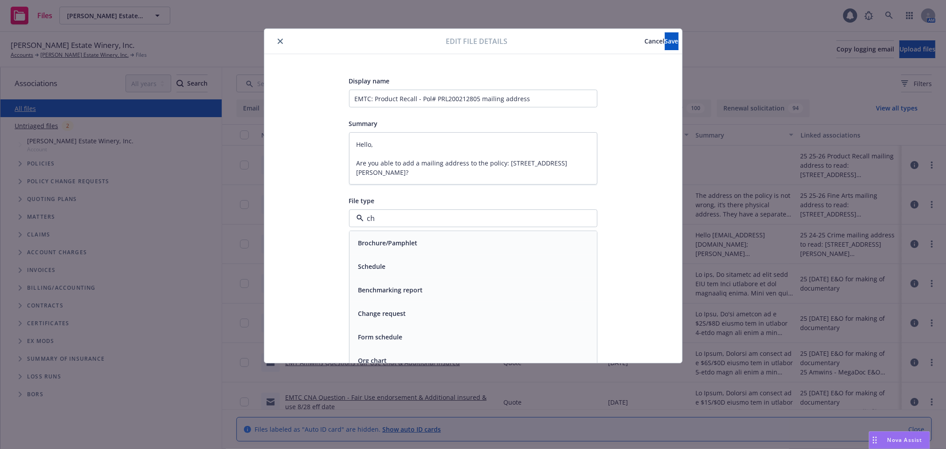
type input "chn"
type textarea "x"
type input "chang"
click at [406, 237] on div "Change request" at bounding box center [381, 242] width 53 height 13
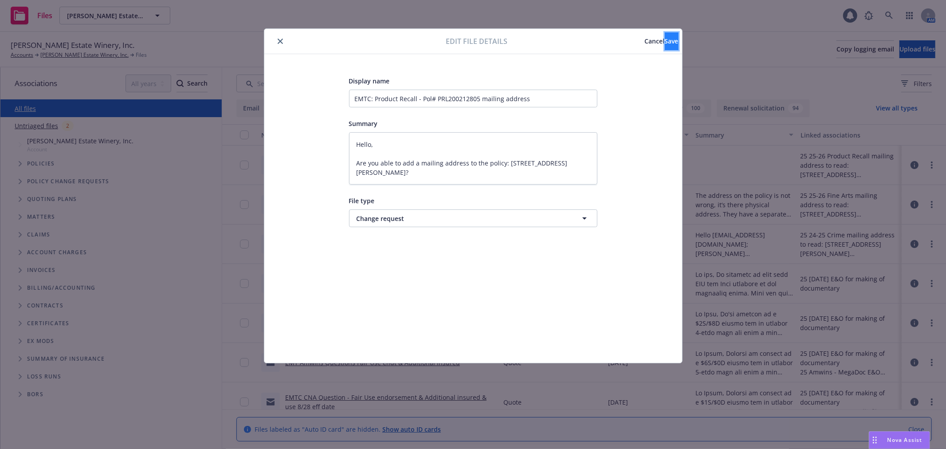
click at [669, 38] on button "Save" at bounding box center [672, 41] width 14 height 18
type textarea "x"
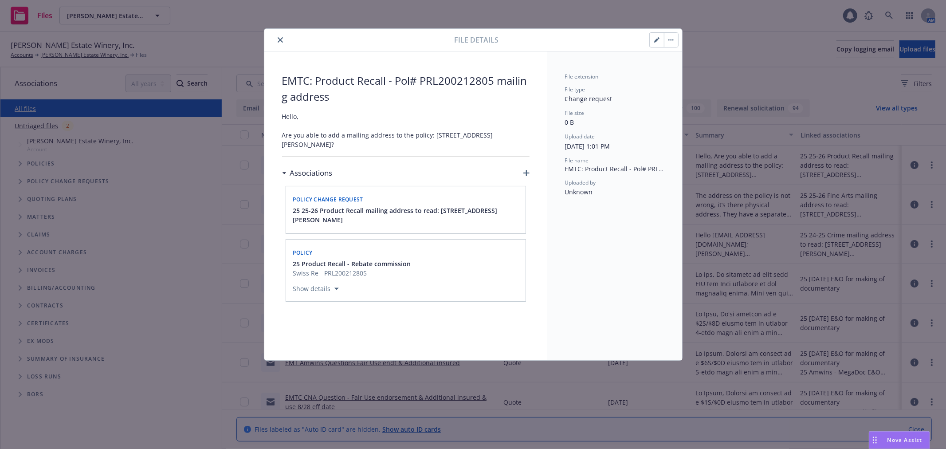
click at [280, 40] on icon "close" at bounding box center [280, 39] width 5 height 5
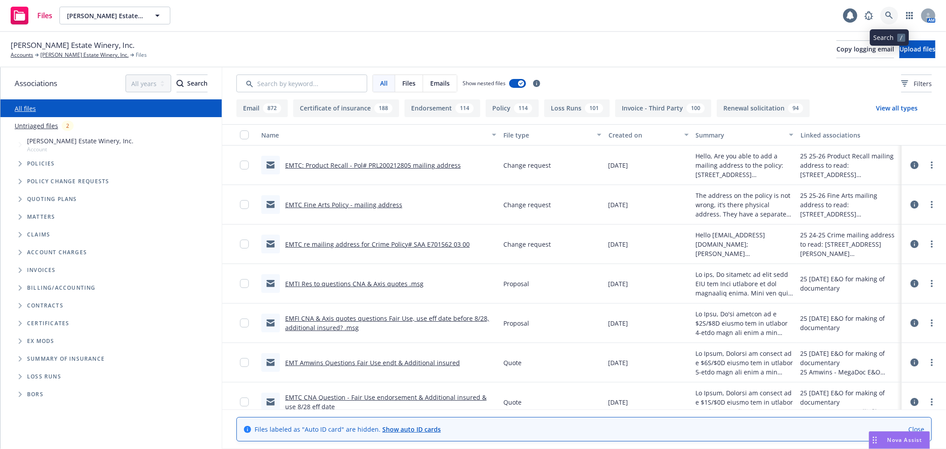
click at [889, 20] on link at bounding box center [890, 16] width 18 height 18
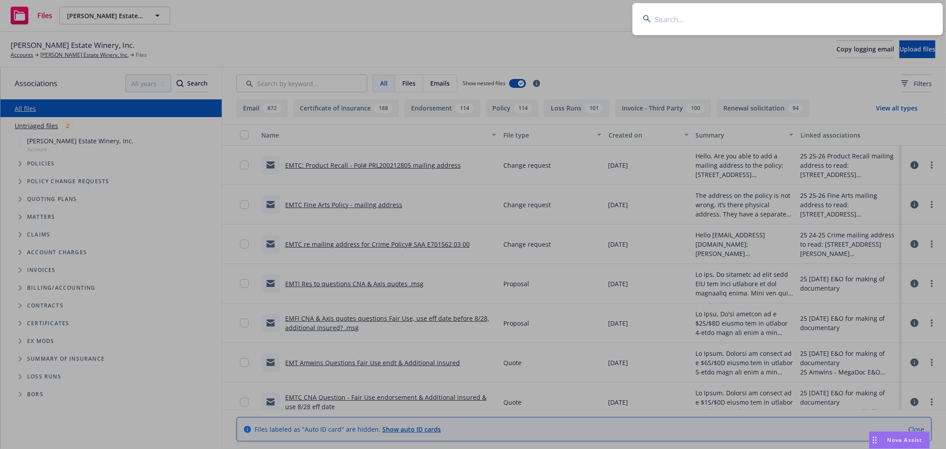
type input "n"
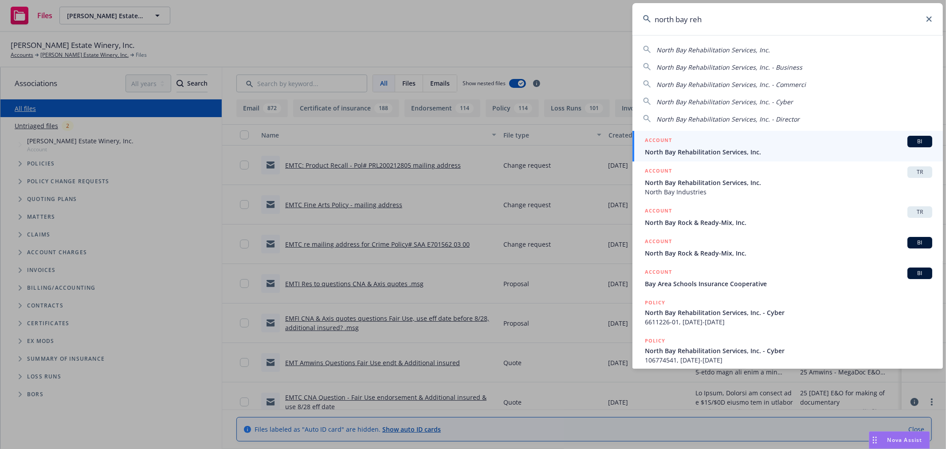
type input "north bay reh"
click at [672, 147] on div "ACCOUNT BI" at bounding box center [788, 142] width 287 height 12
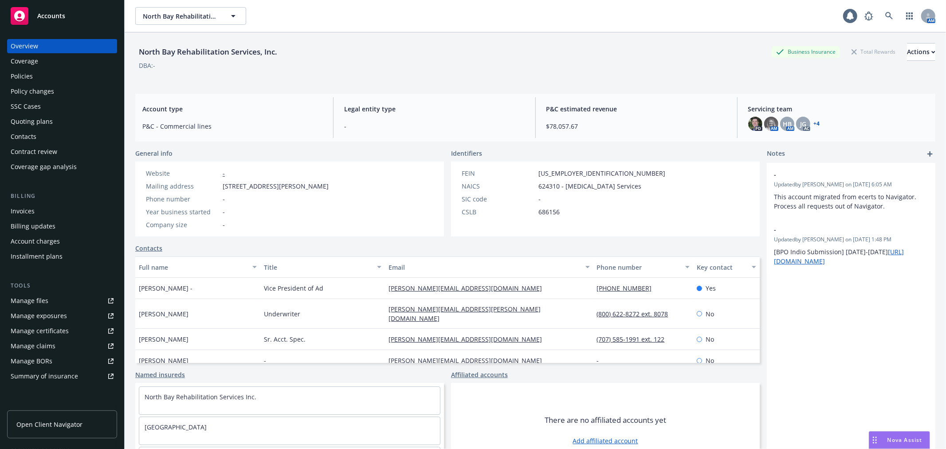
click at [67, 92] on div "Policy changes" at bounding box center [62, 91] width 103 height 14
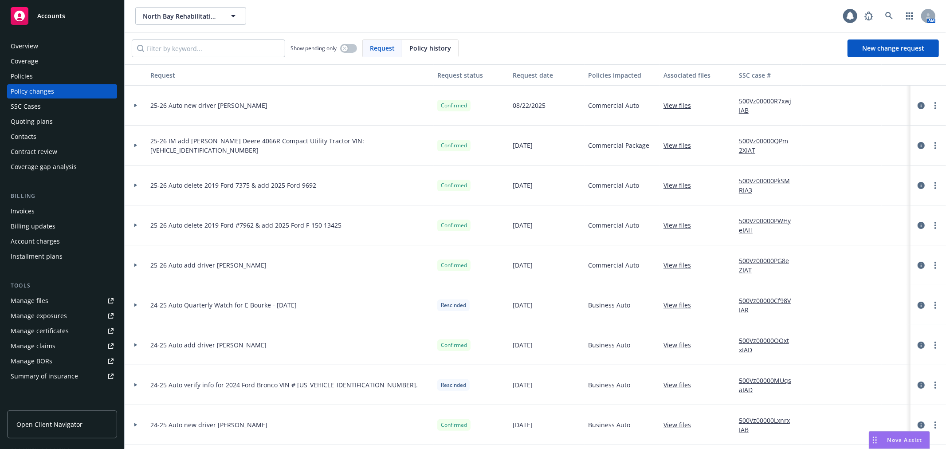
click at [135, 105] on icon at bounding box center [135, 106] width 3 height 4
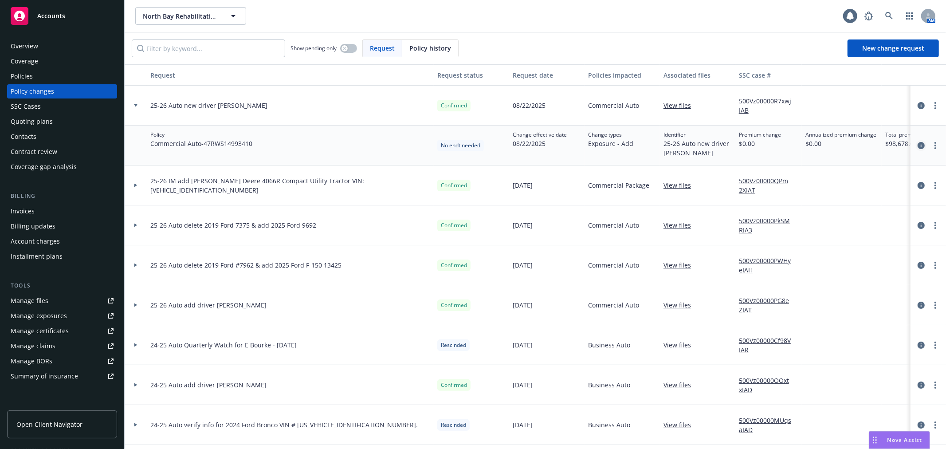
click at [918, 148] on icon "circleInformation" at bounding box center [921, 145] width 7 height 7
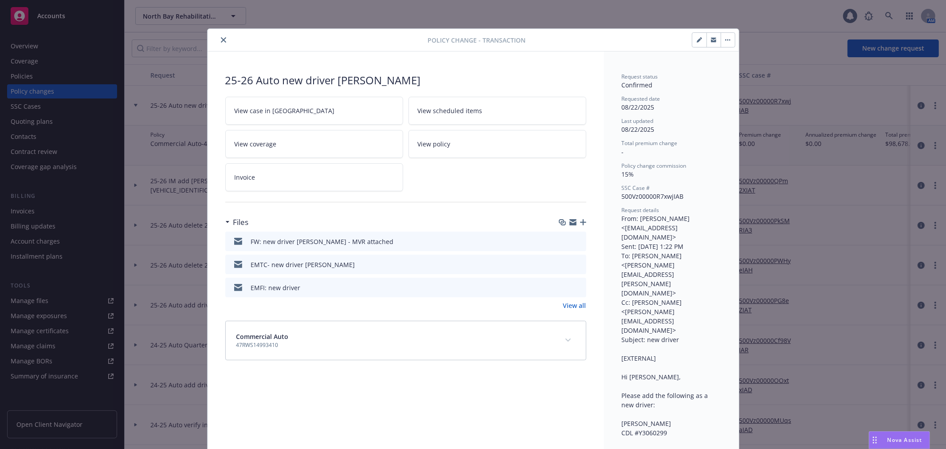
scroll to position [27, 0]
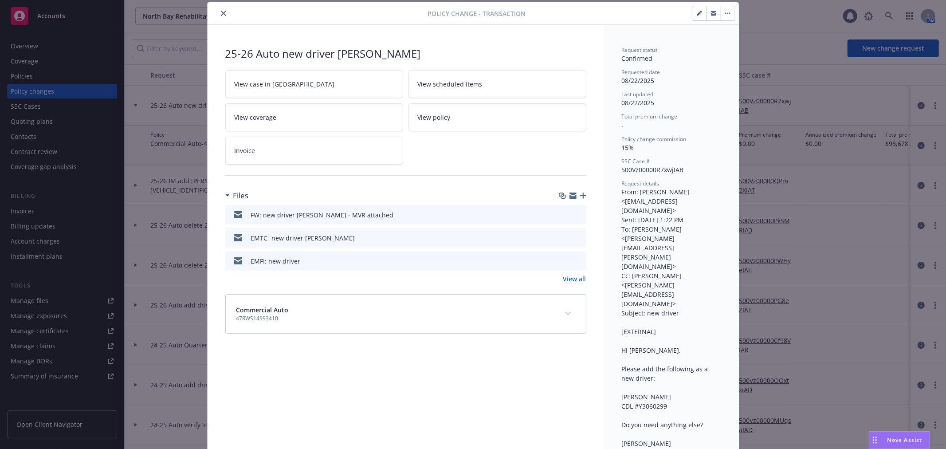
click at [570, 195] on icon "button" at bounding box center [573, 195] width 7 height 7
click at [570, 197] on icon "button" at bounding box center [573, 197] width 7 height 4
click at [221, 12] on icon "close" at bounding box center [223, 13] width 5 height 5
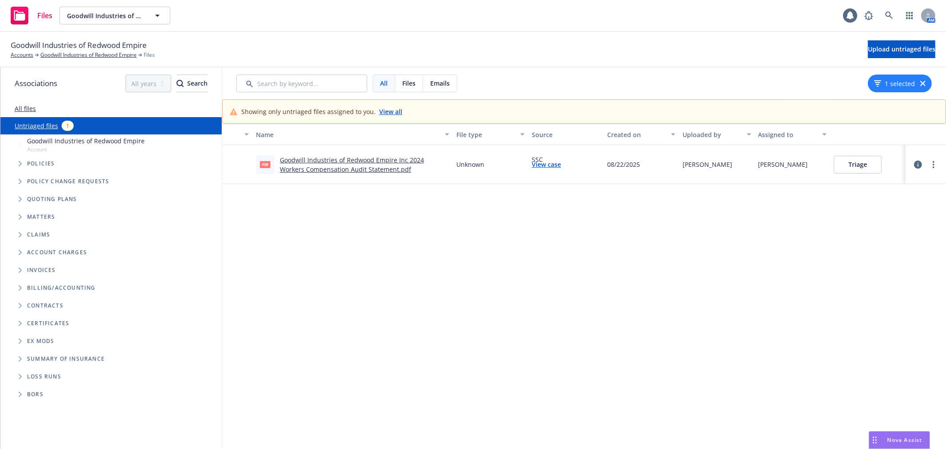
click at [410, 161] on link "Goodwill Industries of Redwood Empire Inc 2024 Workers Compensation Audit State…" at bounding box center [352, 165] width 144 height 18
click at [861, 162] on button "Triage" at bounding box center [858, 165] width 48 height 18
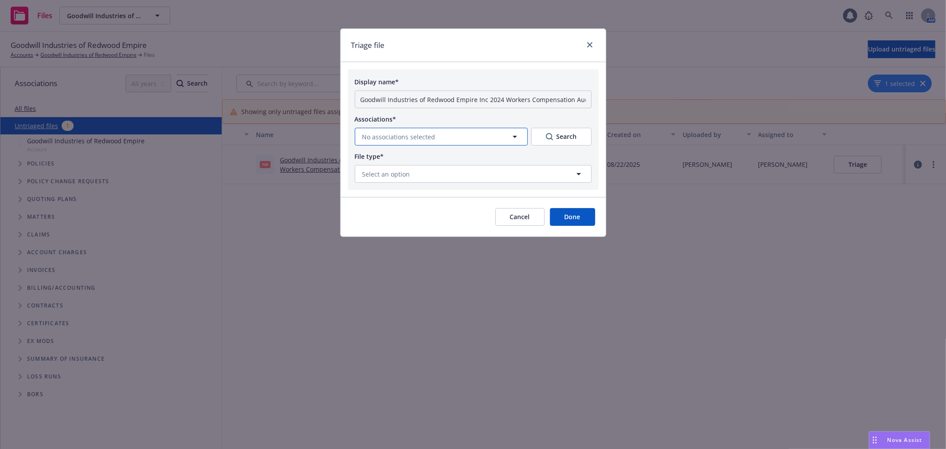
click at [516, 134] on icon "button" at bounding box center [515, 136] width 11 height 11
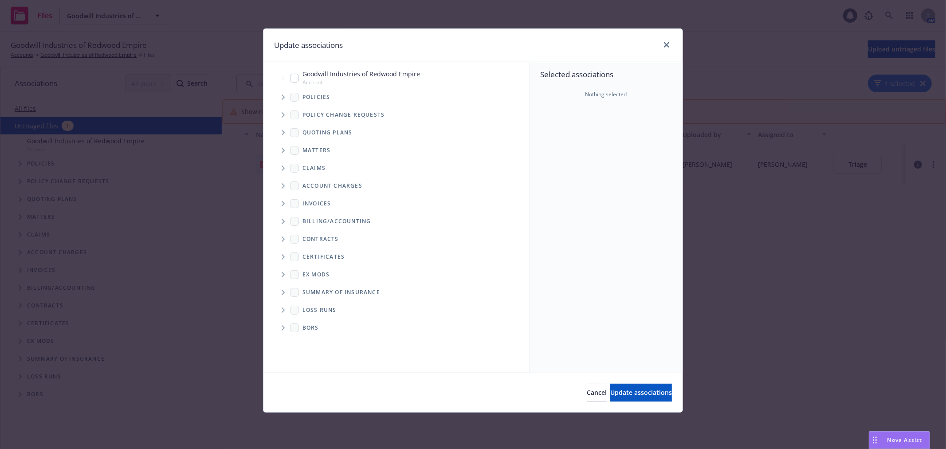
click at [280, 114] on span "Tree Example" at bounding box center [283, 115] width 14 height 14
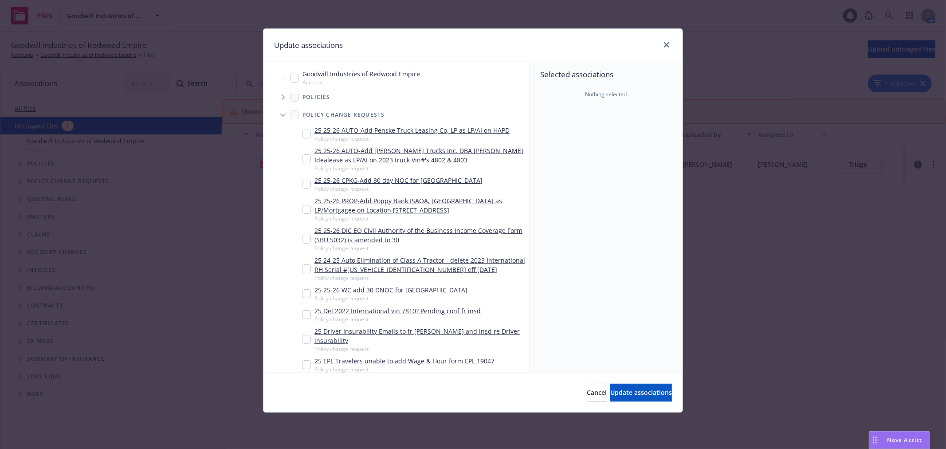
click at [282, 97] on icon "Tree Example" at bounding box center [284, 96] width 4 height 5
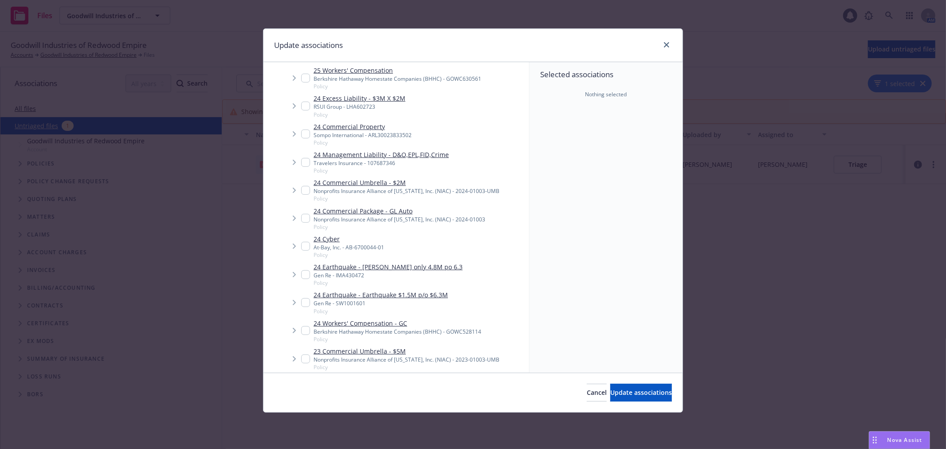
scroll to position [295, 0]
click at [307, 329] on input "Tree Example" at bounding box center [305, 329] width 9 height 9
checkbox input "true"
click at [638, 392] on span "Update associations" at bounding box center [641, 392] width 62 height 8
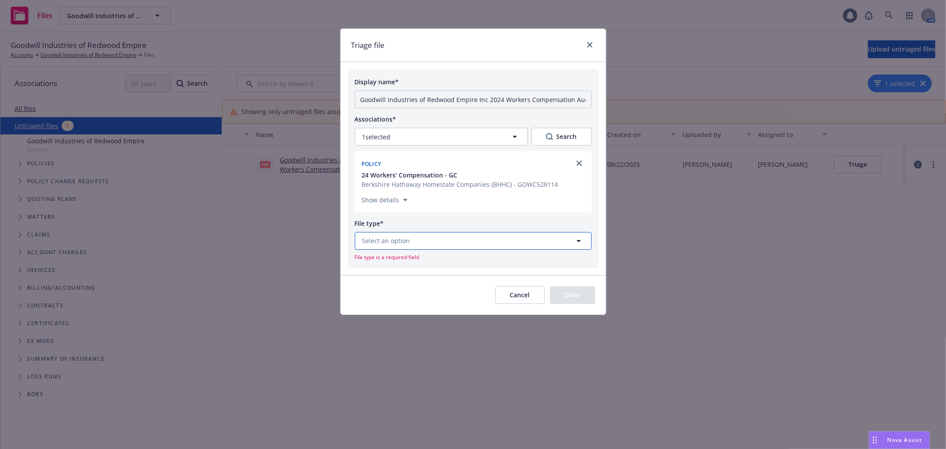
click at [378, 237] on span "Select an option" at bounding box center [386, 240] width 48 height 9
type input "audi"
click at [413, 172] on span "Audit Statement" at bounding box center [389, 169] width 50 height 9
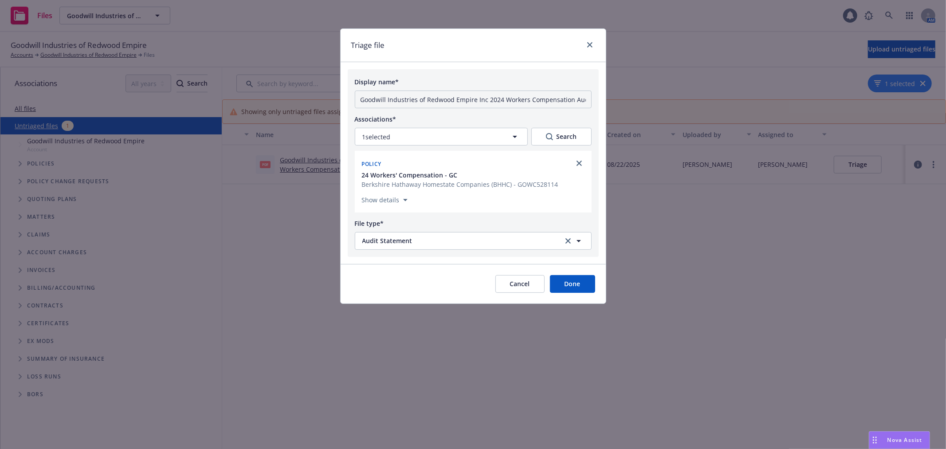
click at [578, 291] on button "Done" at bounding box center [572, 284] width 45 height 18
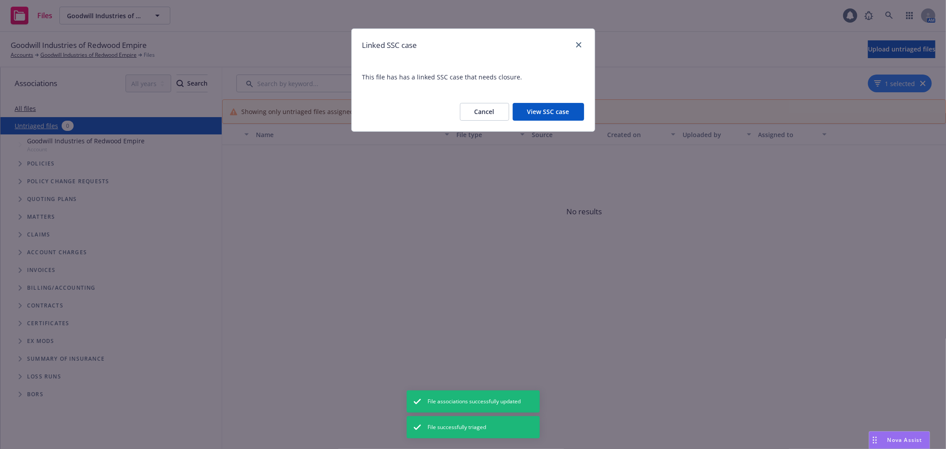
click at [566, 114] on button "View SSC case" at bounding box center [548, 112] width 71 height 18
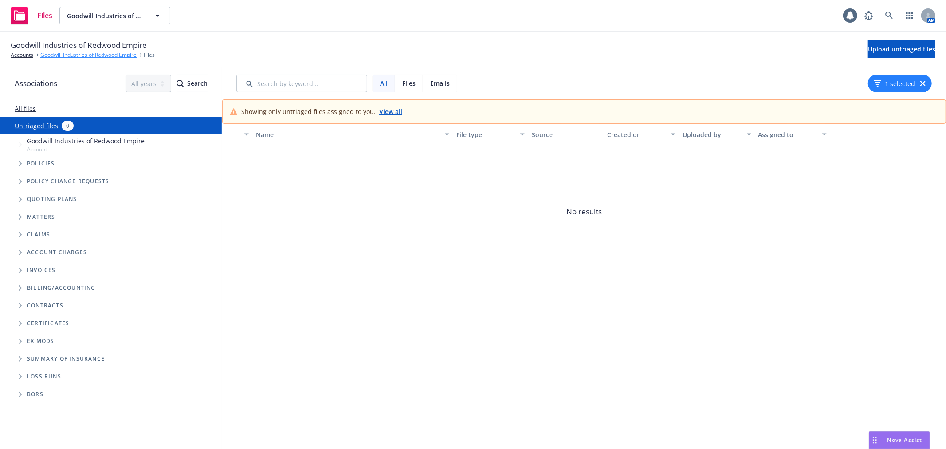
click at [67, 51] on link "Goodwill Industries of Redwood Empire" at bounding box center [88, 55] width 96 height 8
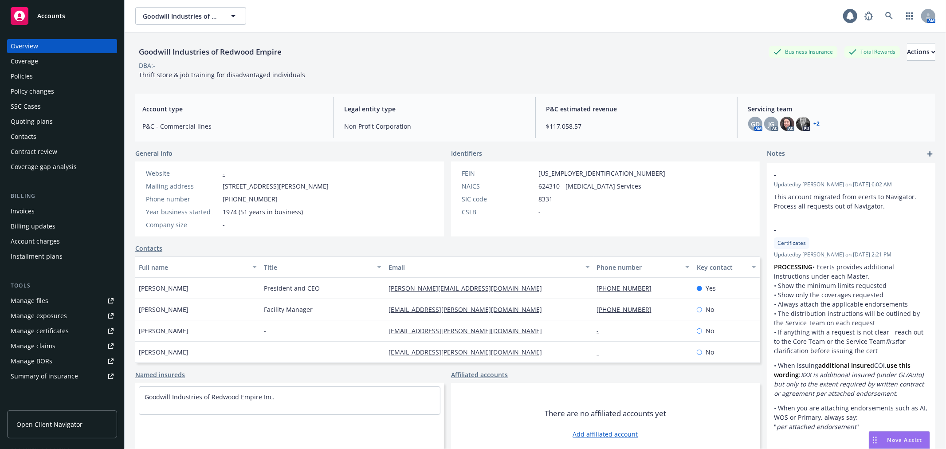
click at [51, 301] on link "Manage files" at bounding box center [62, 301] width 110 height 14
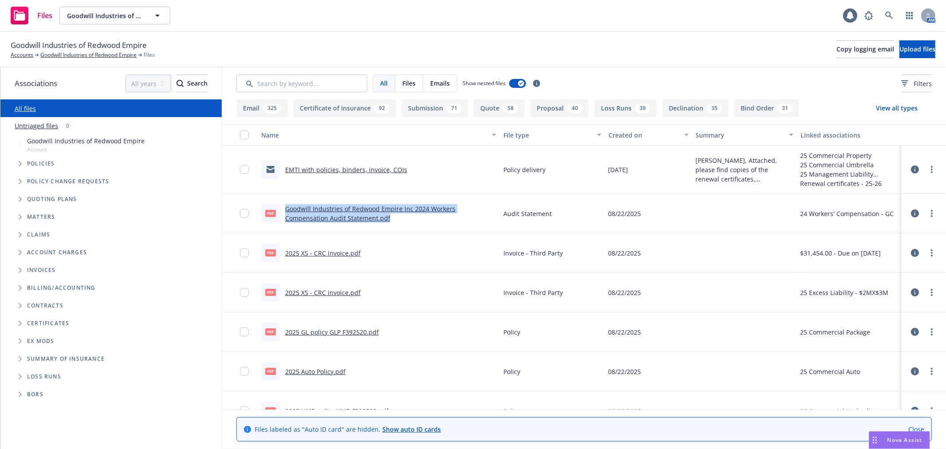
drag, startPoint x: 389, startPoint y: 216, endPoint x: 287, endPoint y: 210, distance: 103.1
click at [287, 210] on div "Goodwill Industries of Redwood Empire Inc 2024 Workers Compensation Audit State…" at bounding box center [390, 213] width 211 height 19
copy link "Goodwill Industries of Redwood Empire Inc 2024 Workers Compensation Audit State…"
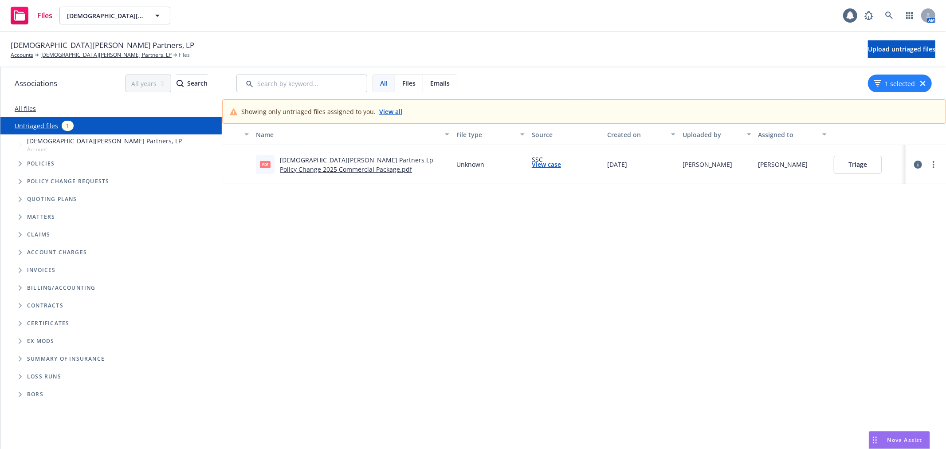
click at [406, 162] on link "Gott's Partners Lp Policy Change 2025 Commercial Package.pdf" at bounding box center [356, 165] width 153 height 18
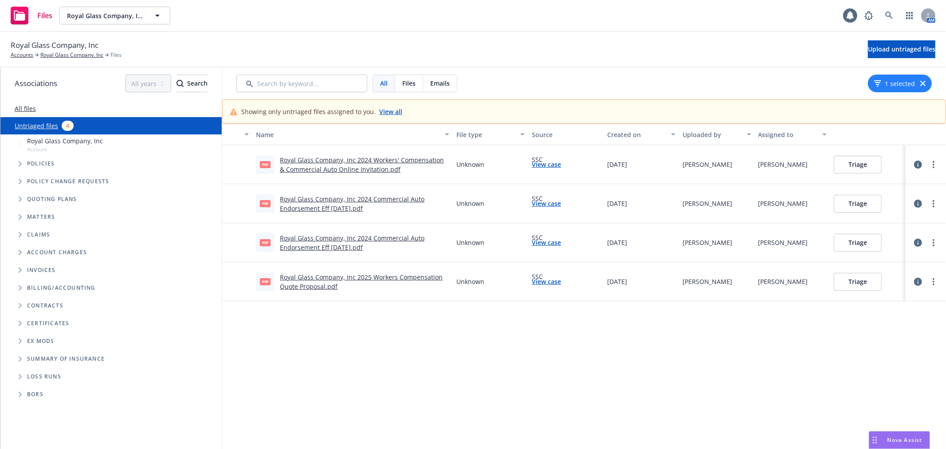
click at [856, 282] on button "Triage" at bounding box center [858, 282] width 48 height 18
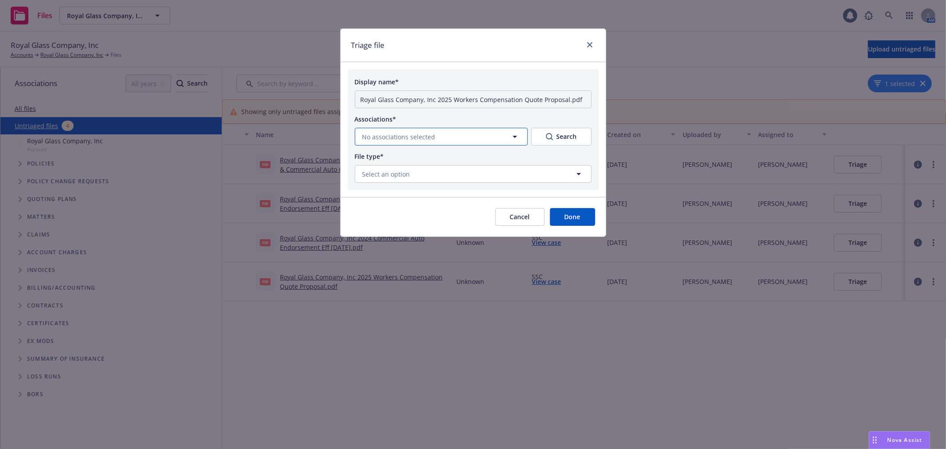
click at [515, 138] on icon "button" at bounding box center [515, 137] width 4 height 2
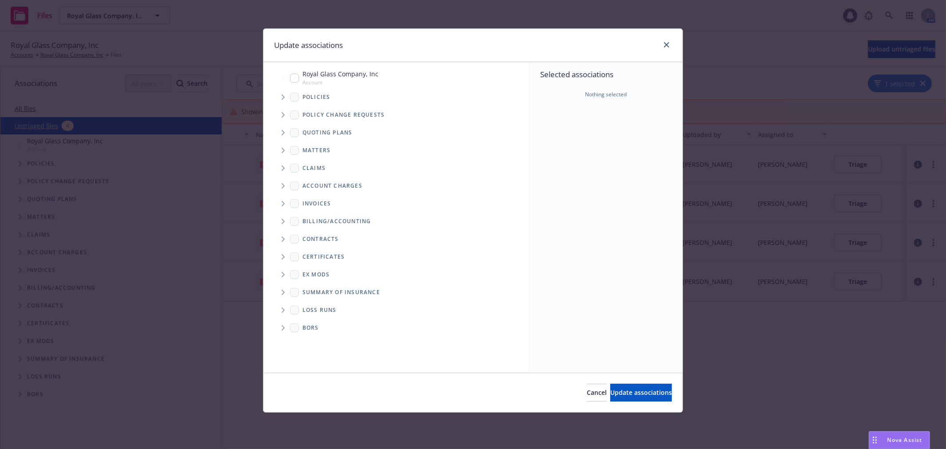
click at [282, 130] on icon "Tree Example" at bounding box center [284, 132] width 4 height 5
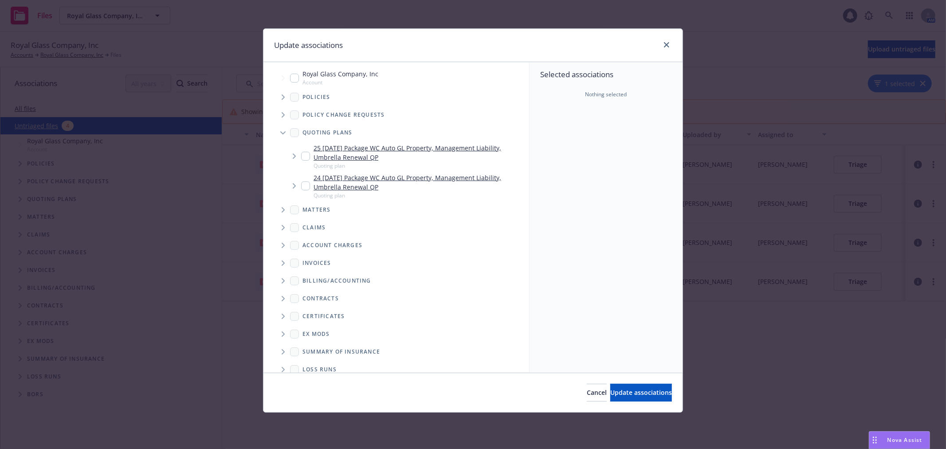
click at [305, 157] on input "Tree Example" at bounding box center [305, 156] width 9 height 9
checkbox input "true"
click at [638, 388] on button "Update associations" at bounding box center [641, 393] width 62 height 18
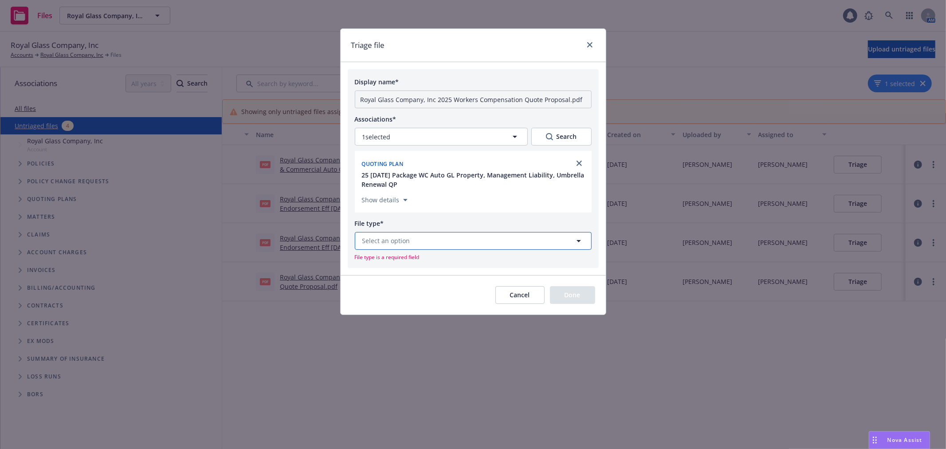
click at [468, 242] on button "Select an option" at bounding box center [473, 241] width 237 height 18
type input "quot"
click at [402, 191] on div "Quote" at bounding box center [473, 192] width 225 height 13
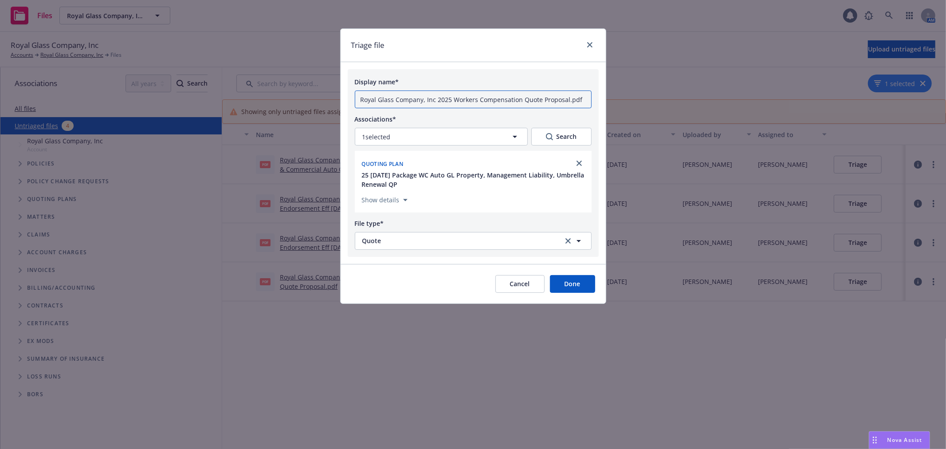
click at [413, 96] on input "Royal Glass Company, Inc 2025 Workers Compensation Quote Proposal.pdf" at bounding box center [473, 99] width 237 height 18
drag, startPoint x: 433, startPoint y: 98, endPoint x: 274, endPoint y: 98, distance: 159.3
click at [274, 98] on div "Triage file Display name* Royal Glass Company, Inc 2025 Workers Compensation Qu…" at bounding box center [473, 224] width 946 height 449
drag, startPoint x: 484, startPoint y: 100, endPoint x: 579, endPoint y: 102, distance: 95.4
click at [496, 102] on input "BHHC 2025 Workers Compensation Quote Proposal.pdf" at bounding box center [473, 99] width 237 height 18
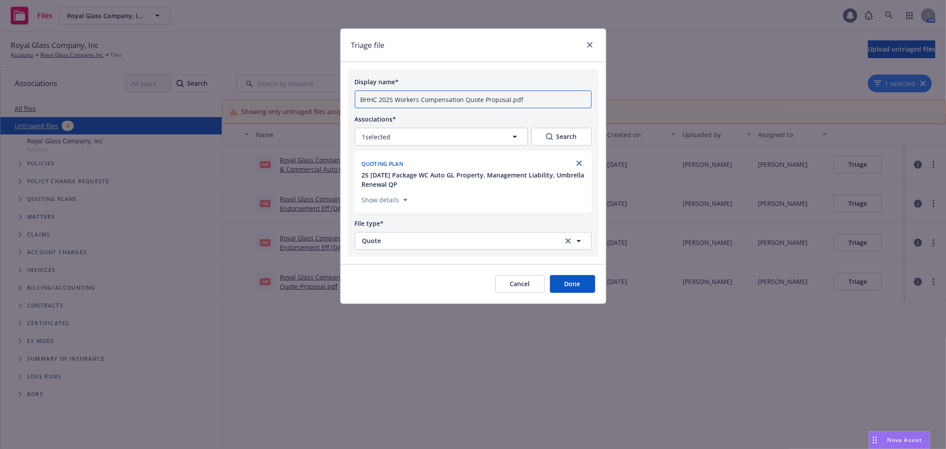
drag, startPoint x: 579, startPoint y: 102, endPoint x: 588, endPoint y: 103, distance: 8.5
click at [588, 103] on input "BHHC 2025 Workers Compensation Quote Proposal.pdf" at bounding box center [473, 99] width 237 height 18
click at [511, 98] on input "BHHC 2025 Workers Compensation Quote Proposal.pdf" at bounding box center [473, 99] width 237 height 18
drag, startPoint x: 484, startPoint y: 98, endPoint x: 549, endPoint y: 98, distance: 64.3
click at [538, 98] on input "BHHC 2025 Workers Compensation Quote Proposal.pdf" at bounding box center [473, 99] width 237 height 18
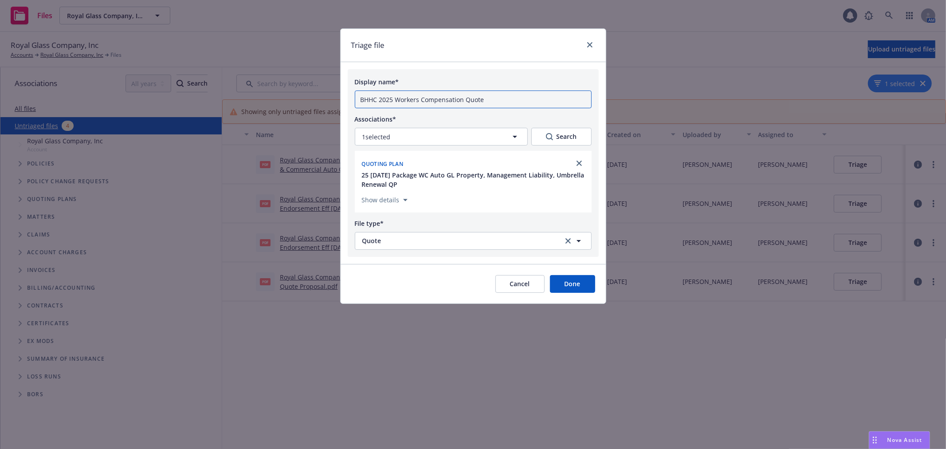
type input "BHHC 2025 Workers Compensation Quote"
click at [578, 284] on button "Done" at bounding box center [572, 284] width 45 height 18
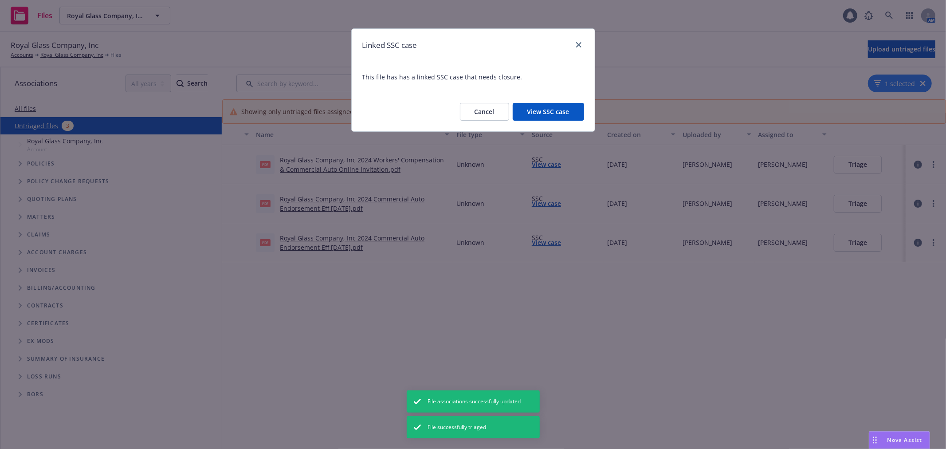
click at [547, 109] on button "View SSC case" at bounding box center [548, 112] width 71 height 18
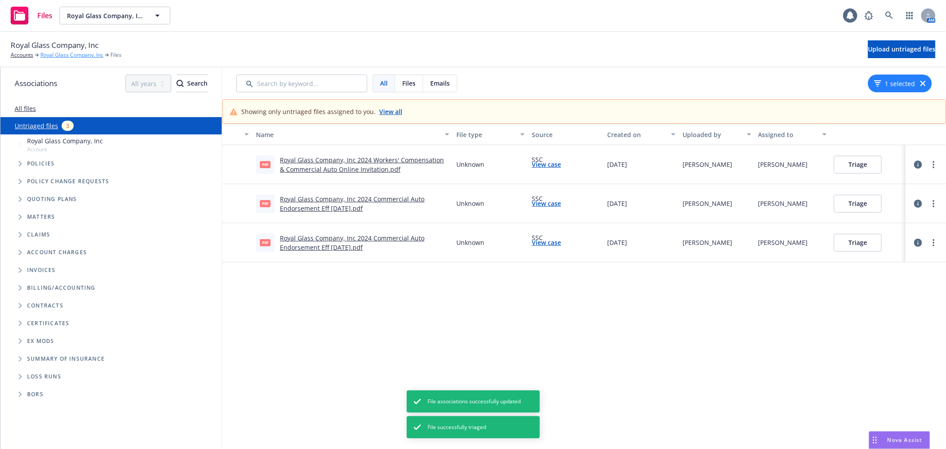
click at [56, 56] on link "Royal Glass Company, Inc" at bounding box center [71, 55] width 63 height 8
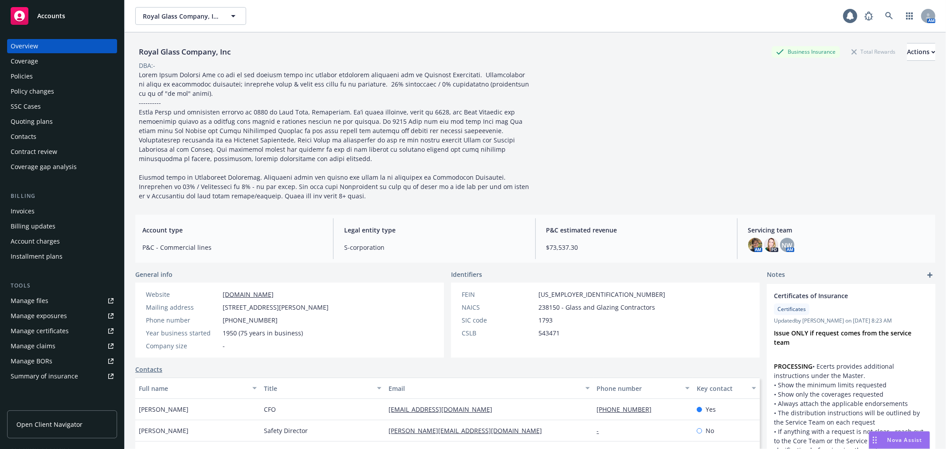
click at [62, 118] on div "Quoting plans" at bounding box center [62, 121] width 103 height 14
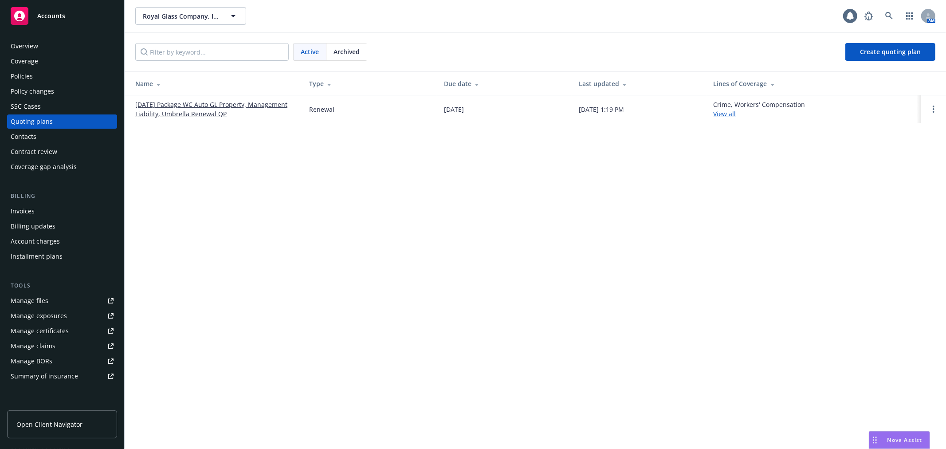
click at [205, 101] on link "[DATE] Package WC Auto GL Property, Management Liability, Umbrella Renewal QP" at bounding box center [215, 109] width 160 height 19
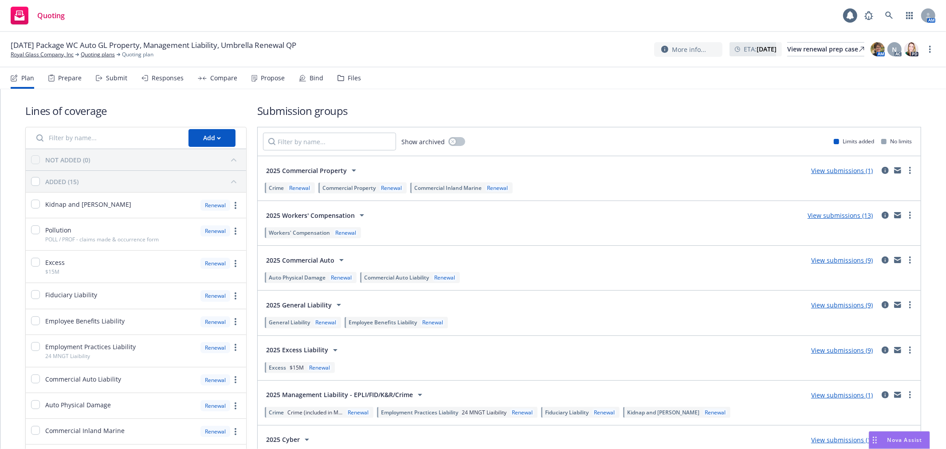
click at [101, 80] on icon at bounding box center [99, 78] width 7 height 6
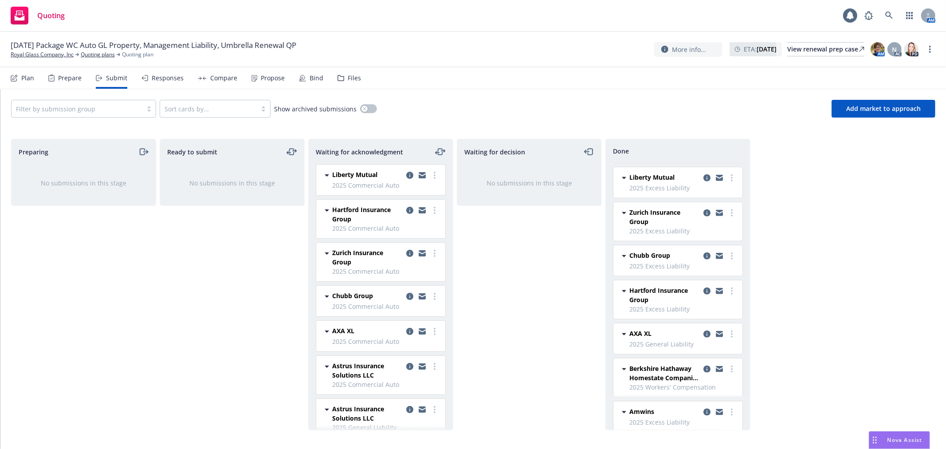
scroll to position [857, 0]
click at [704, 366] on icon "copy logging email" at bounding box center [707, 366] width 7 height 7
